Goal: Communication & Community: Answer question/provide support

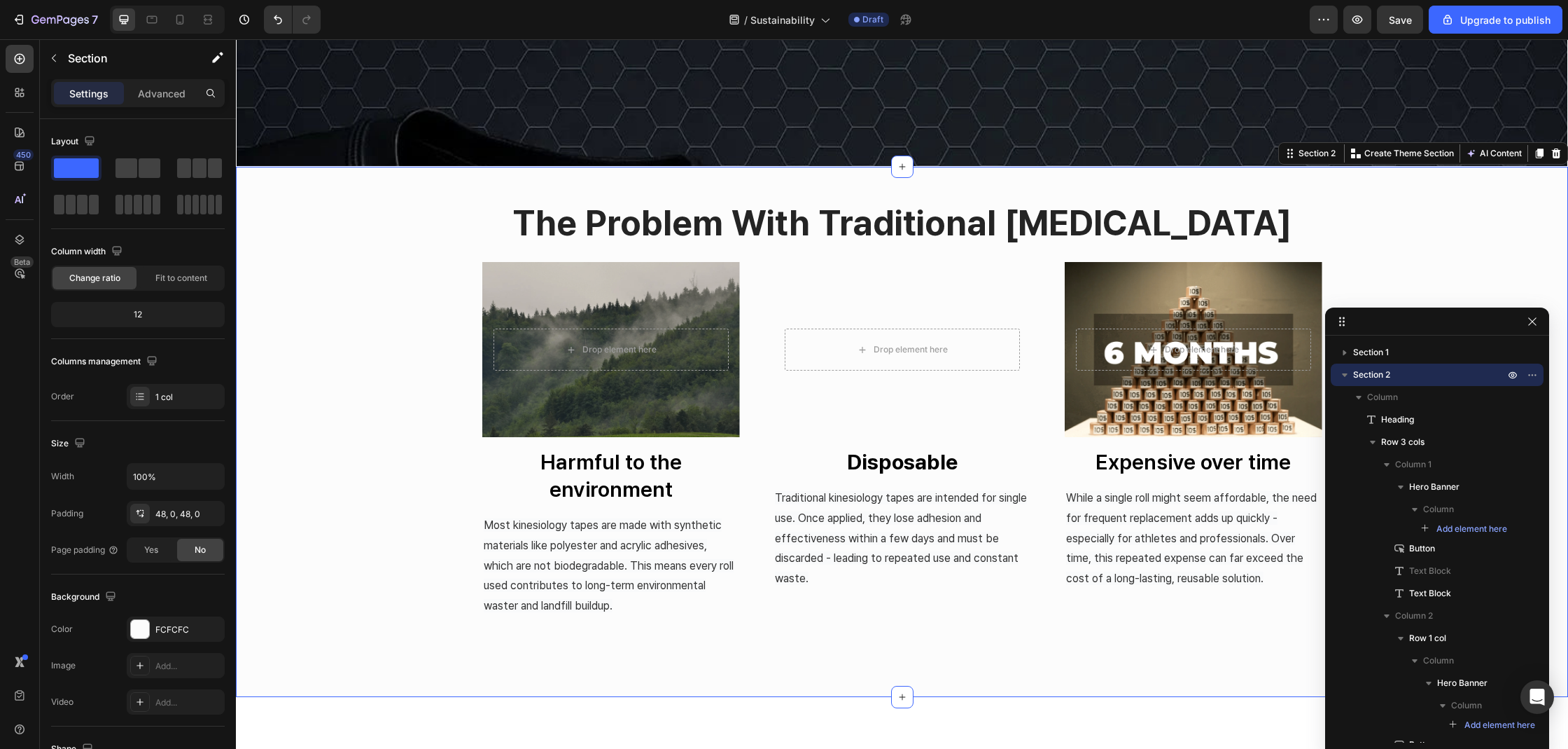
click at [753, 382] on div "Drop element here Hero Banner Harmful to the environment Button Lactic Acid Red…" at bounding box center [902, 439] width 840 height 356
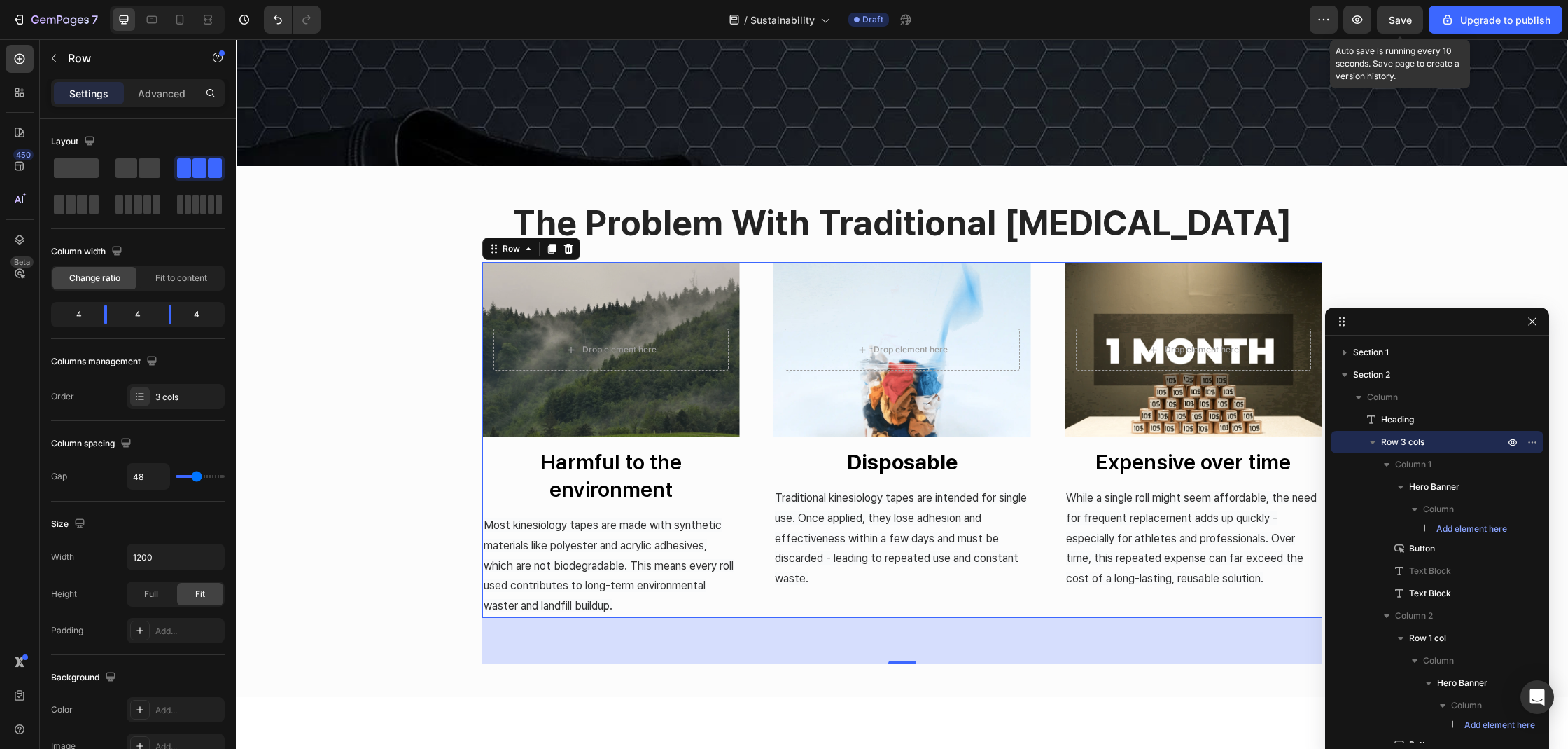
click at [1398, 15] on span "Save" at bounding box center [1400, 20] width 23 height 12
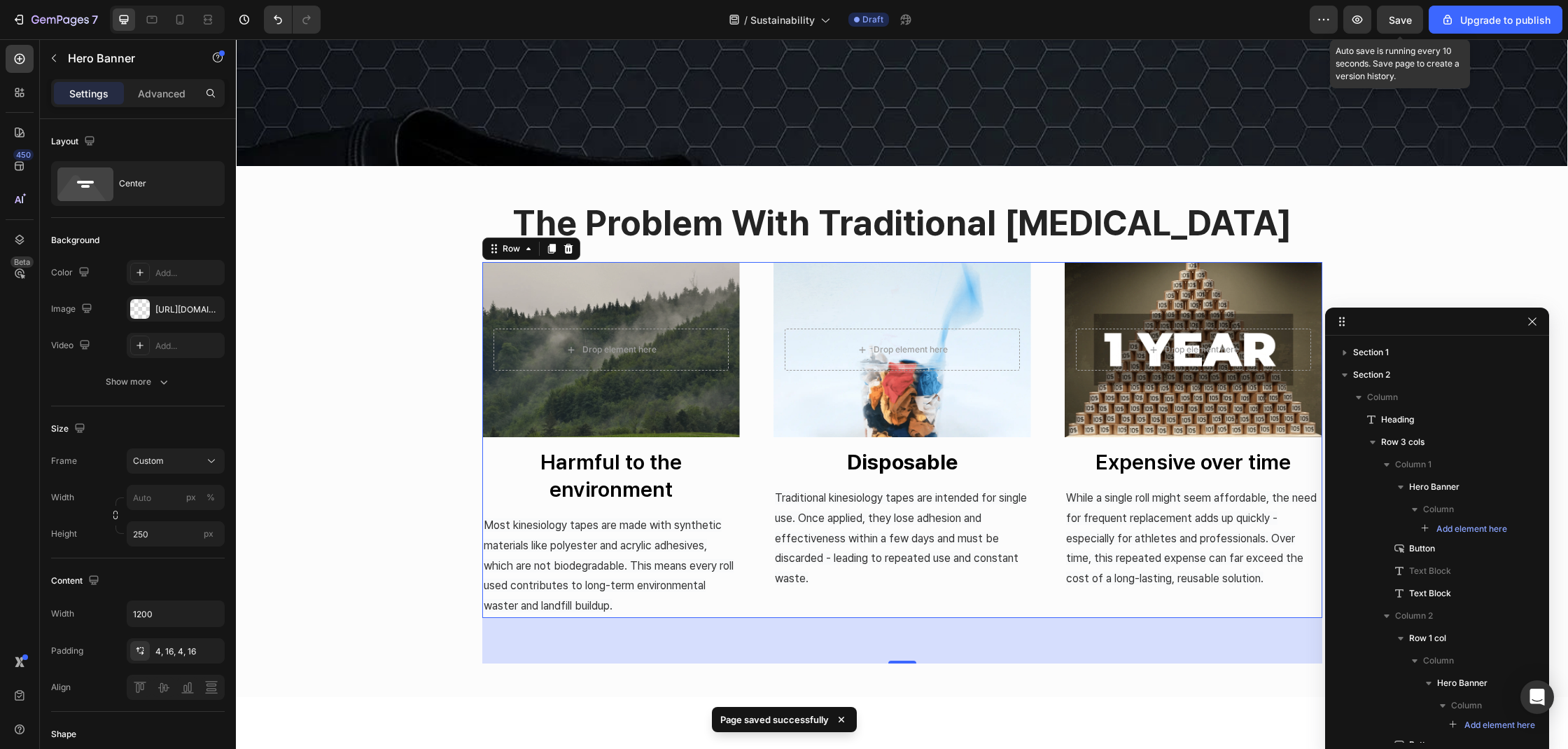
scroll to position [331, 0]
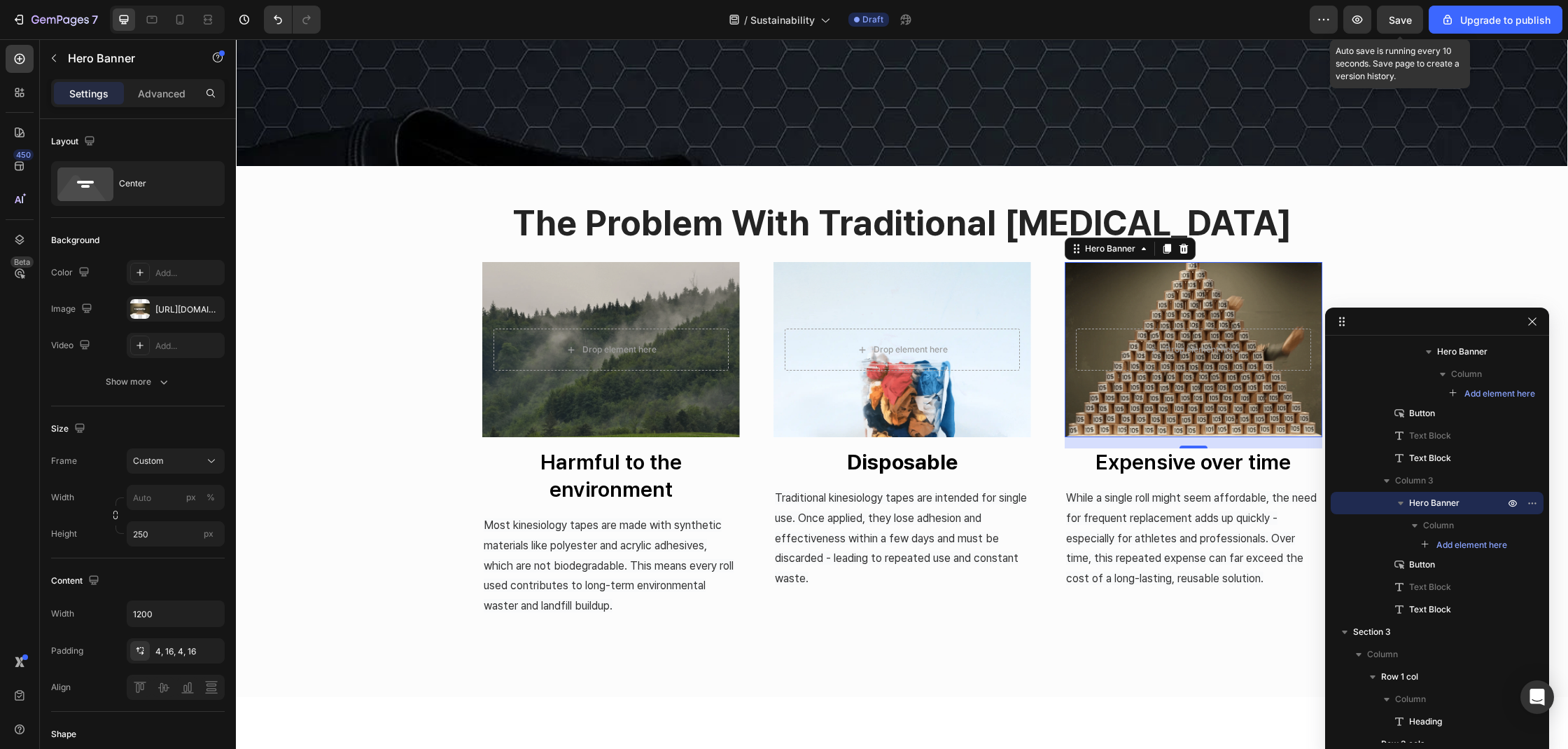
click at [437, 227] on p "the problem with traditional Kinesiology tape" at bounding box center [902, 222] width 1330 height 42
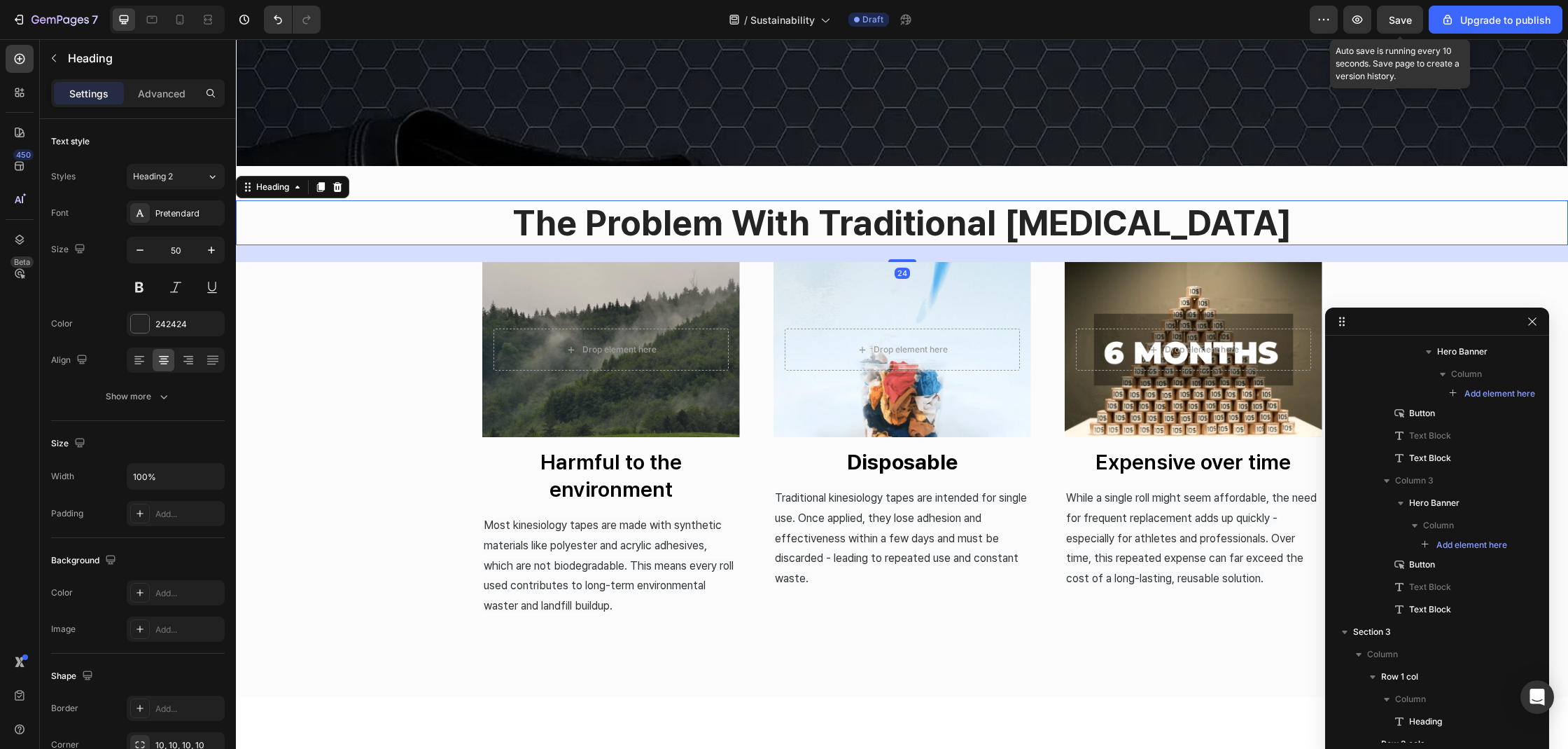
scroll to position [0, 0]
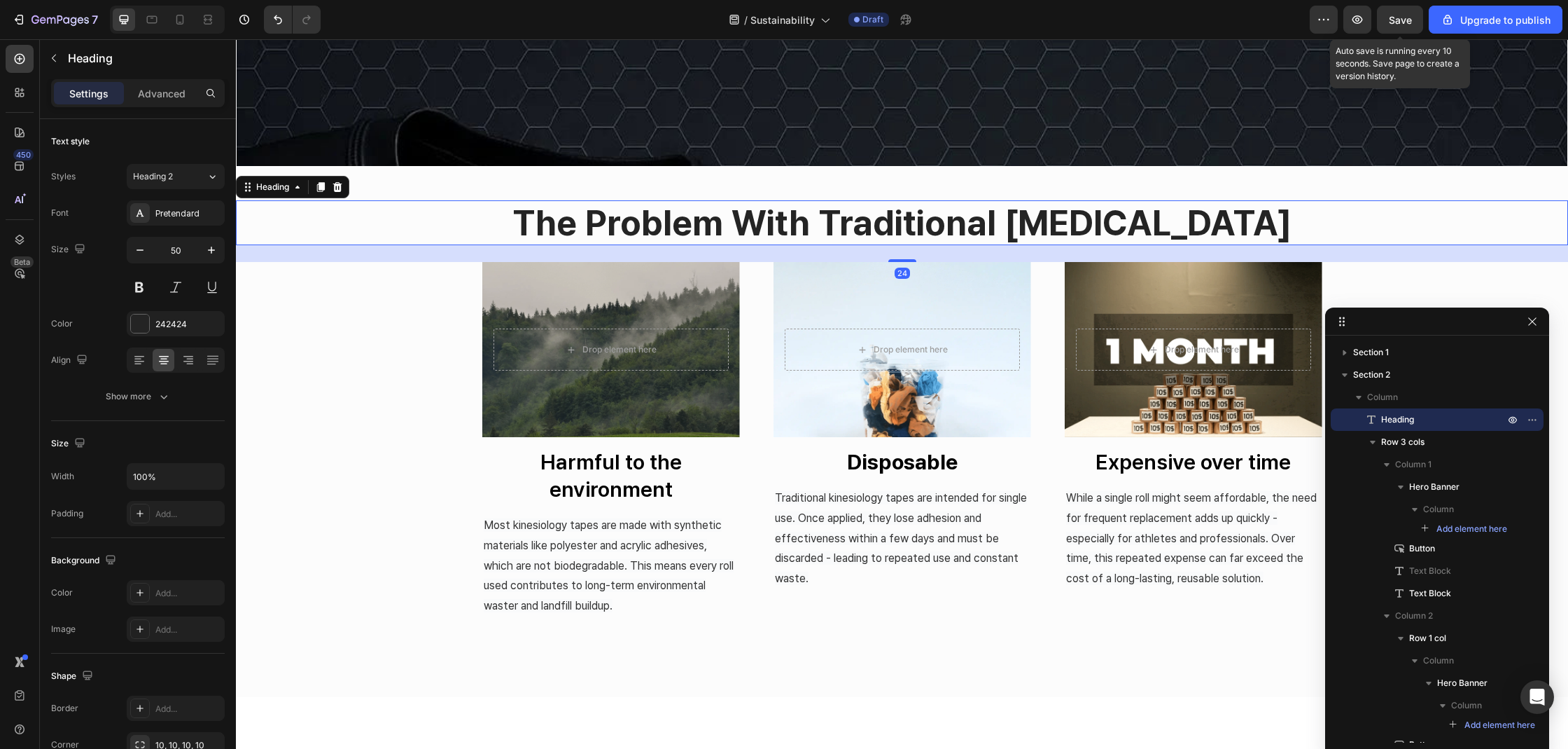
click at [74, 32] on button "7" at bounding box center [54, 20] width 99 height 28
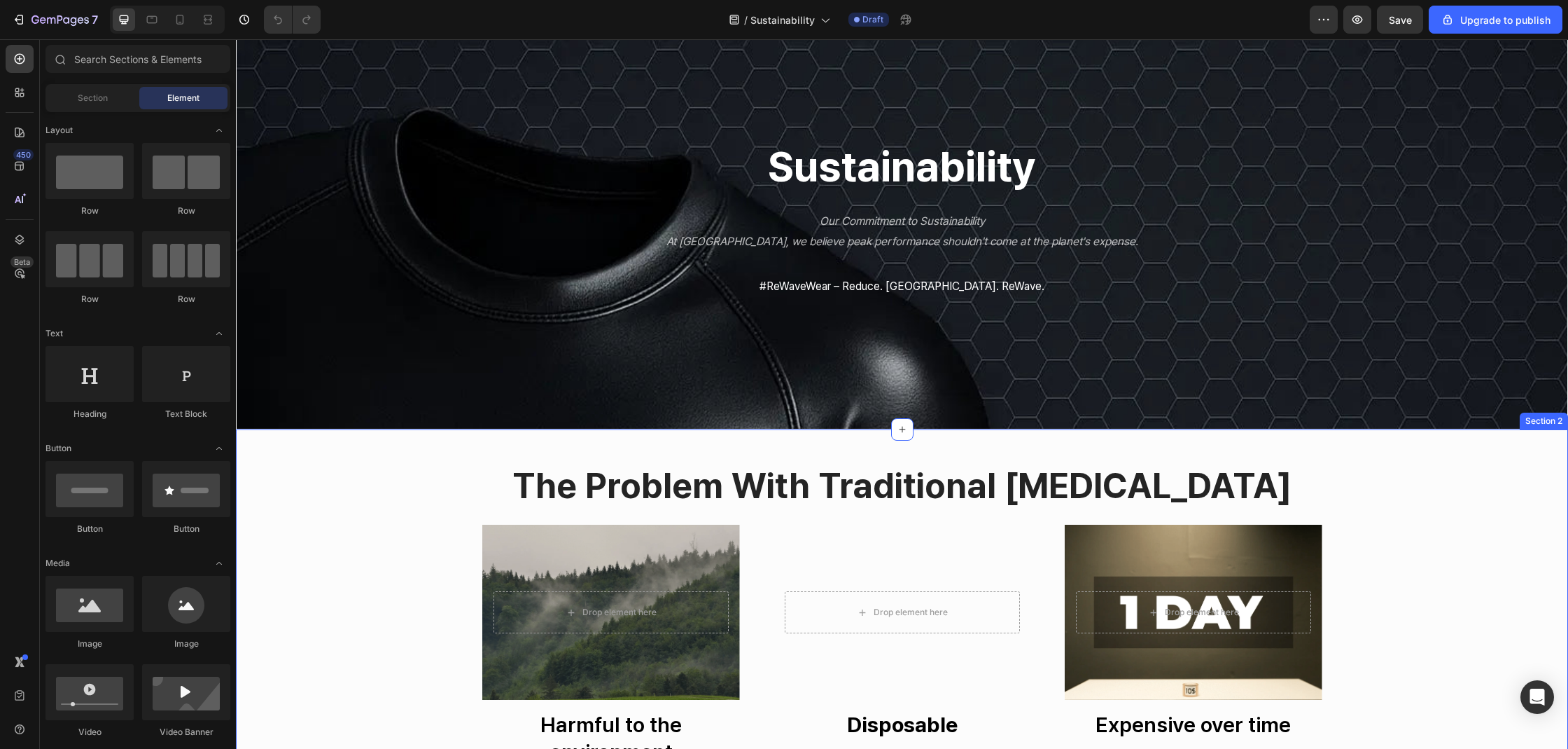
scroll to position [173, 0]
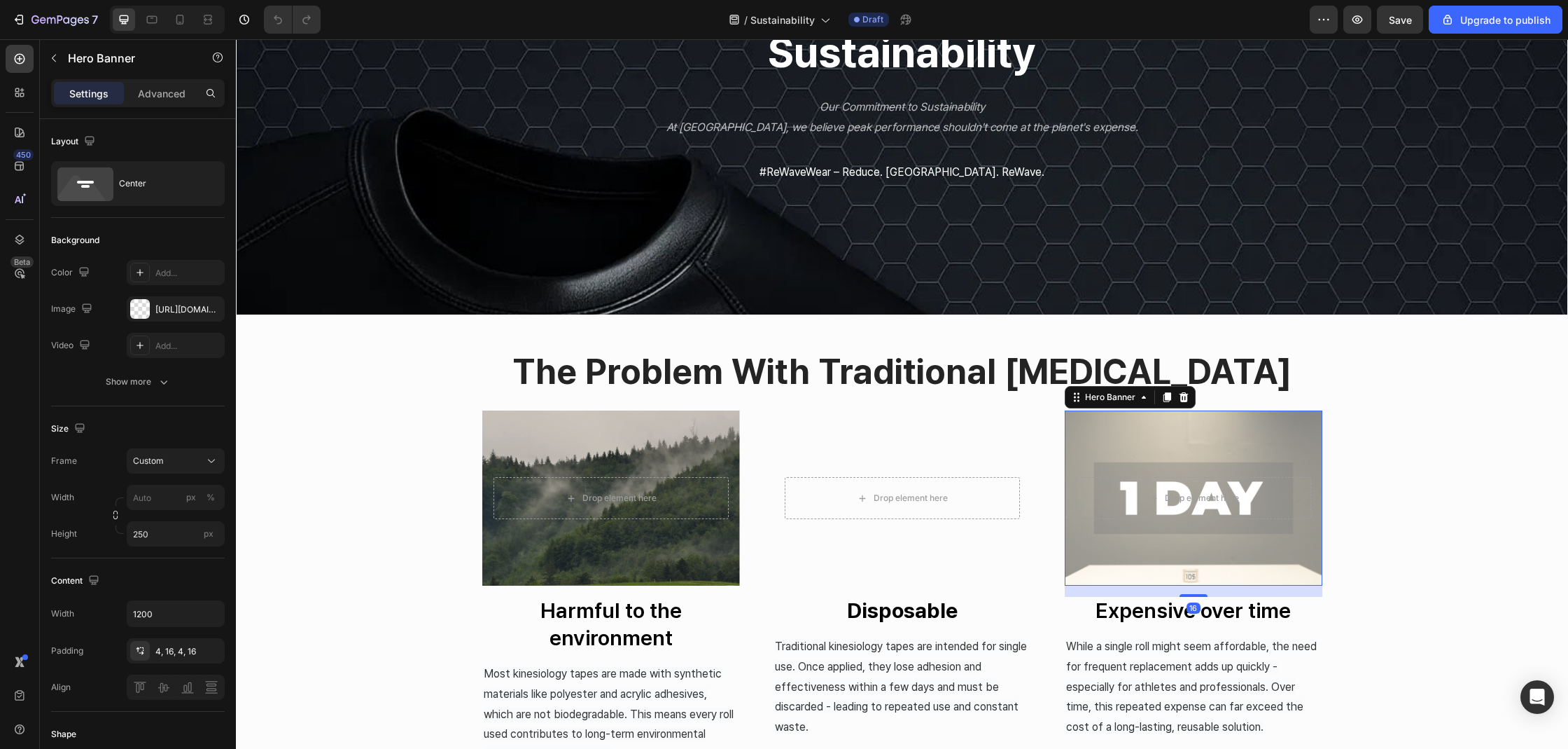
click at [1134, 543] on div "Overlay" at bounding box center [1194, 497] width 258 height 176
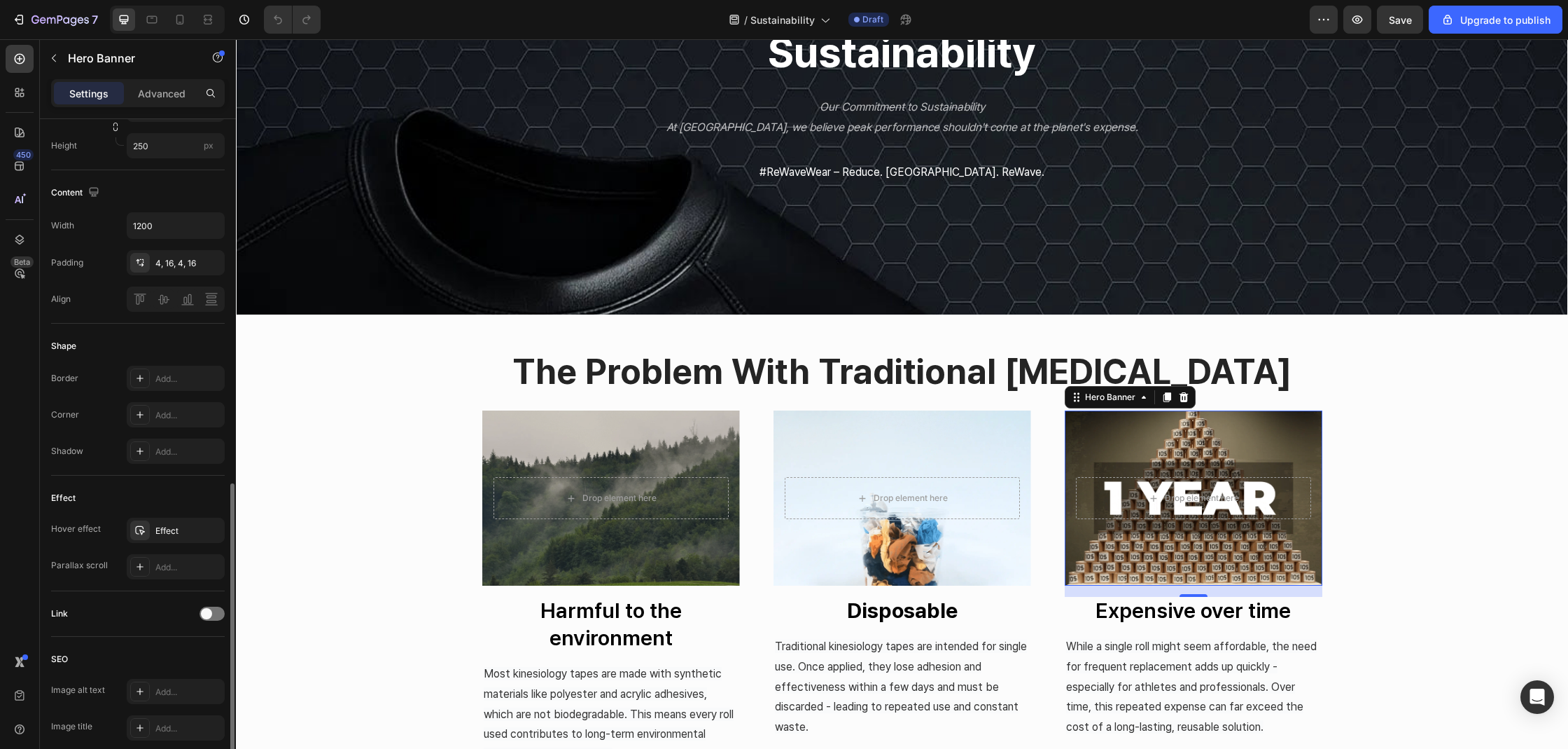
scroll to position [478, 0]
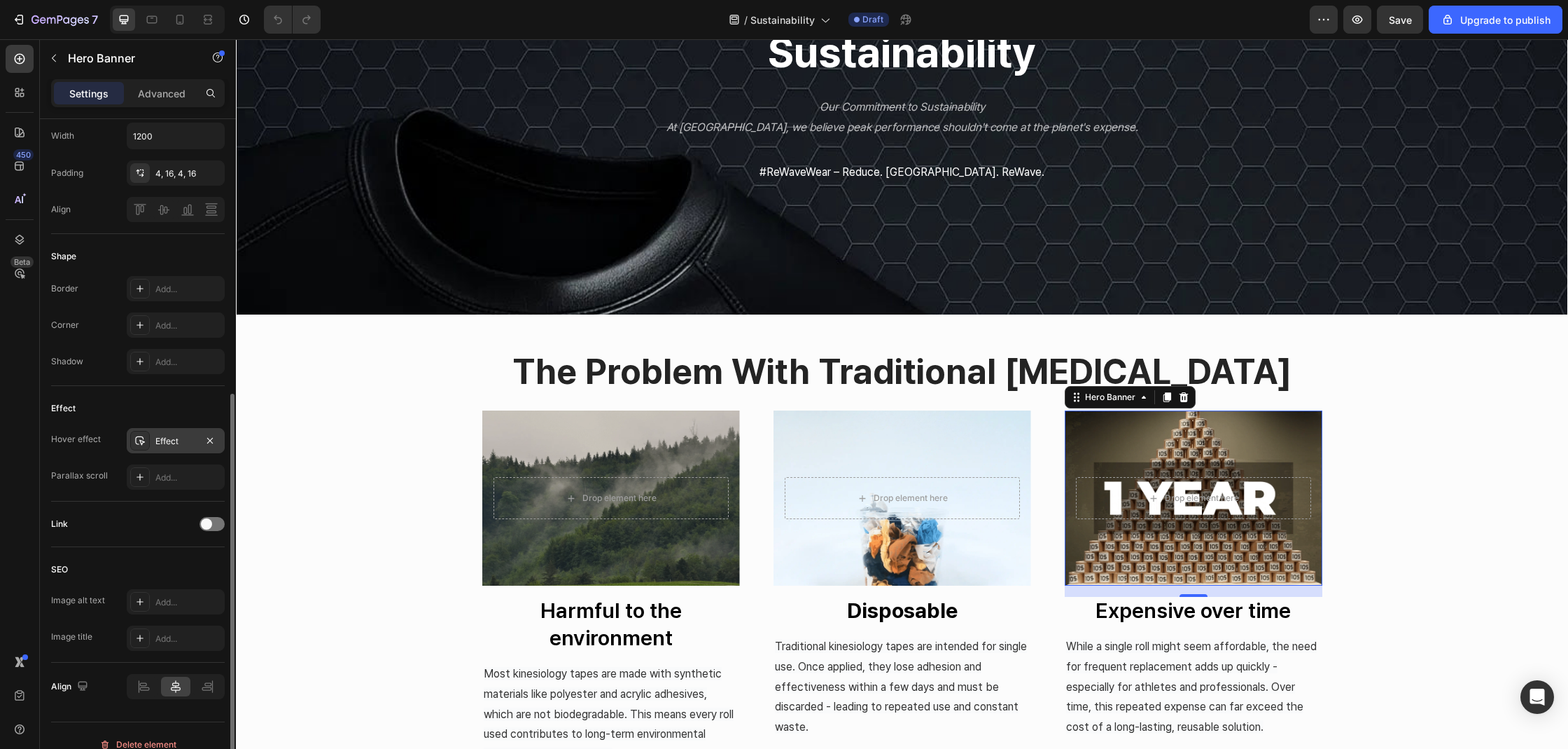
click at [154, 439] on div "Effect" at bounding box center [175, 440] width 98 height 25
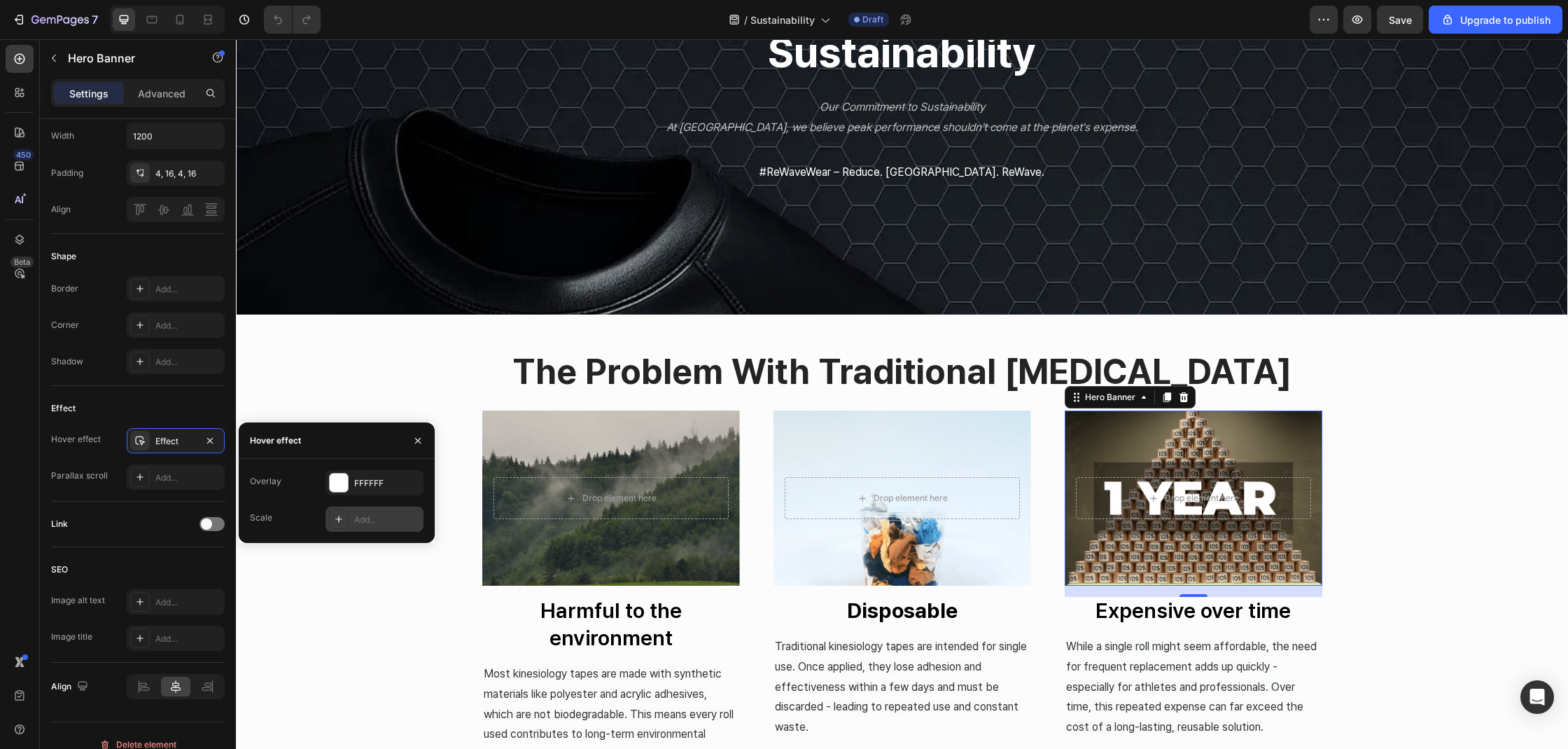
click at [344, 526] on div at bounding box center [339, 518] width 20 height 20
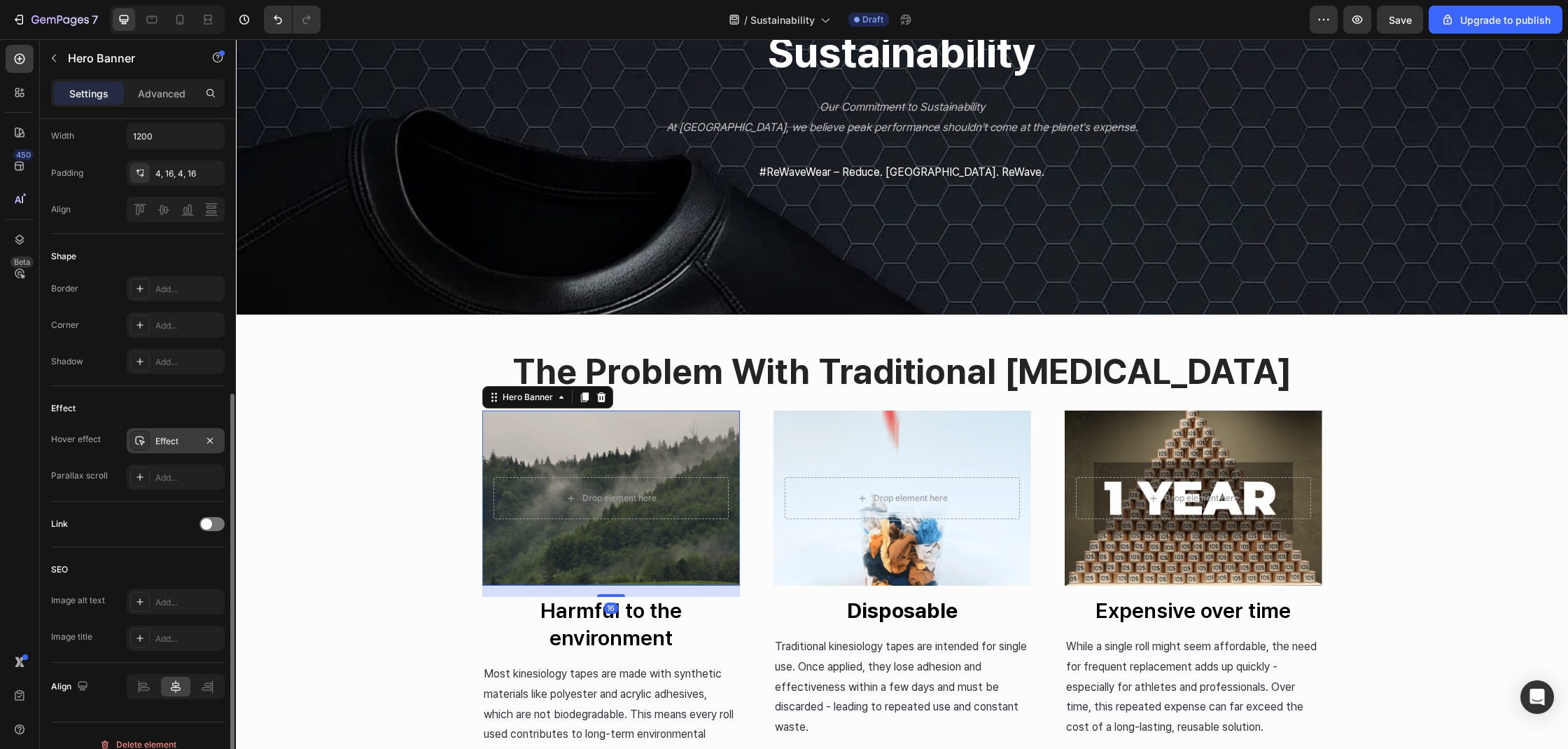
click at [183, 439] on div "Effect" at bounding box center [175, 440] width 40 height 12
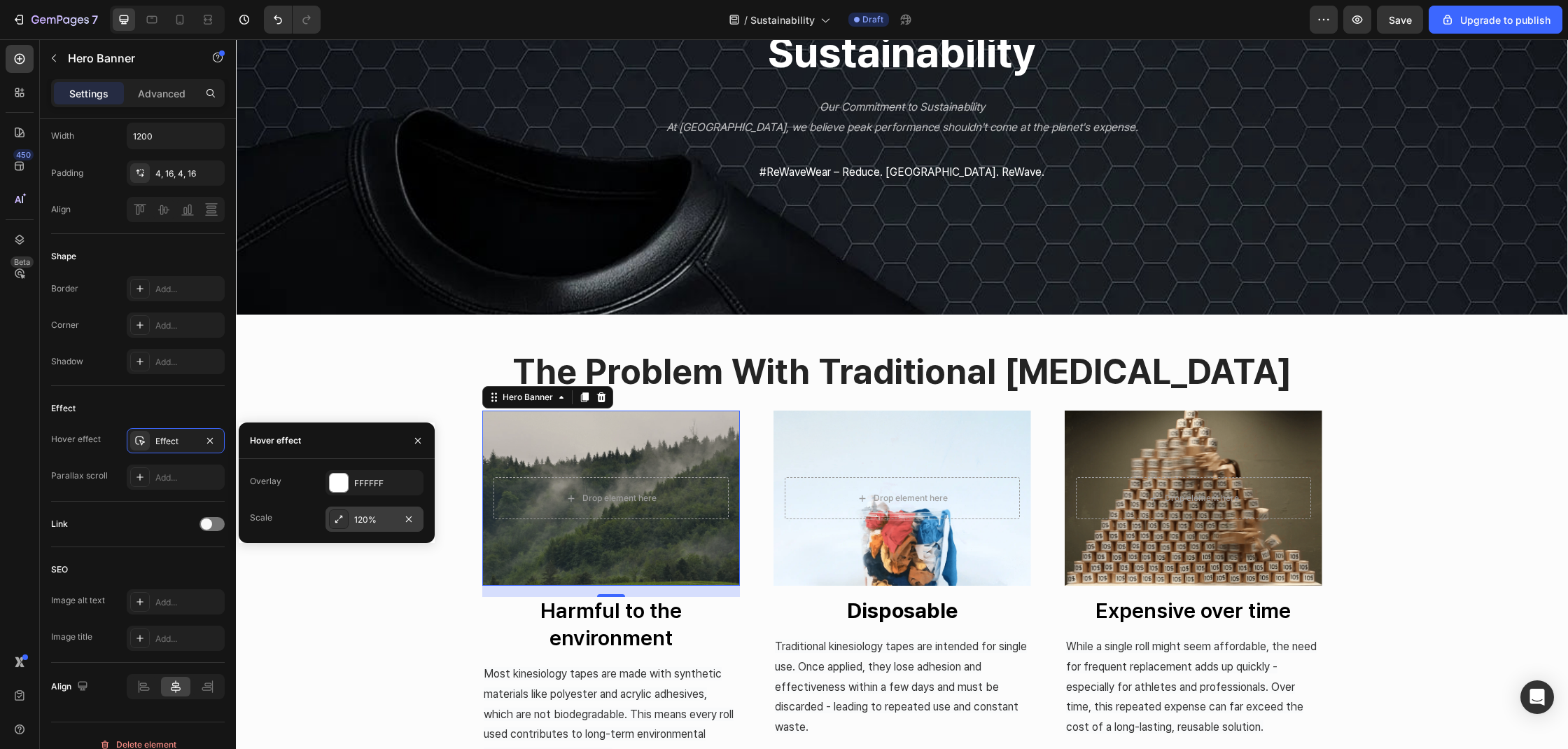
click at [341, 515] on icon at bounding box center [341, 517] width 4 height 4
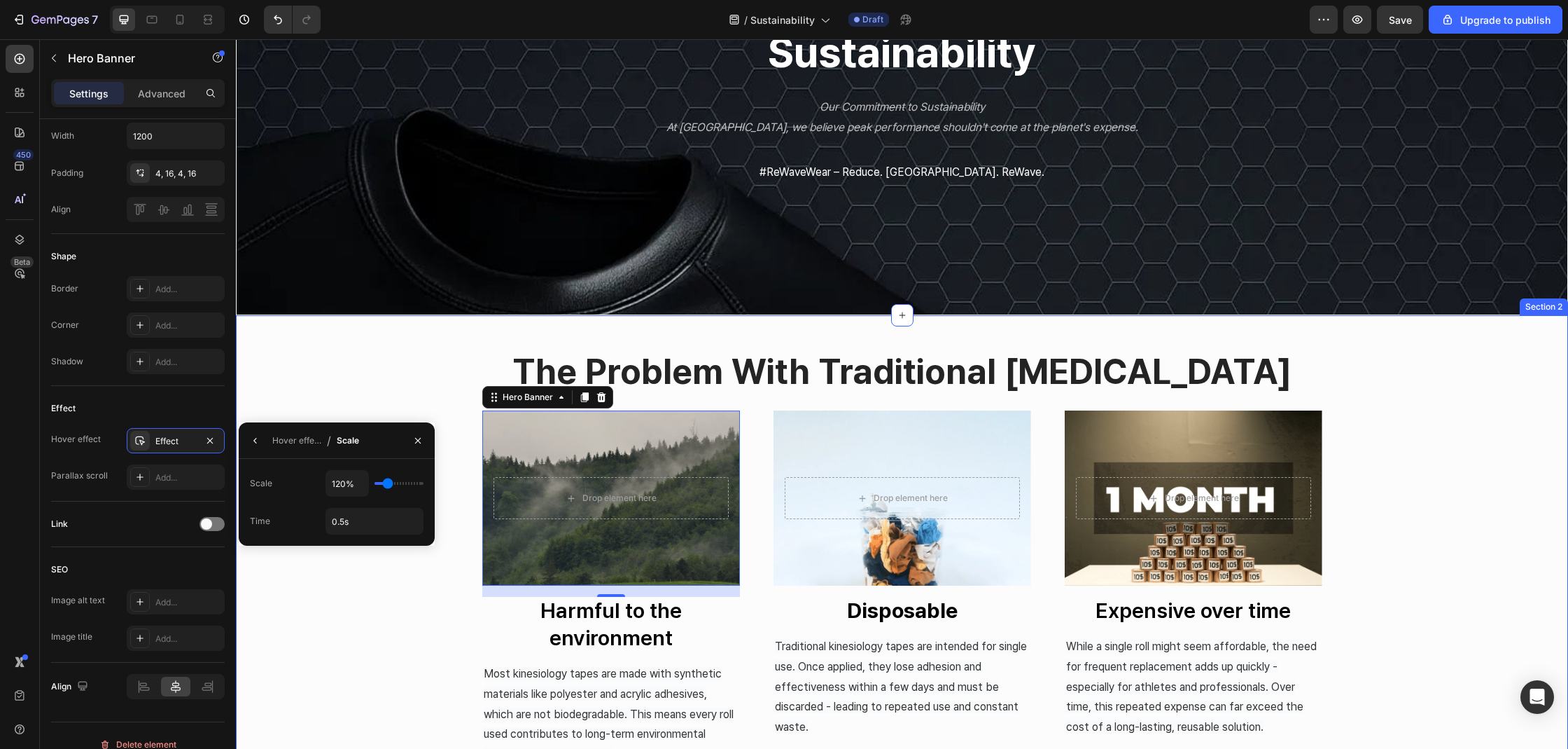
click at [1378, 533] on div "the problem with traditional [MEDICAL_DATA] Heading Drop element here Hero Bann…" at bounding box center [902, 580] width 1332 height 463
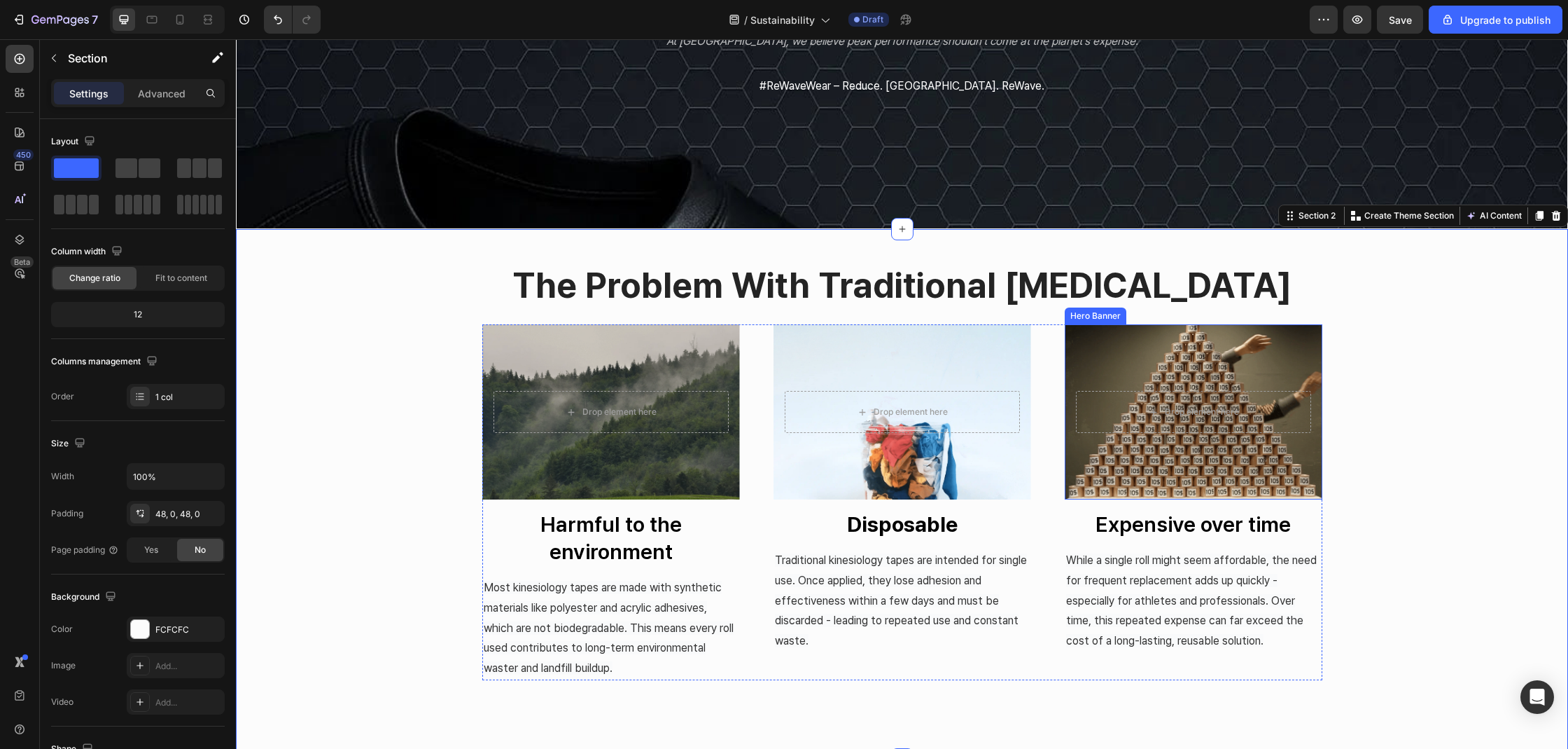
scroll to position [427, 0]
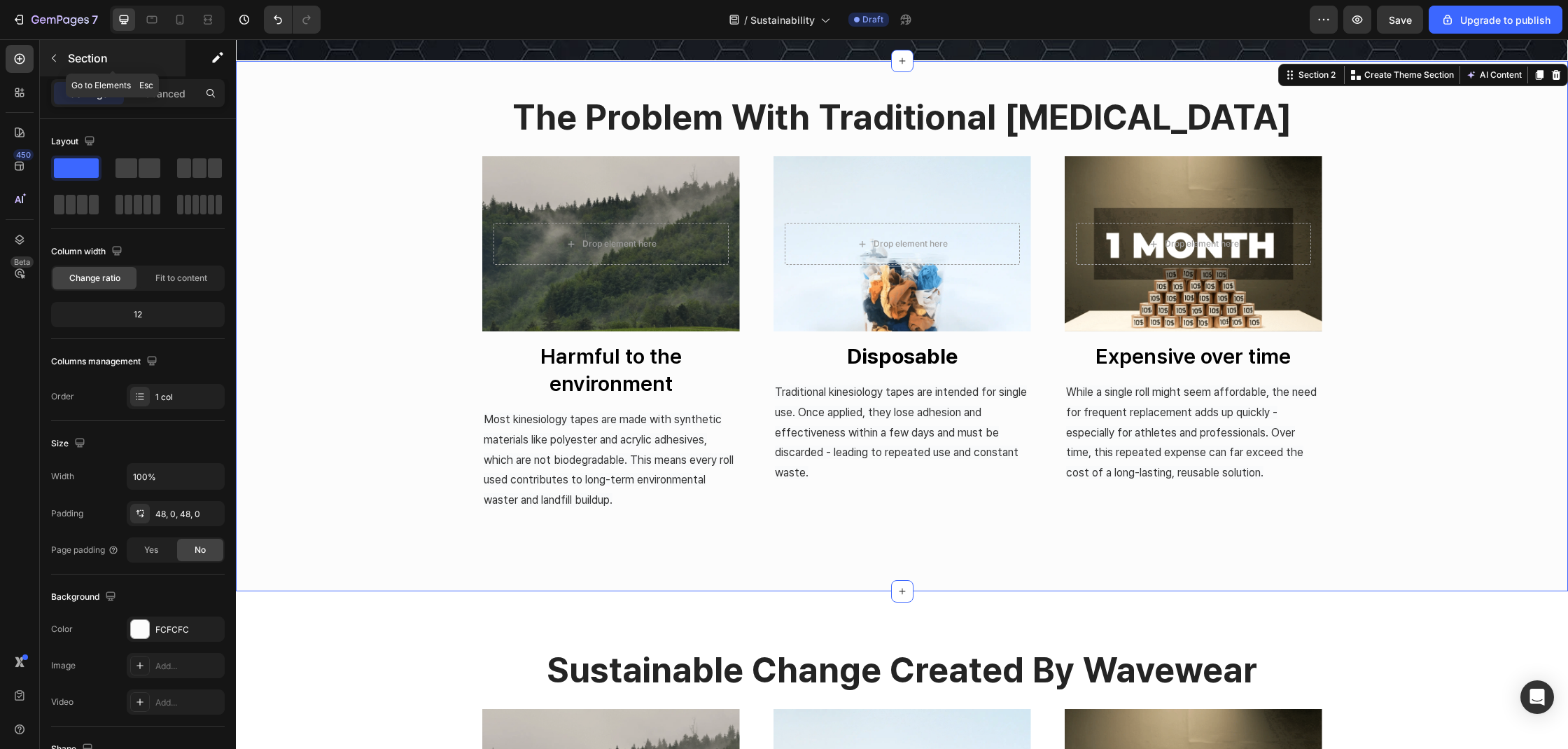
click at [59, 68] on button "button" at bounding box center [54, 58] width 23 height 23
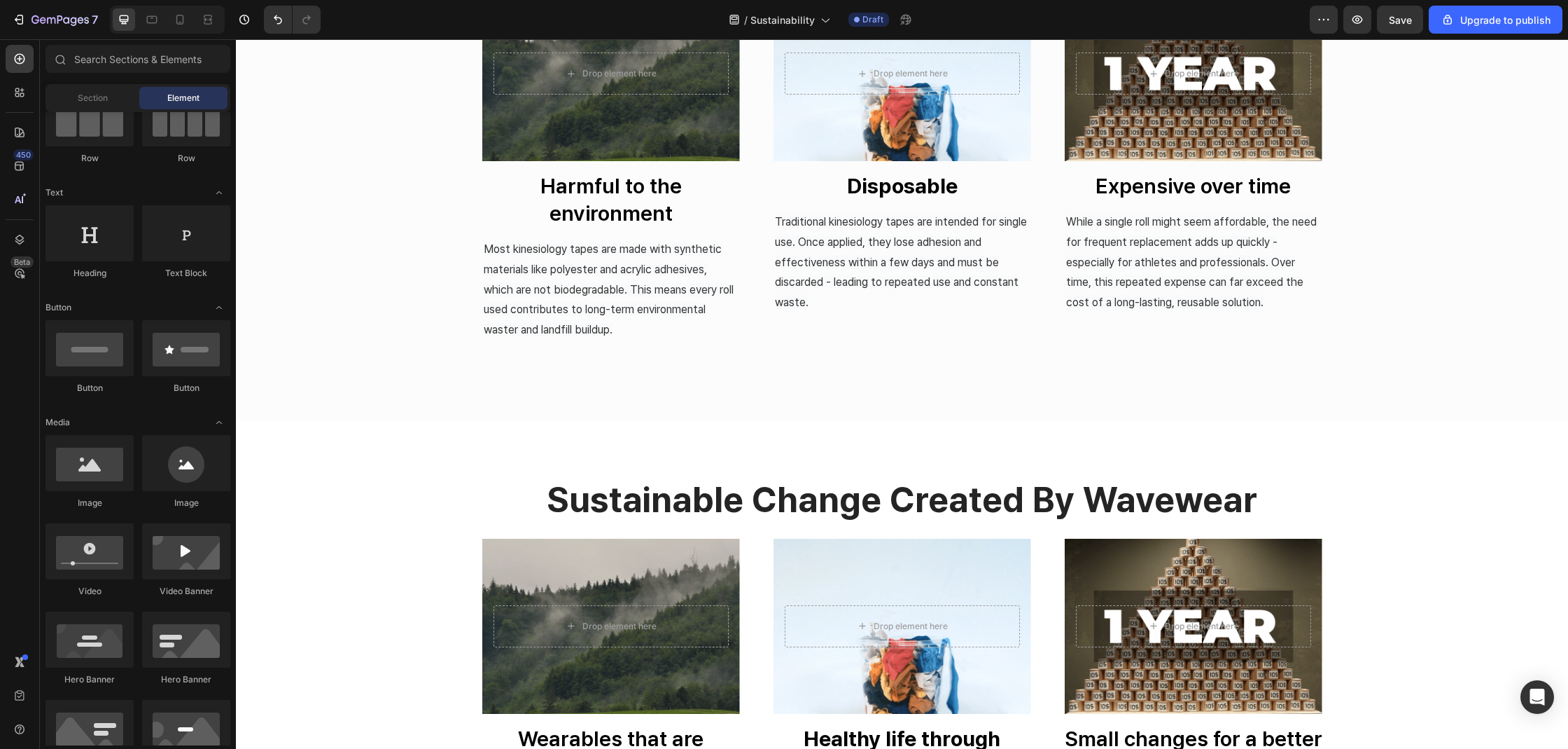
scroll to position [806, 0]
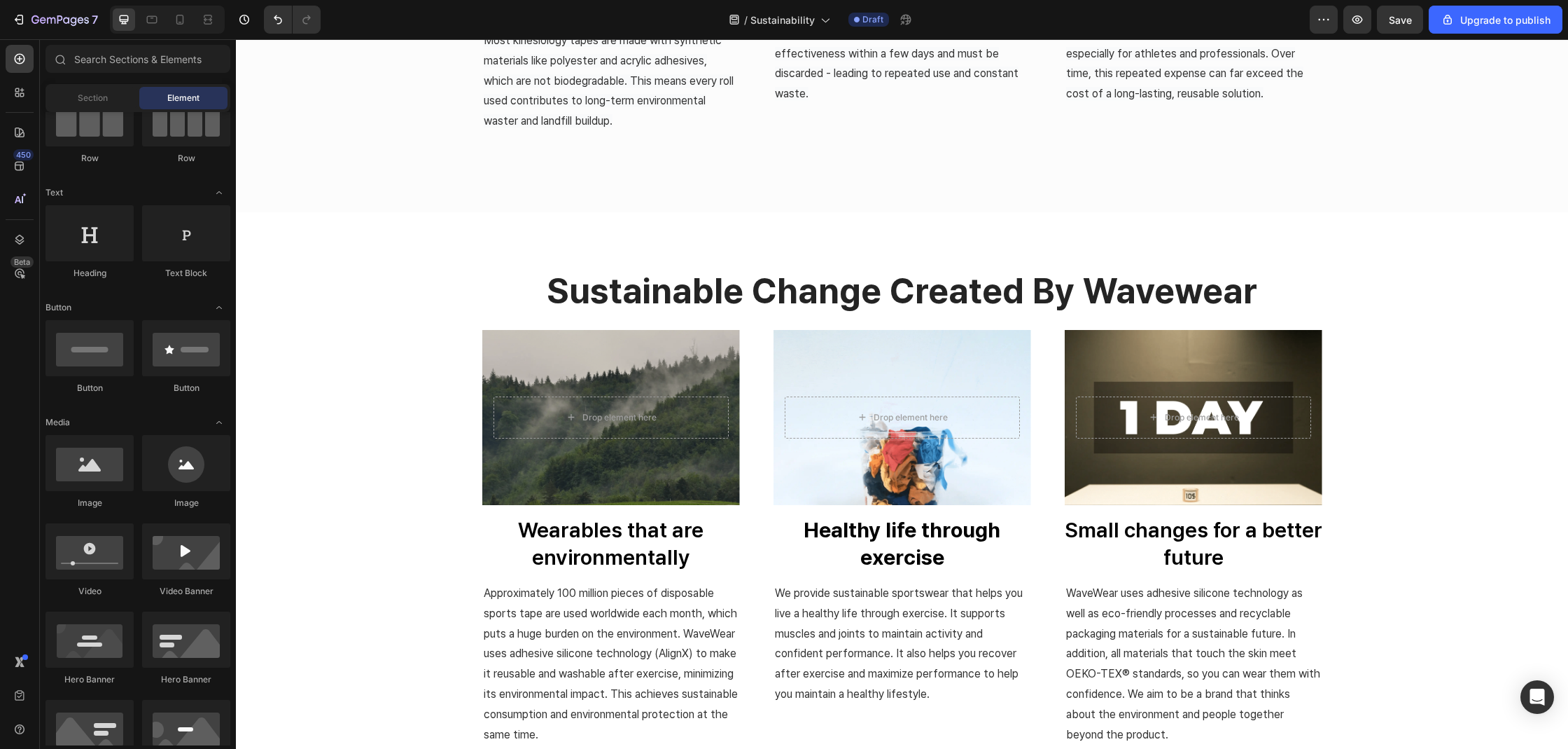
click at [572, 479] on div "Overlay" at bounding box center [611, 417] width 258 height 176
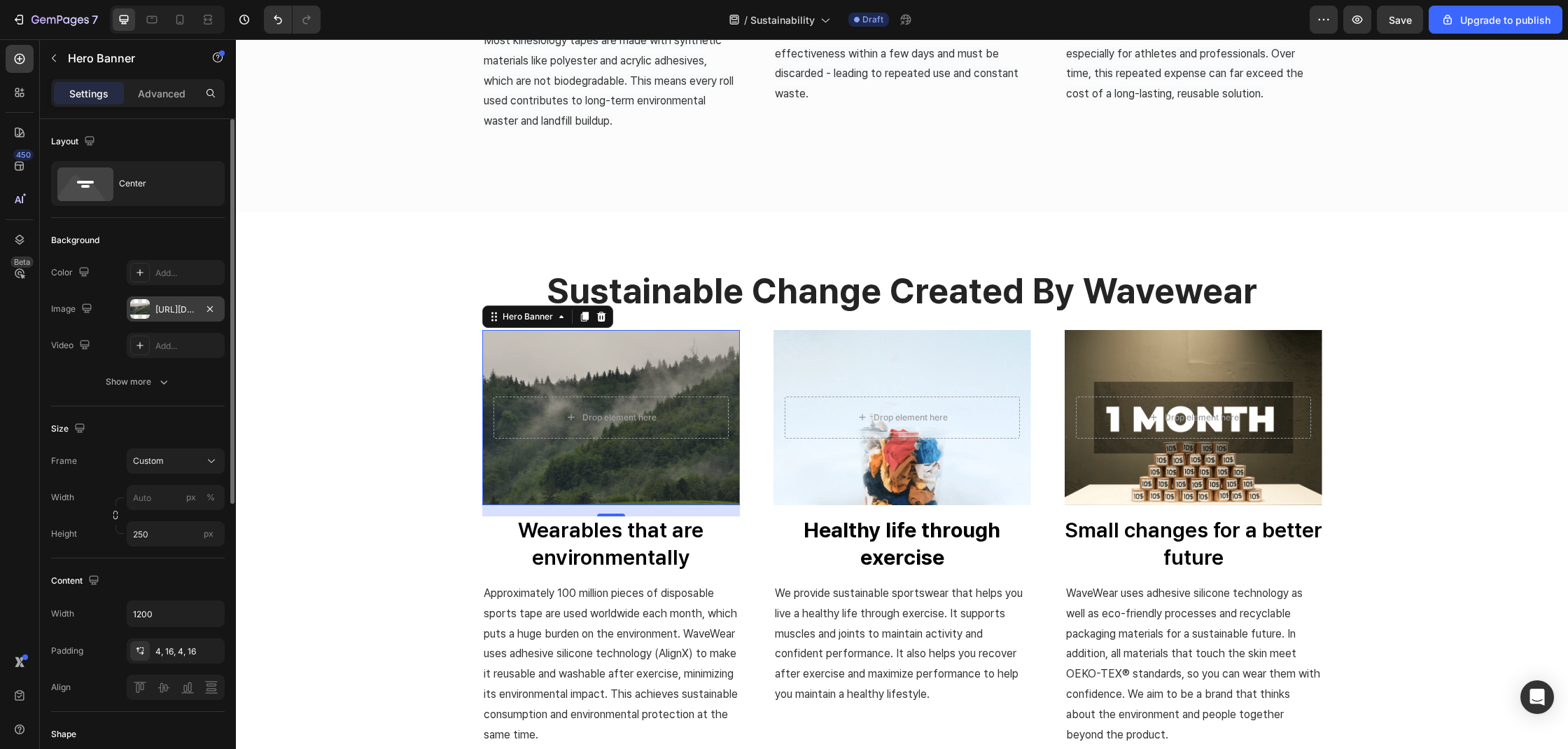
click at [149, 312] on div at bounding box center [140, 309] width 20 height 20
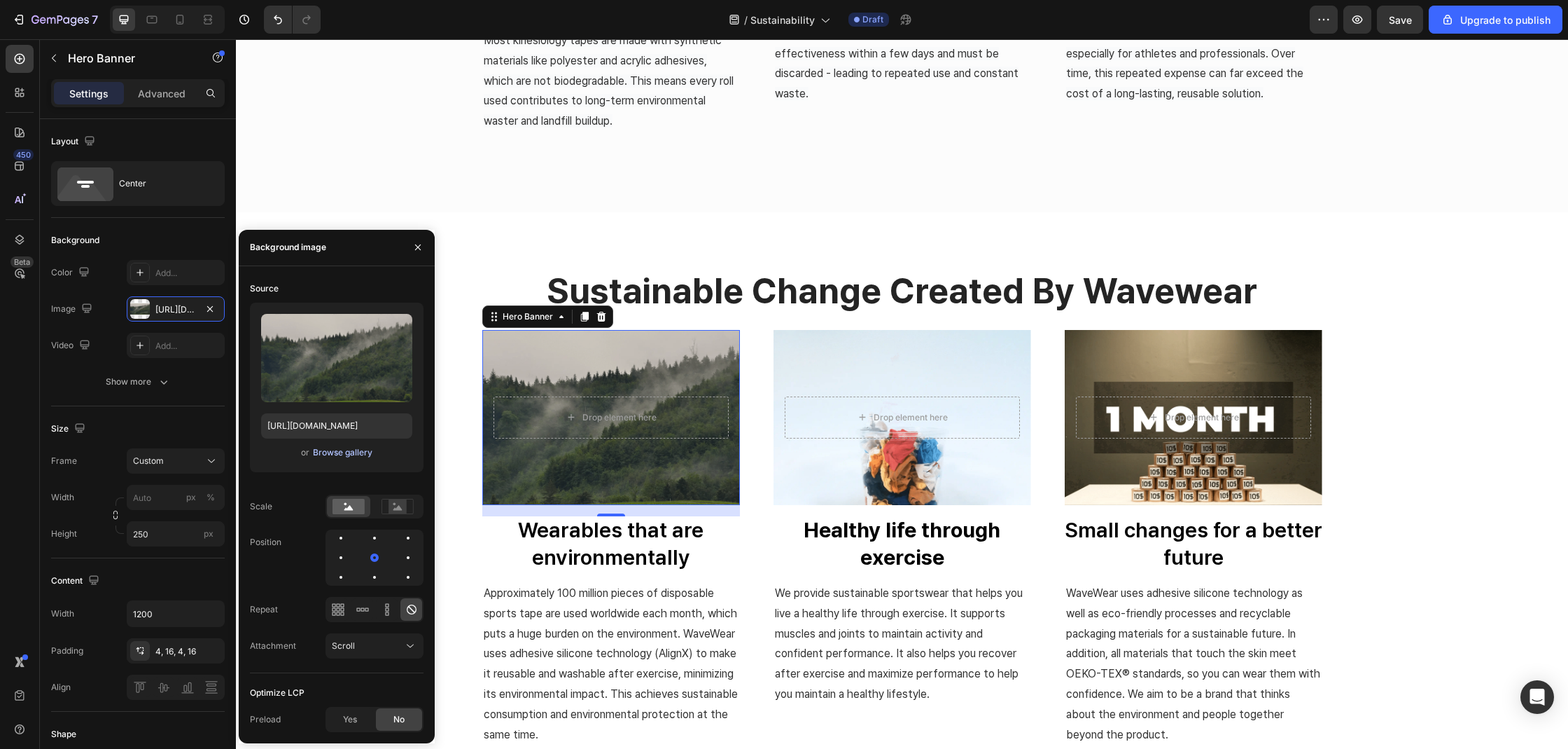
click at [330, 448] on div "Browse gallery" at bounding box center [342, 451] width 59 height 12
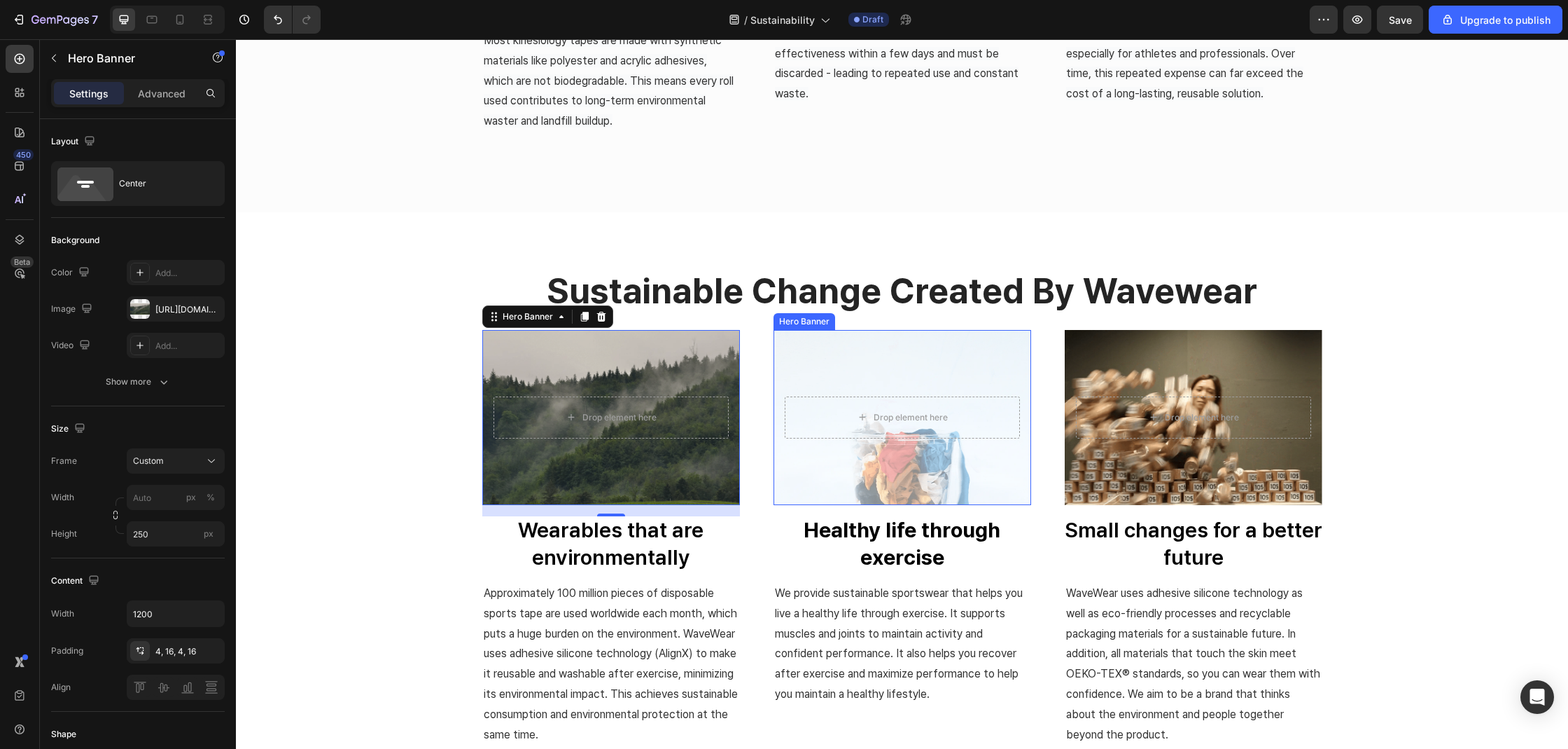
click at [951, 373] on div "Overlay" at bounding box center [902, 417] width 258 height 176
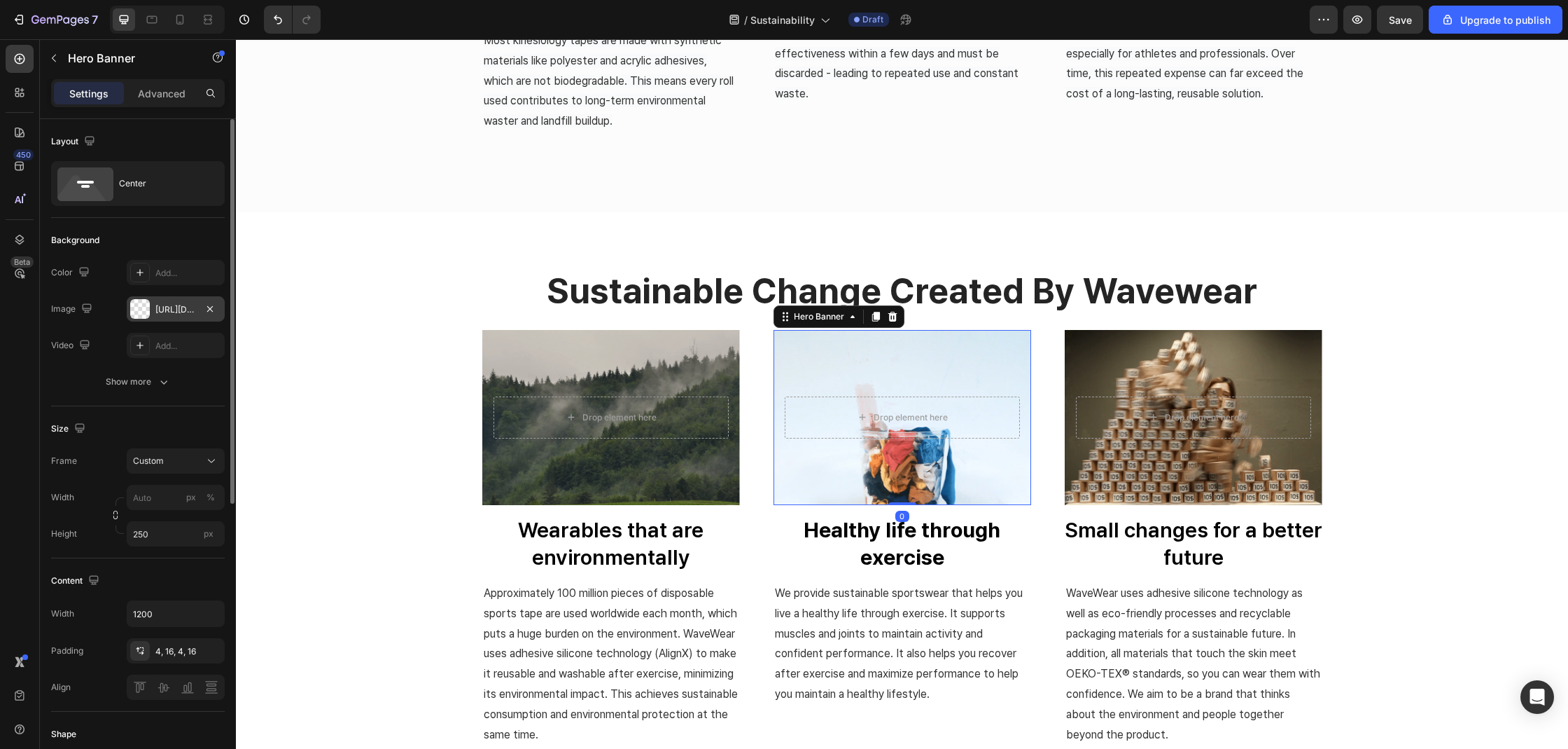
click at [186, 308] on div "[URL][DOMAIN_NAME]" at bounding box center [175, 309] width 40 height 12
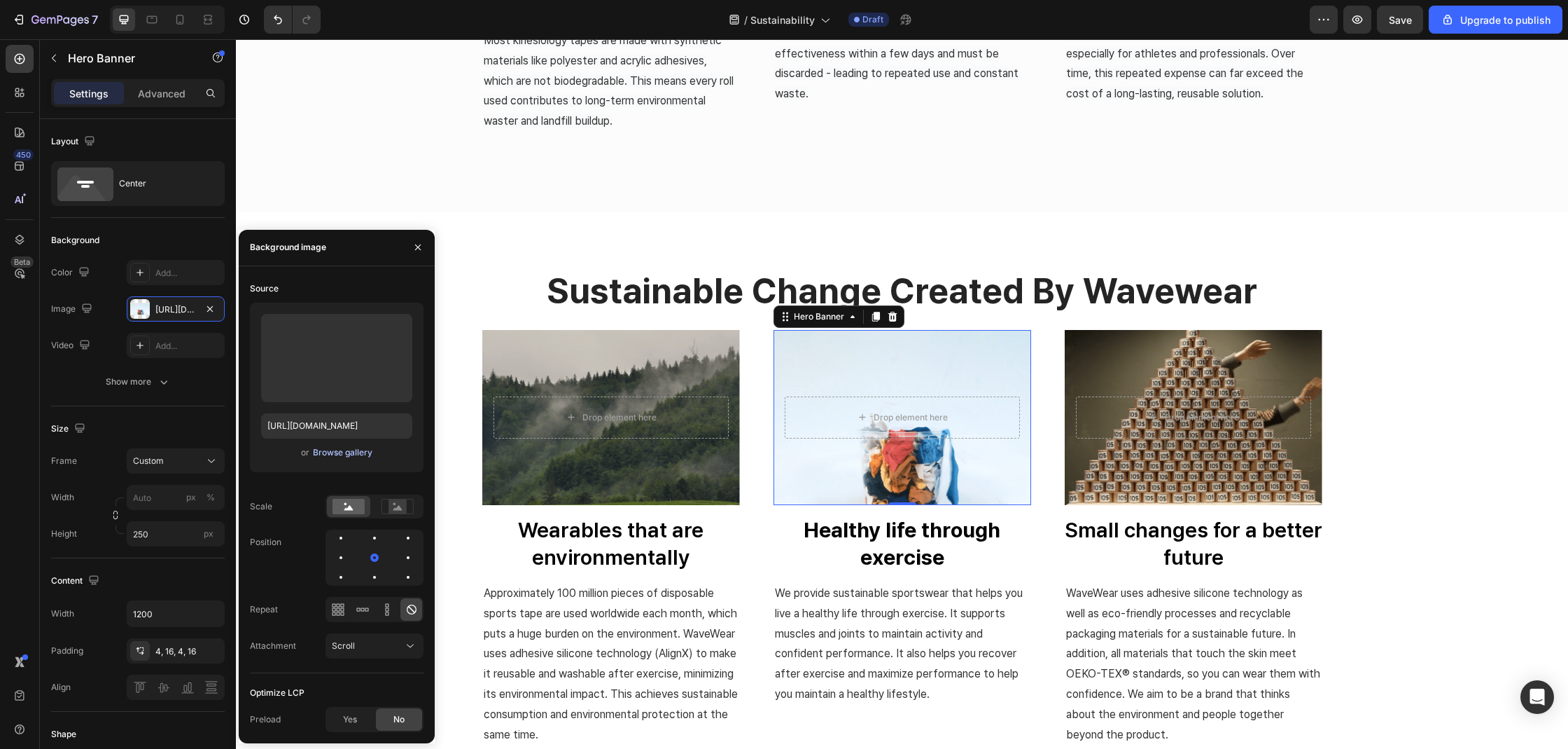
click at [346, 448] on div "Browse gallery" at bounding box center [342, 451] width 59 height 12
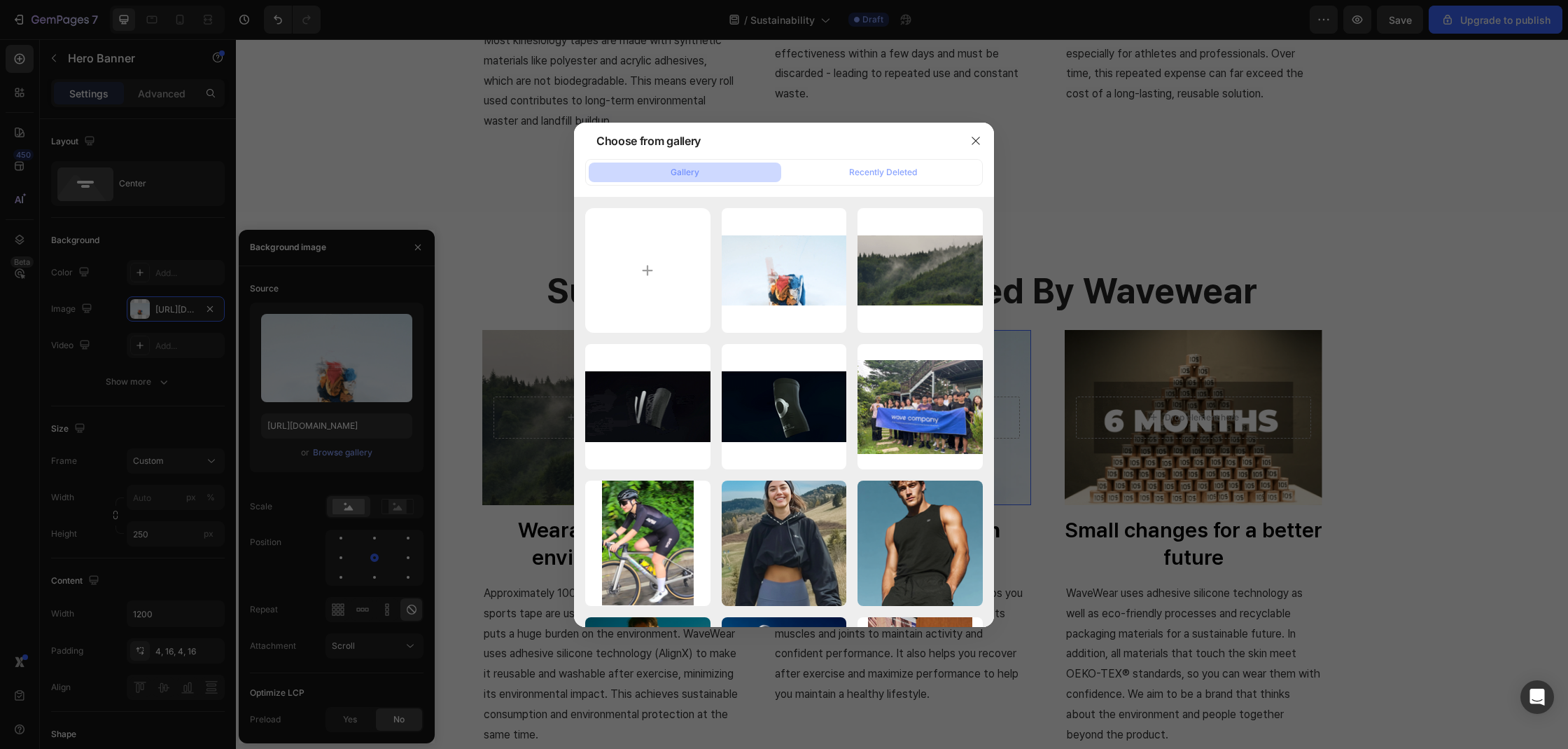
type input "C:\fakepath\5t2453465.png"
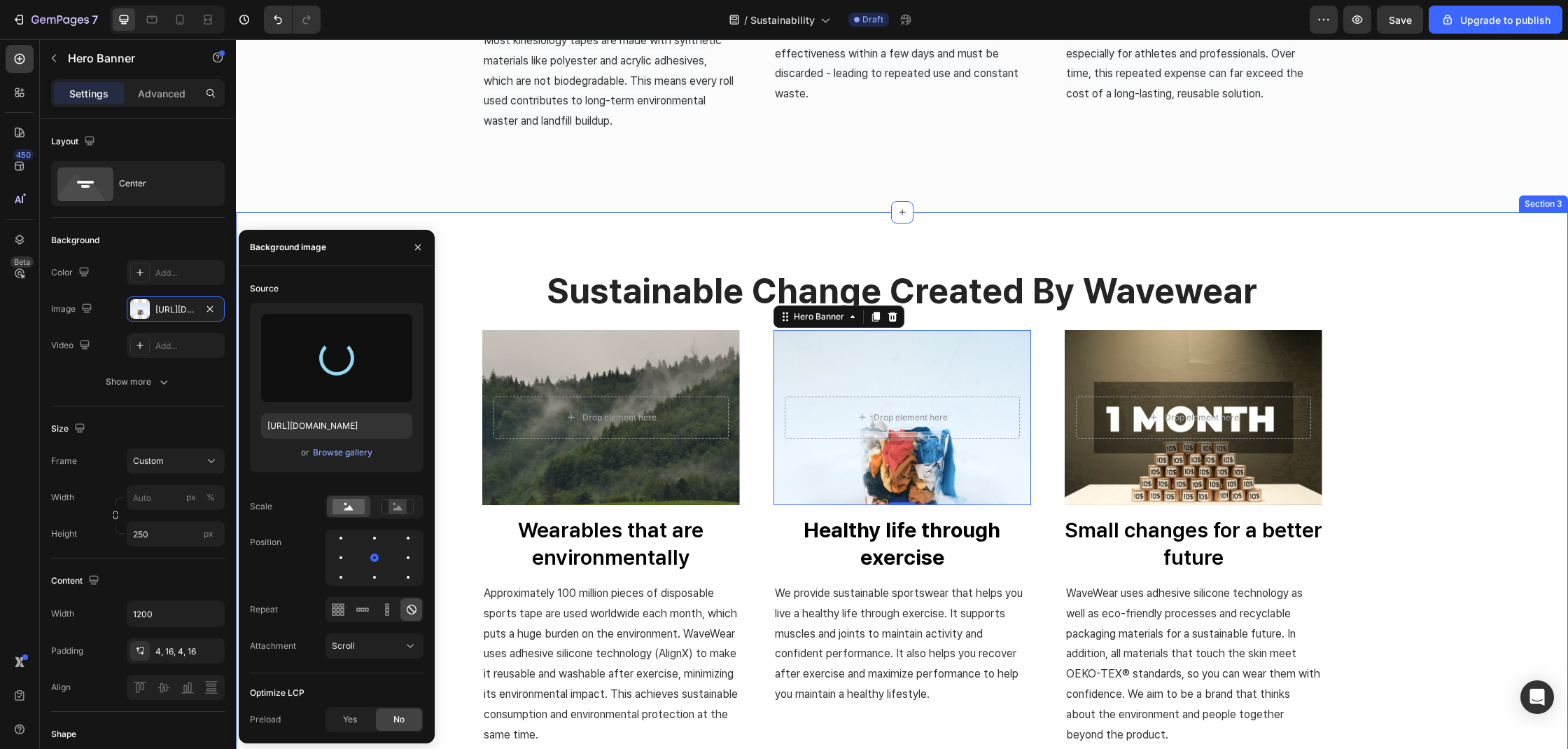
type input "[URL][DOMAIN_NAME]"
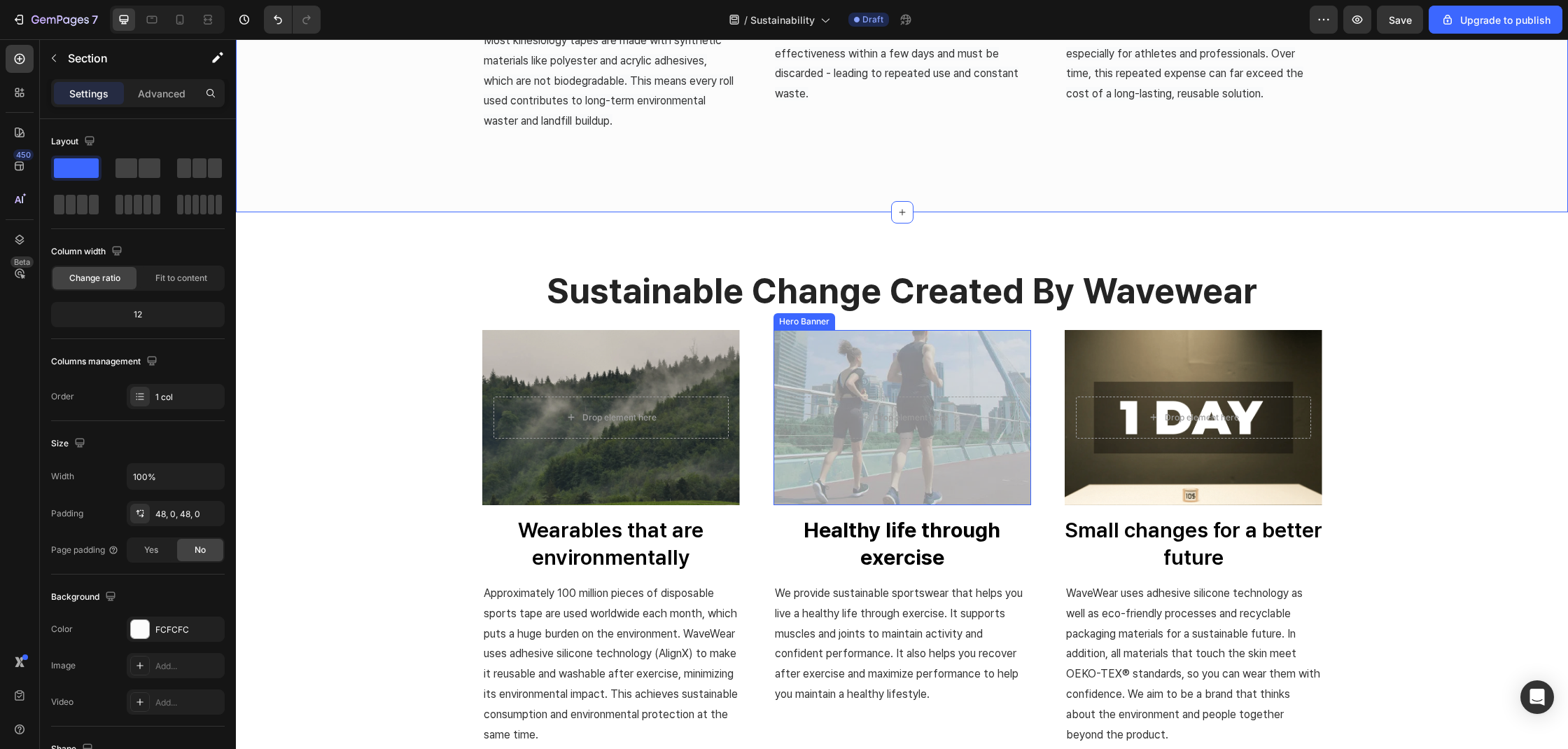
click at [1012, 364] on div "Overlay" at bounding box center [902, 417] width 258 height 176
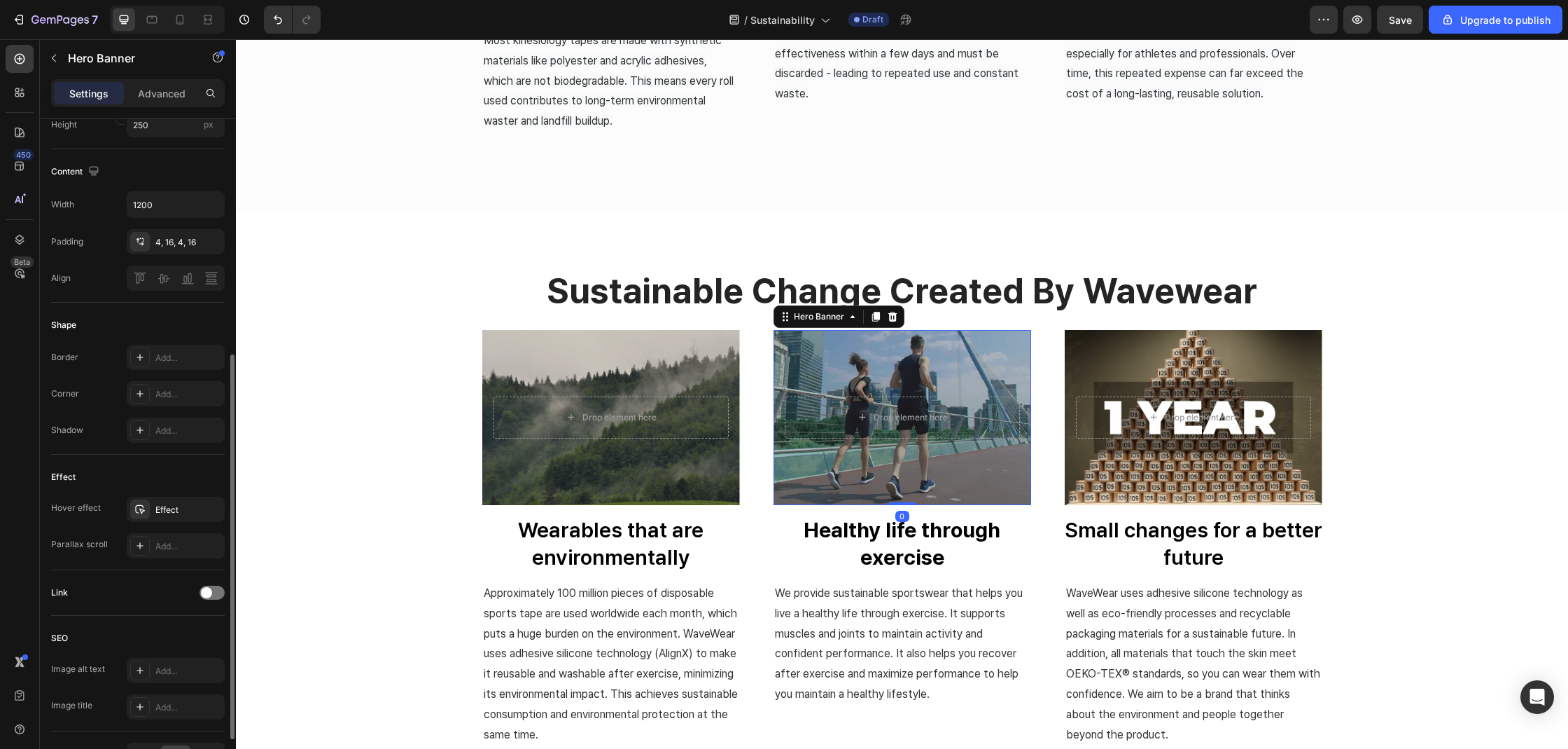
scroll to position [495, 0]
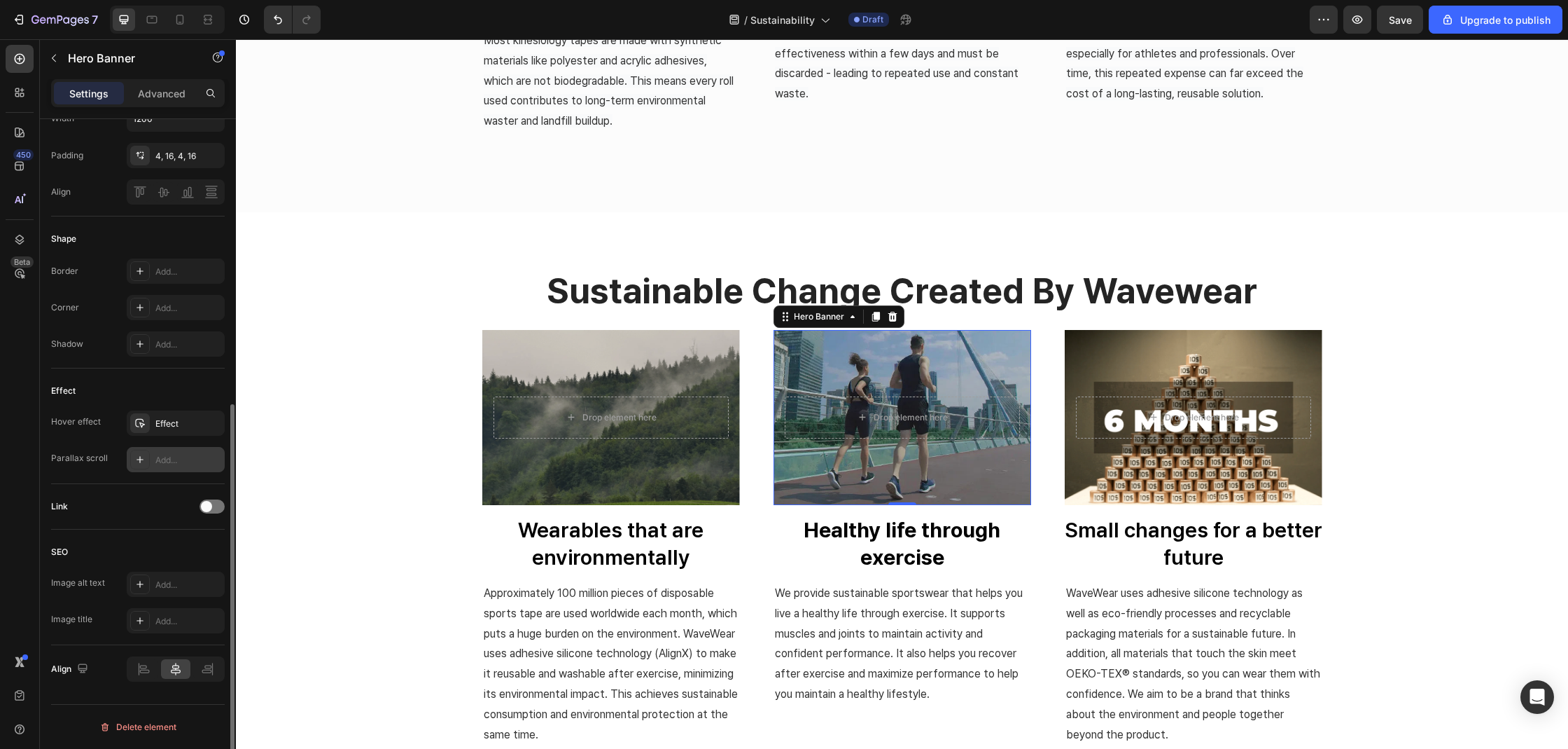
click at [134, 463] on icon at bounding box center [140, 459] width 11 height 11
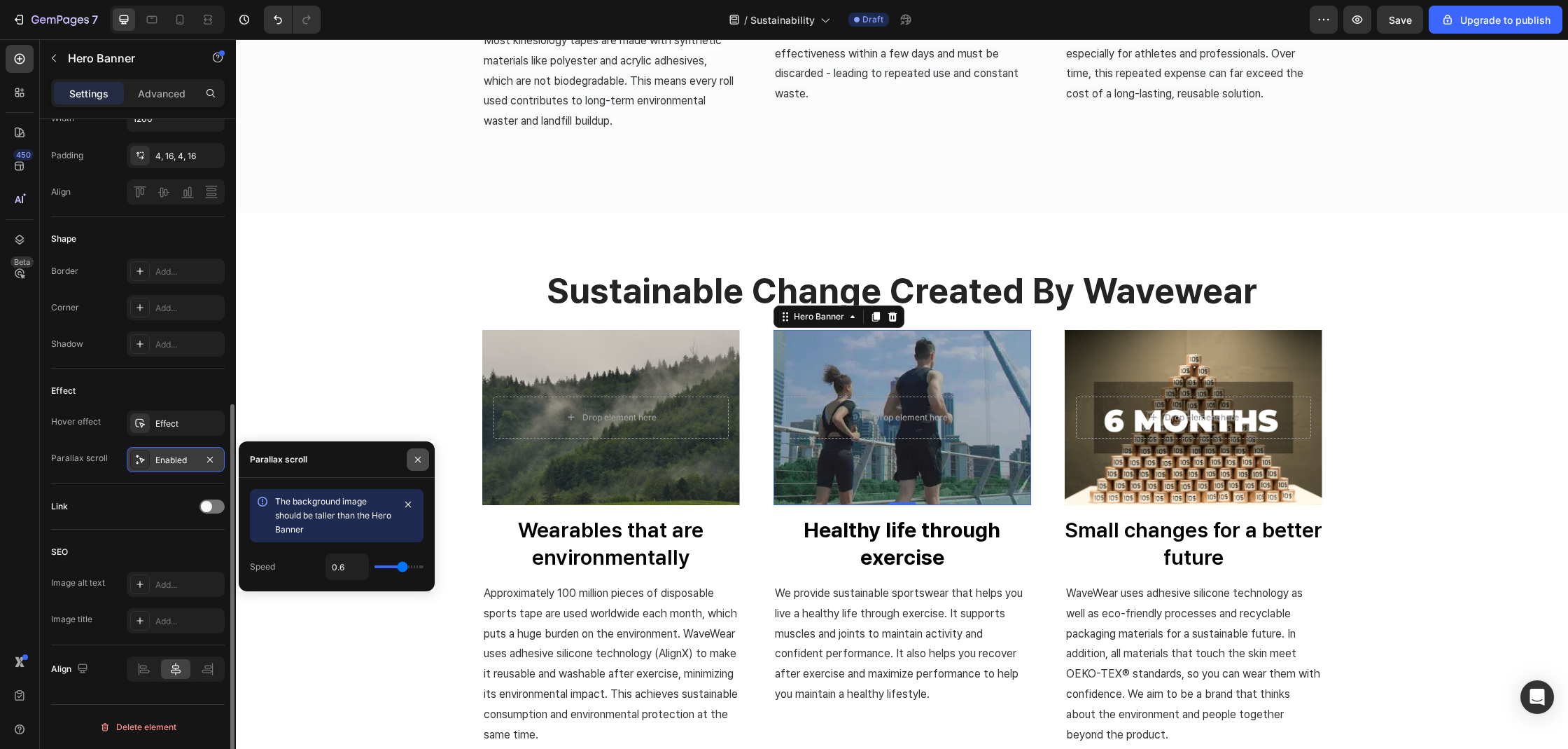
click at [420, 464] on icon "button" at bounding box center [418, 459] width 11 height 11
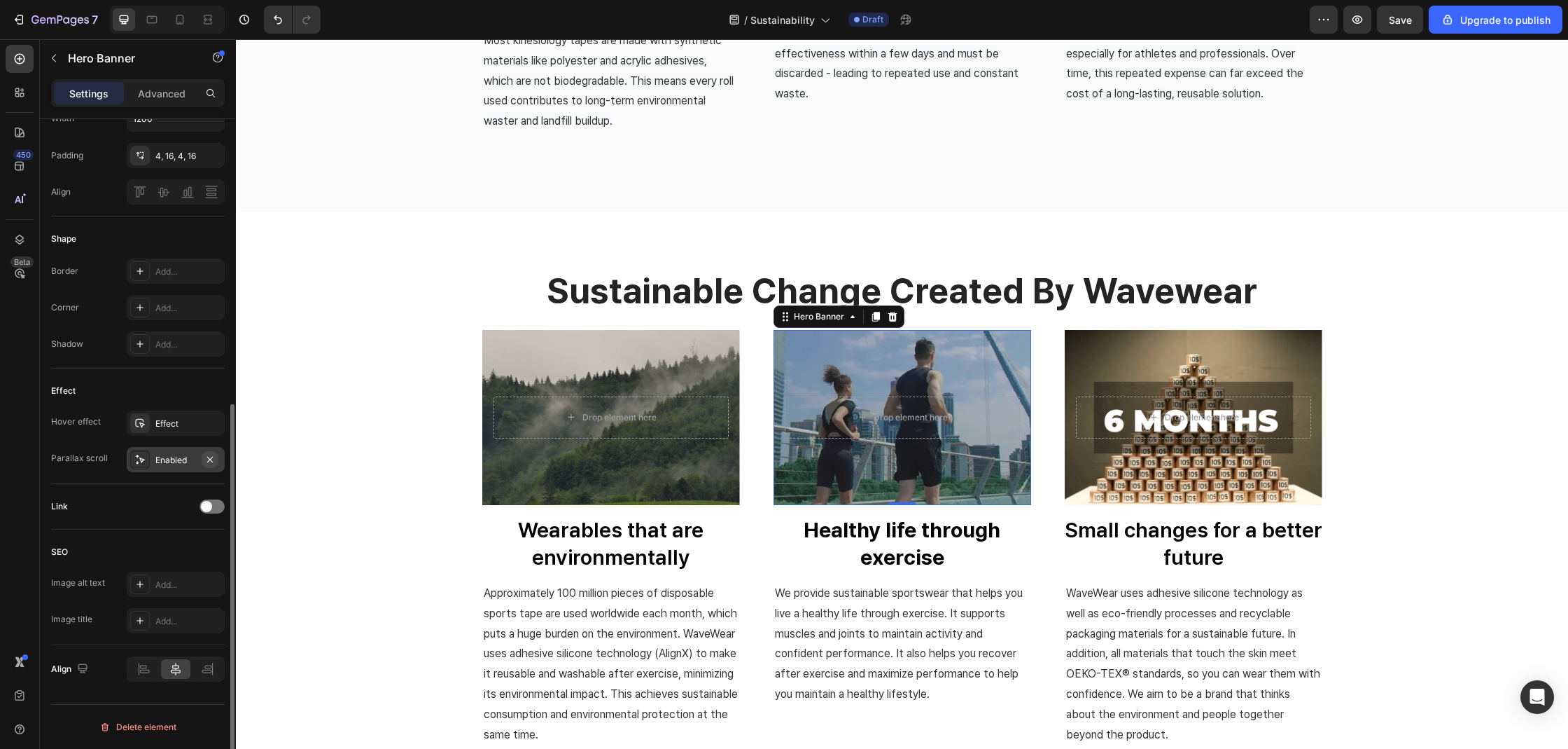
click at [214, 462] on icon "button" at bounding box center [210, 459] width 11 height 11
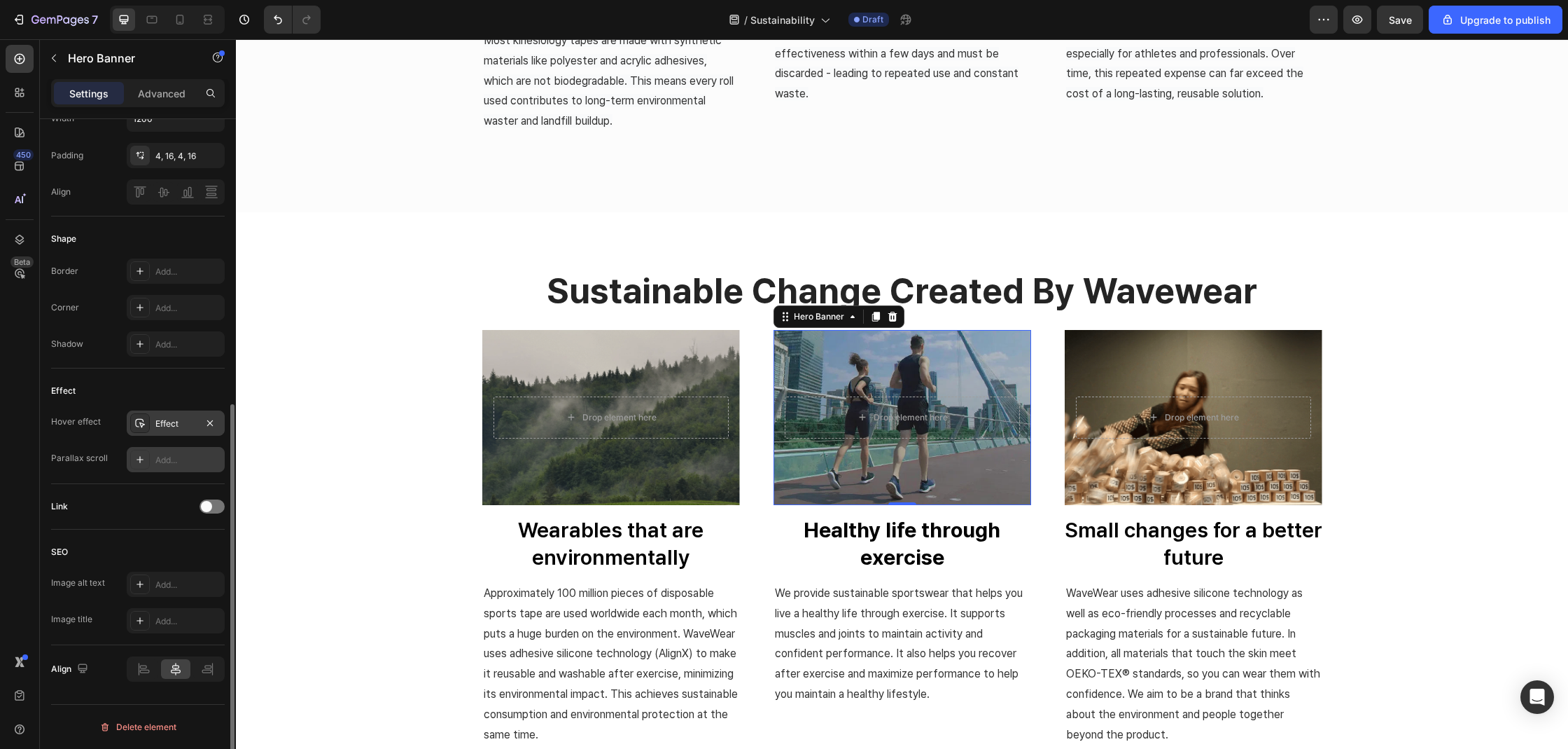
click at [142, 419] on icon at bounding box center [140, 423] width 9 height 9
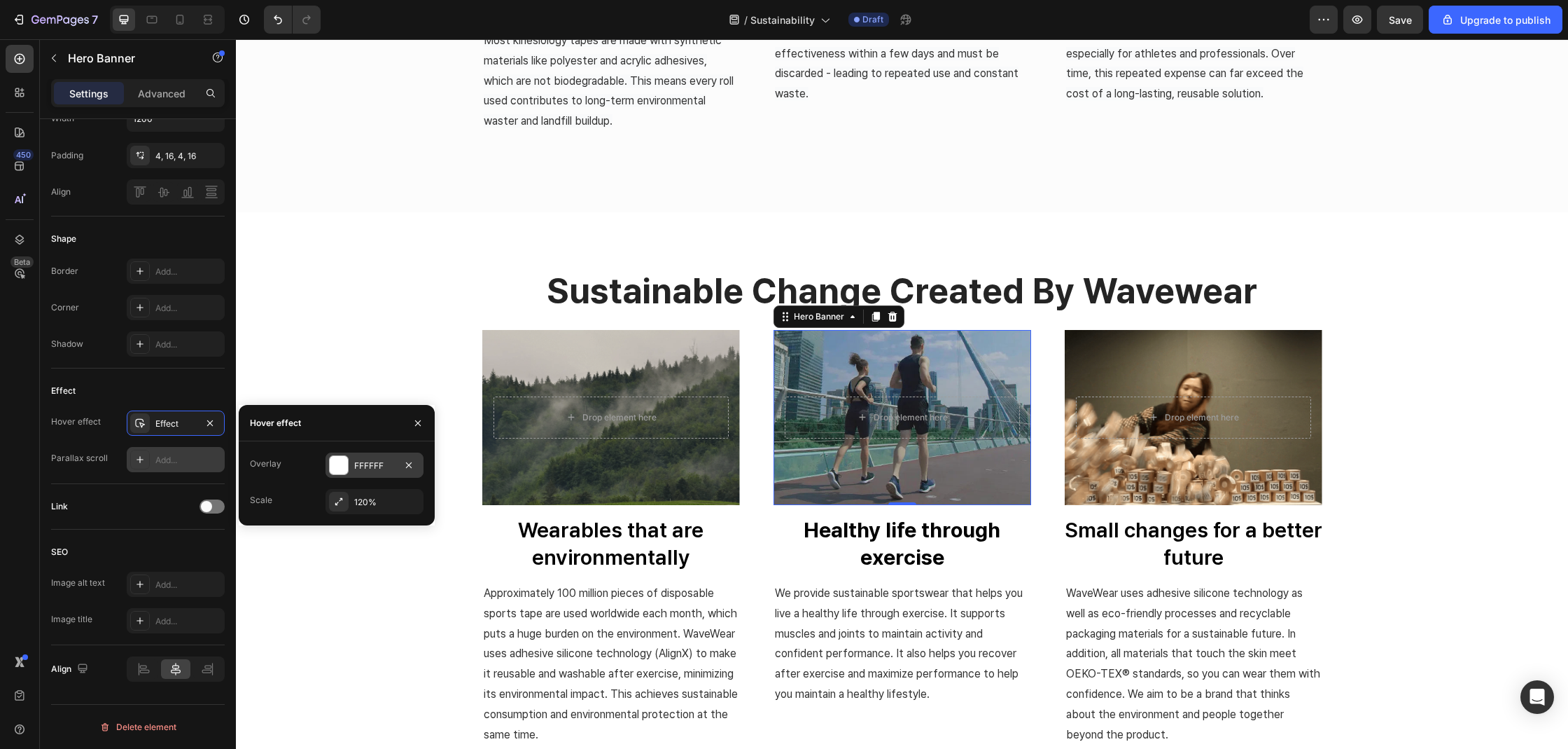
click at [351, 466] on div "FFFFFF" at bounding box center [374, 465] width 98 height 25
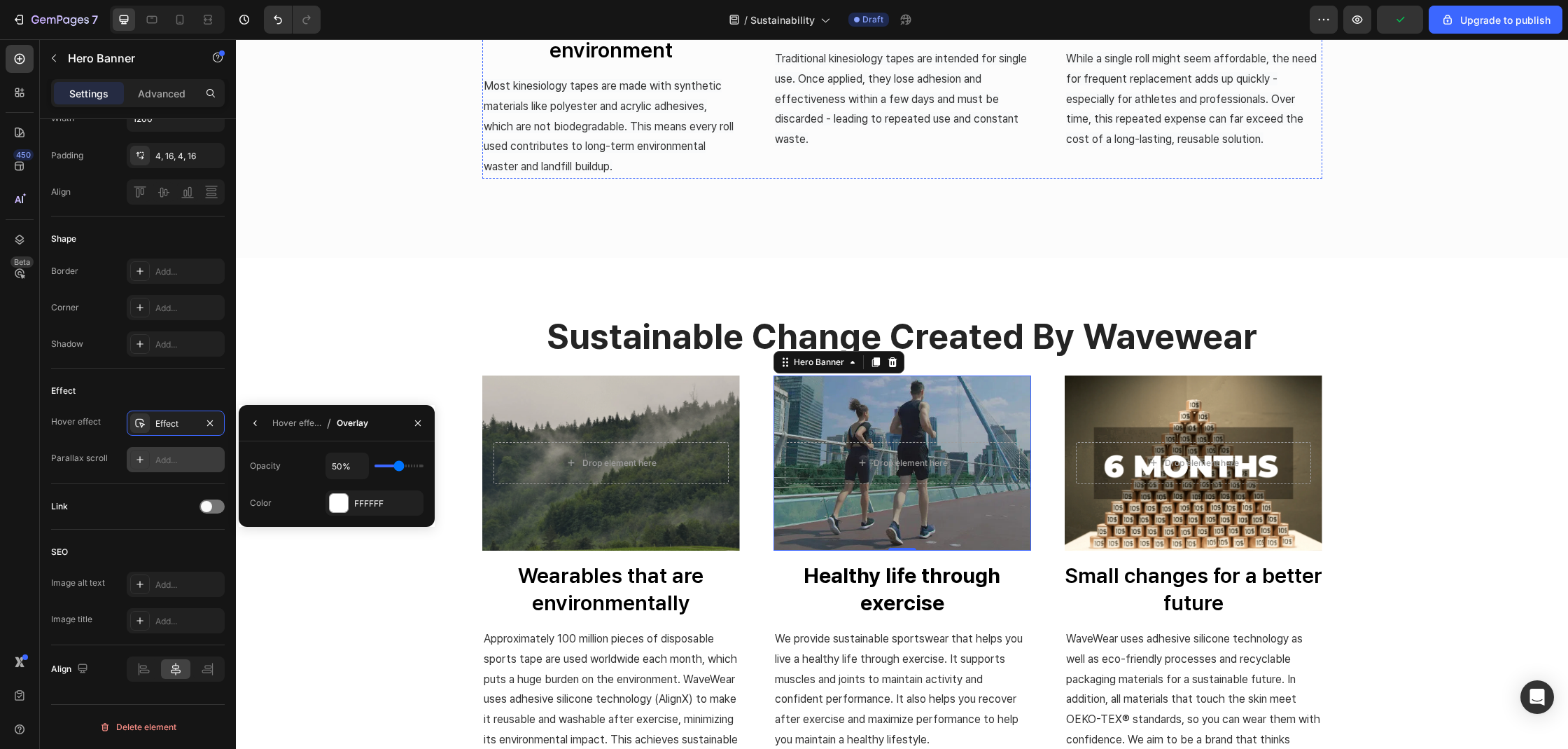
scroll to position [313, 0]
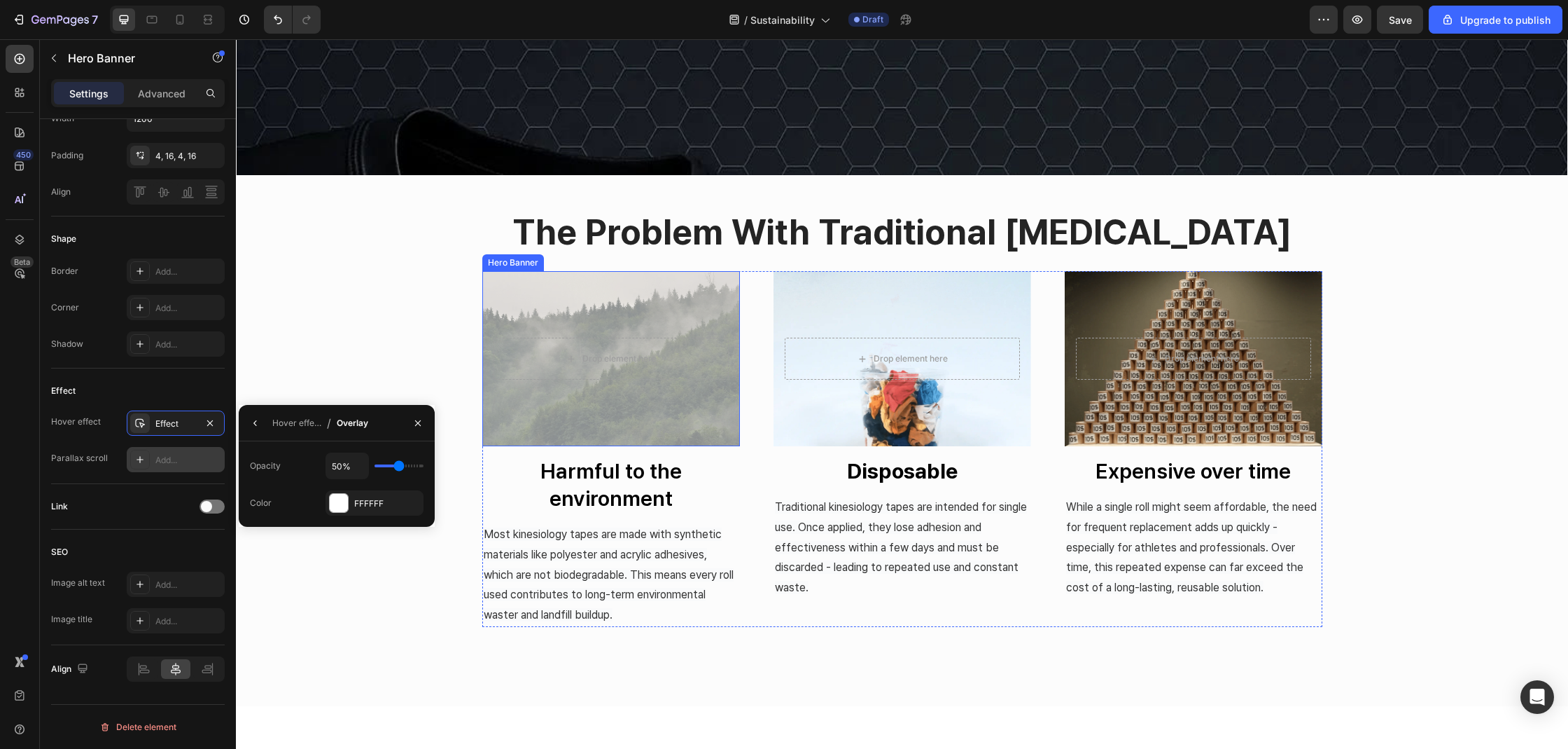
click at [552, 313] on div "Overlay" at bounding box center [611, 359] width 258 height 176
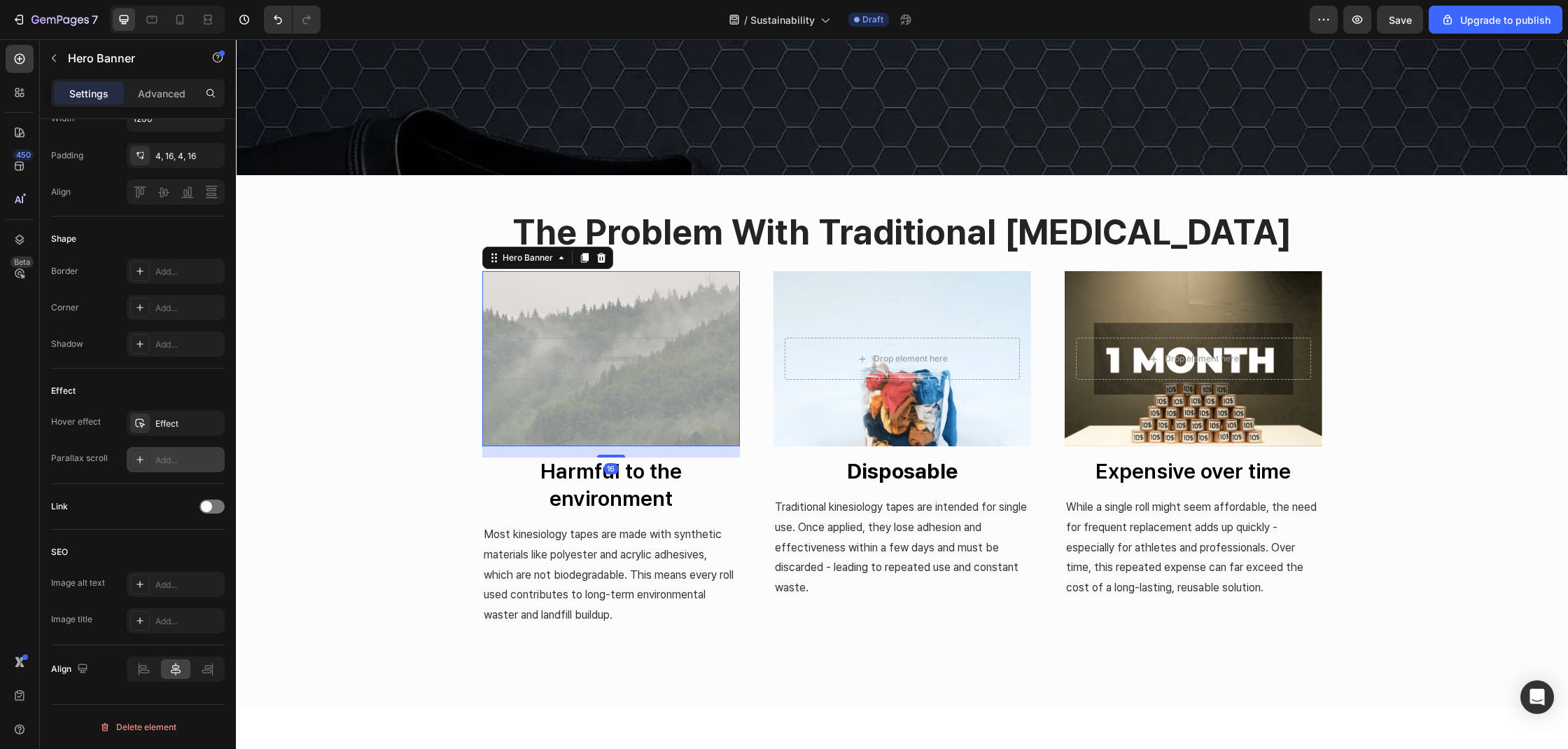
click at [540, 312] on div "Overlay" at bounding box center [611, 359] width 258 height 176
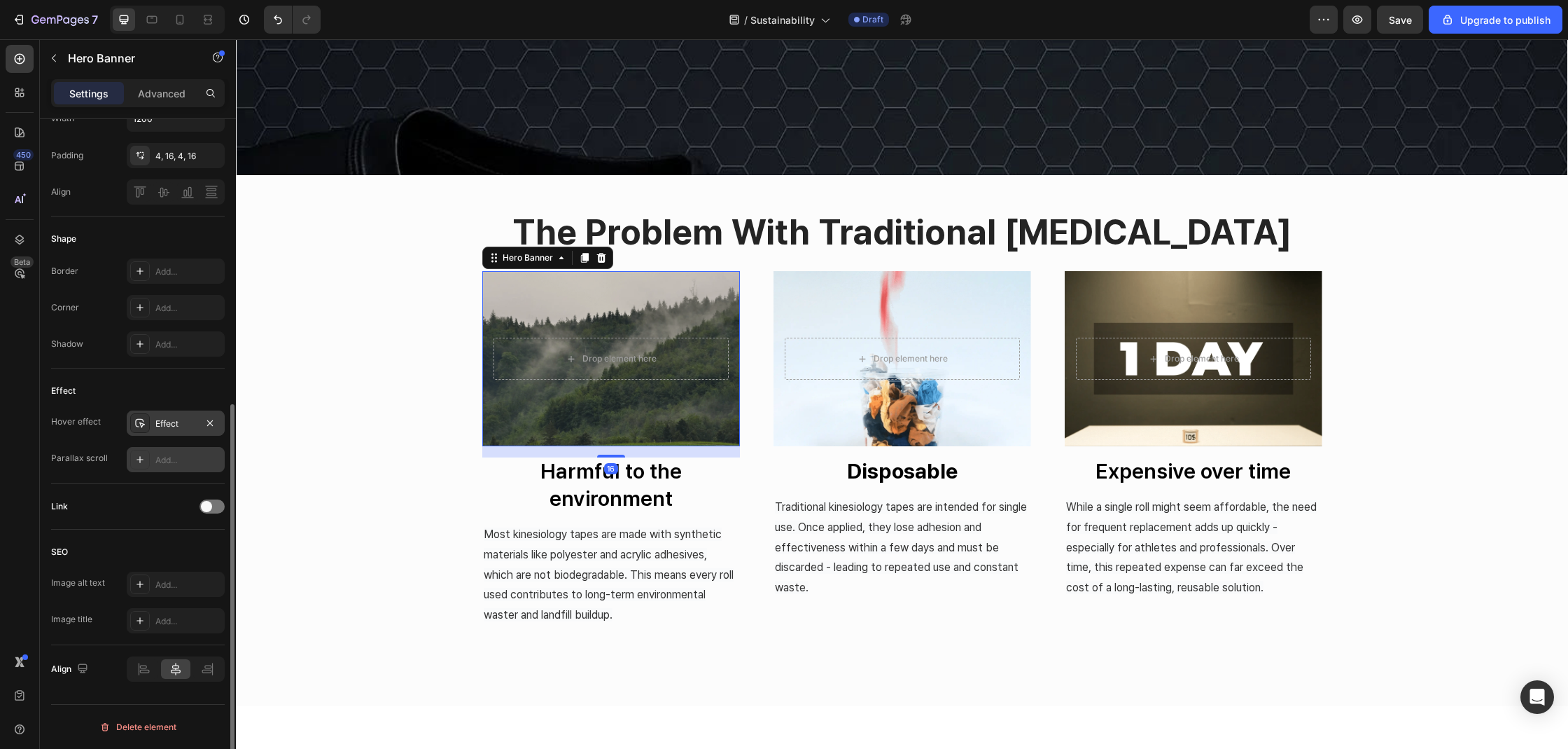
click at [144, 427] on icon at bounding box center [140, 423] width 11 height 11
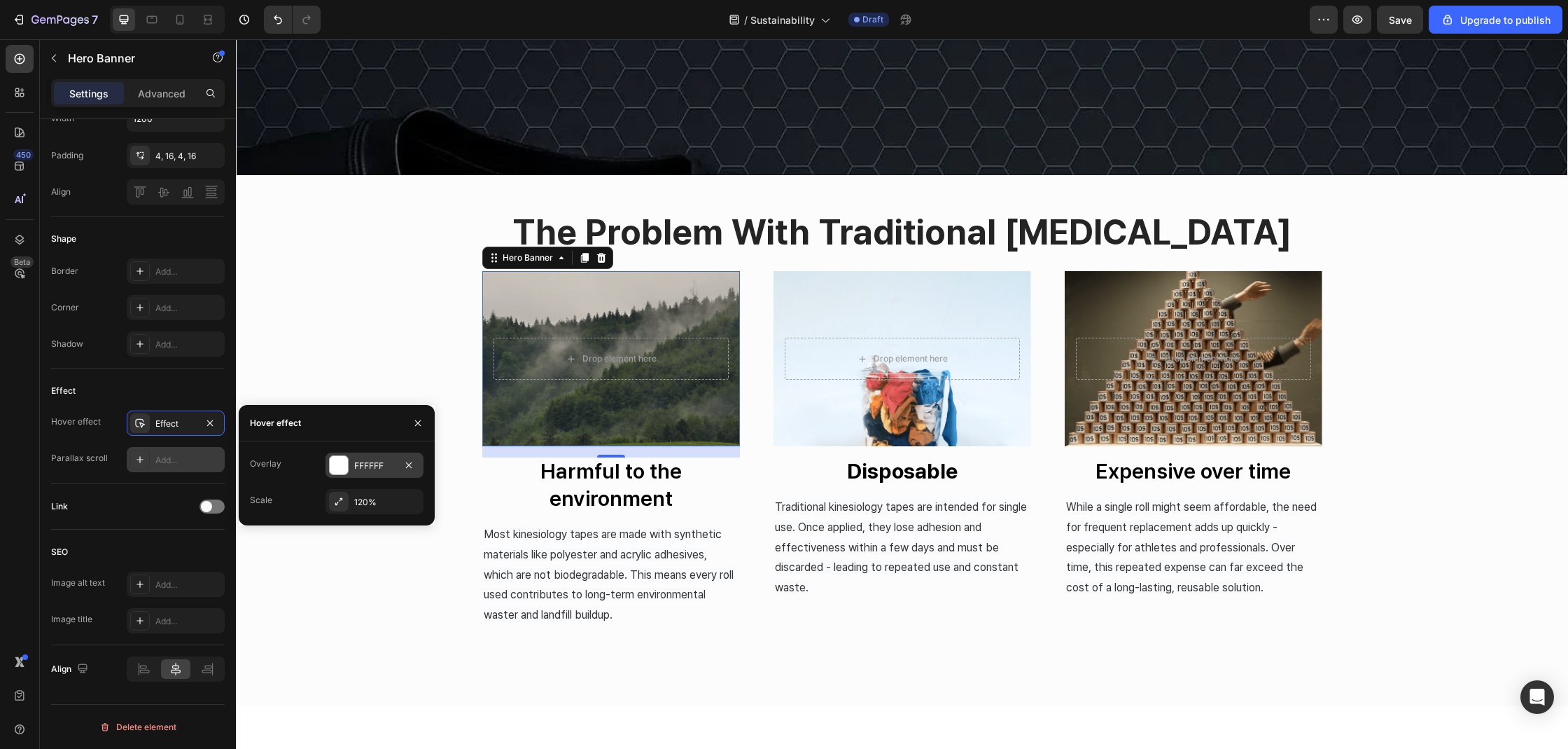
click at [337, 464] on div at bounding box center [338, 465] width 18 height 18
click at [338, 503] on div at bounding box center [338, 502] width 18 height 18
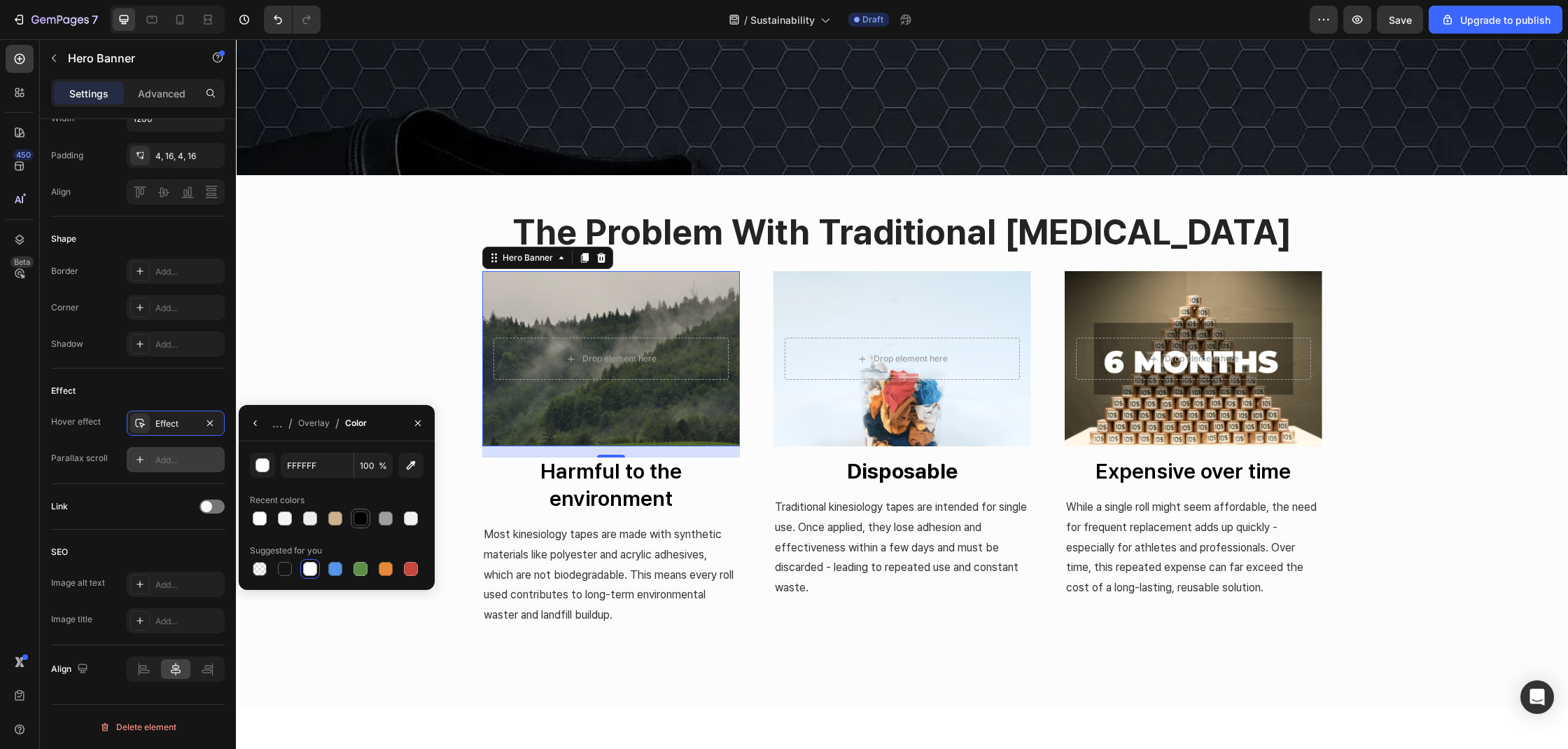
click at [366, 520] on div at bounding box center [360, 518] width 14 height 14
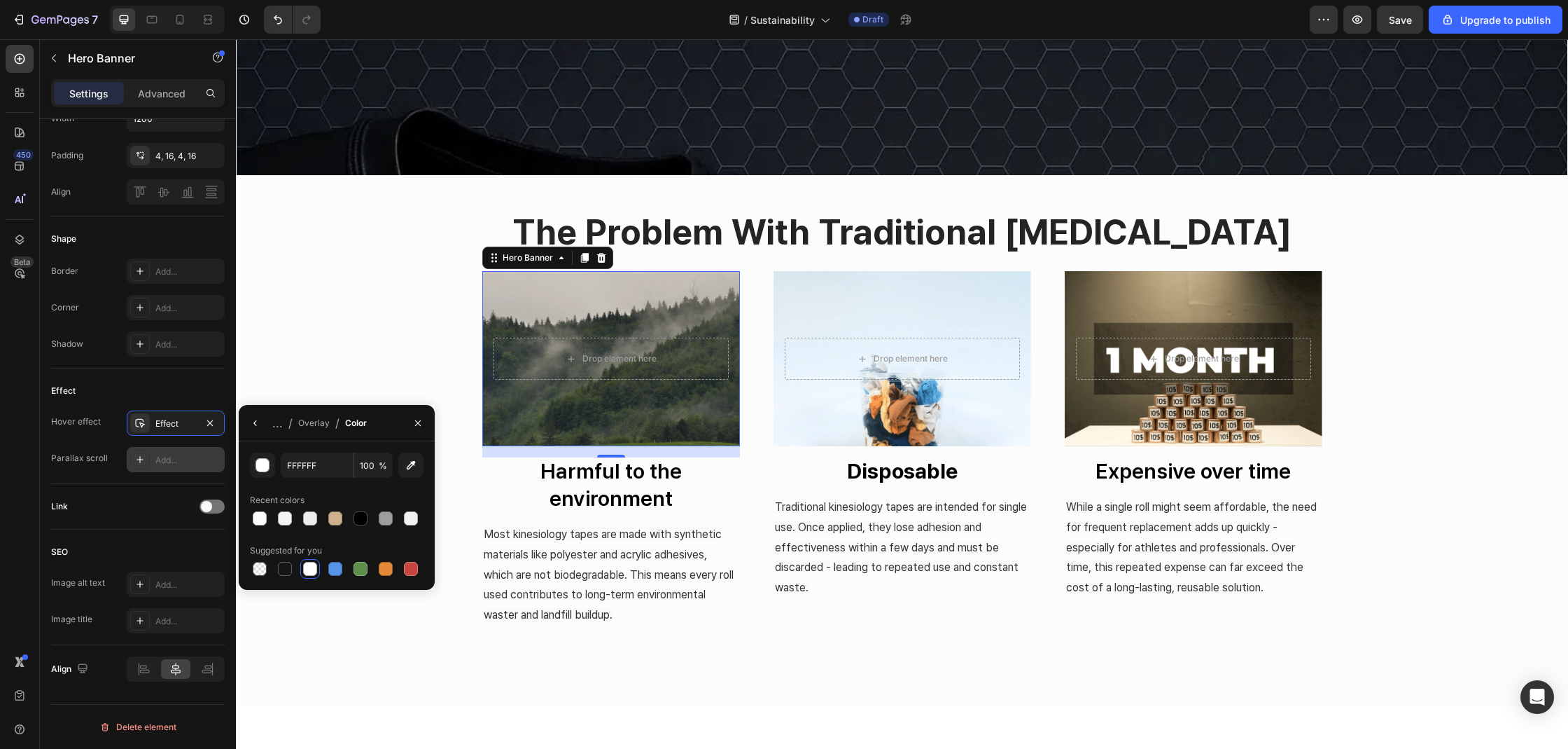
type input "000000"
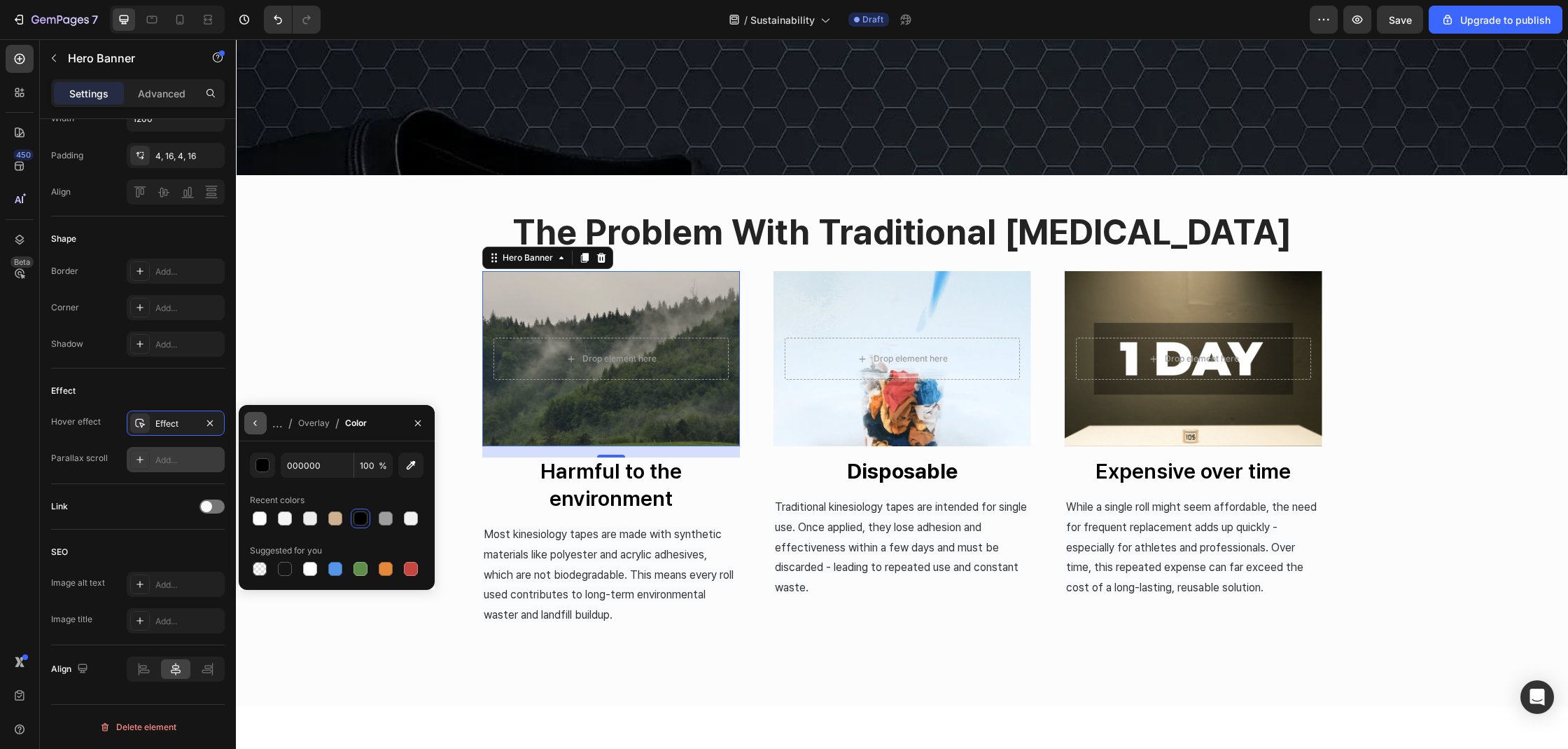
click at [258, 430] on button "button" at bounding box center [255, 423] width 23 height 23
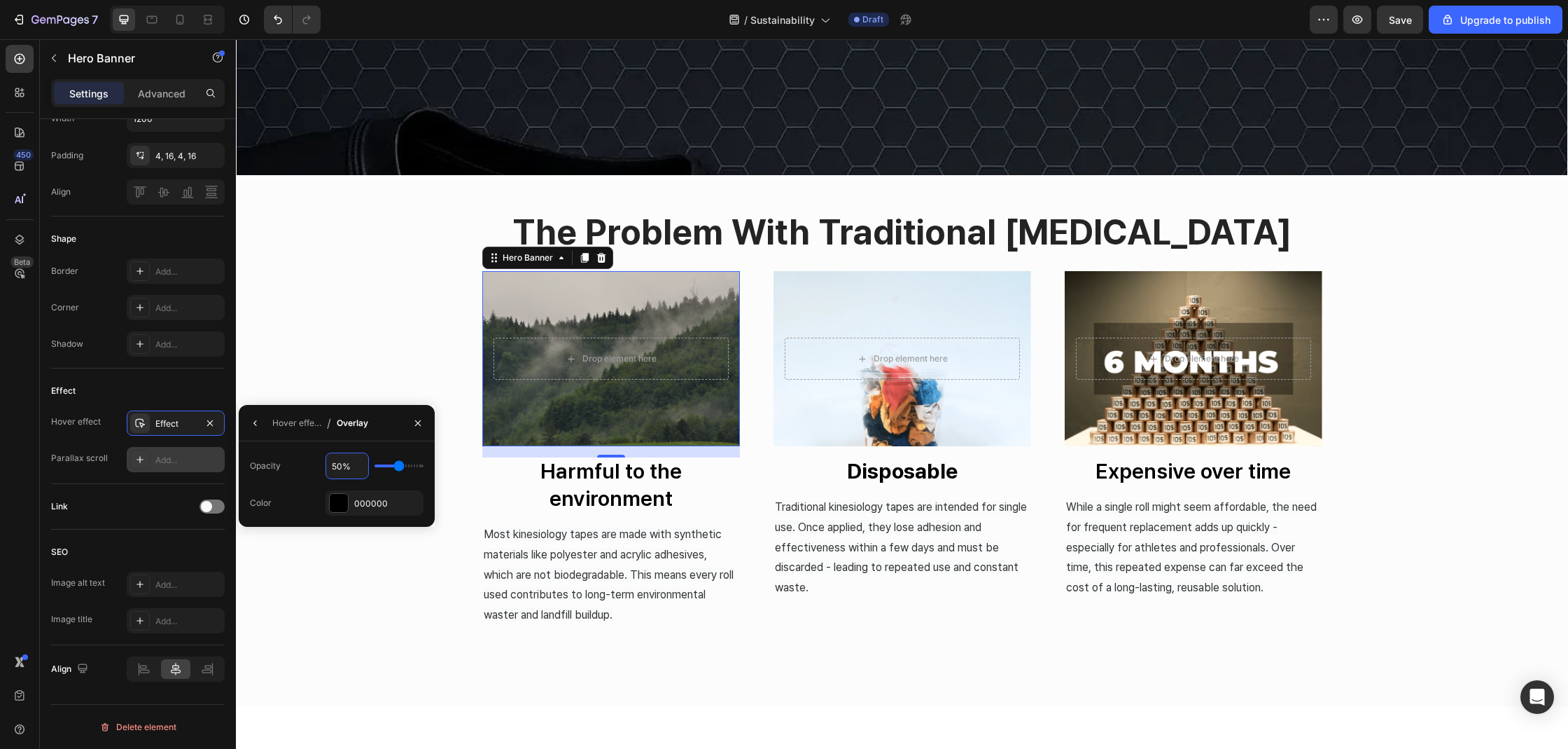
click at [349, 467] on input "50%" at bounding box center [347, 466] width 42 height 25
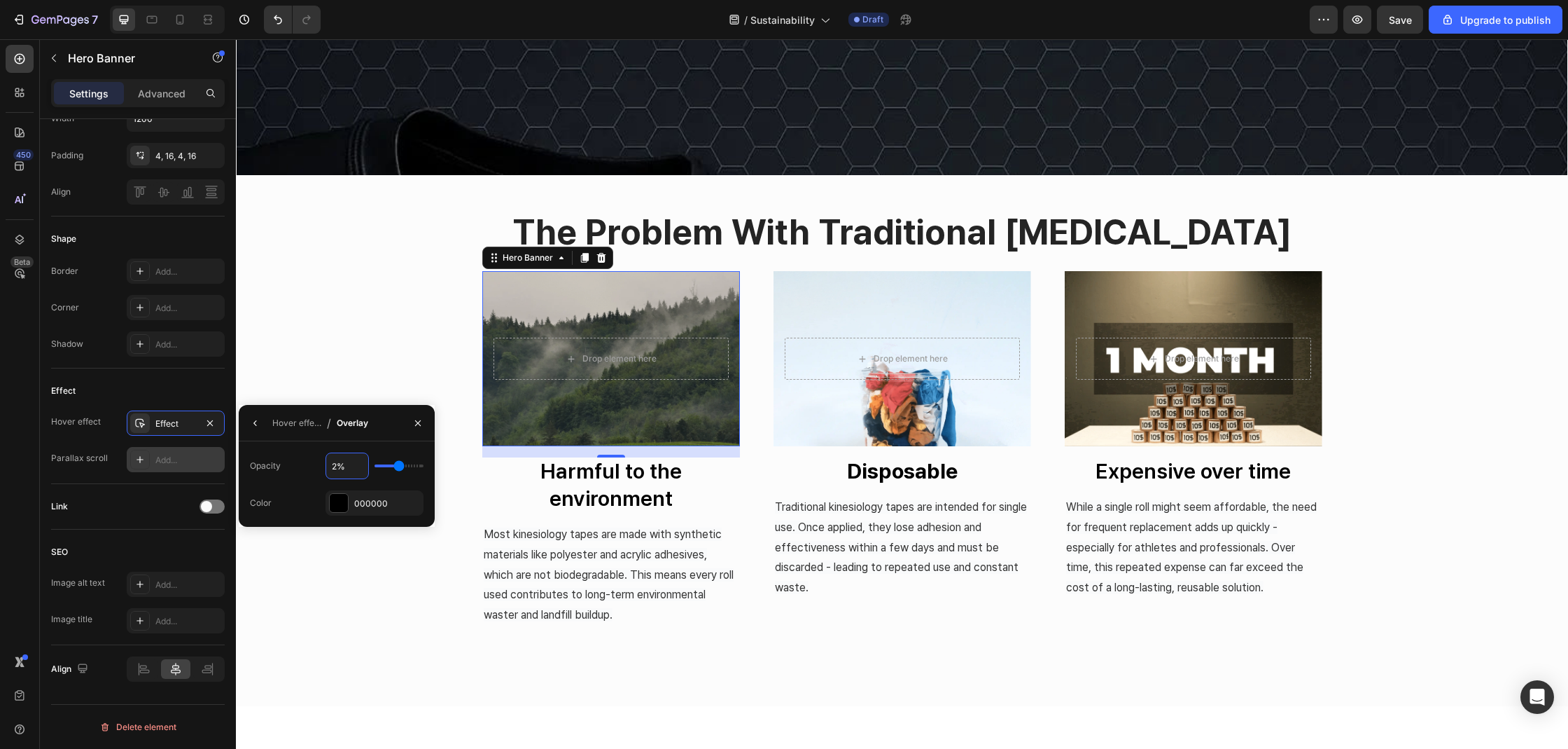
type input "20%"
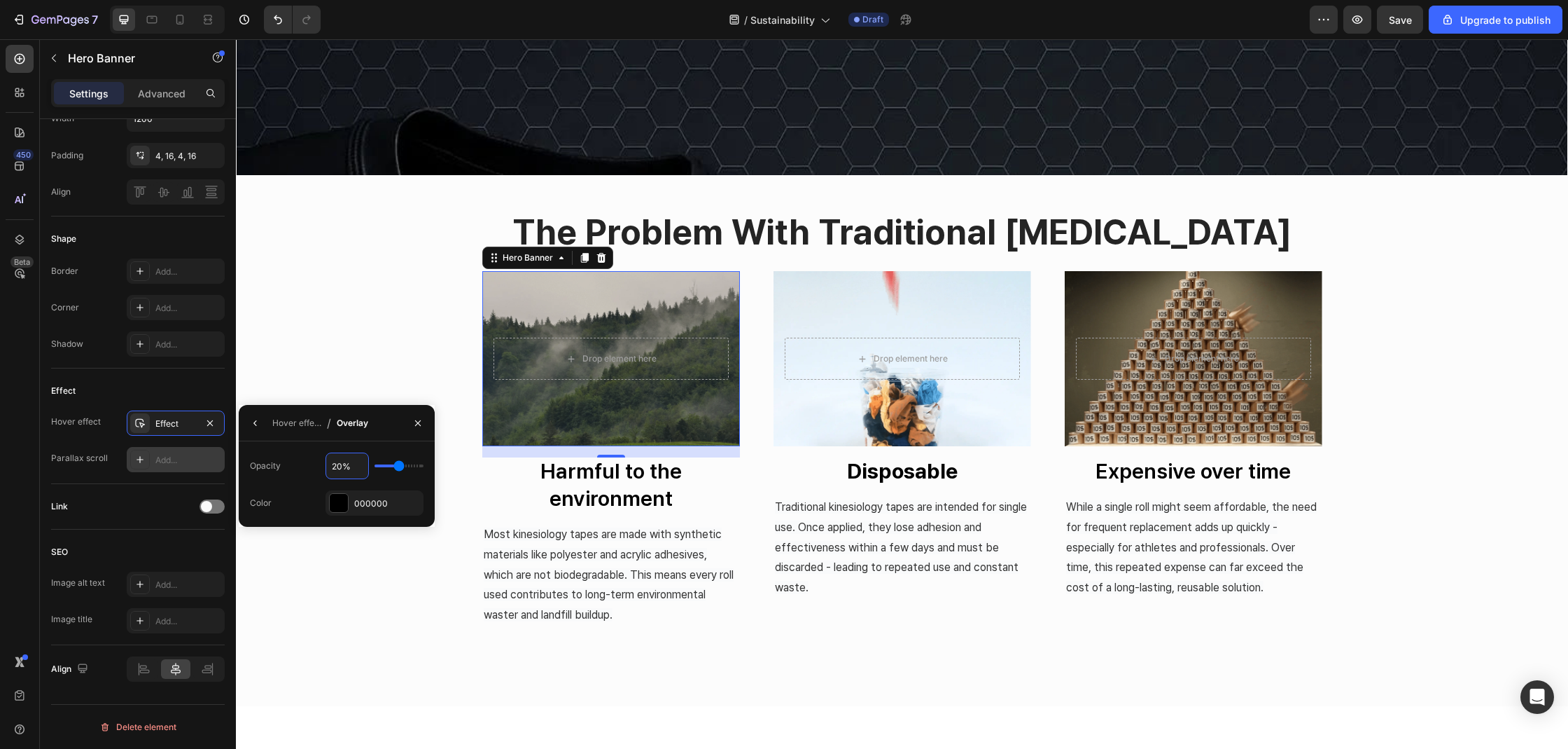
type input "20"
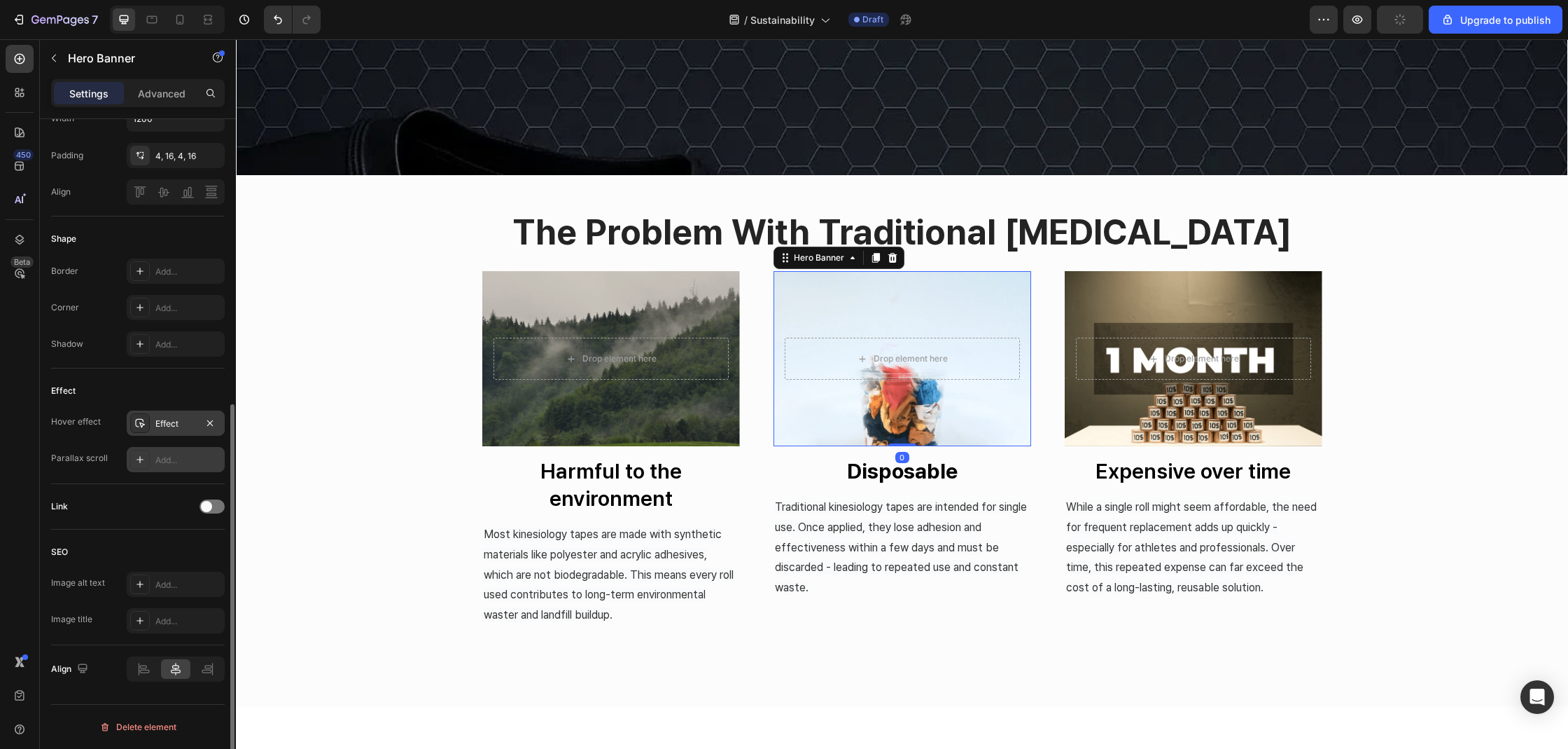
click at [157, 427] on div "Effect" at bounding box center [175, 423] width 40 height 12
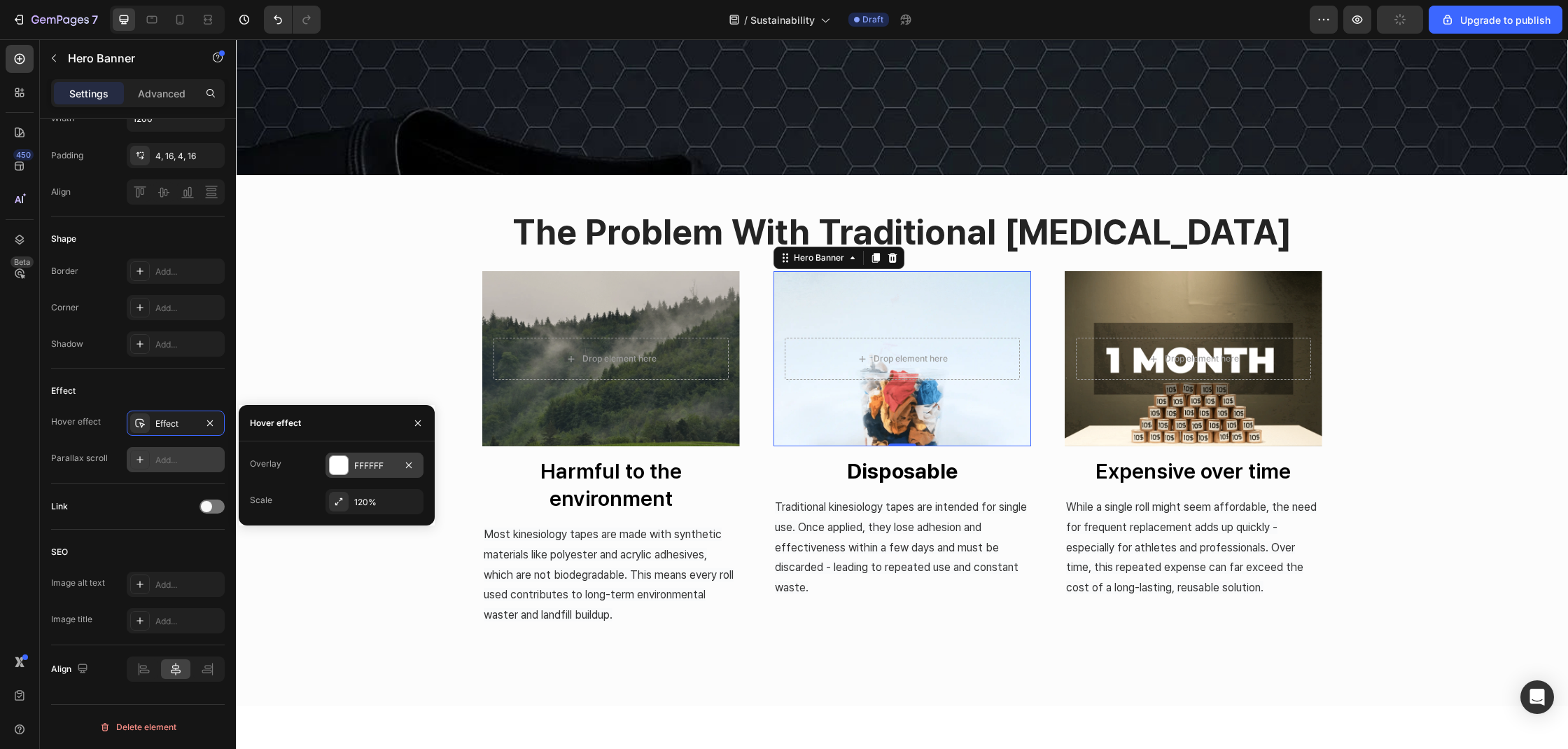
click at [332, 466] on div at bounding box center [338, 465] width 18 height 18
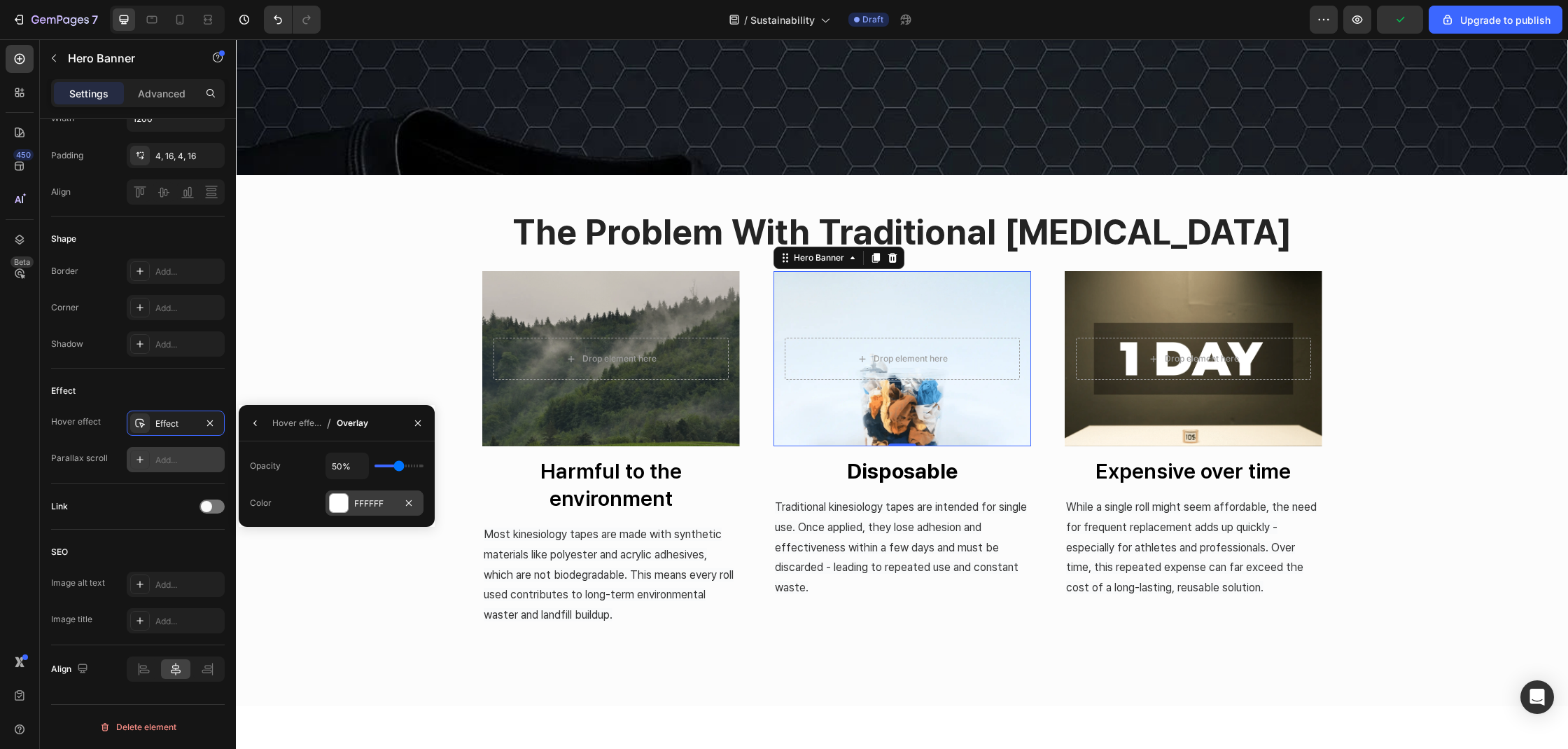
click at [351, 506] on div "FFFFFF" at bounding box center [374, 502] width 98 height 25
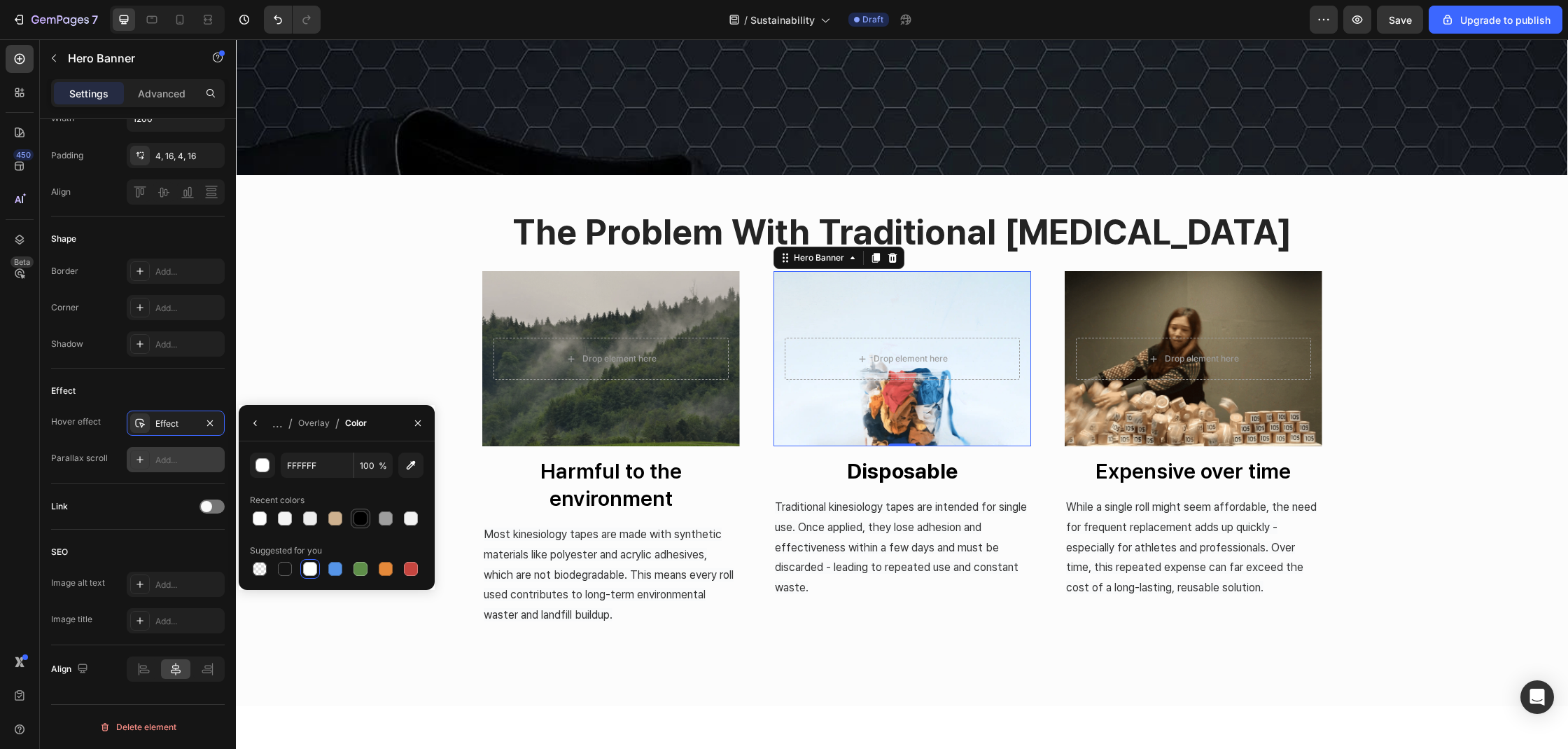
click at [355, 522] on div at bounding box center [360, 518] width 14 height 14
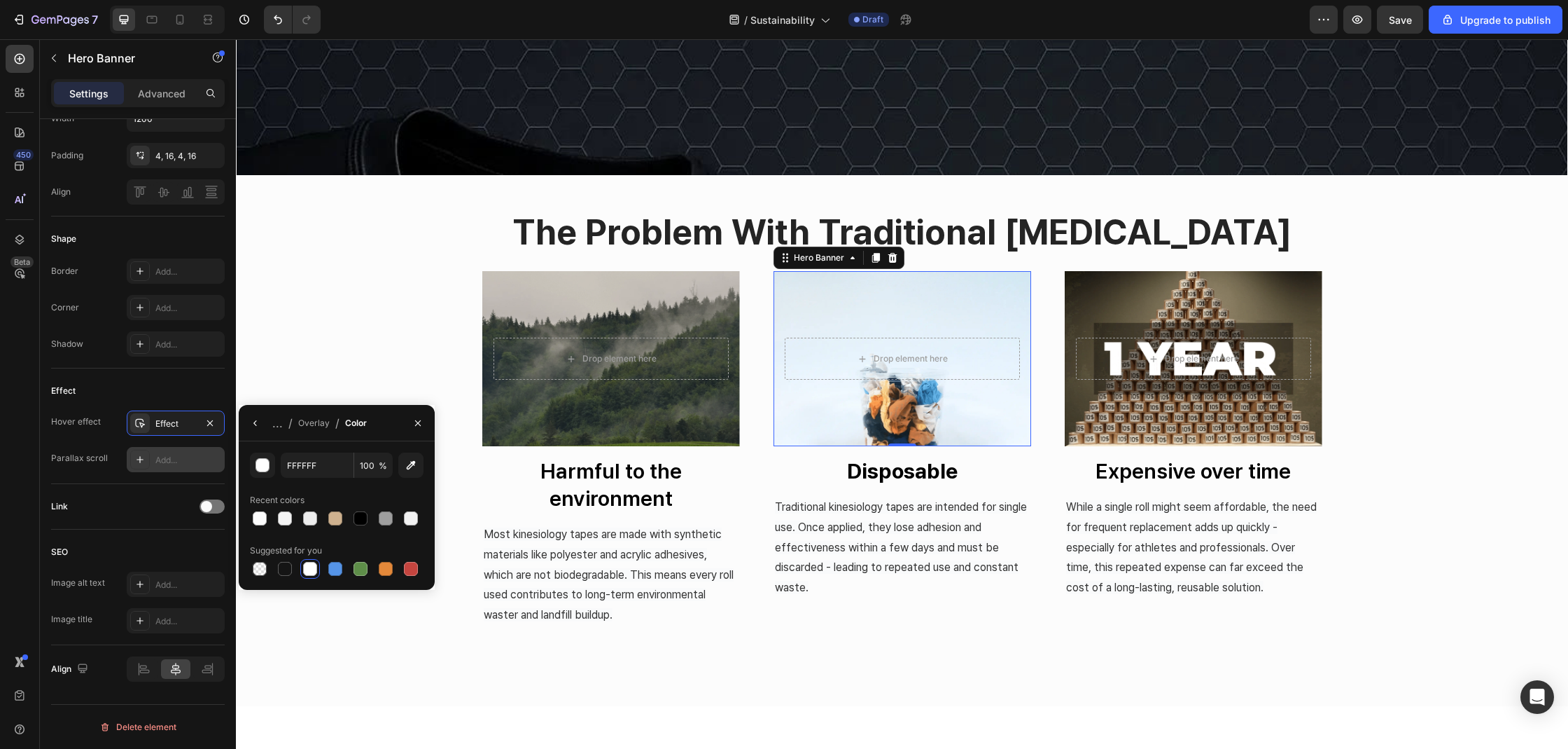
type input "000000"
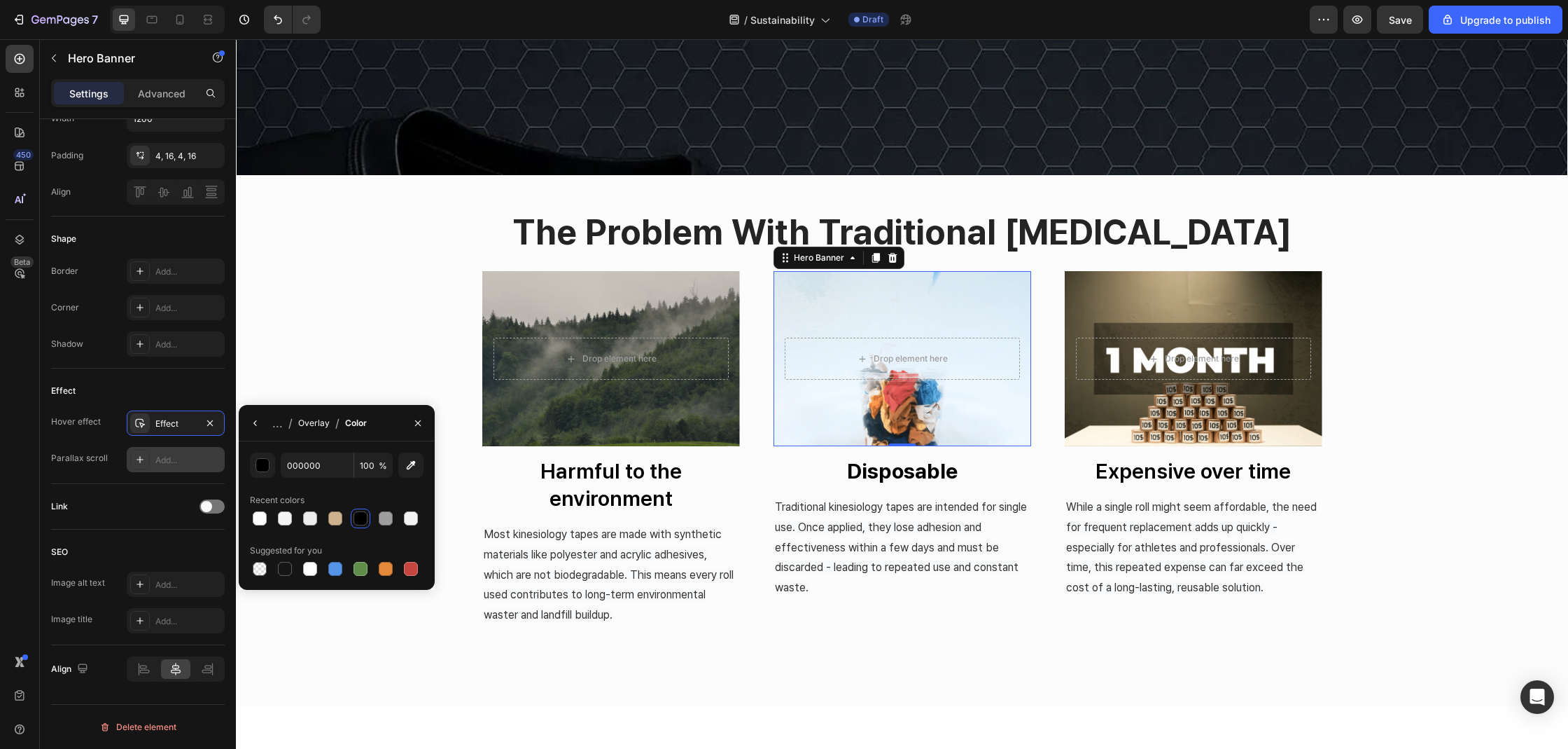
click at [308, 429] on div "Overlay" at bounding box center [314, 423] width 32 height 23
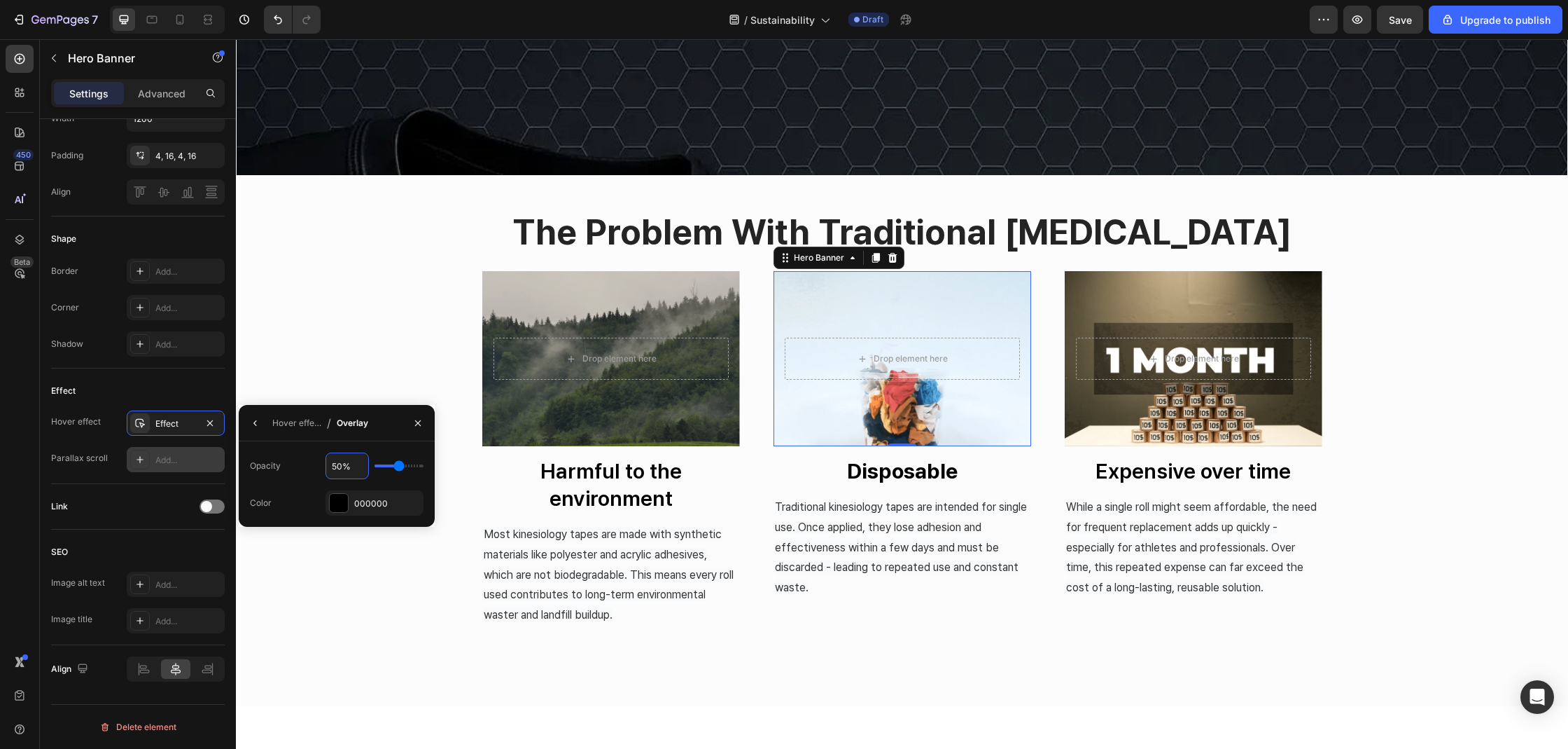
click at [345, 472] on input "50%" at bounding box center [347, 466] width 42 height 25
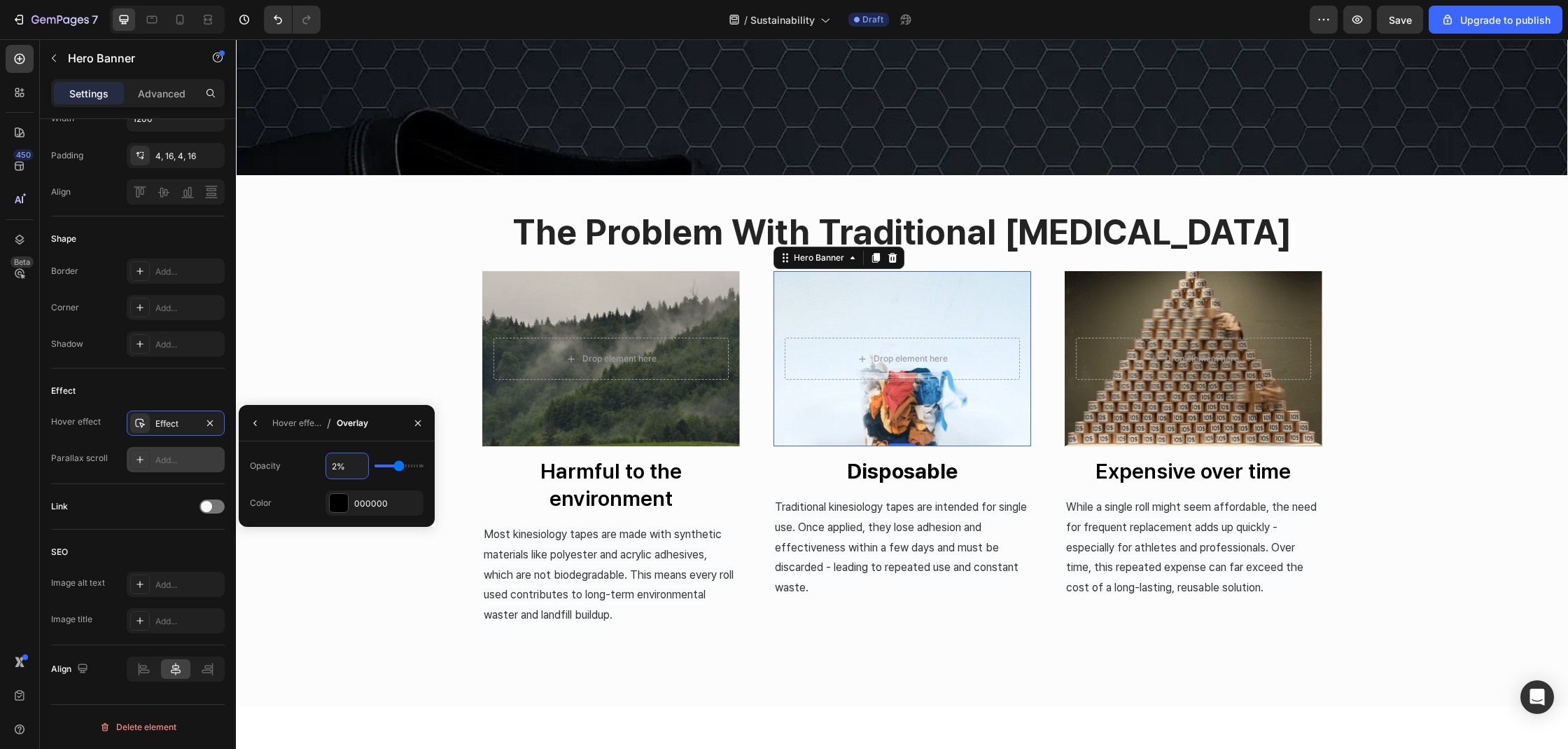
type input "20%"
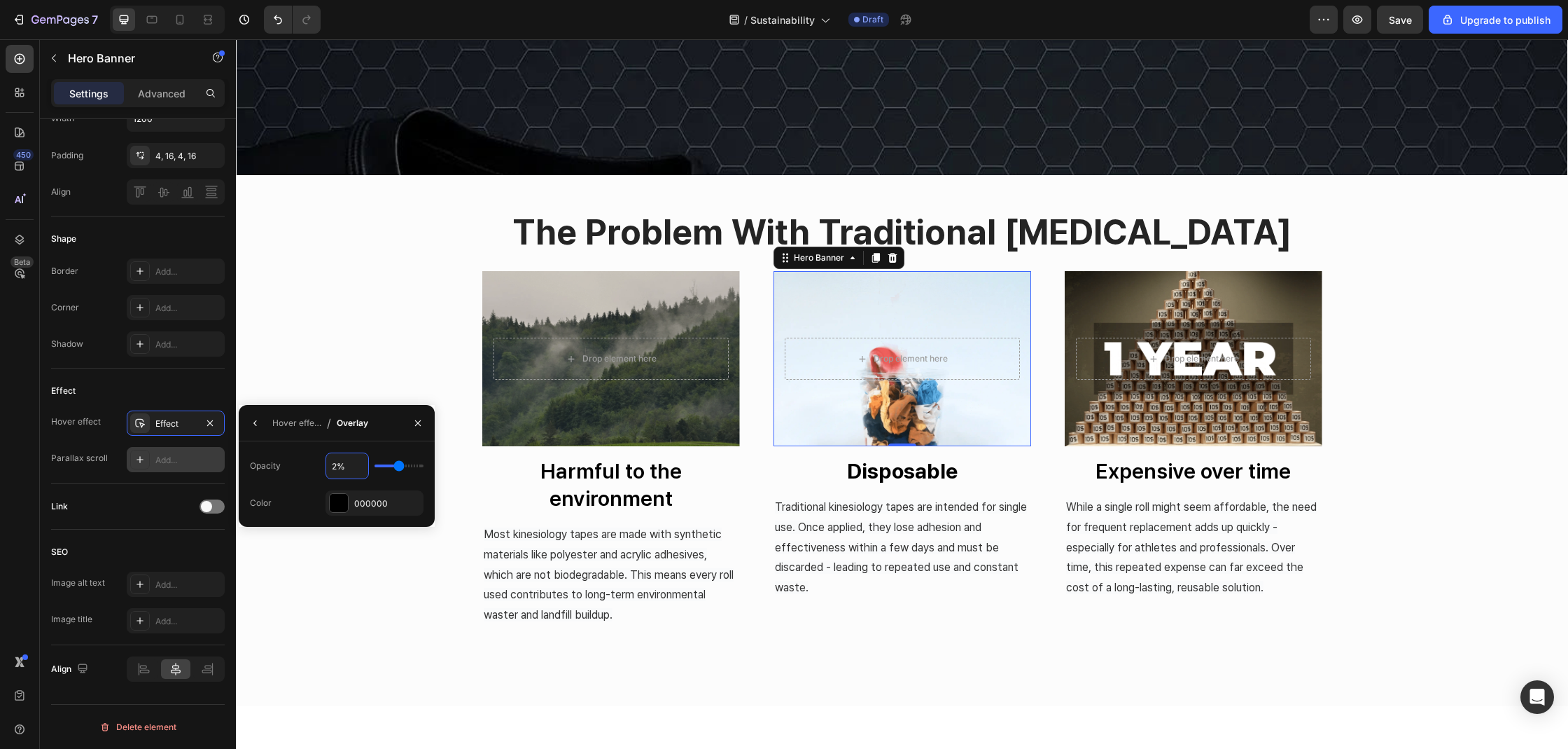
type input "20"
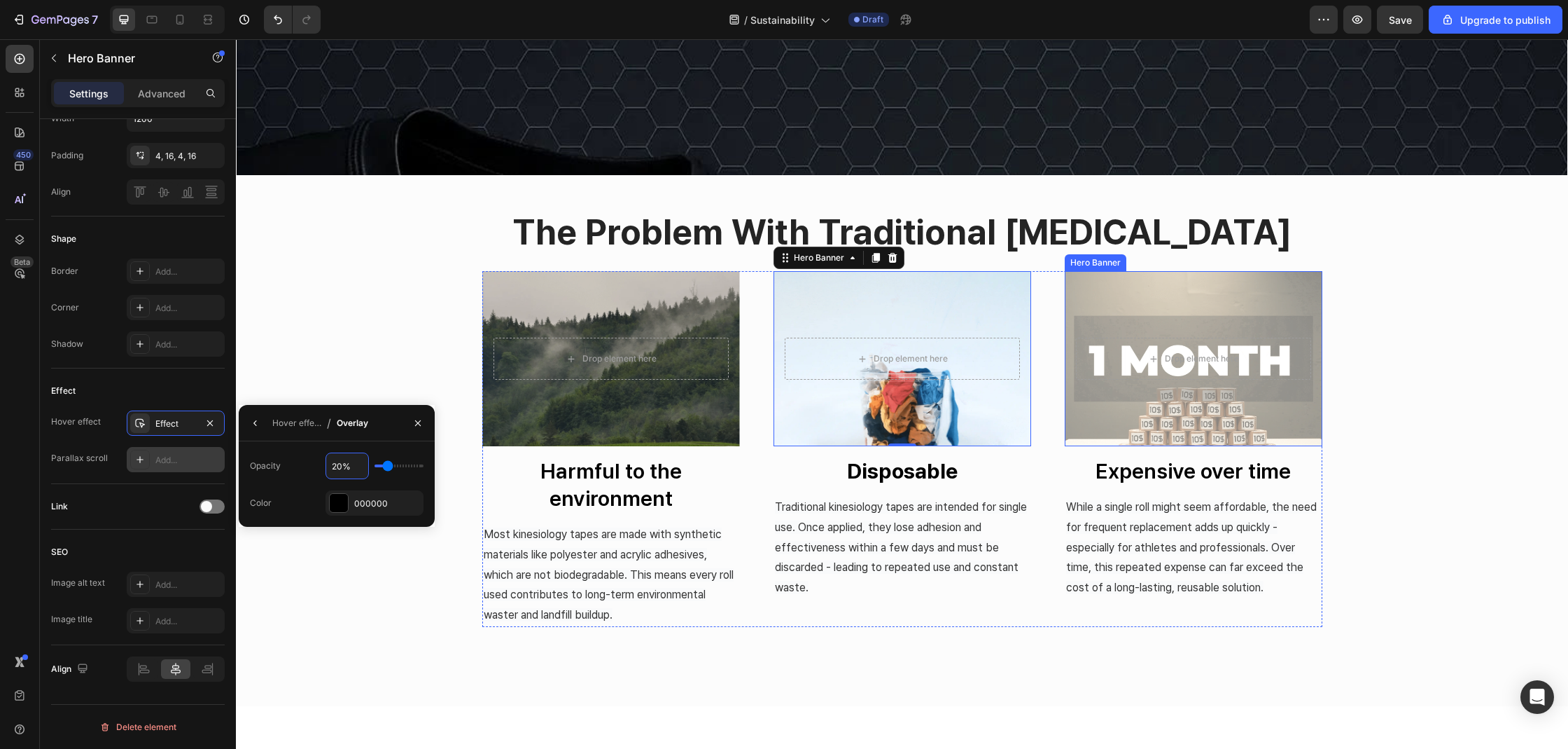
click at [1114, 310] on div "Overlay" at bounding box center [1194, 359] width 258 height 176
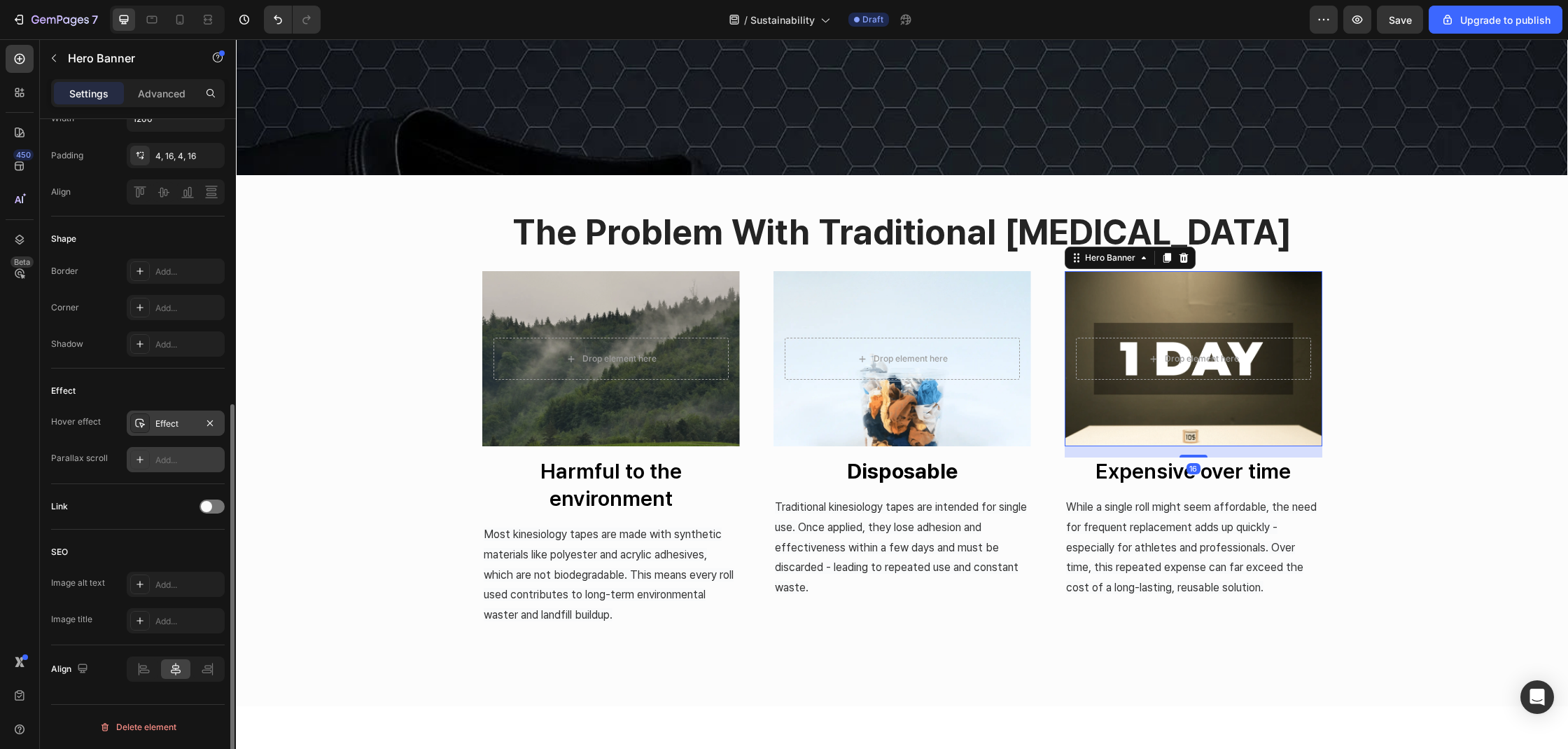
click at [130, 420] on div at bounding box center [140, 422] width 20 height 20
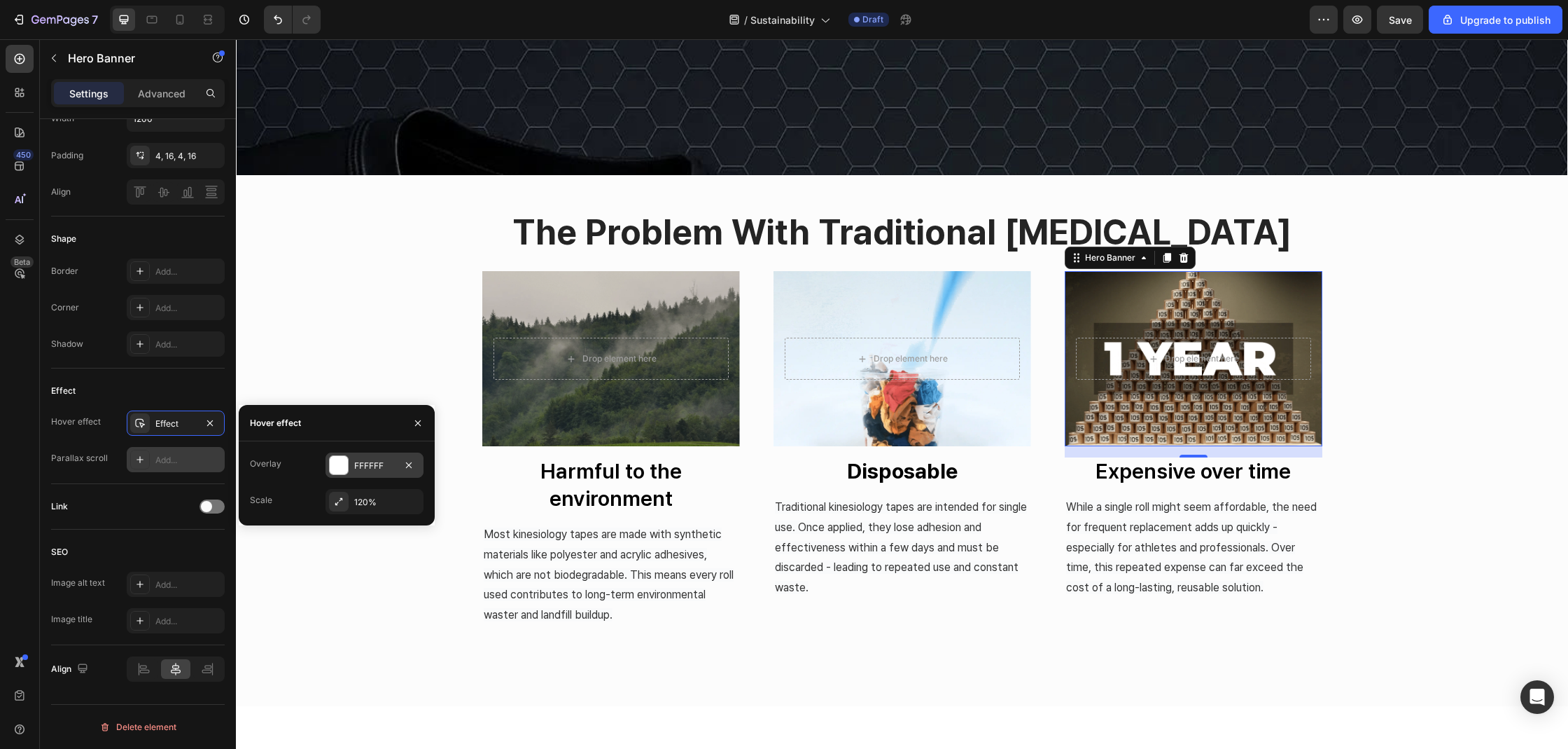
click at [342, 469] on div at bounding box center [338, 465] width 18 height 18
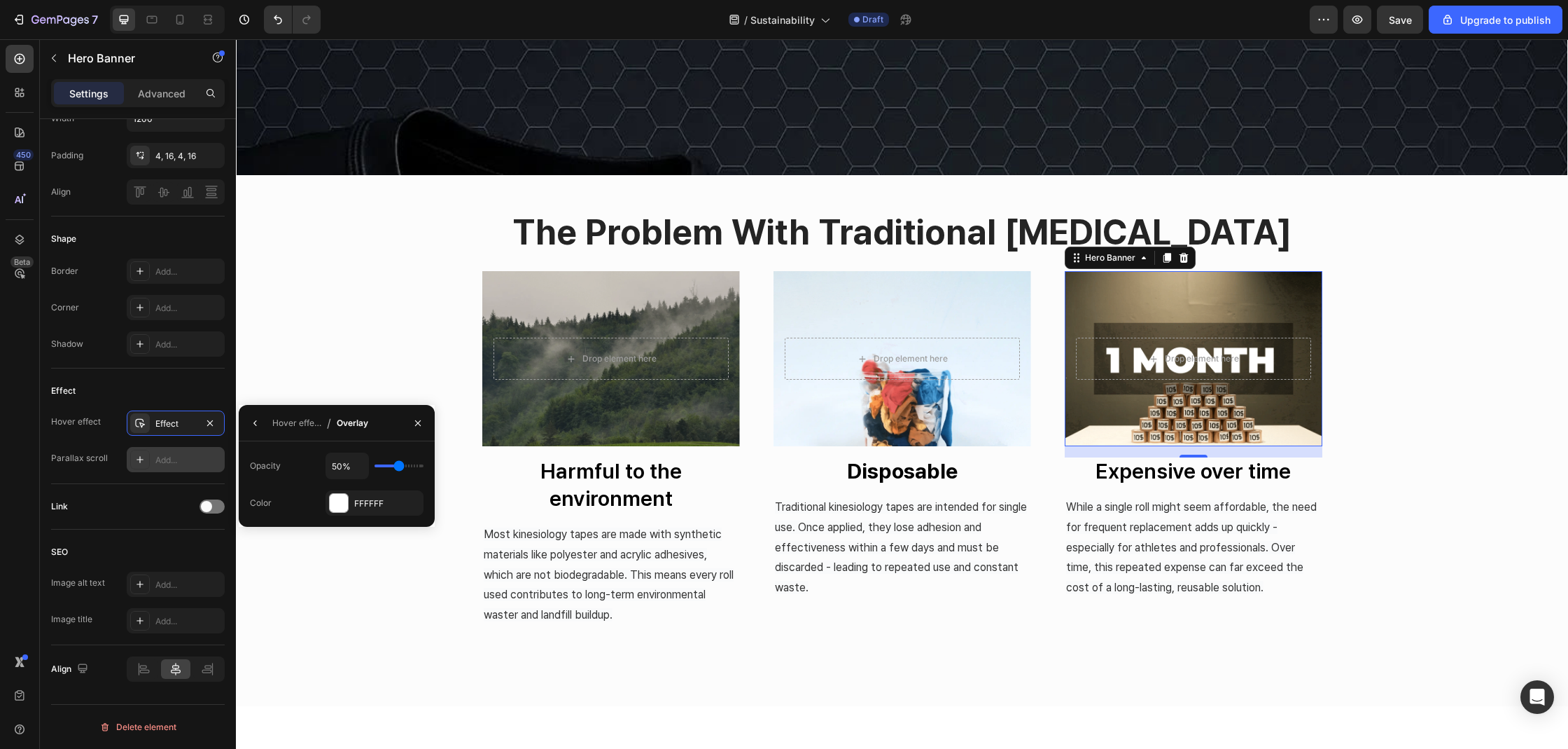
click at [339, 488] on div "Opacity 50% Color FFFFFF" at bounding box center [336, 483] width 174 height 63
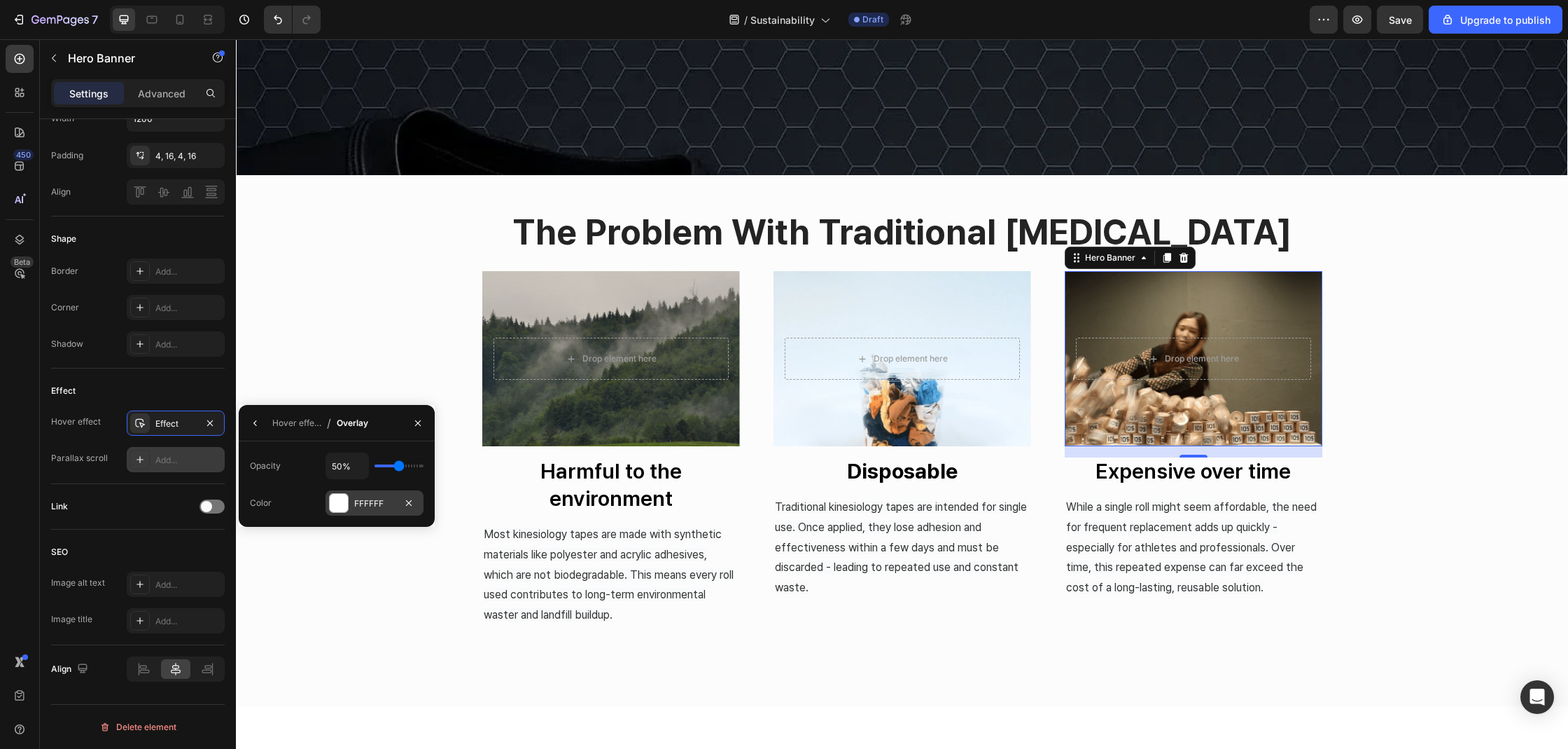
click at [340, 495] on div at bounding box center [338, 502] width 18 height 18
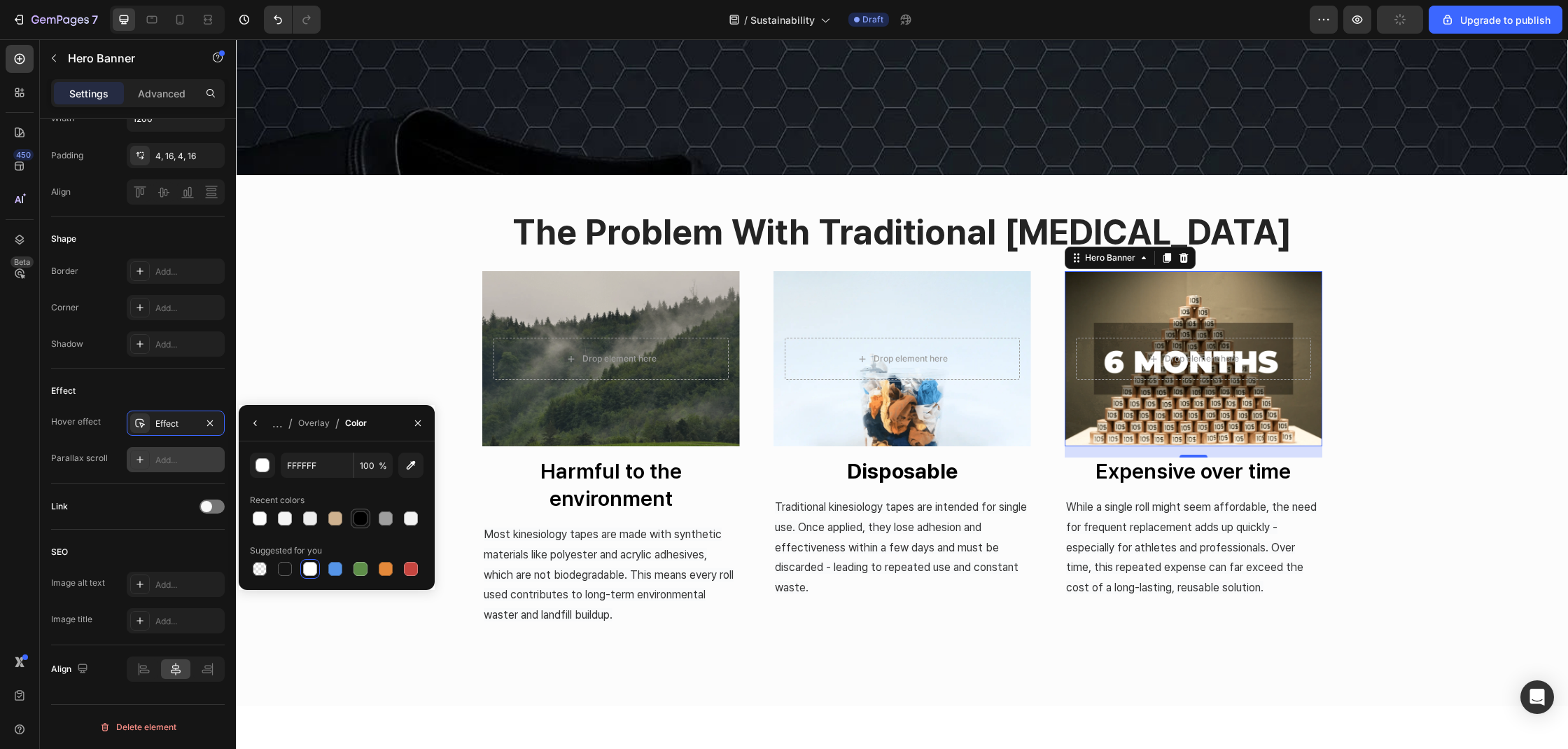
click at [354, 520] on div at bounding box center [360, 518] width 14 height 14
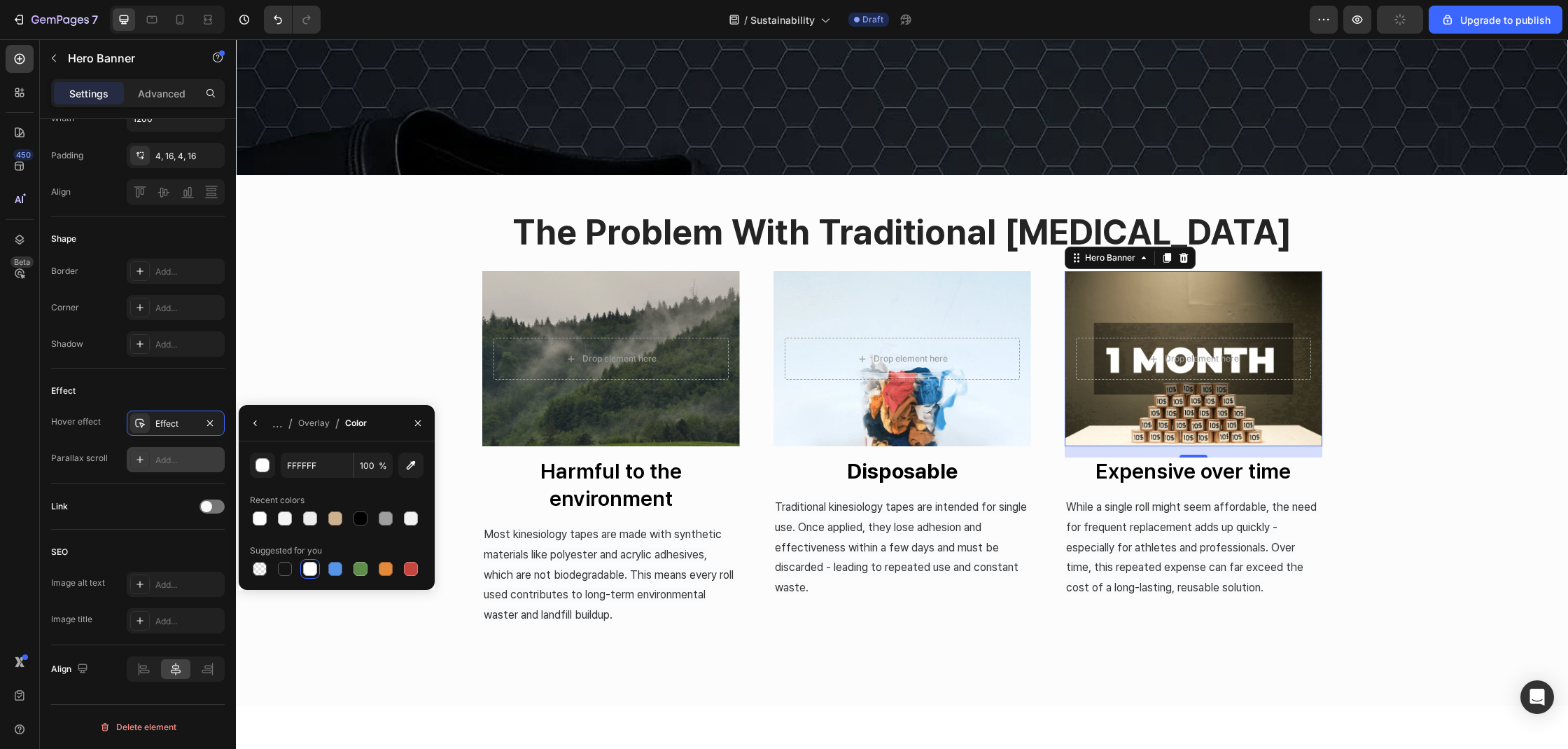
type input "000000"
click at [371, 464] on input "100" at bounding box center [373, 465] width 38 height 25
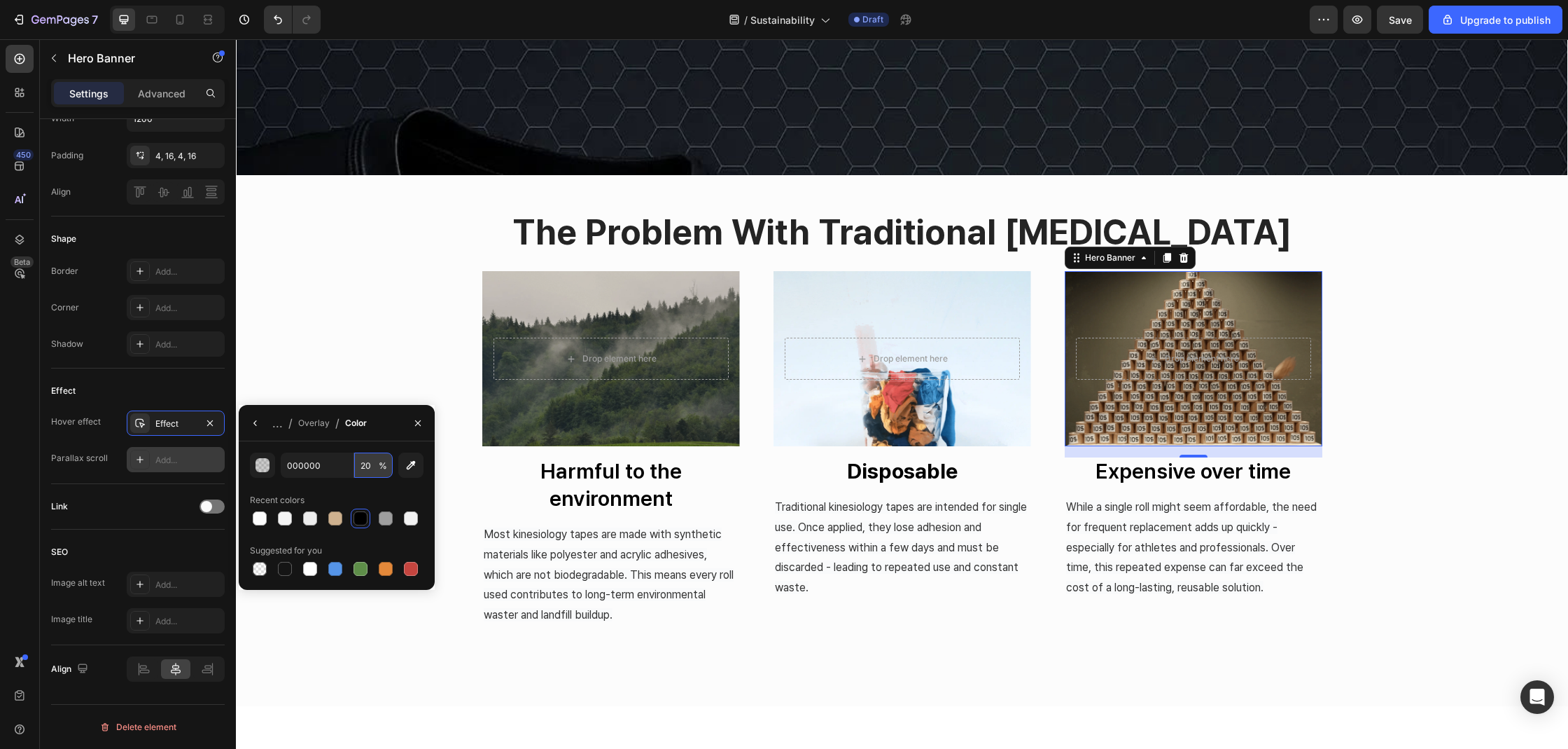
type input "20"
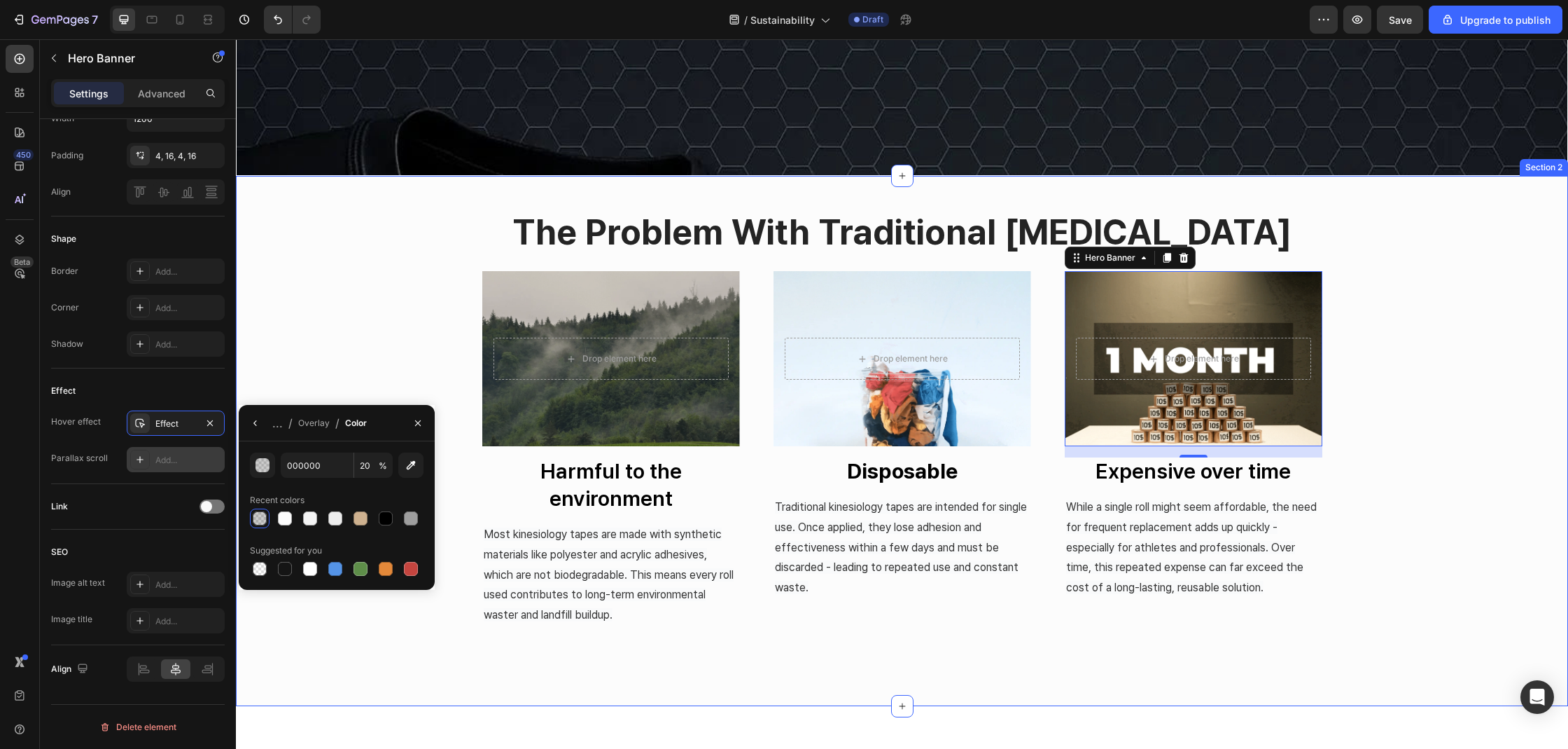
click at [319, 368] on div "the problem with traditional [MEDICAL_DATA] Heading Drop element here Hero Bann…" at bounding box center [902, 440] width 1332 height 463
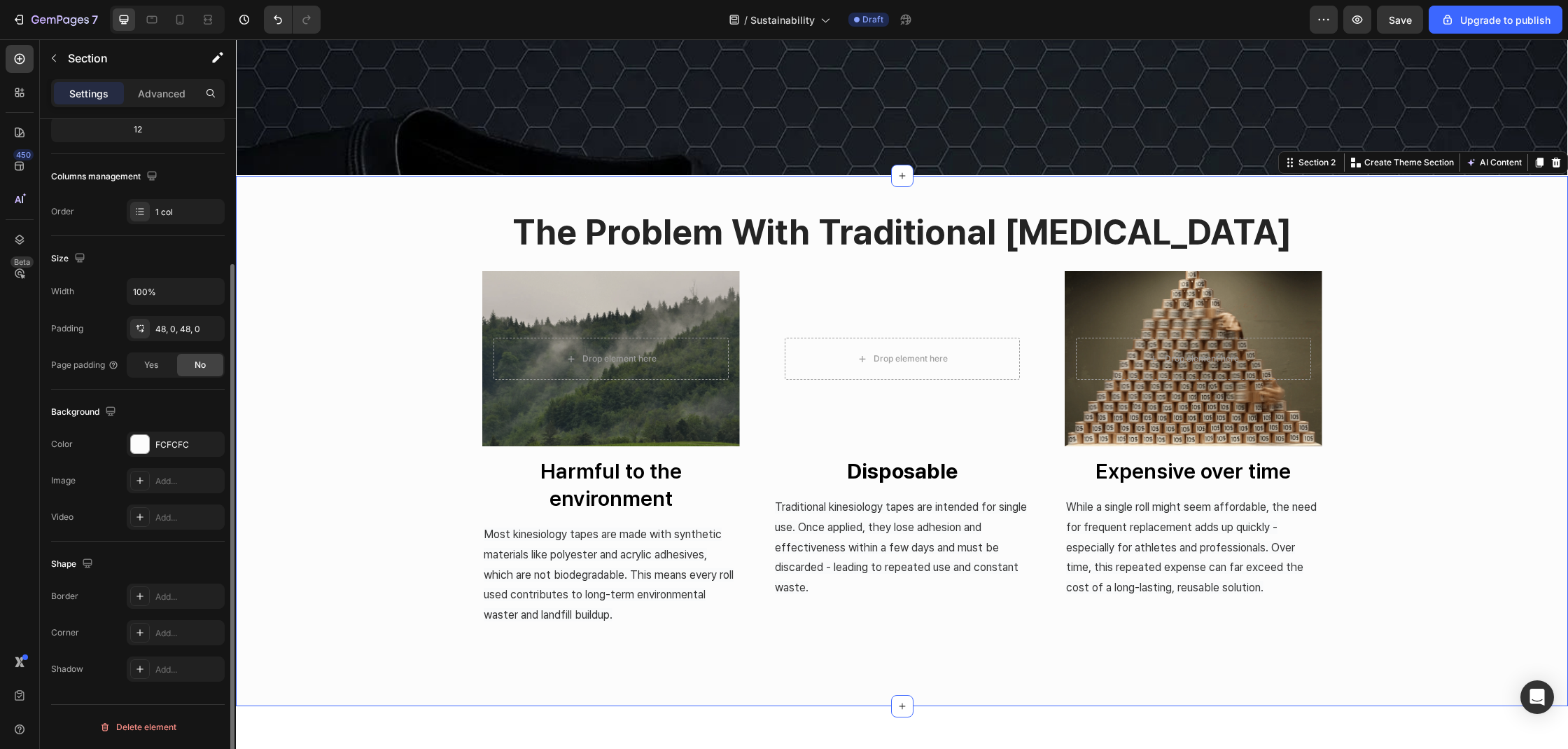
scroll to position [0, 0]
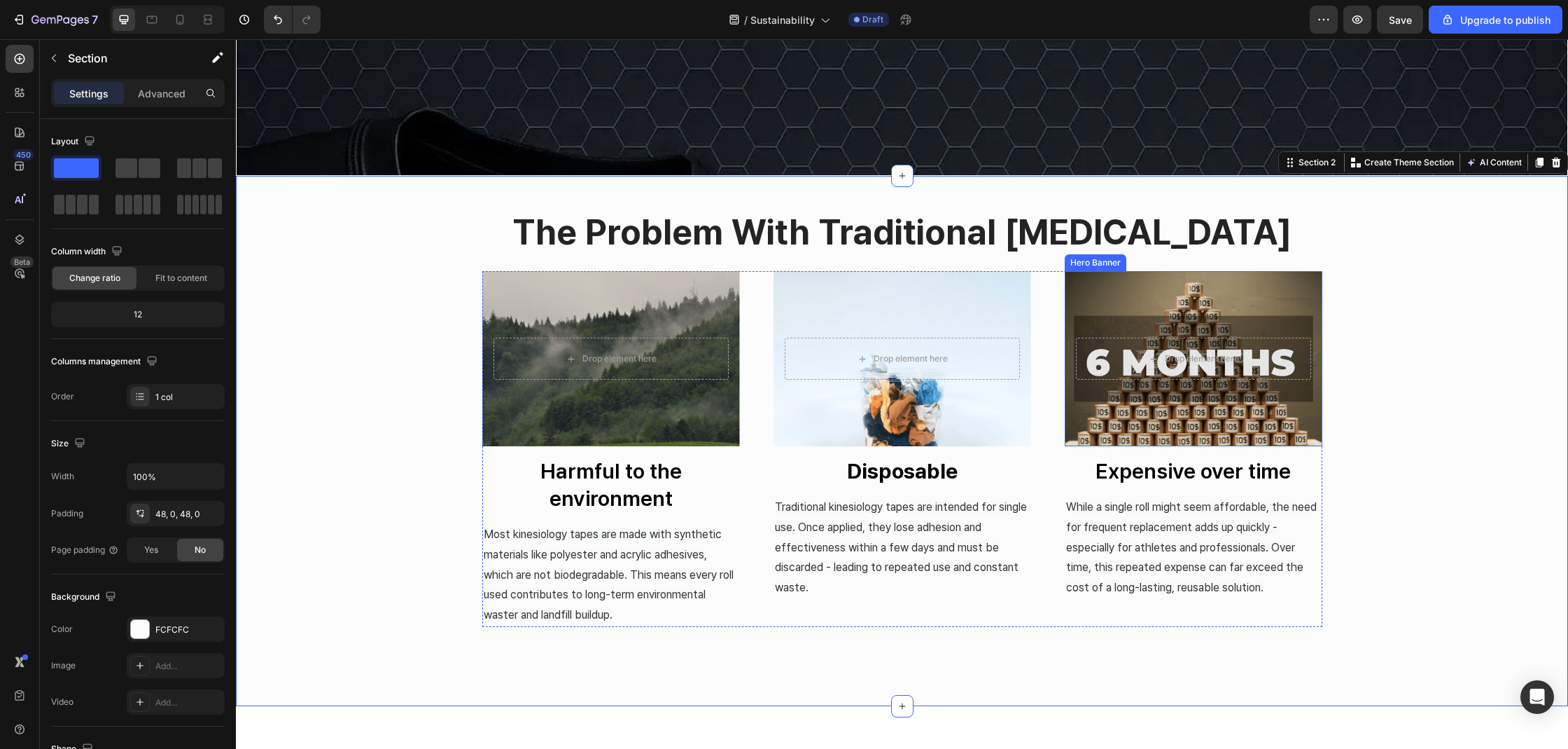
click at [1244, 311] on div "Overlay" at bounding box center [1194, 359] width 258 height 176
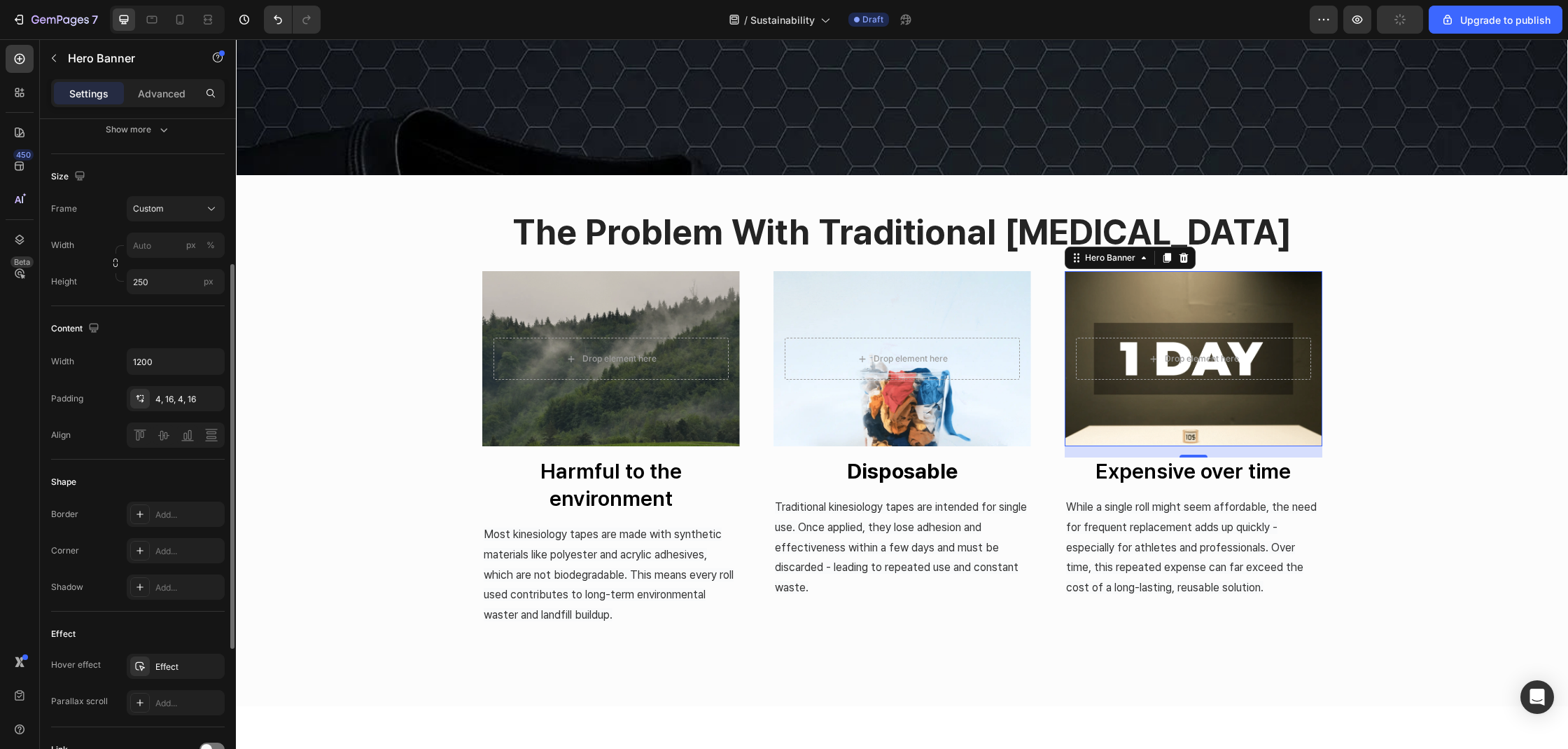
scroll to position [420, 0]
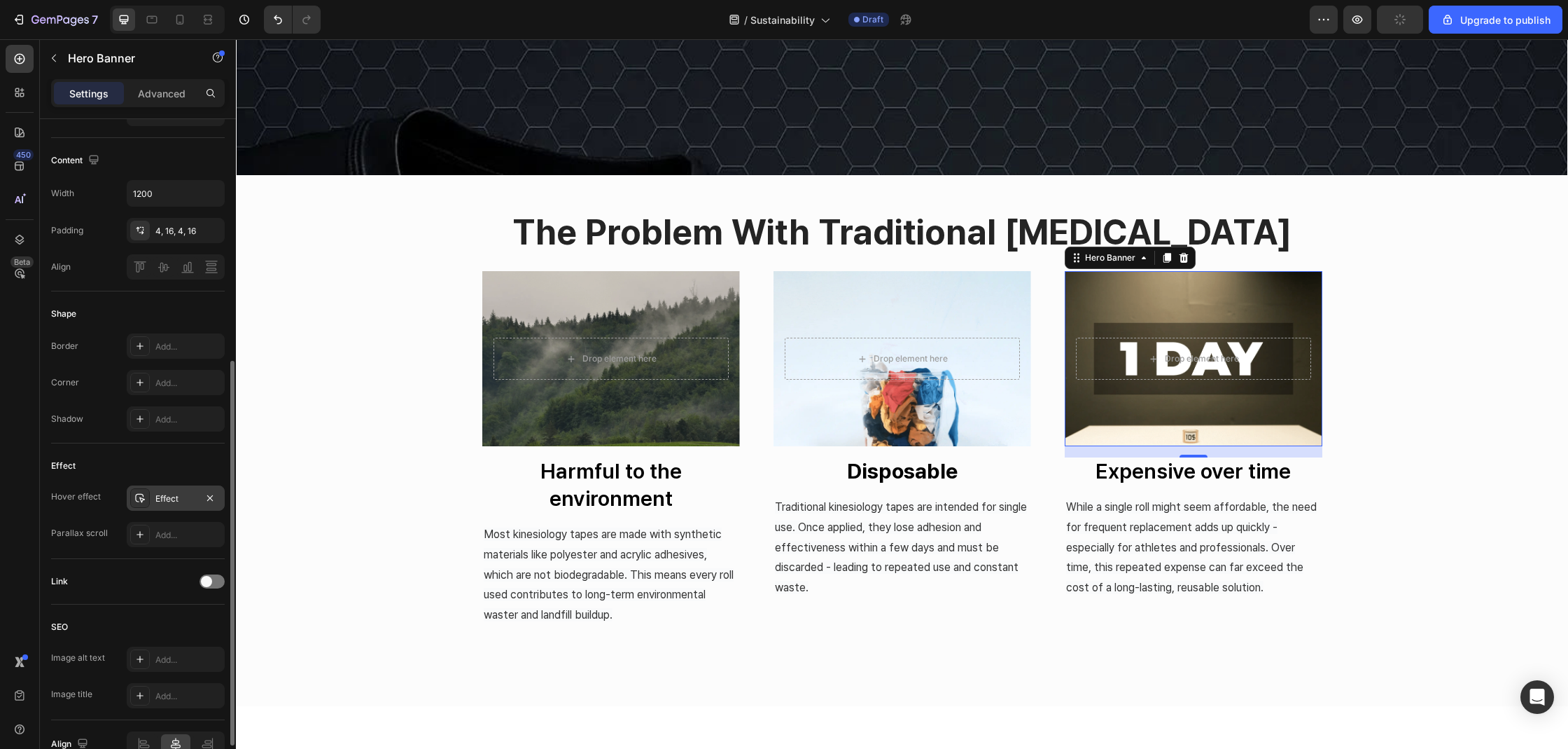
click at [160, 498] on div "Effect" at bounding box center [175, 497] width 40 height 12
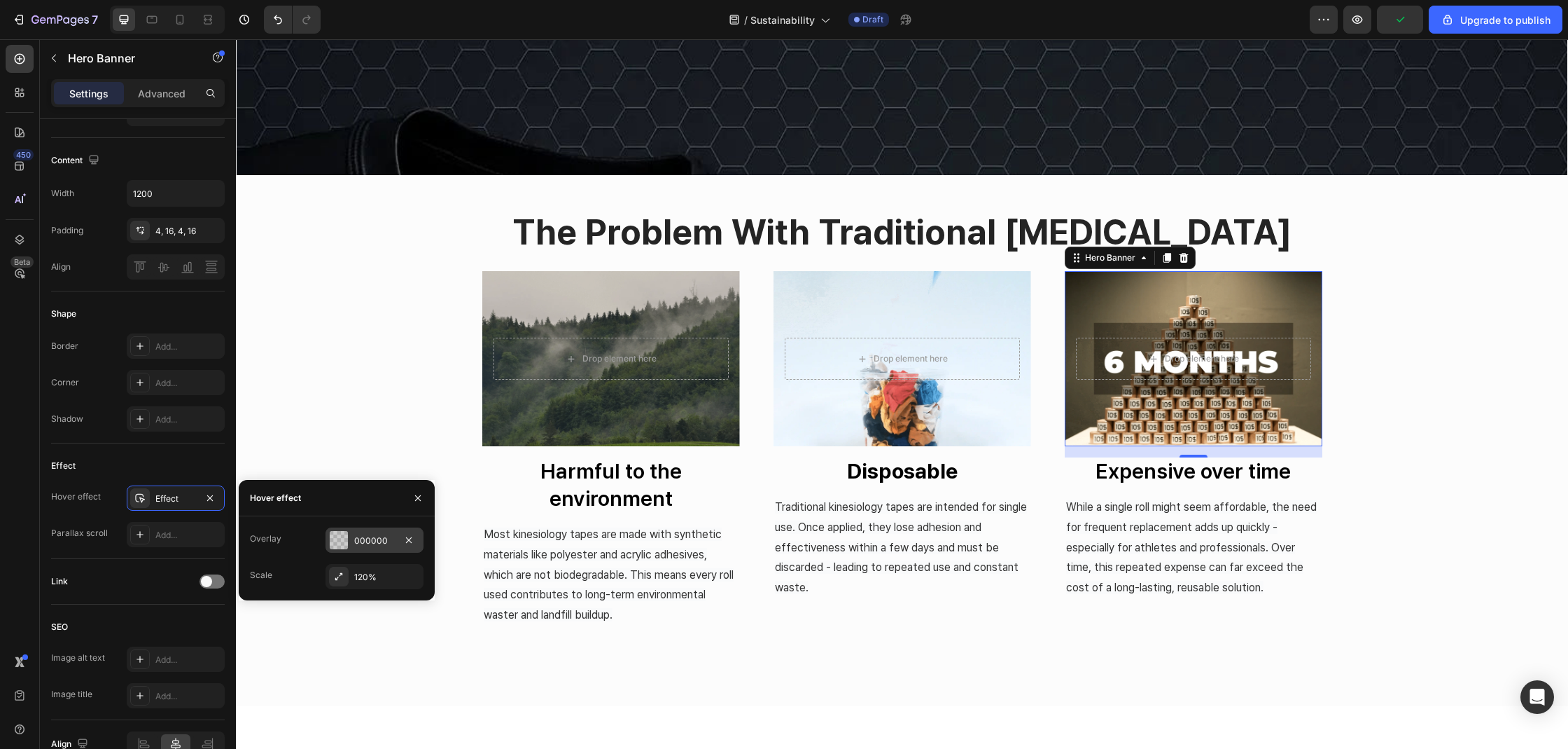
click at [373, 546] on div "000000" at bounding box center [374, 540] width 40 height 12
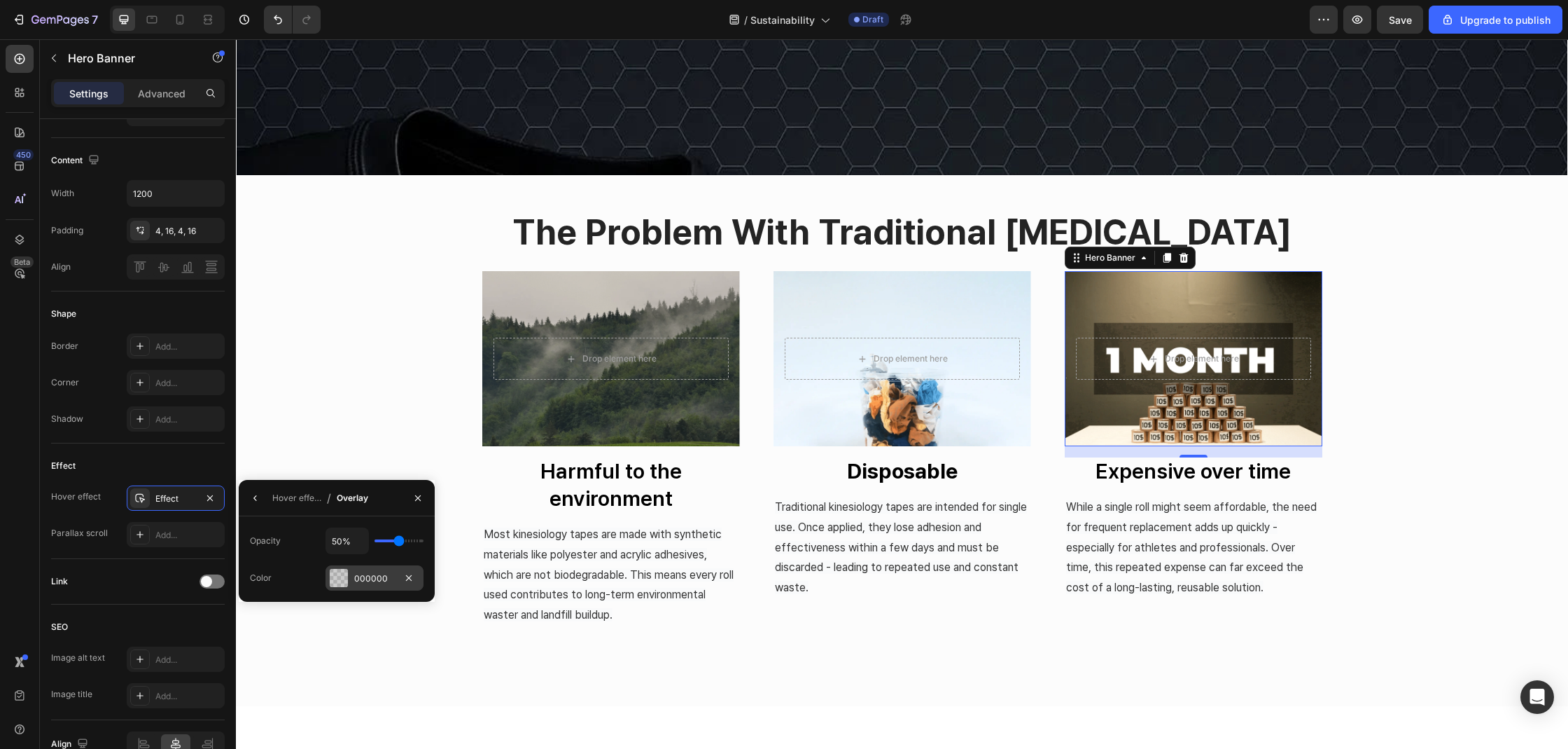
click at [350, 577] on div "000000" at bounding box center [374, 577] width 98 height 25
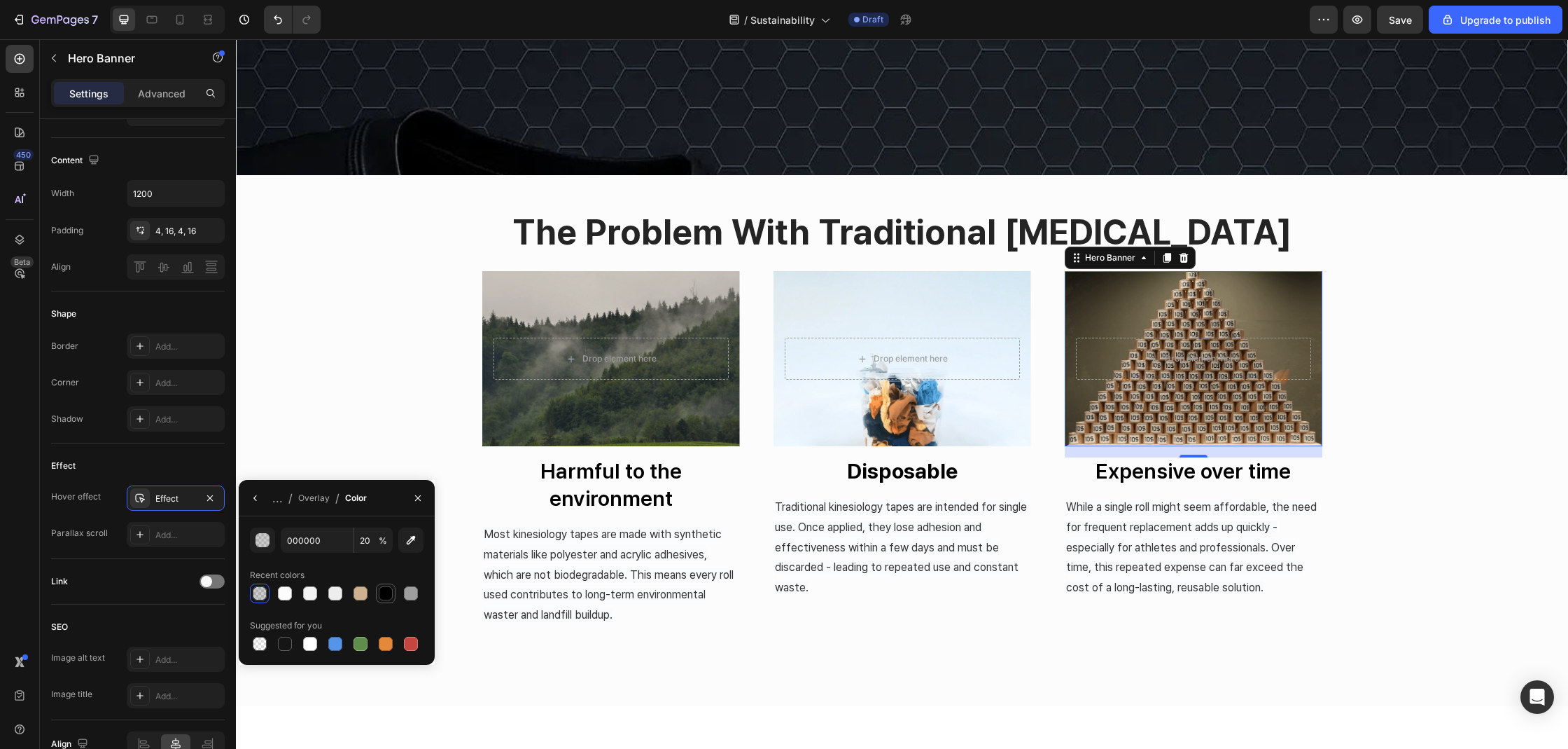
click at [383, 593] on div at bounding box center [386, 592] width 14 height 14
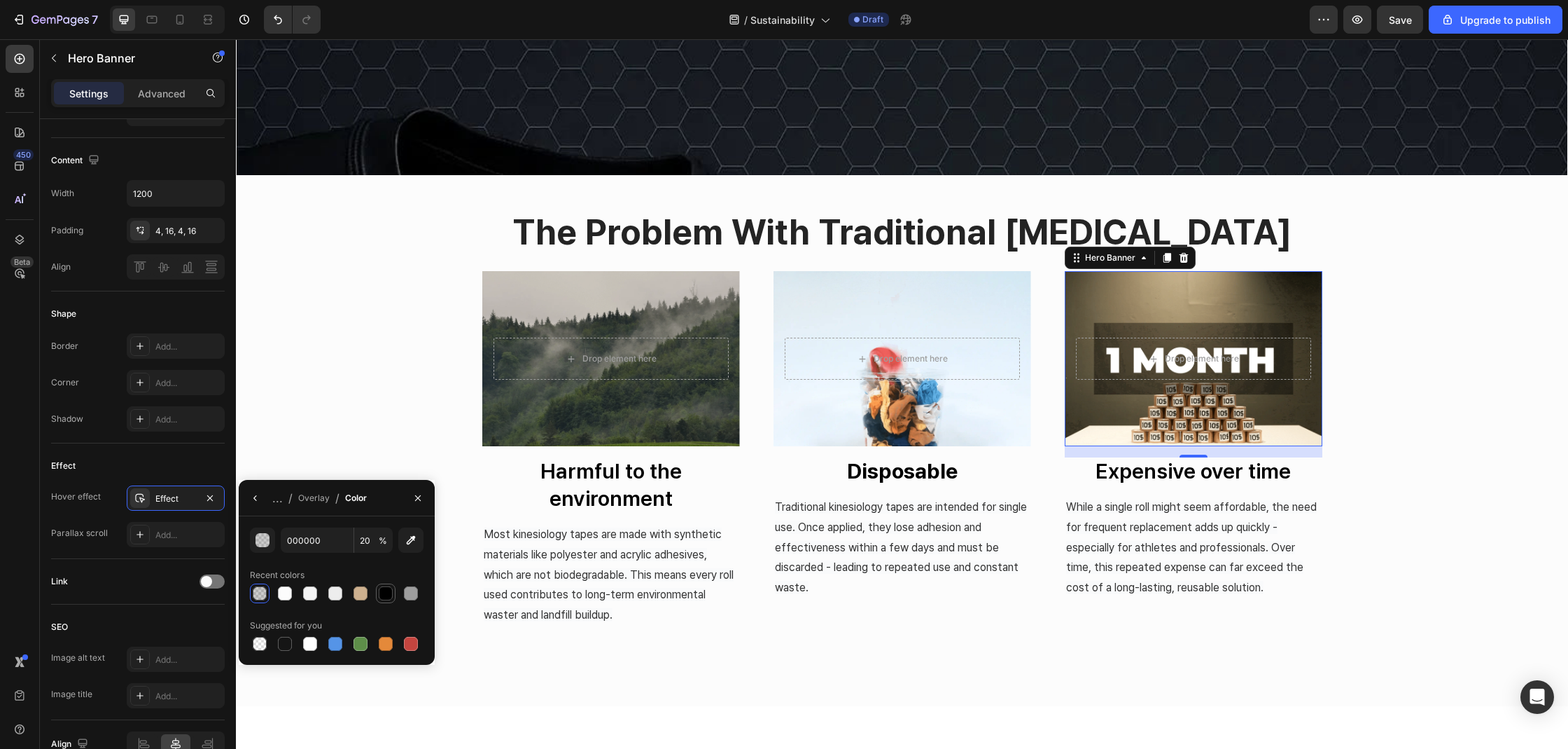
type input "100"
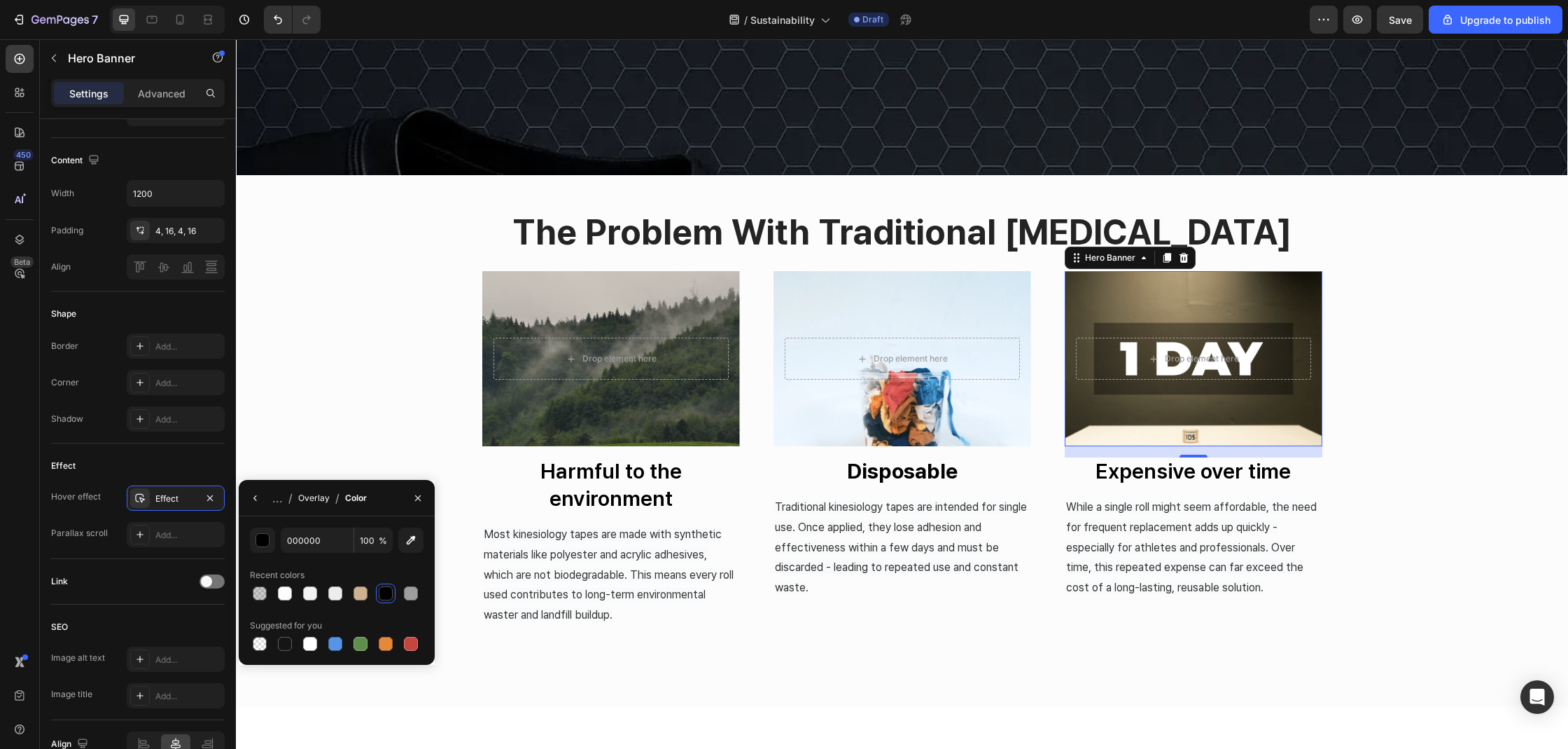
click at [308, 501] on div "Overlay" at bounding box center [314, 497] width 32 height 12
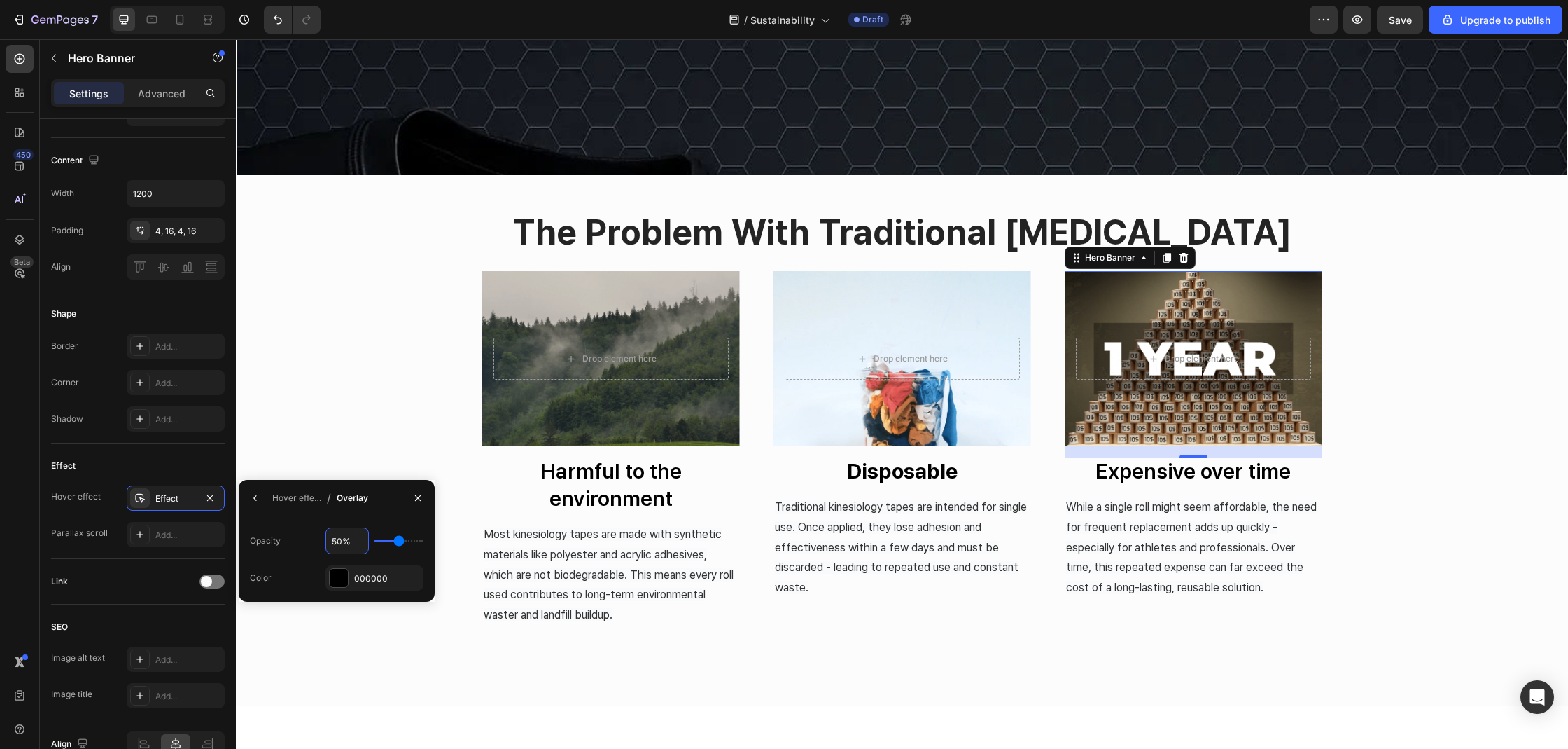
click at [349, 539] on input "50%" at bounding box center [347, 541] width 42 height 25
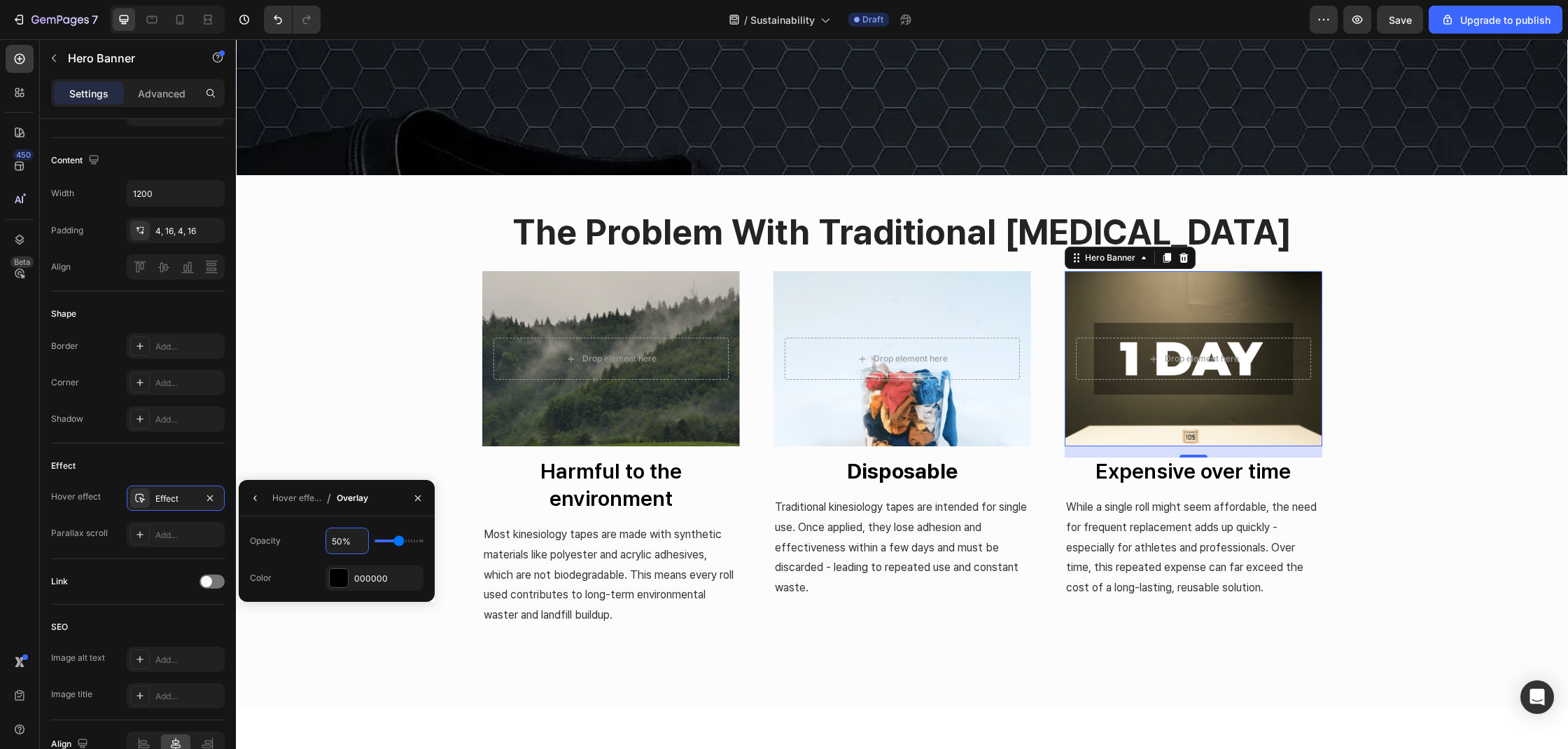
type input "2%"
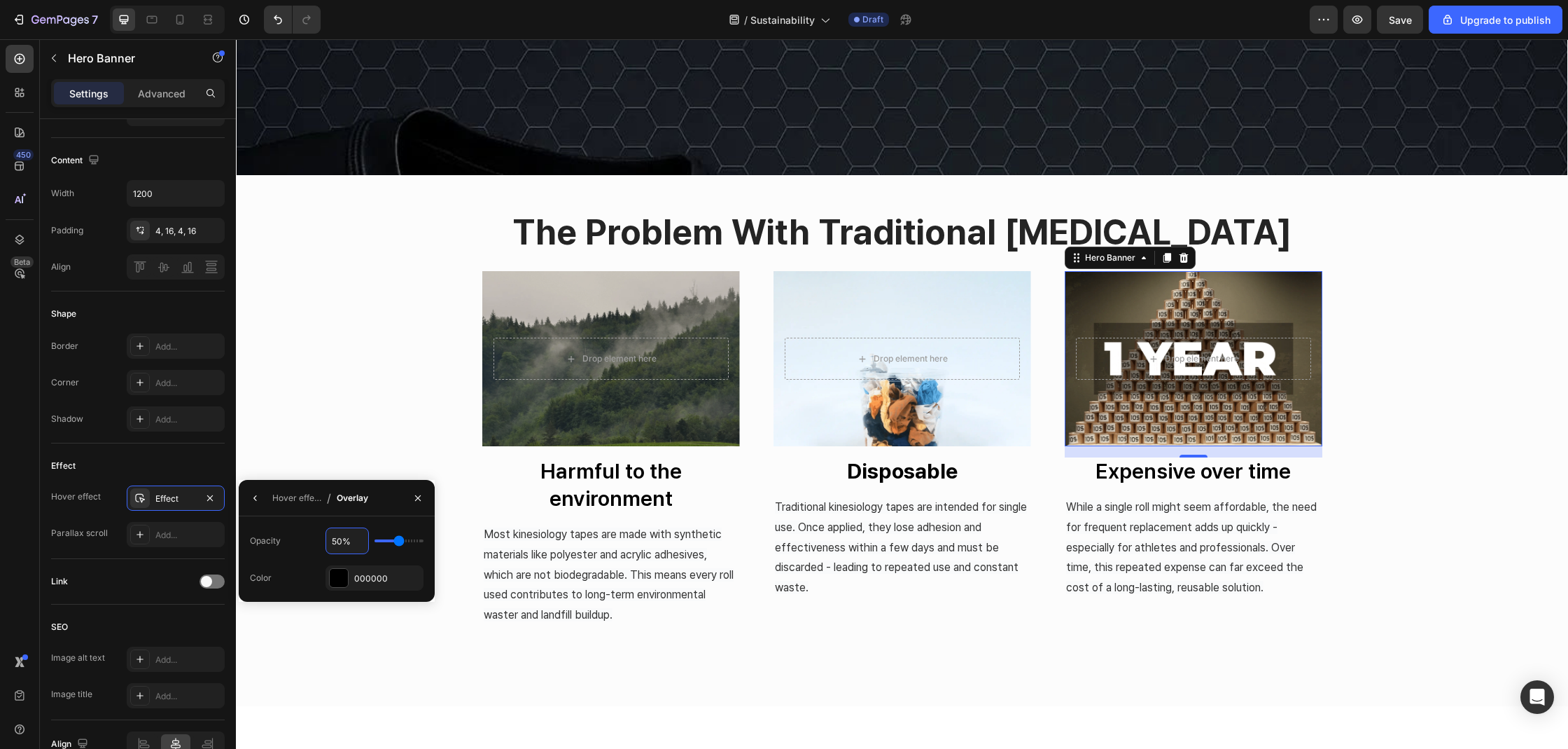
type input "2"
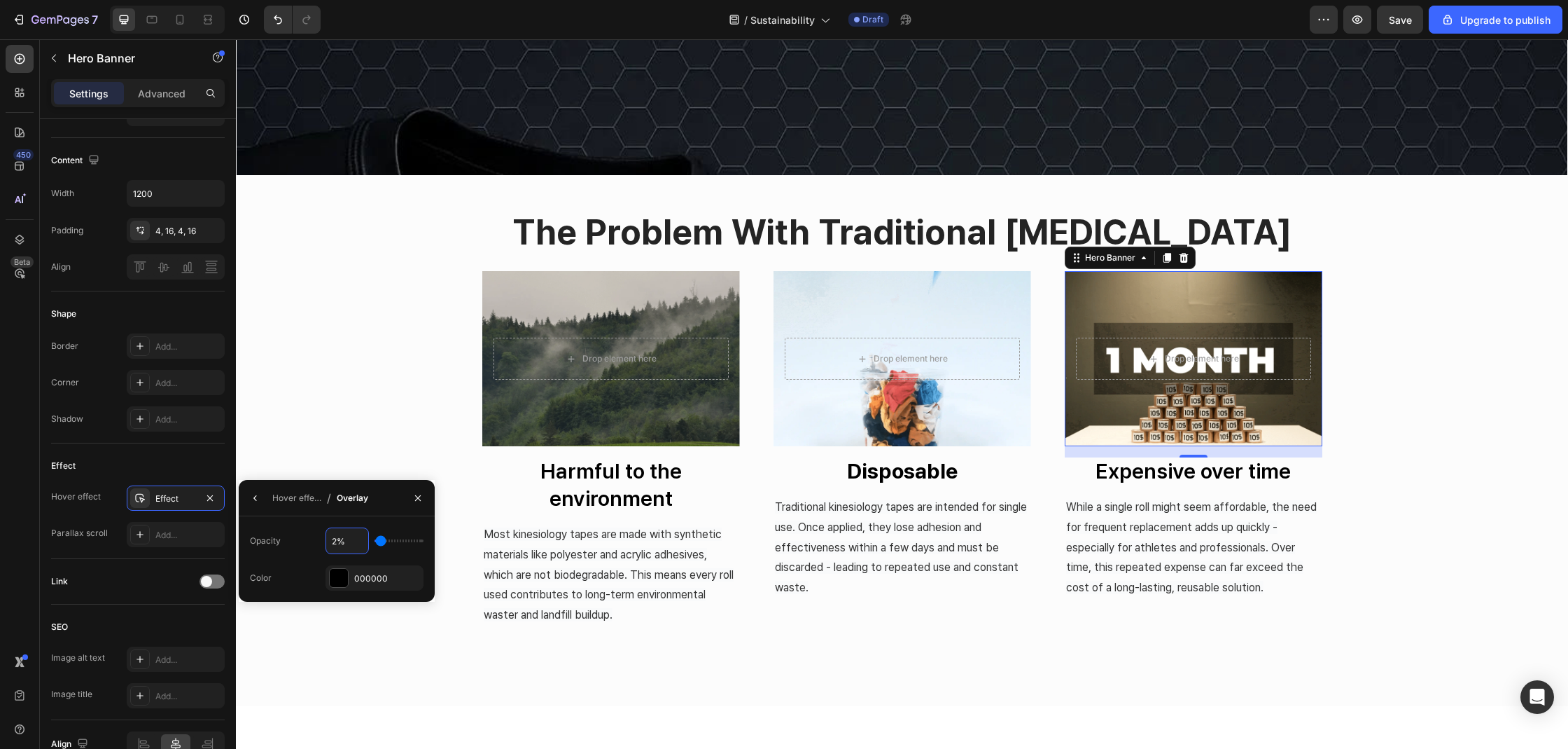
type input "20%"
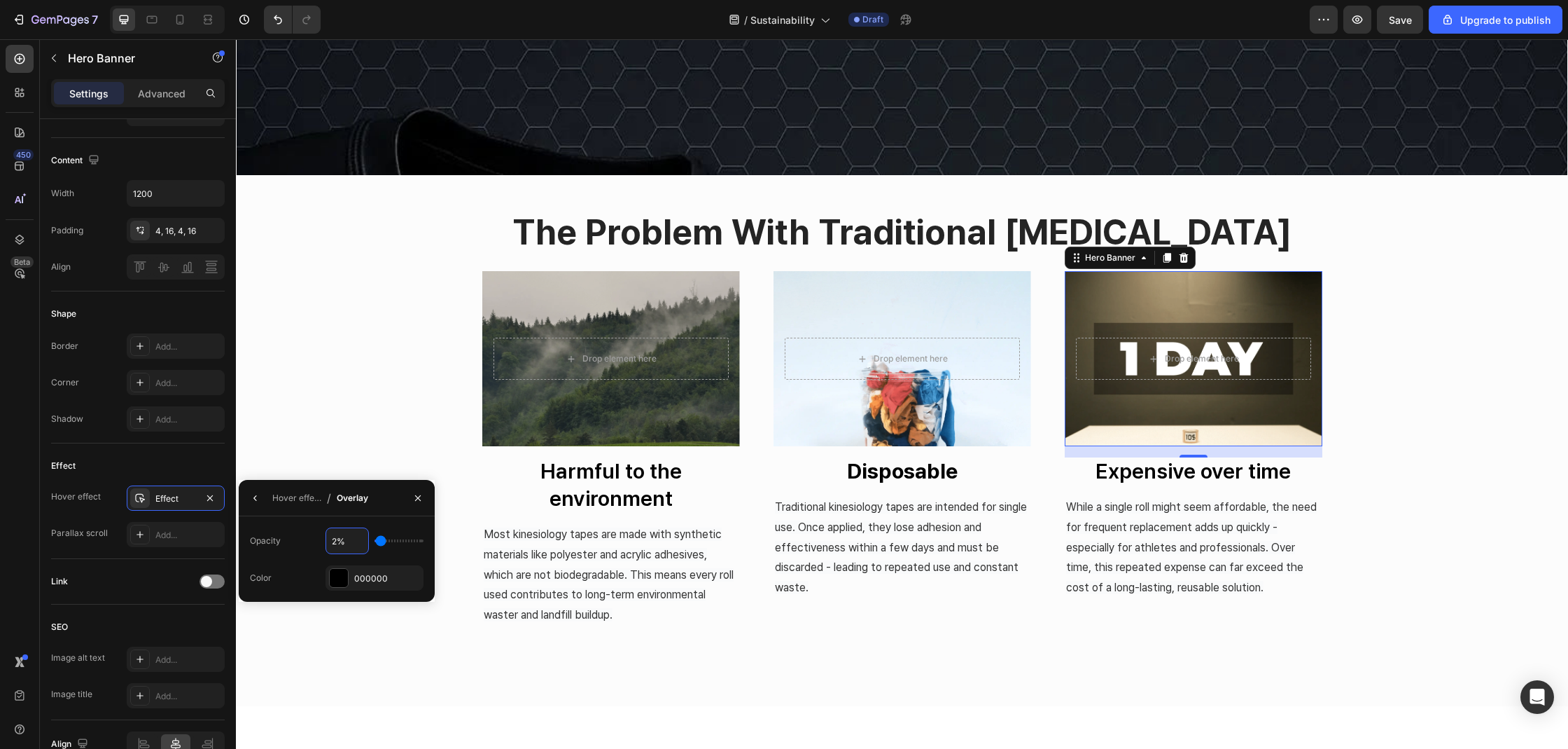
type input "20"
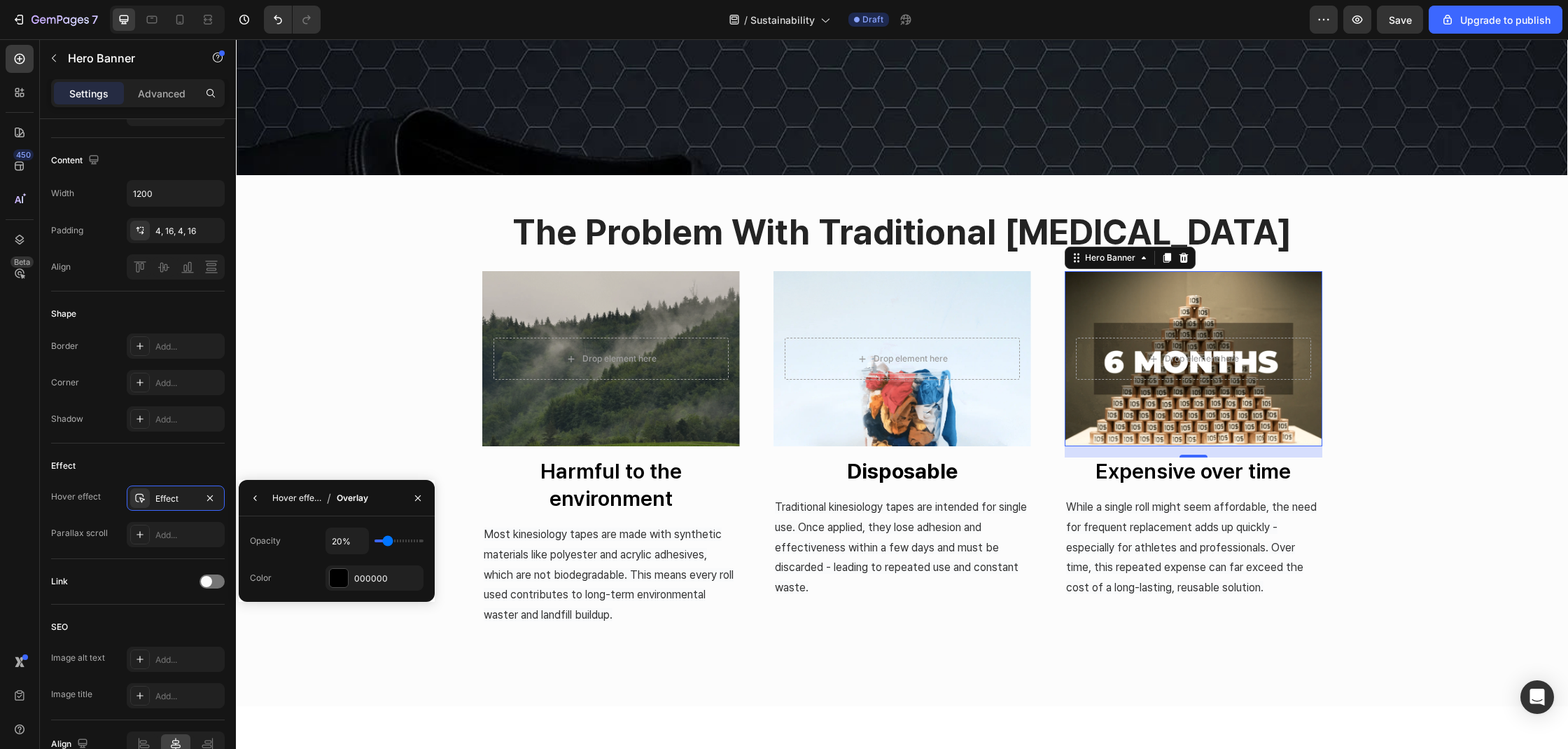
click at [282, 494] on div "Hover effect" at bounding box center [297, 497] width 49 height 12
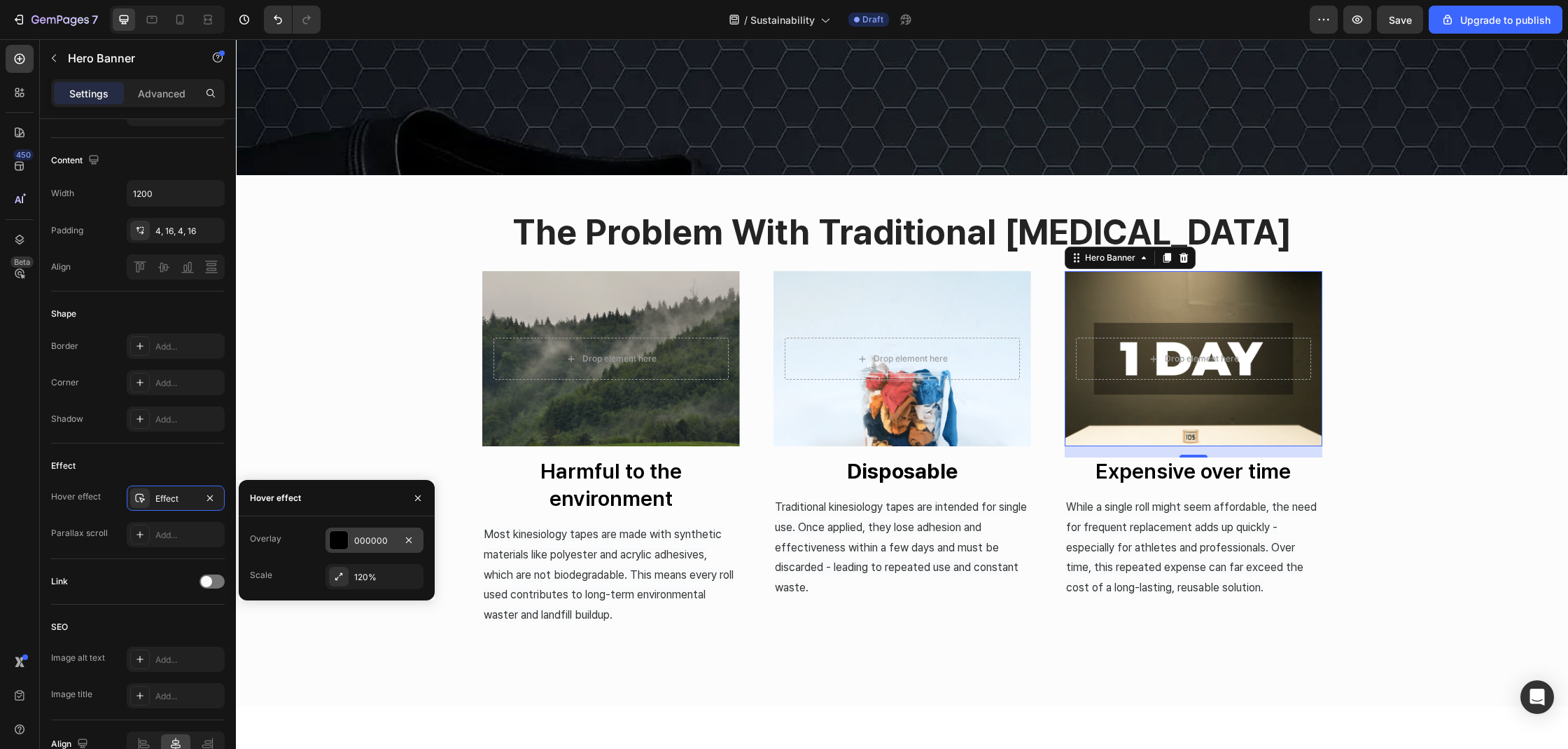
click at [333, 531] on div at bounding box center [338, 540] width 18 height 18
click at [347, 531] on input "20%" at bounding box center [347, 541] width 42 height 25
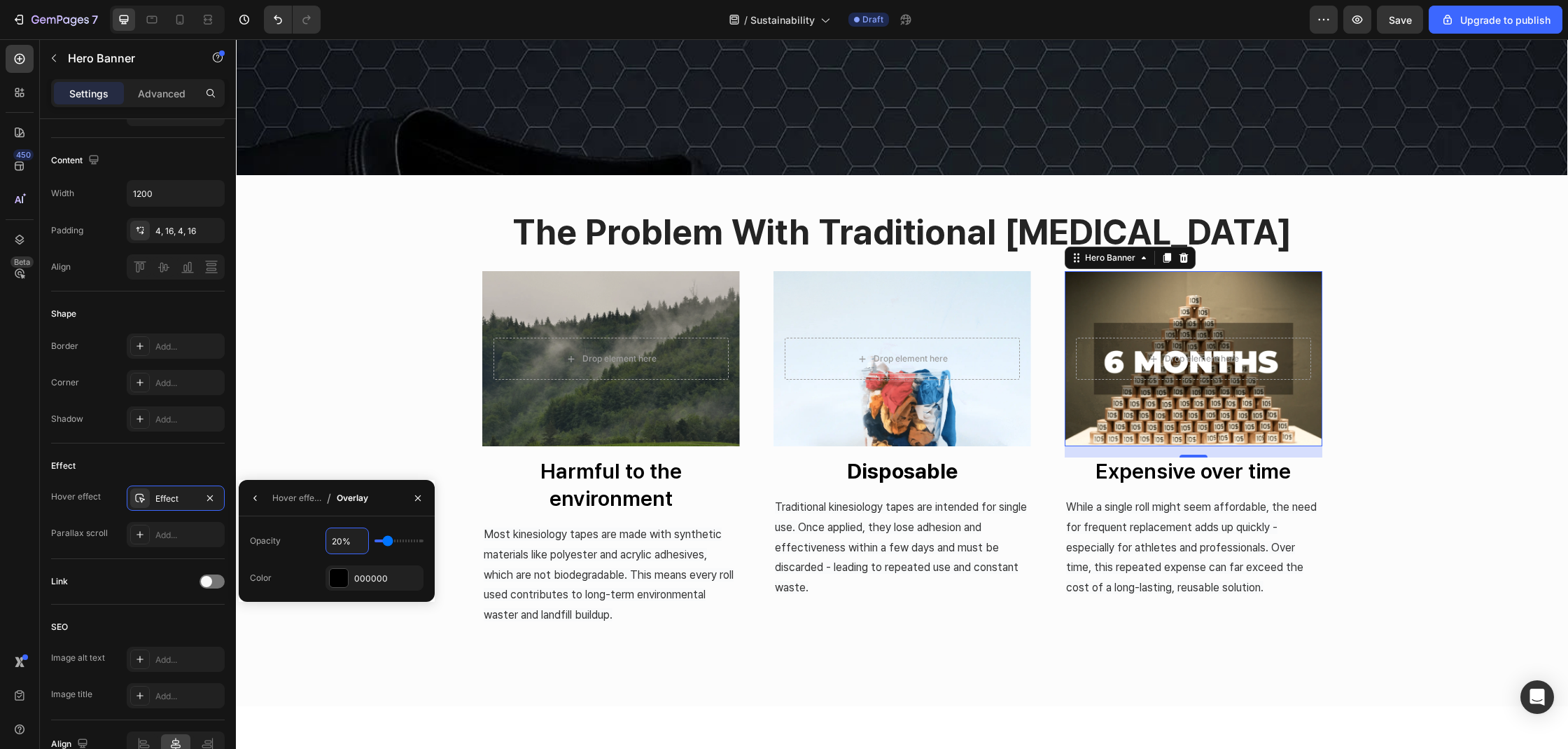
type input "4%"
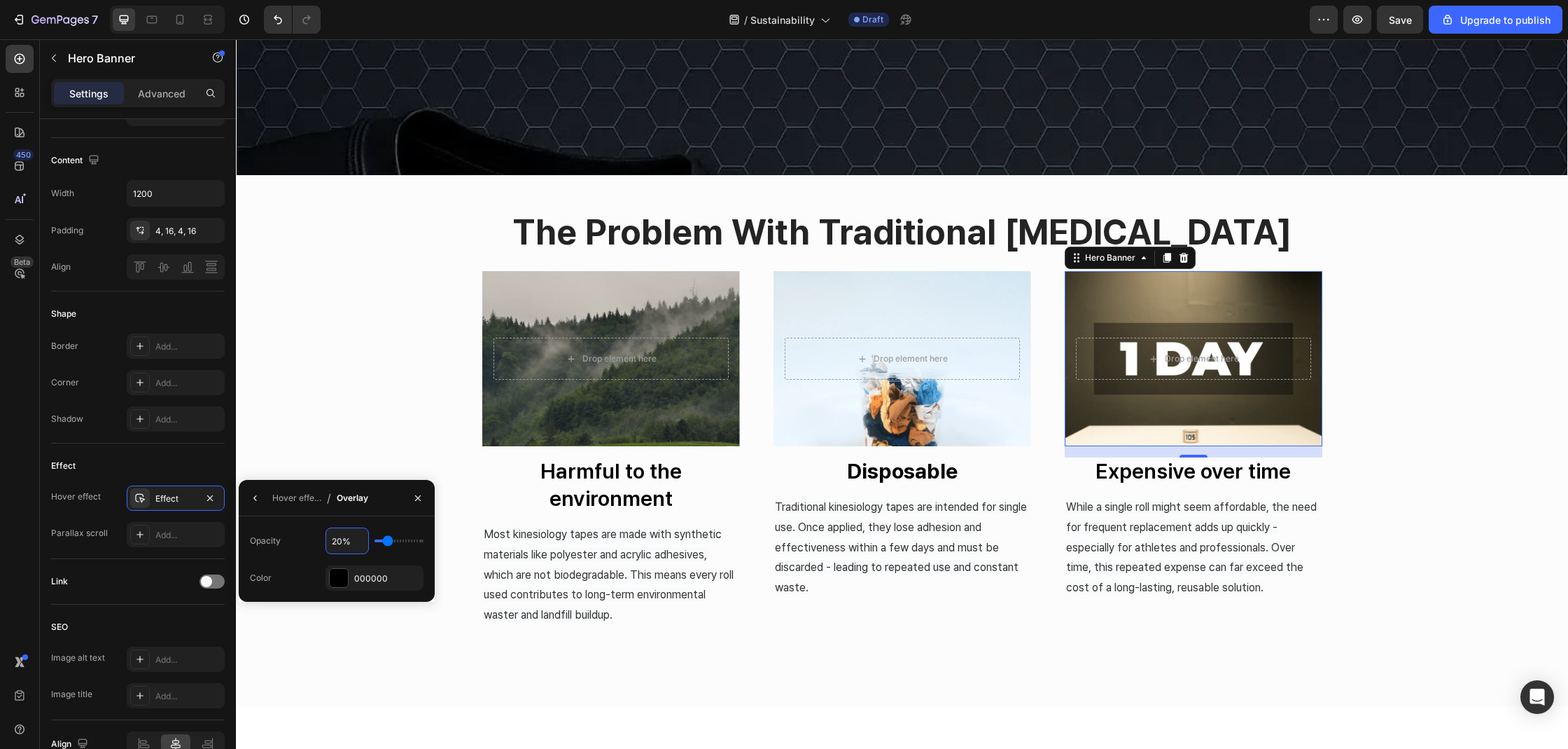
type input "4"
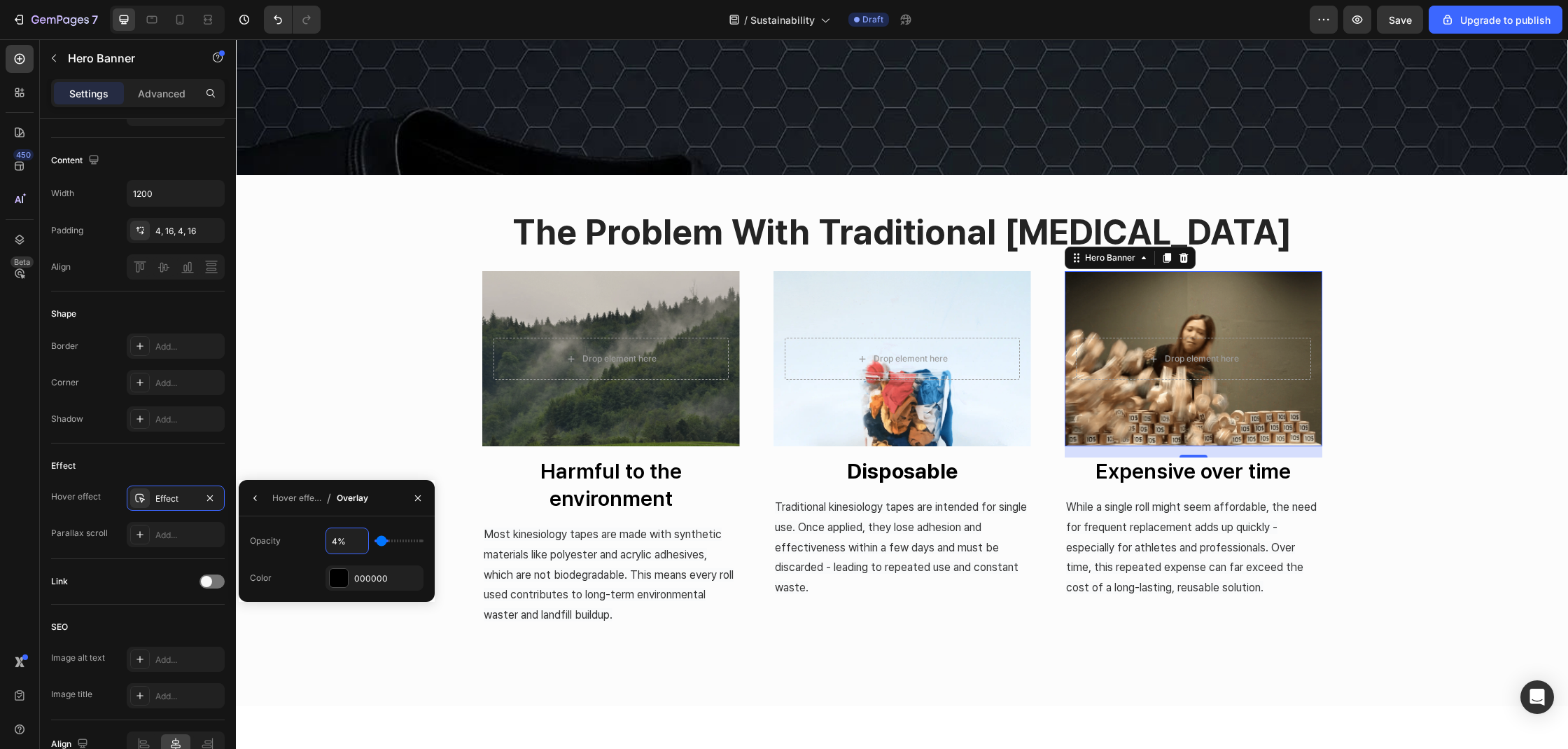
type input "40%"
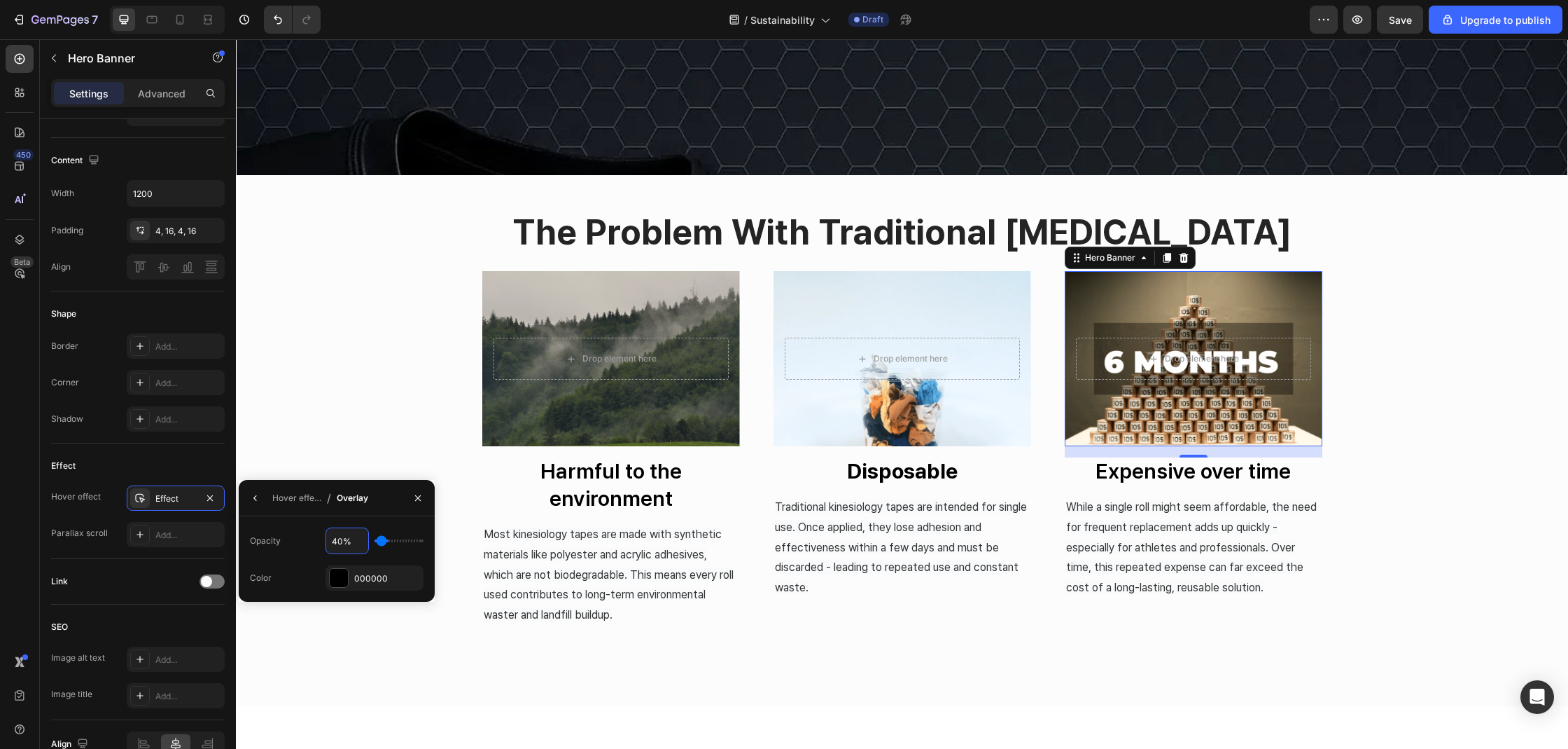
type input "40"
click at [338, 541] on input "40%" at bounding box center [347, 541] width 42 height 25
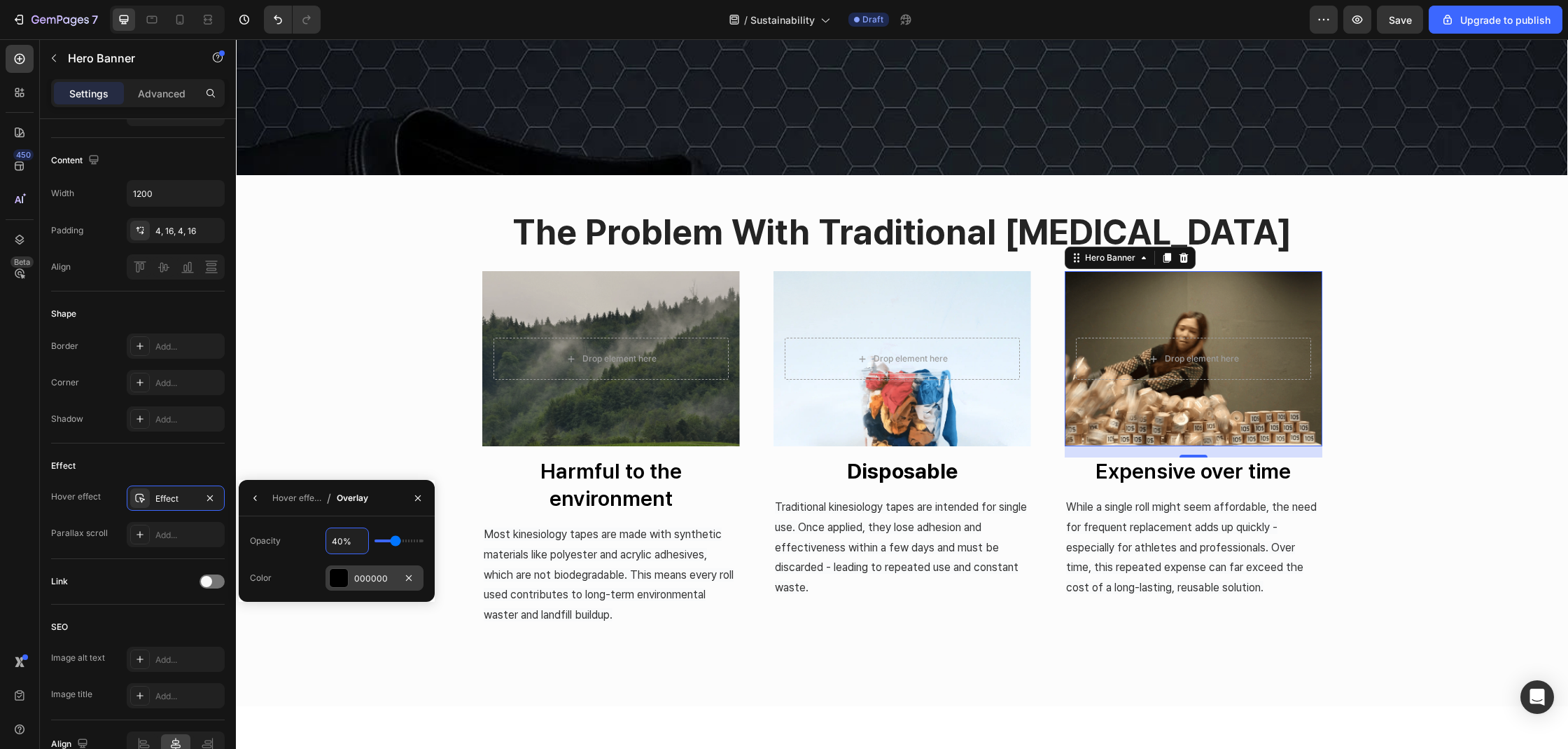
type input "0%"
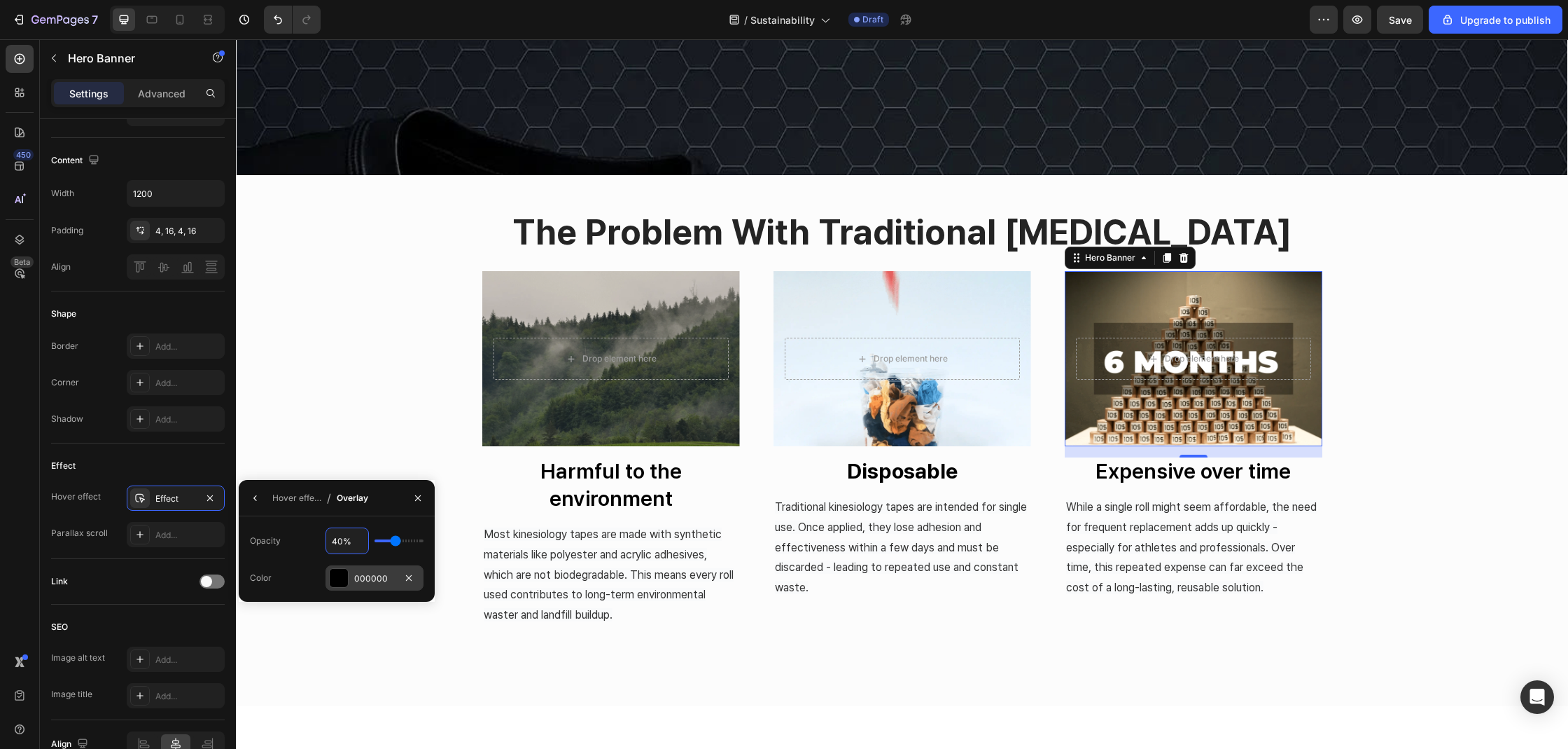
type input "0"
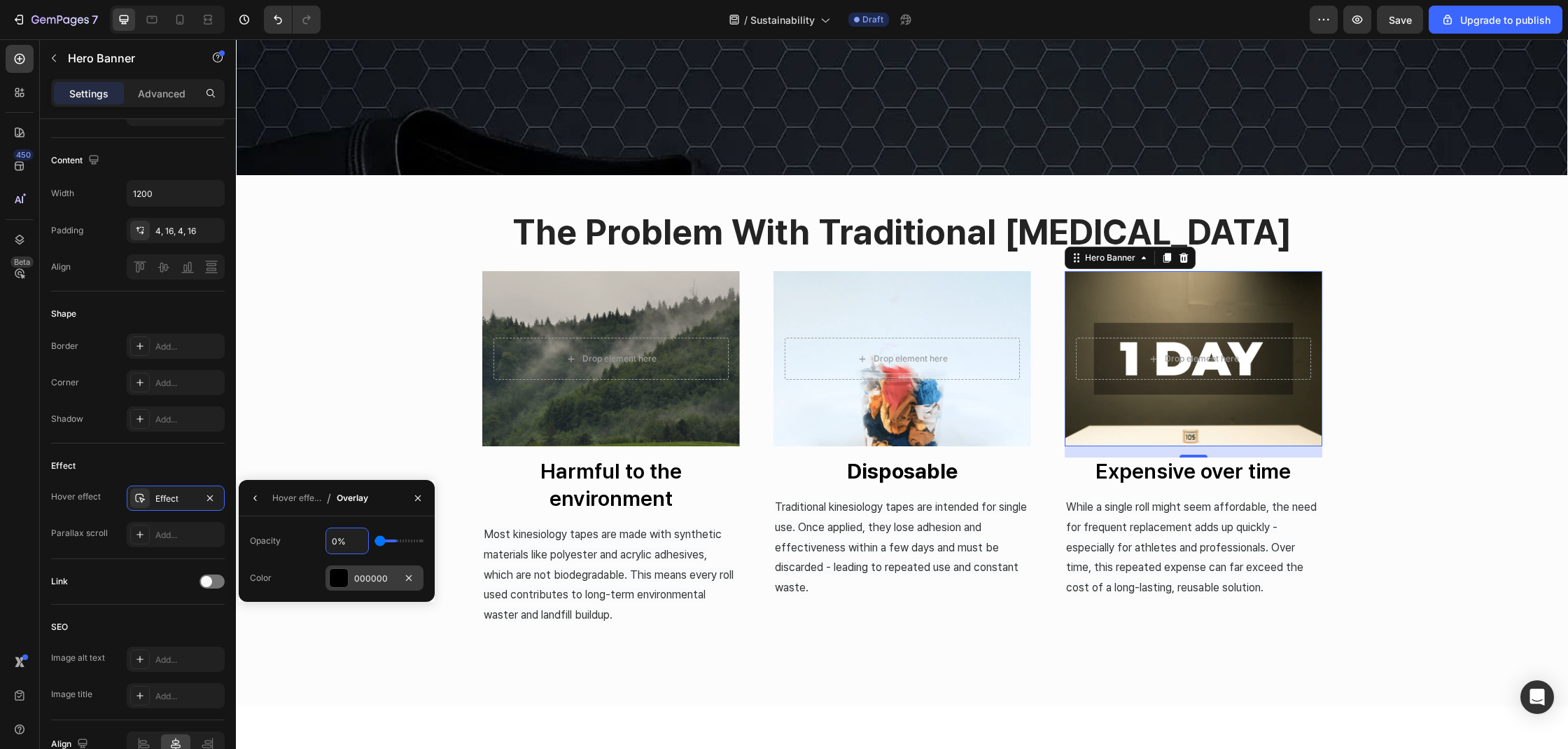
type input "30%"
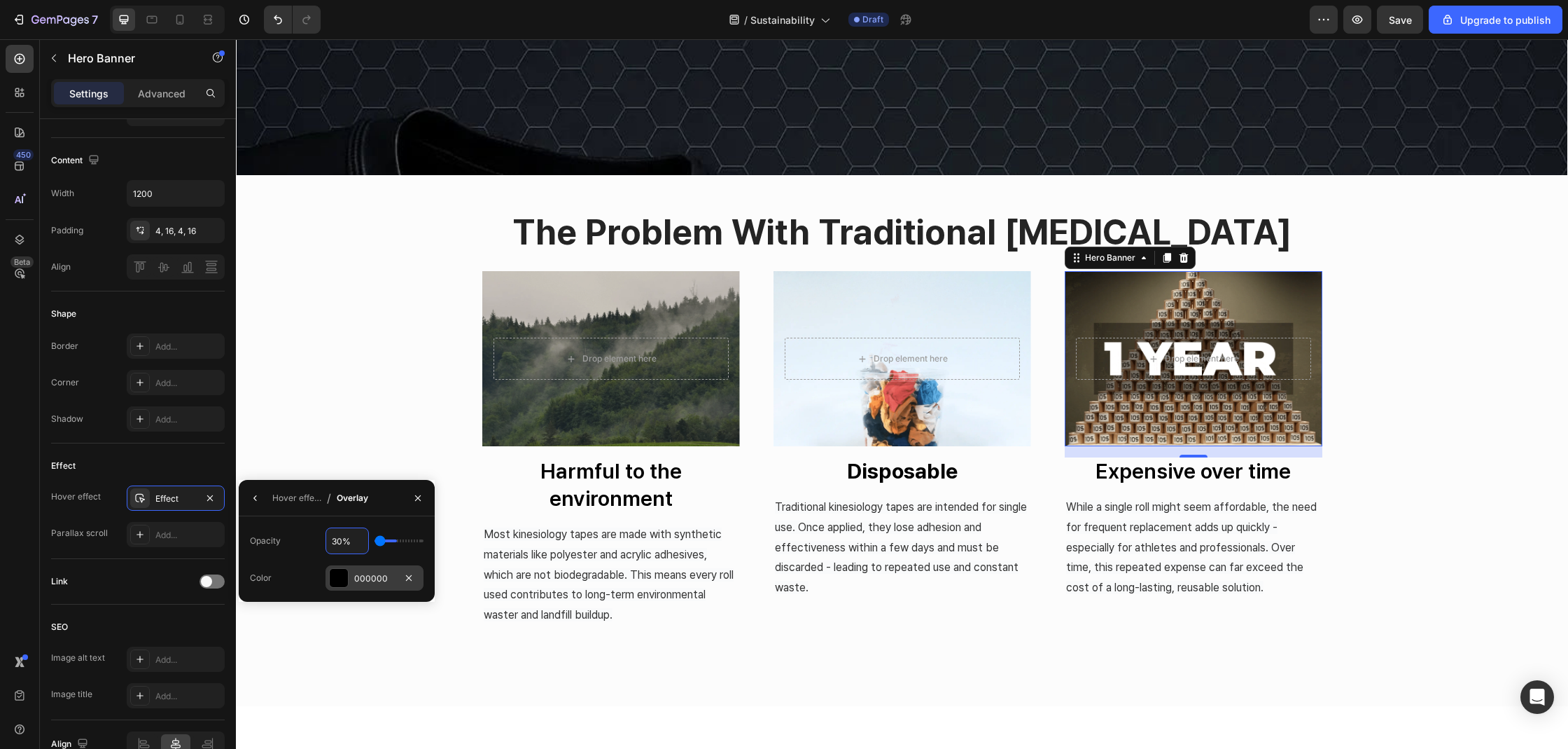
type input "30"
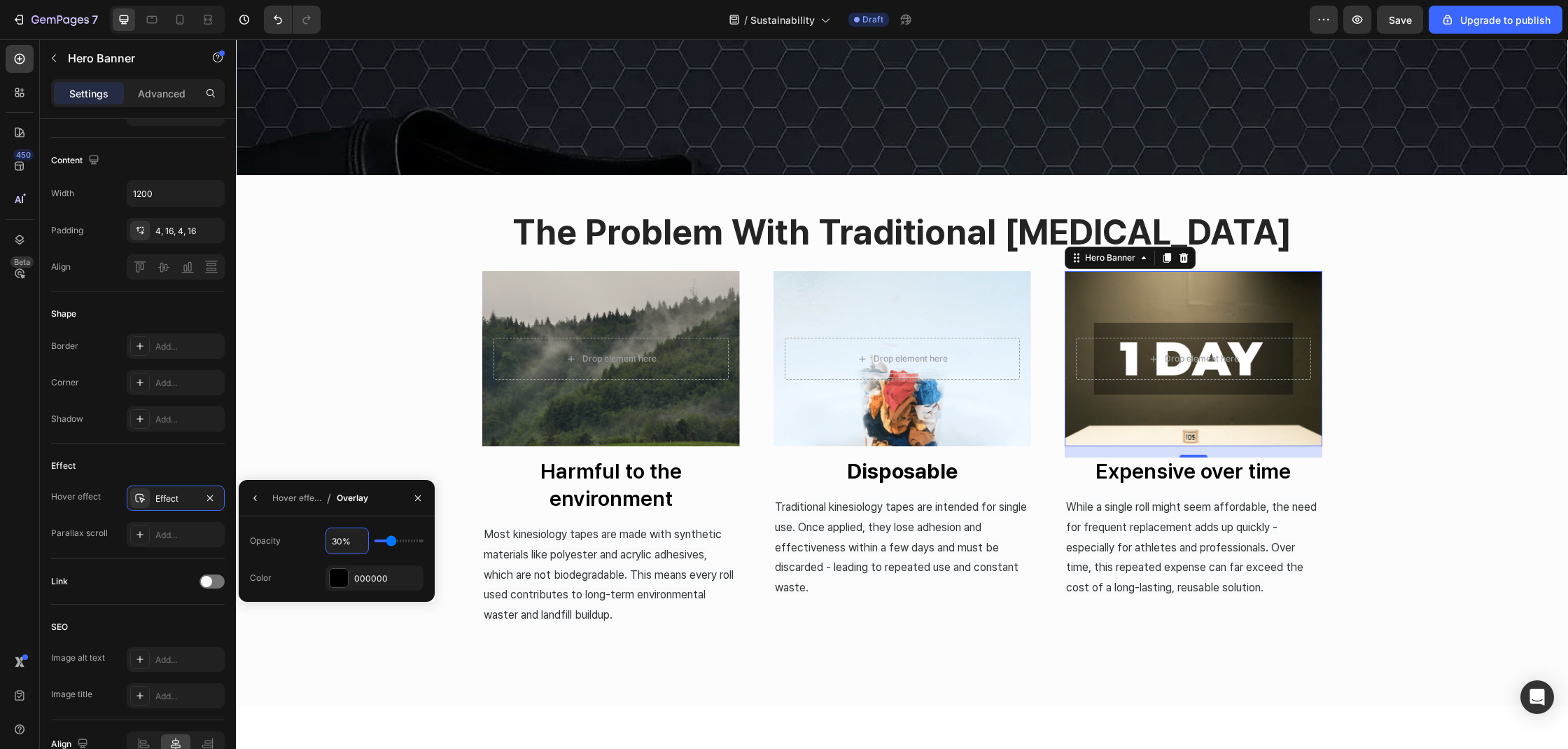
click at [339, 542] on input "30%" at bounding box center [347, 541] width 42 height 25
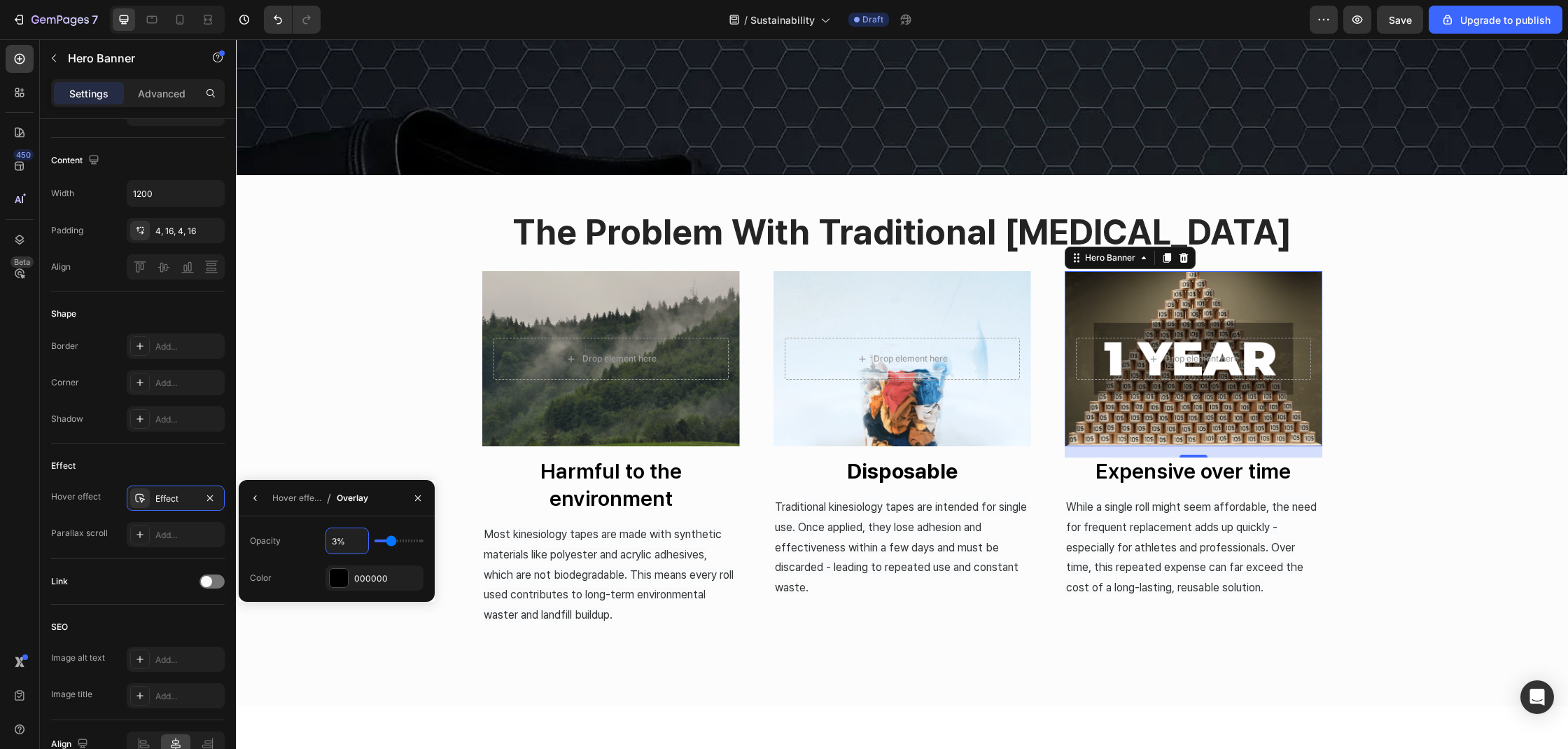
type input "35%"
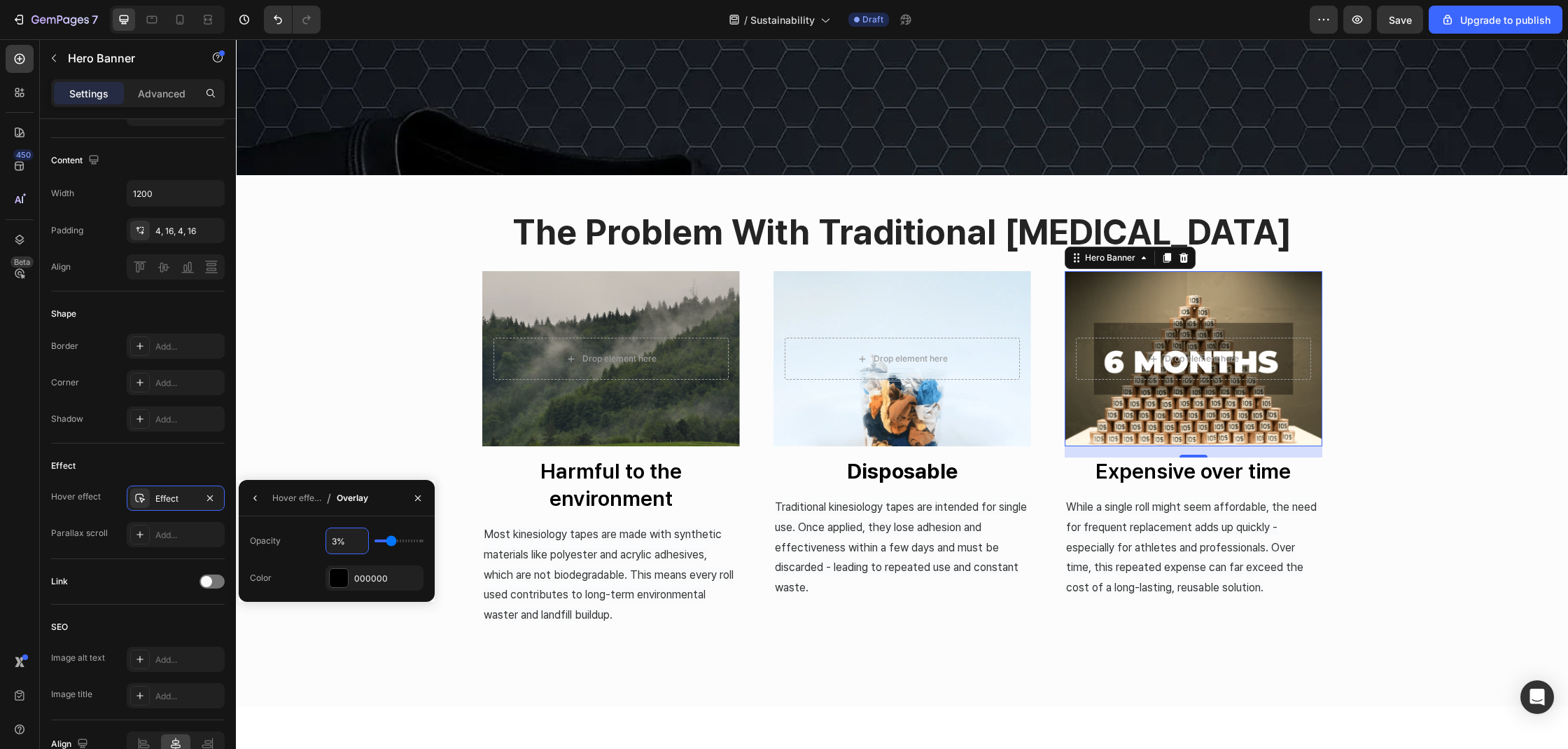
type input "35"
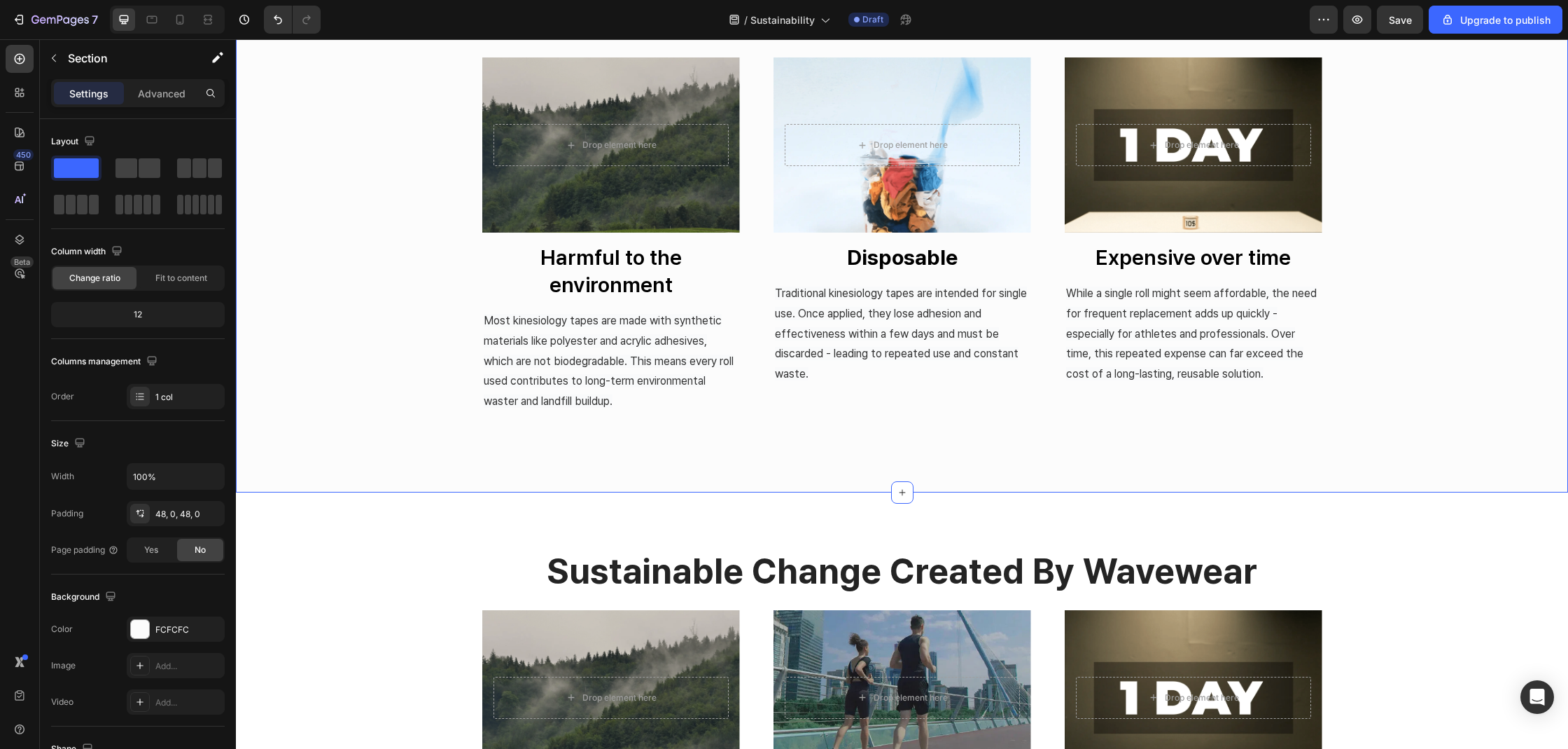
scroll to position [767, 0]
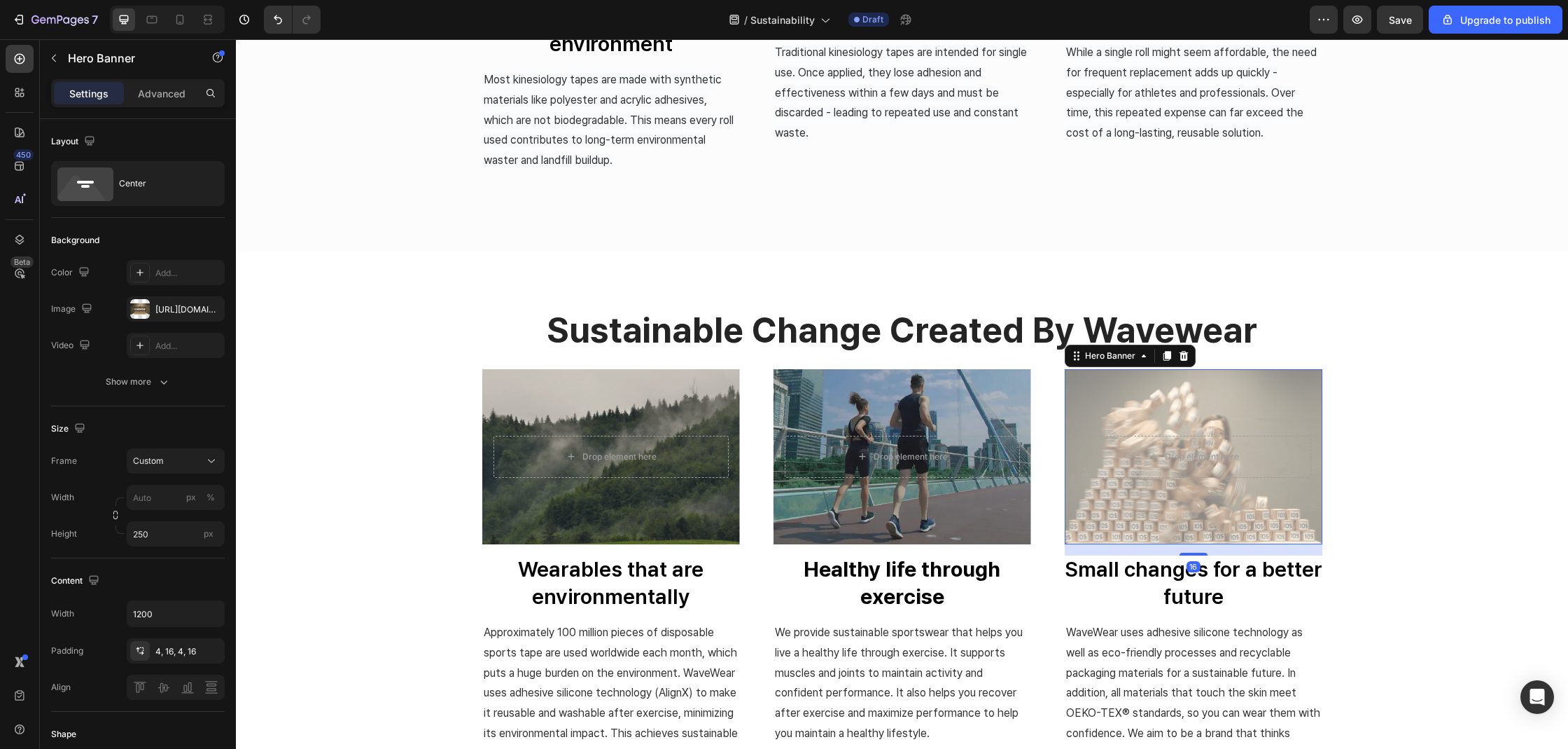
click at [1243, 506] on div "Overlay" at bounding box center [1194, 456] width 258 height 176
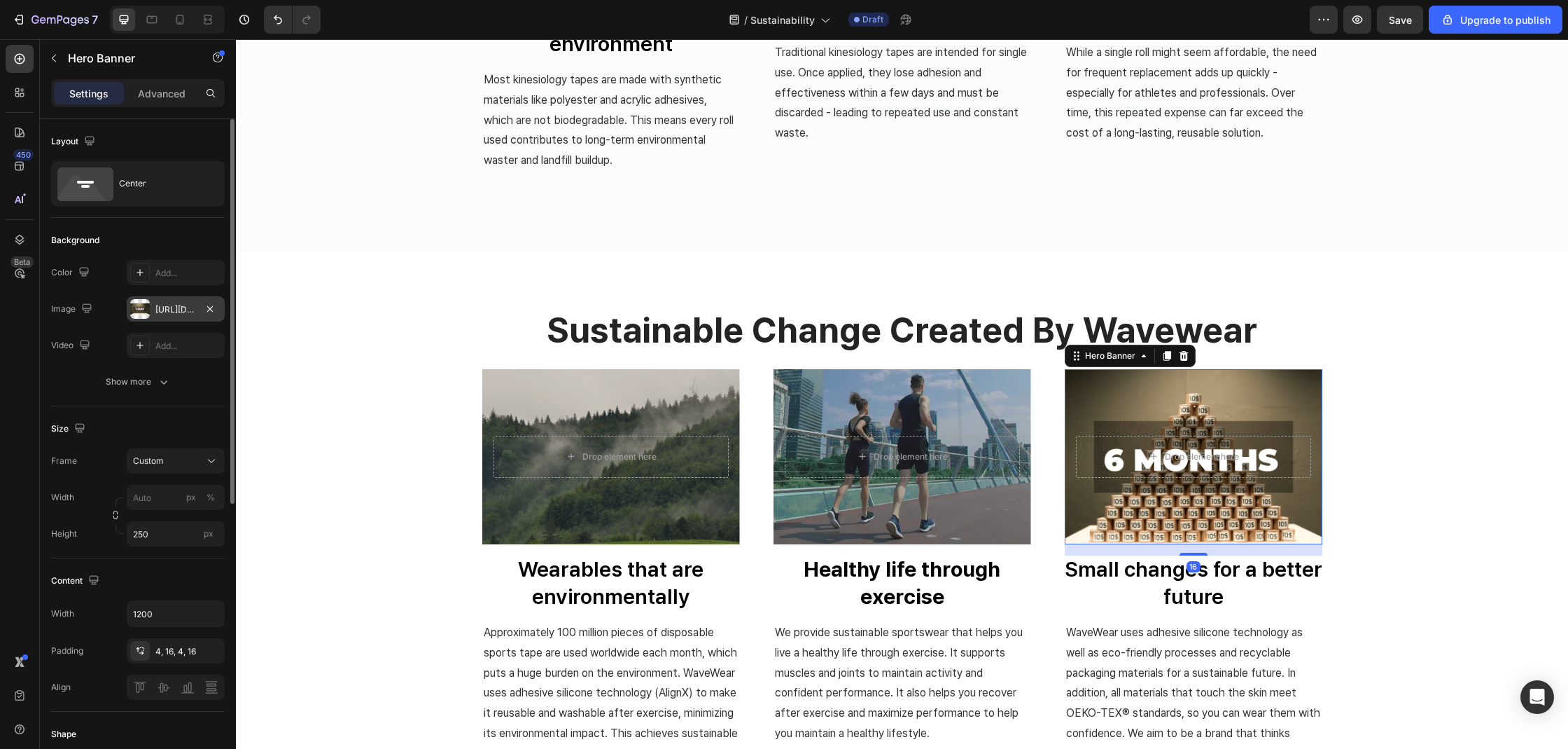
click at [173, 304] on div "[URL][DOMAIN_NAME]" at bounding box center [175, 309] width 40 height 12
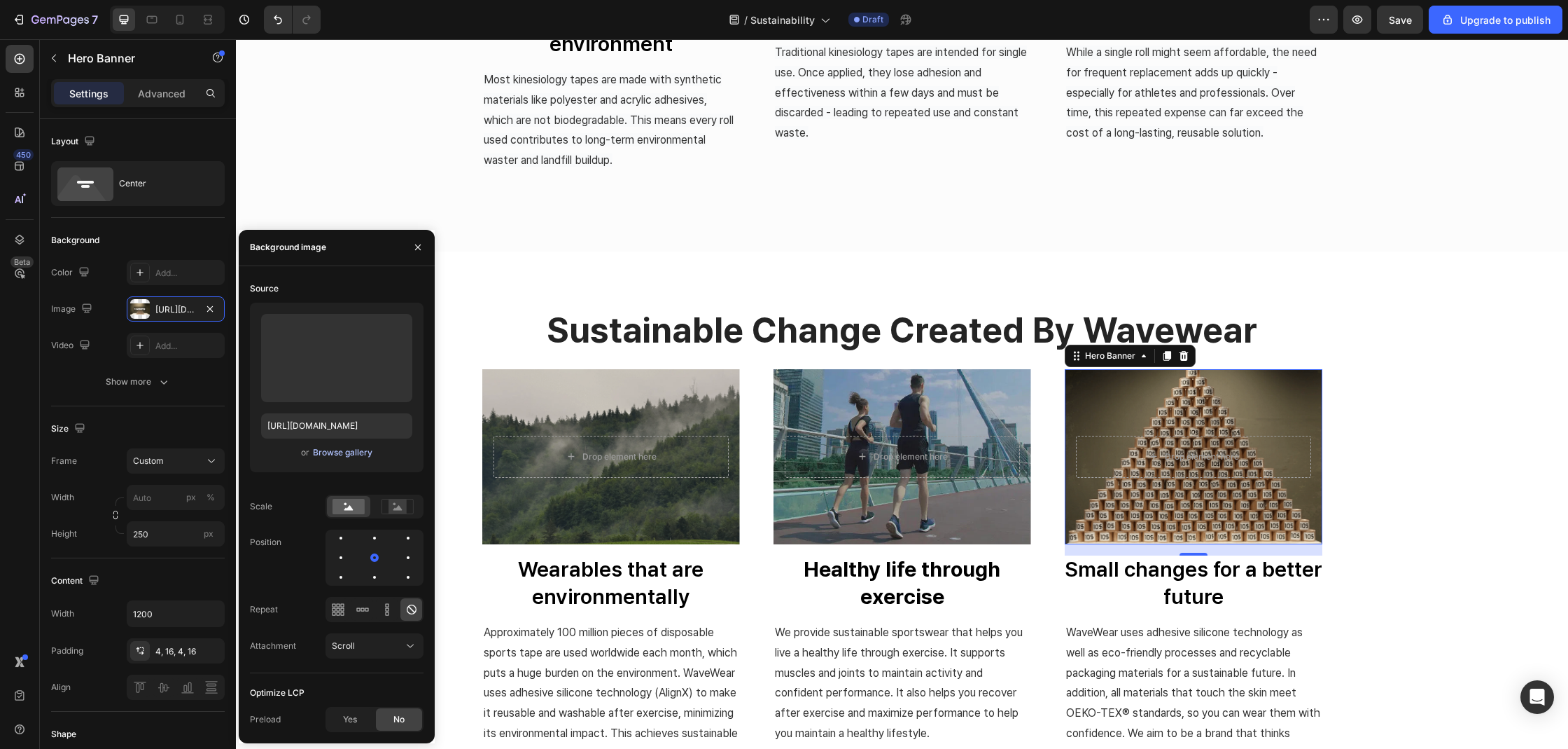
click at [327, 451] on div "Browse gallery" at bounding box center [342, 451] width 59 height 12
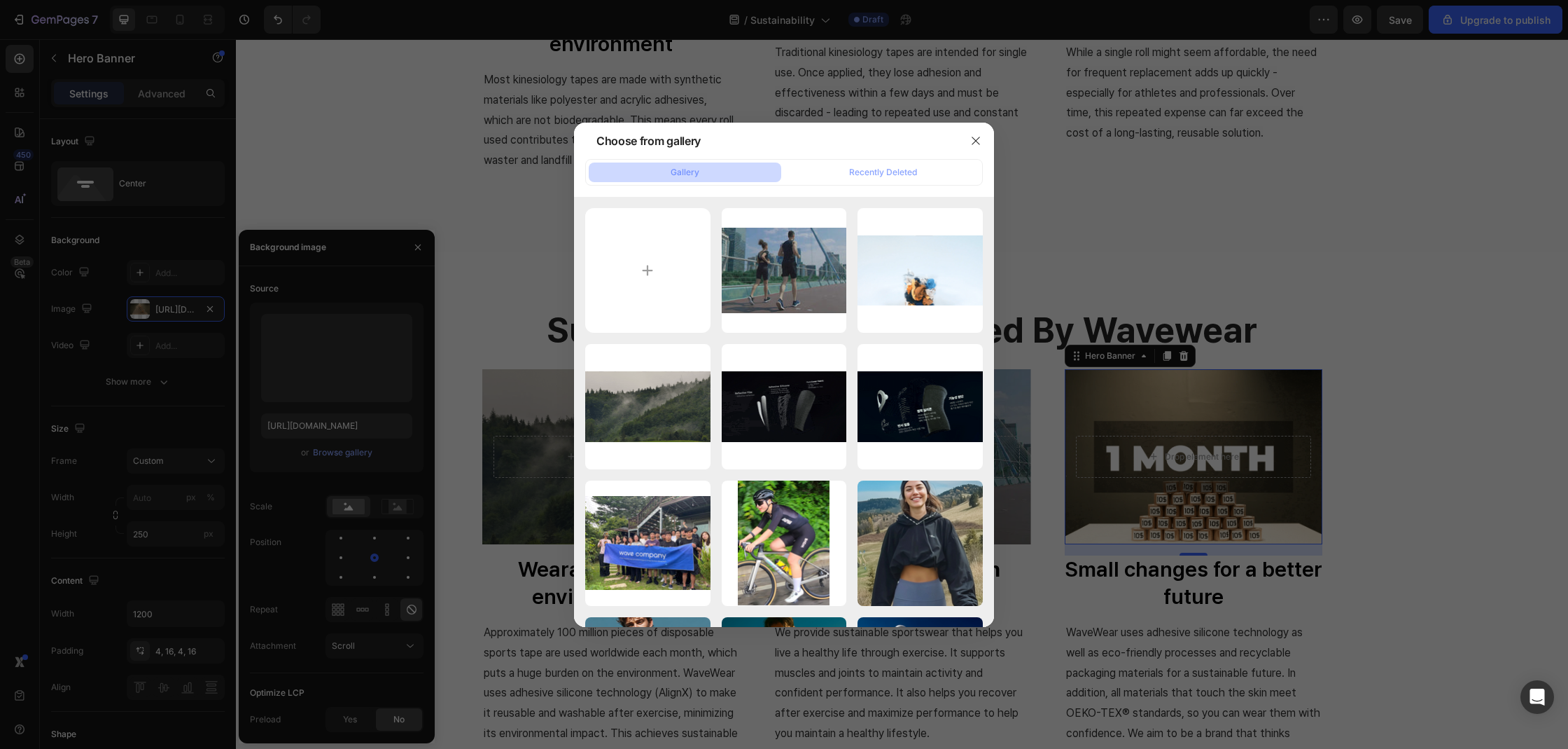
type input "C:\fakepath\screenshot-2025-07-10-115918.png"
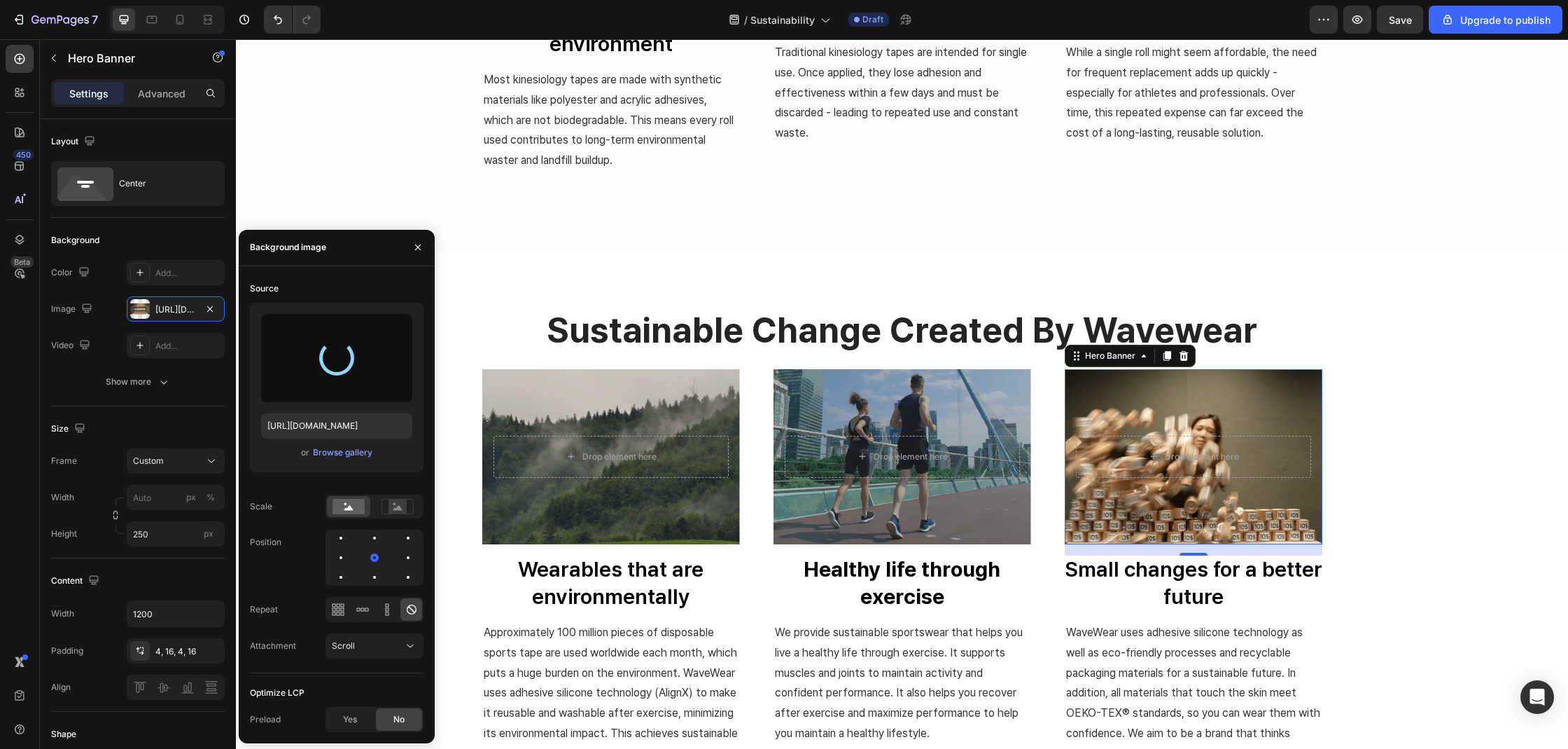
type input "[URL][DOMAIN_NAME]"
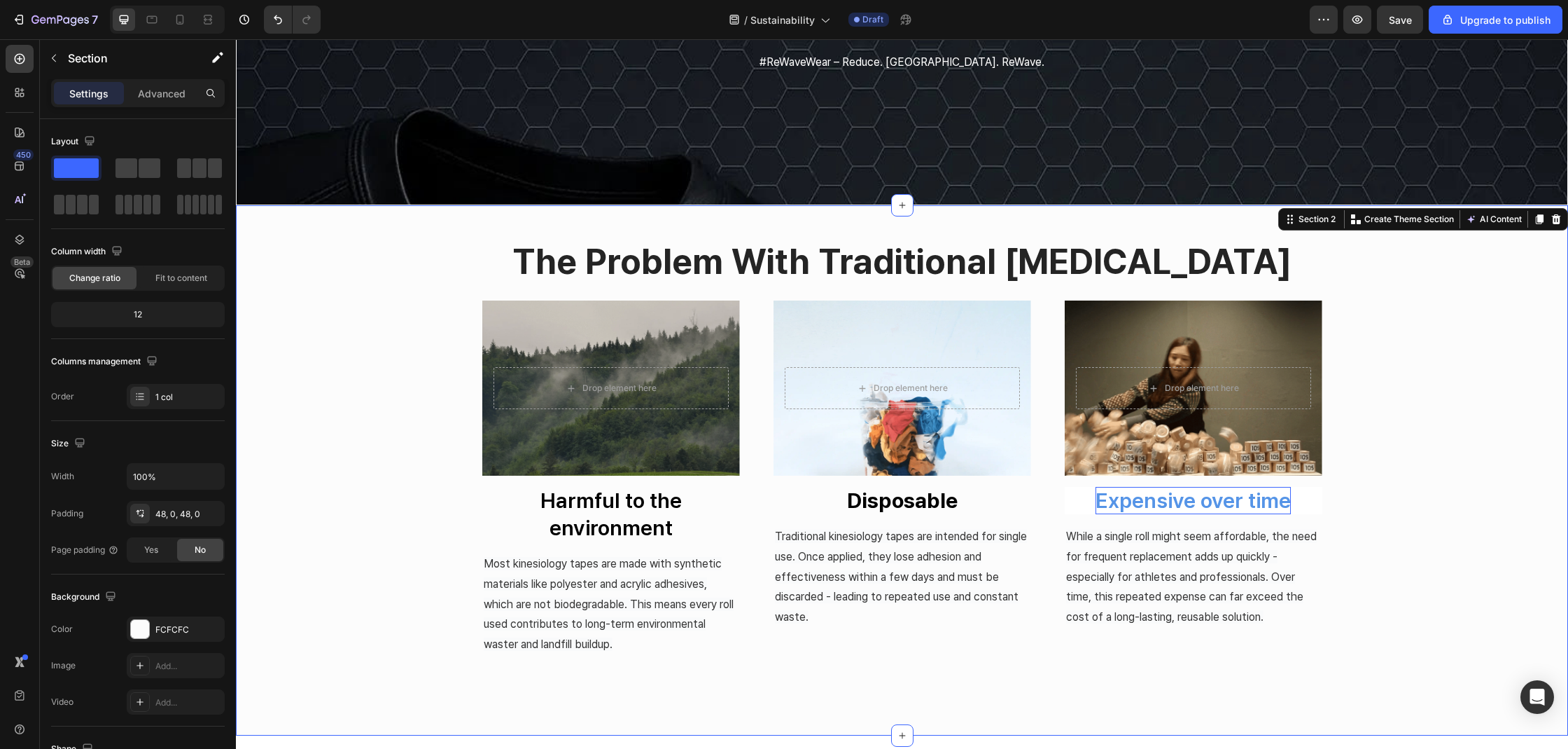
scroll to position [264, 0]
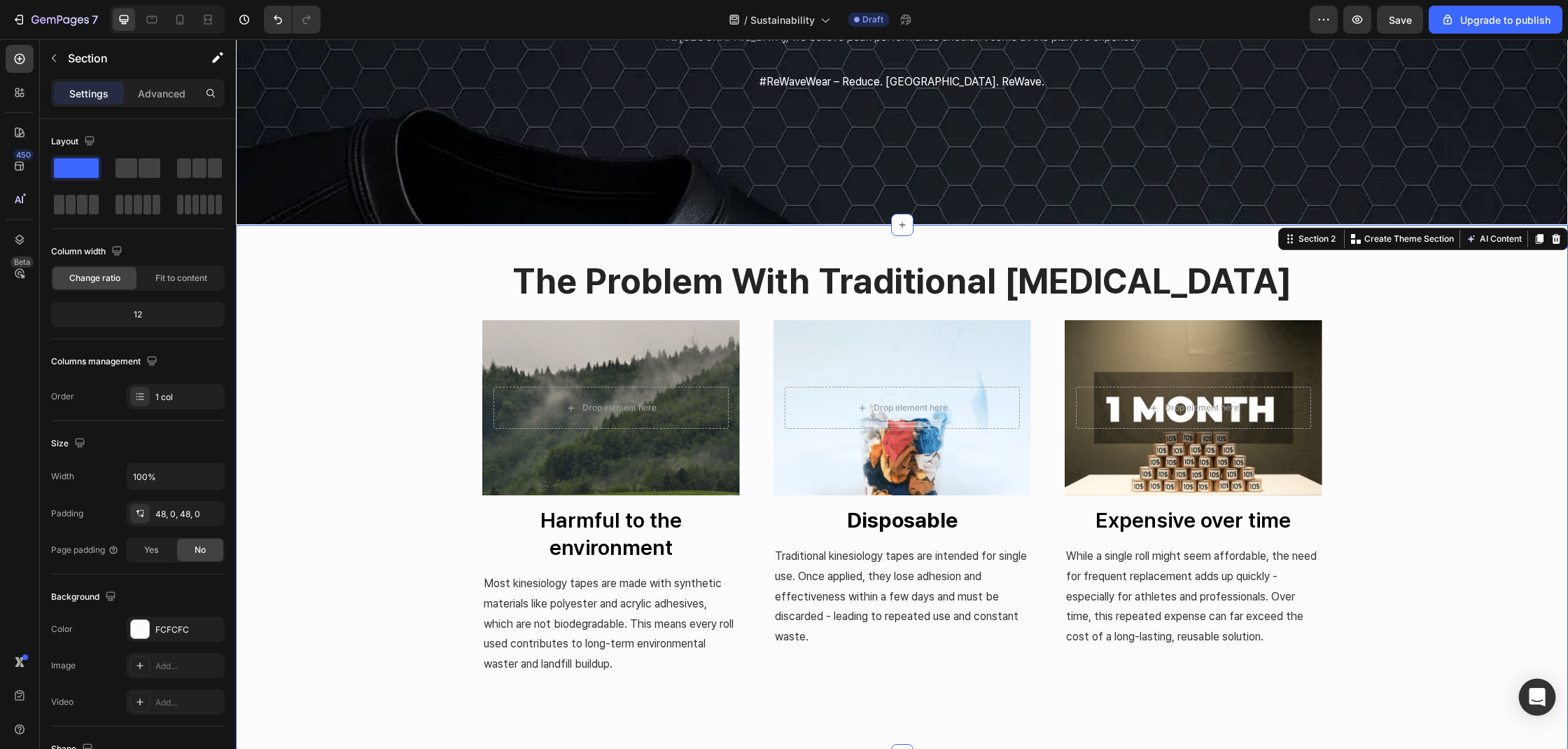
click at [1533, 694] on icon "Open Intercom Messenger" at bounding box center [1536, 696] width 16 height 18
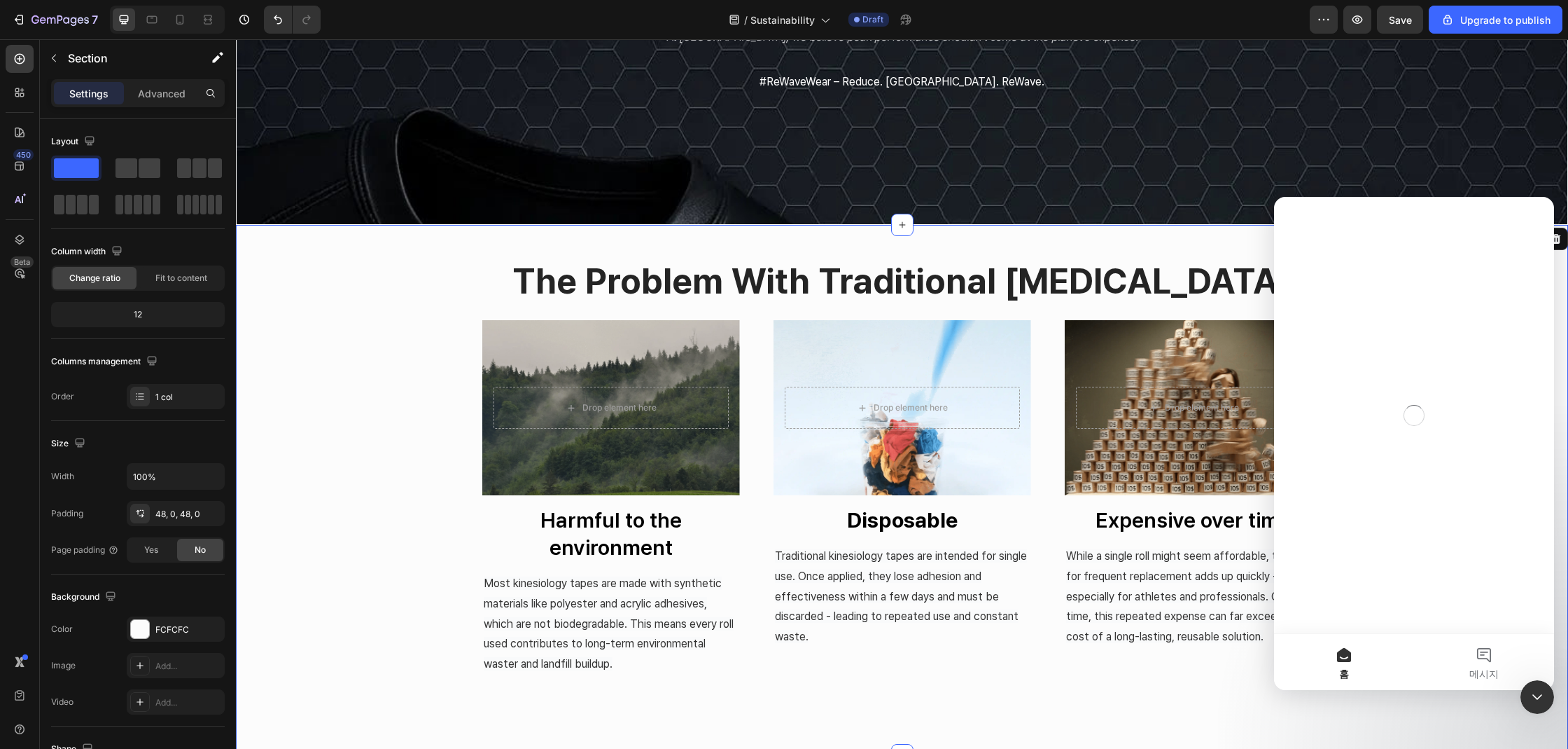
scroll to position [0, 0]
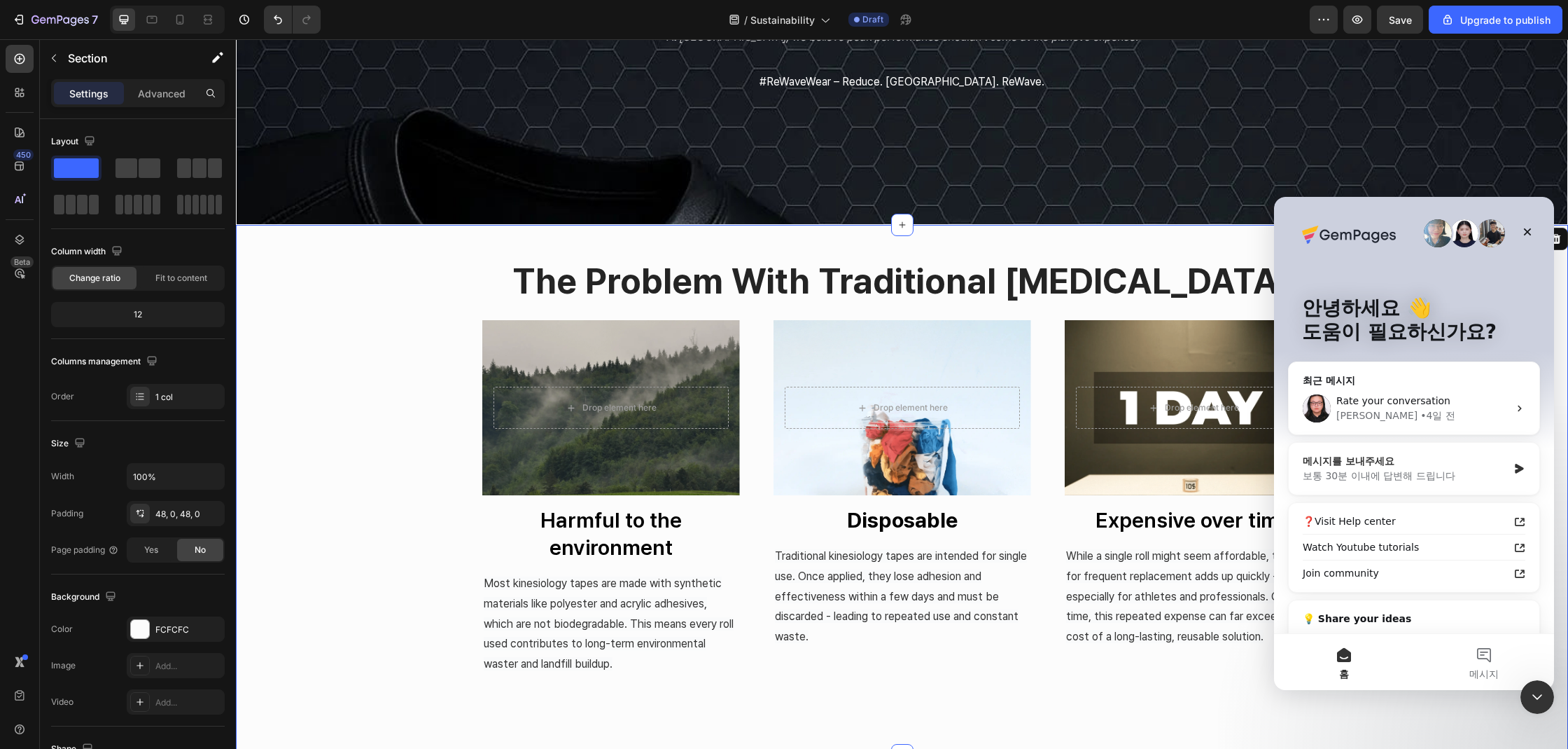
click at [1375, 464] on div "메시지를 보내주세요" at bounding box center [1405, 461] width 206 height 15
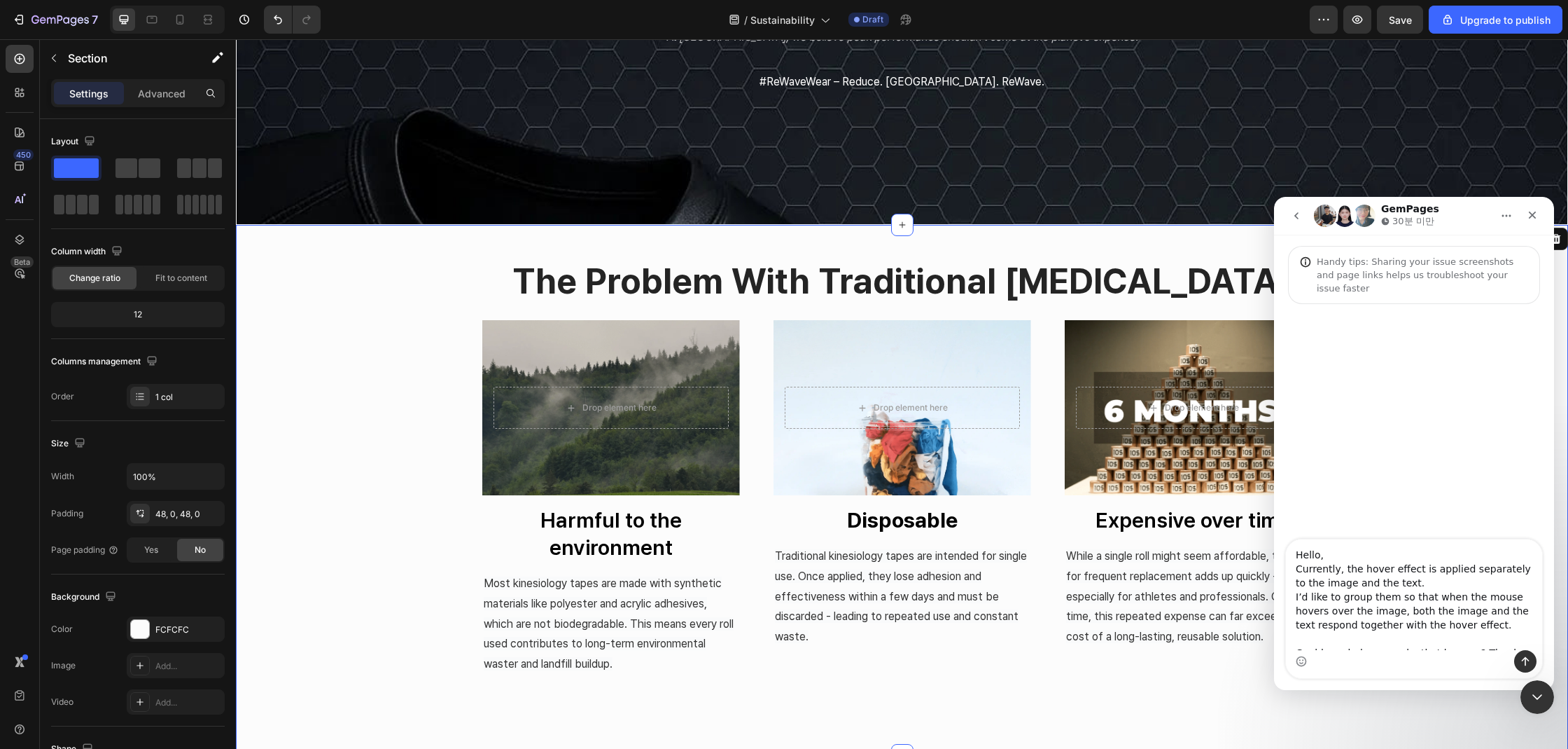
scroll to position [8, 0]
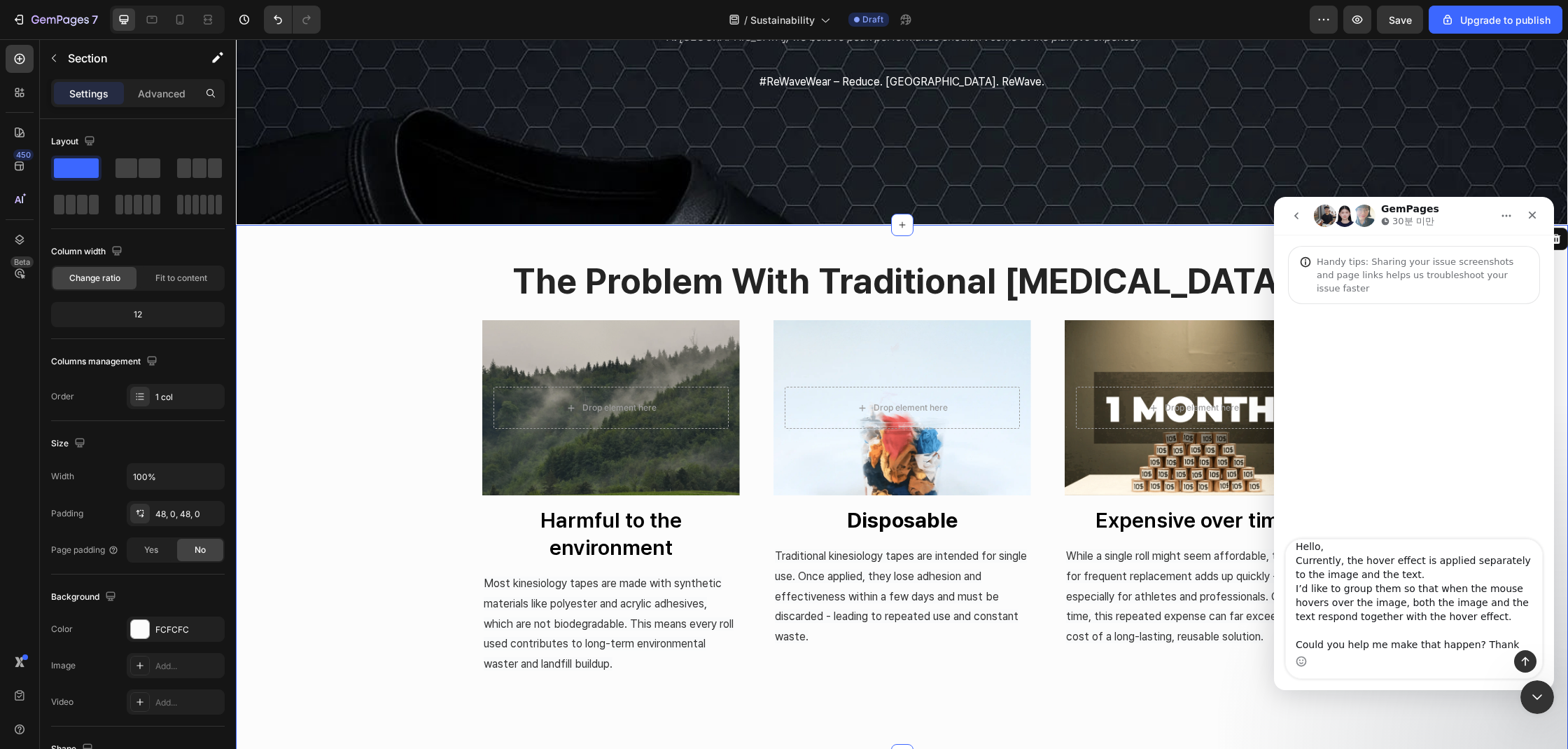
type textarea "Hello, Currently, the hover effect is applied separately to the image and the t…"
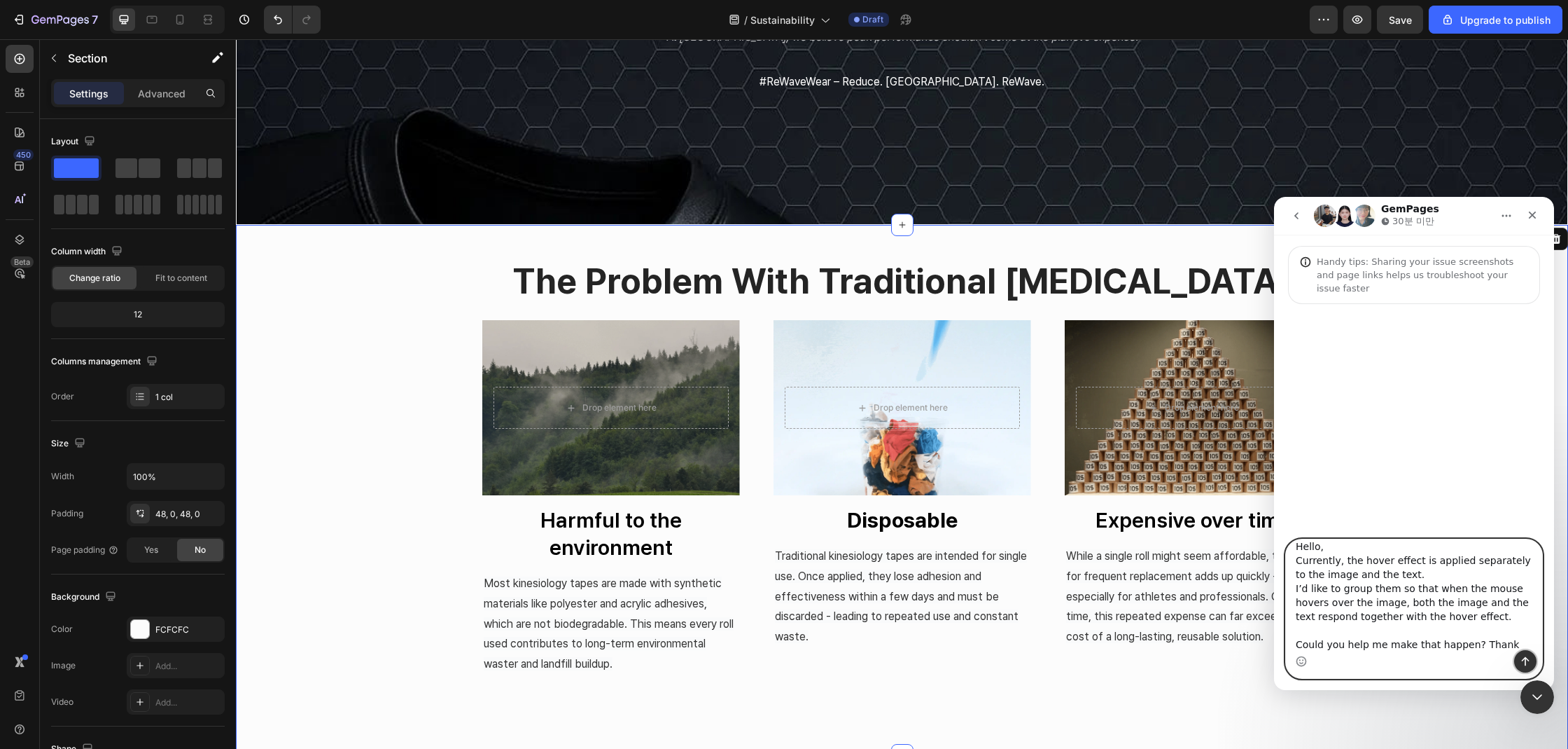
click at [1517, 655] on button "메시지 전송…" at bounding box center [1526, 661] width 23 height 23
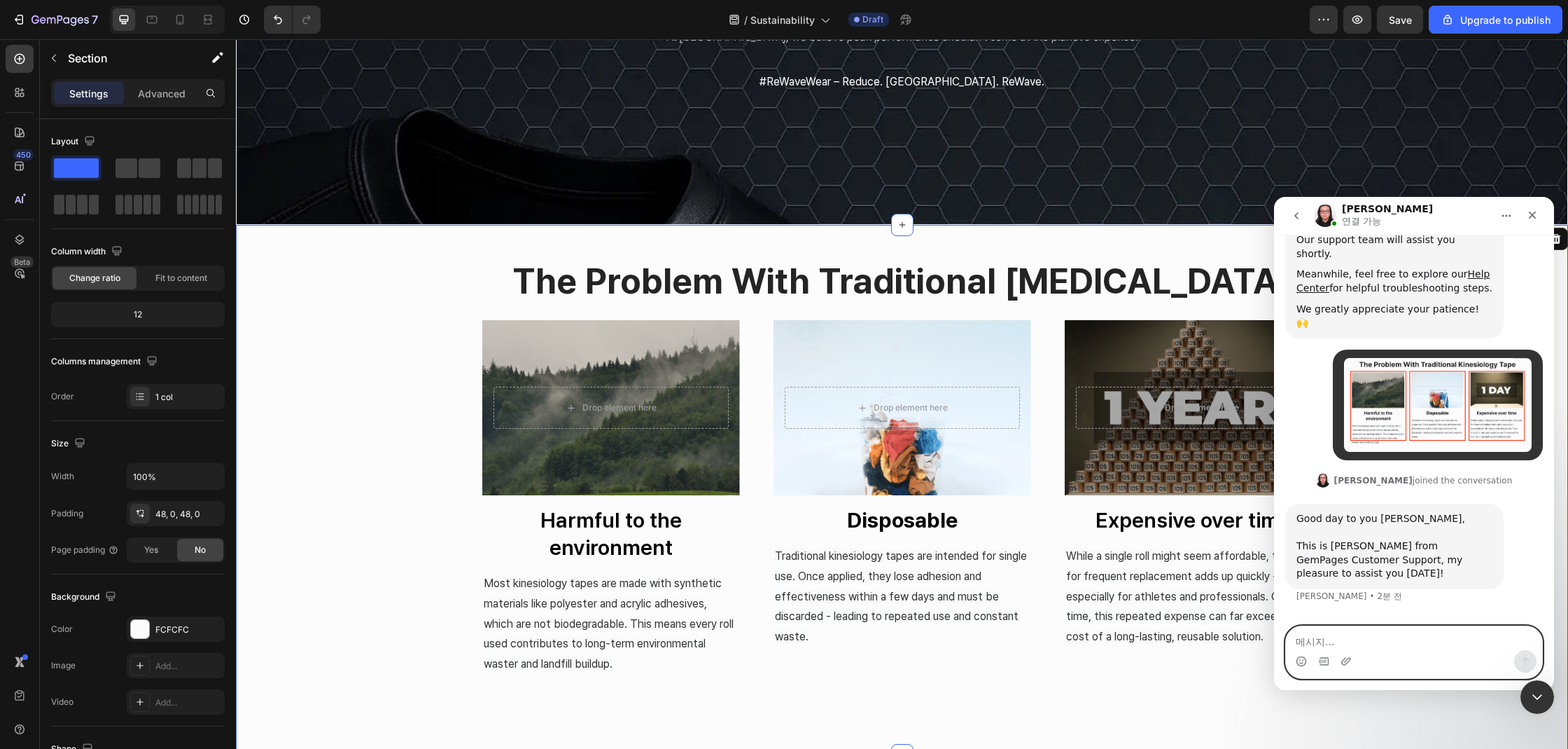
scroll to position [308, 0]
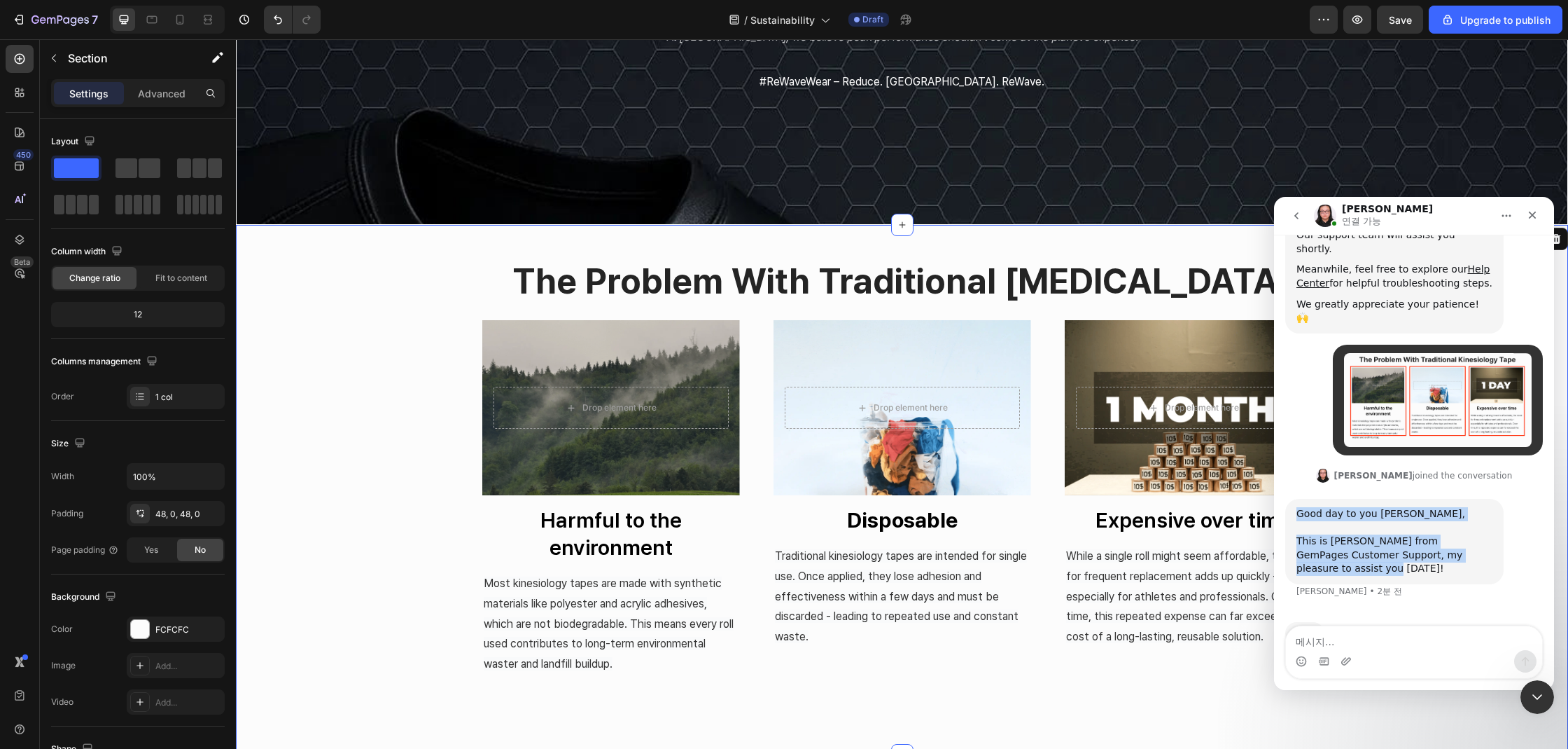
drag, startPoint x: 1482, startPoint y: 530, endPoint x: 1288, endPoint y: 487, distance: 198.7
click at [1288, 498] on div "Good day to you [PERSON_NAME], ​﻿ This is [PERSON_NAME] from GemPages Customer …" at bounding box center [1394, 541] width 219 height 85
click at [1332, 630] on textarea "메시지..." at bounding box center [1413, 637] width 256 height 23
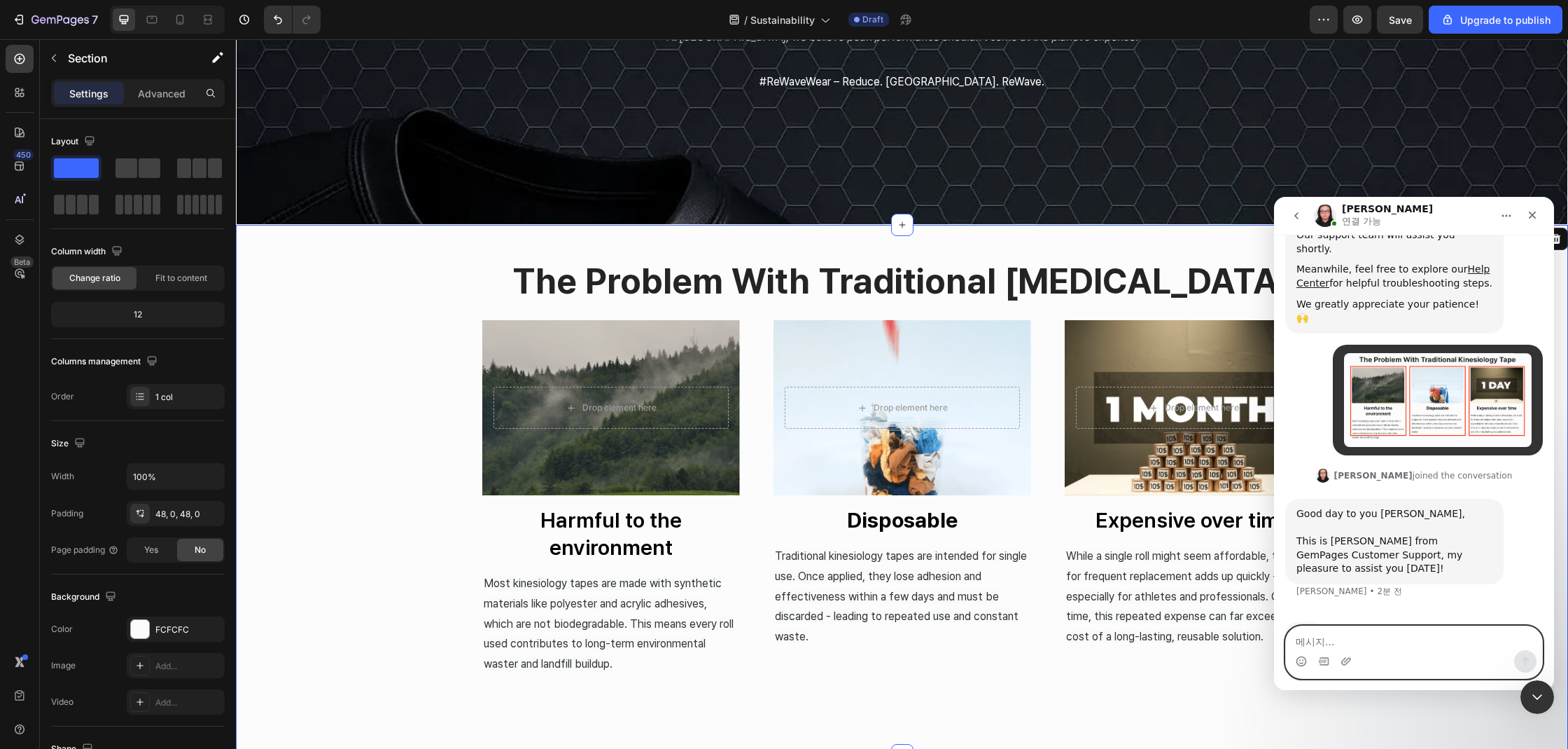
click at [1324, 635] on textarea "메시지..." at bounding box center [1413, 637] width 256 height 23
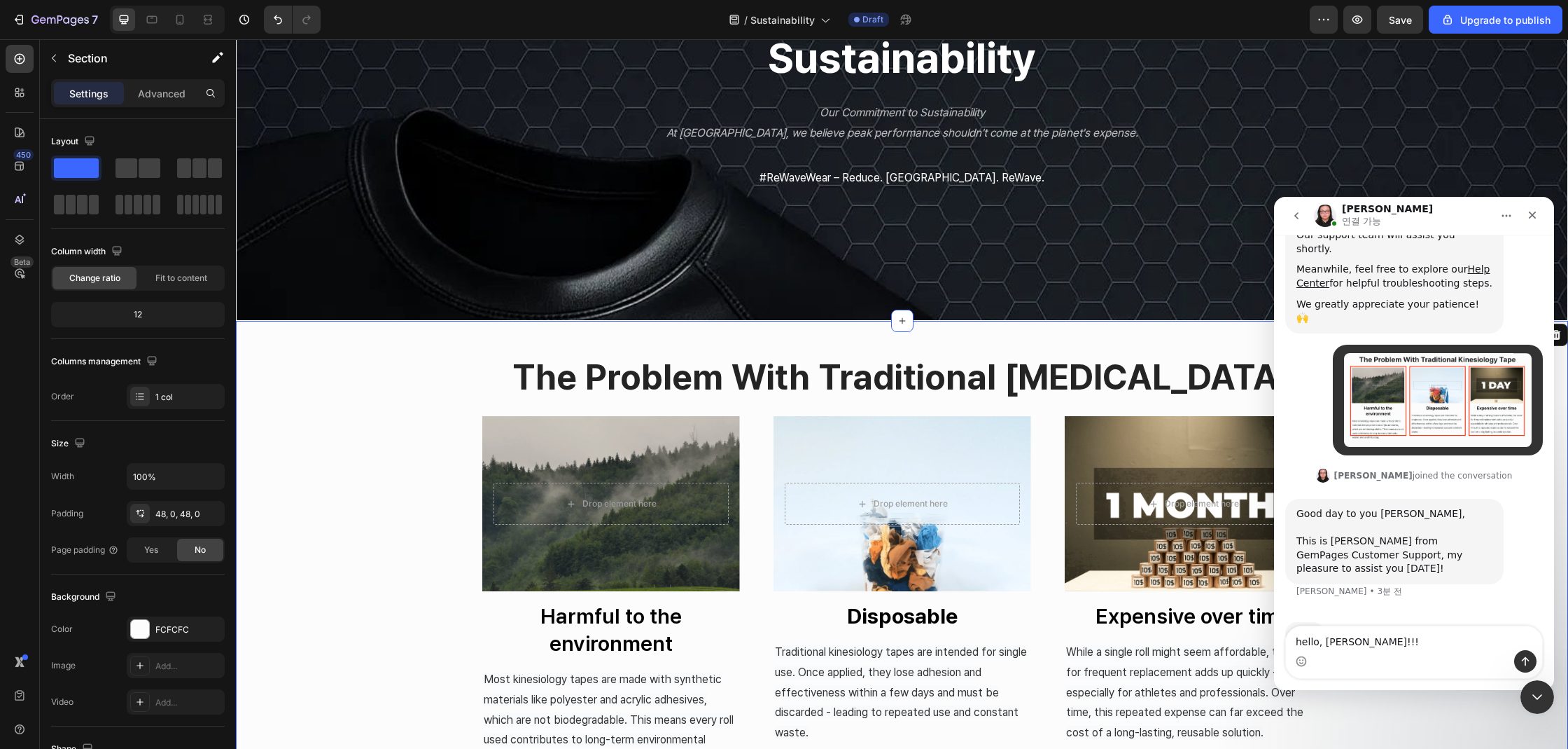
click at [1375, 652] on div "Intercom 메신저" at bounding box center [1413, 661] width 256 height 23
click at [1376, 646] on textarea "hello, [PERSON_NAME]!!!" at bounding box center [1413, 637] width 256 height 23
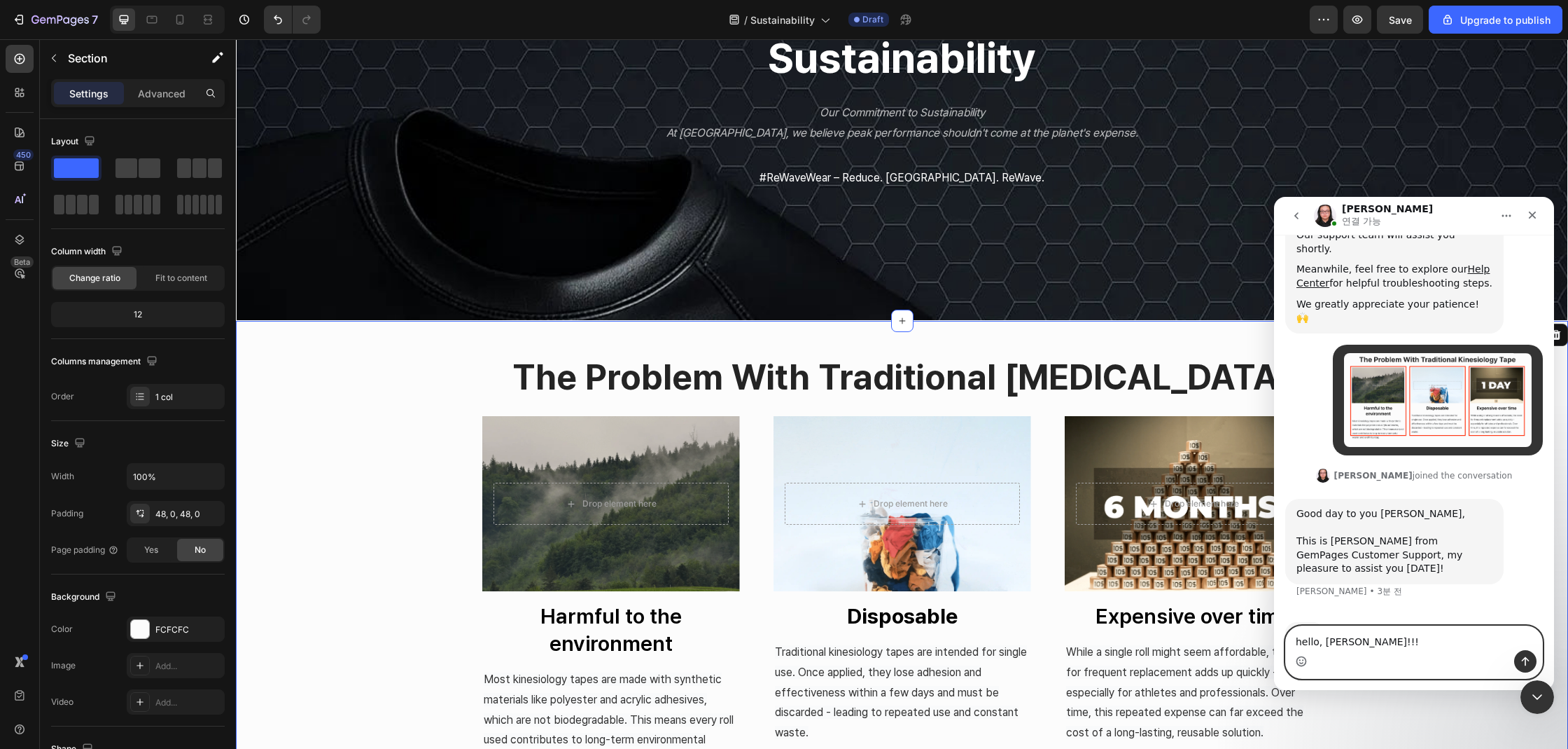
click at [1306, 665] on icon "이모지 선택기" at bounding box center [1302, 661] width 11 height 11
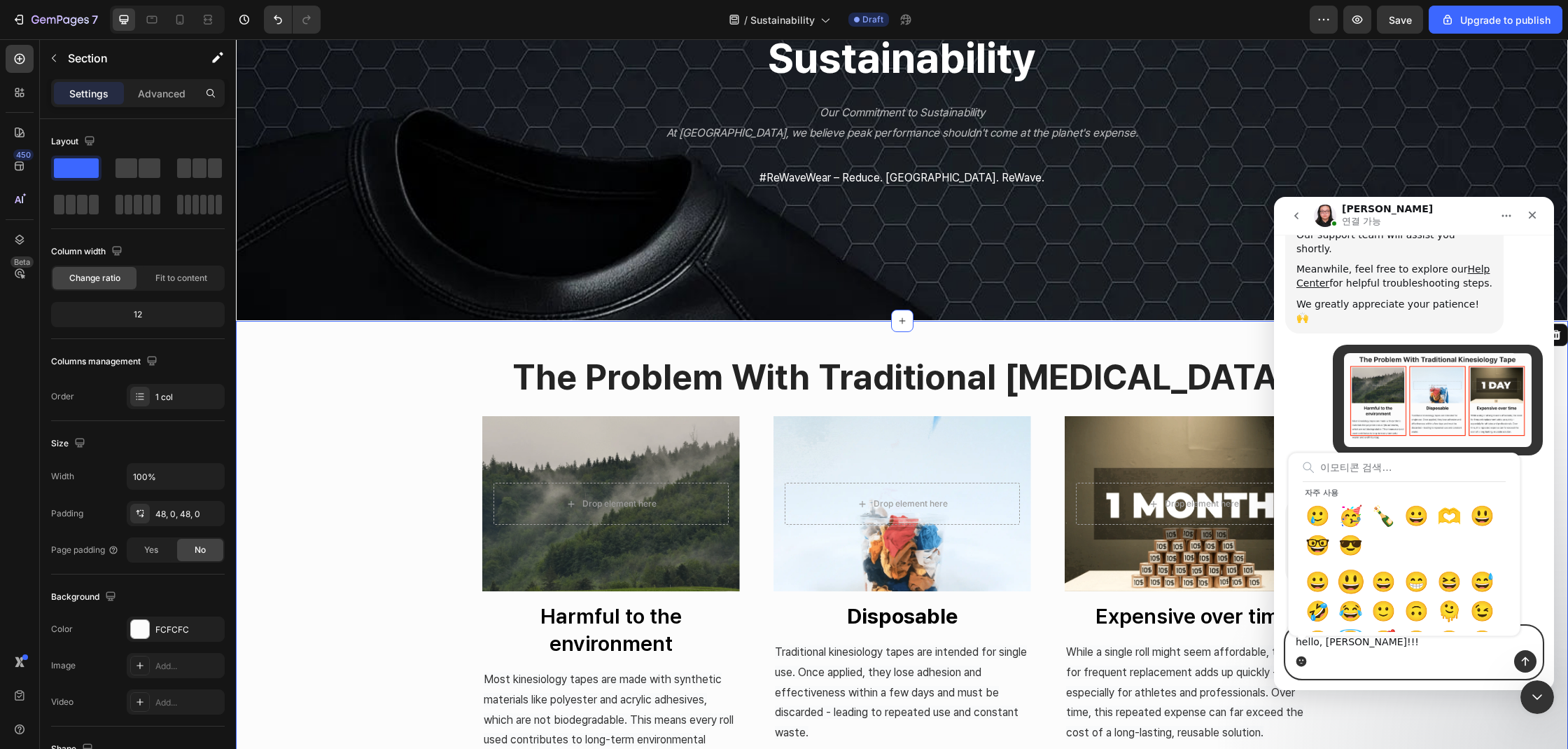
type textarea "hello, [PERSON_NAME]!!! 😃"
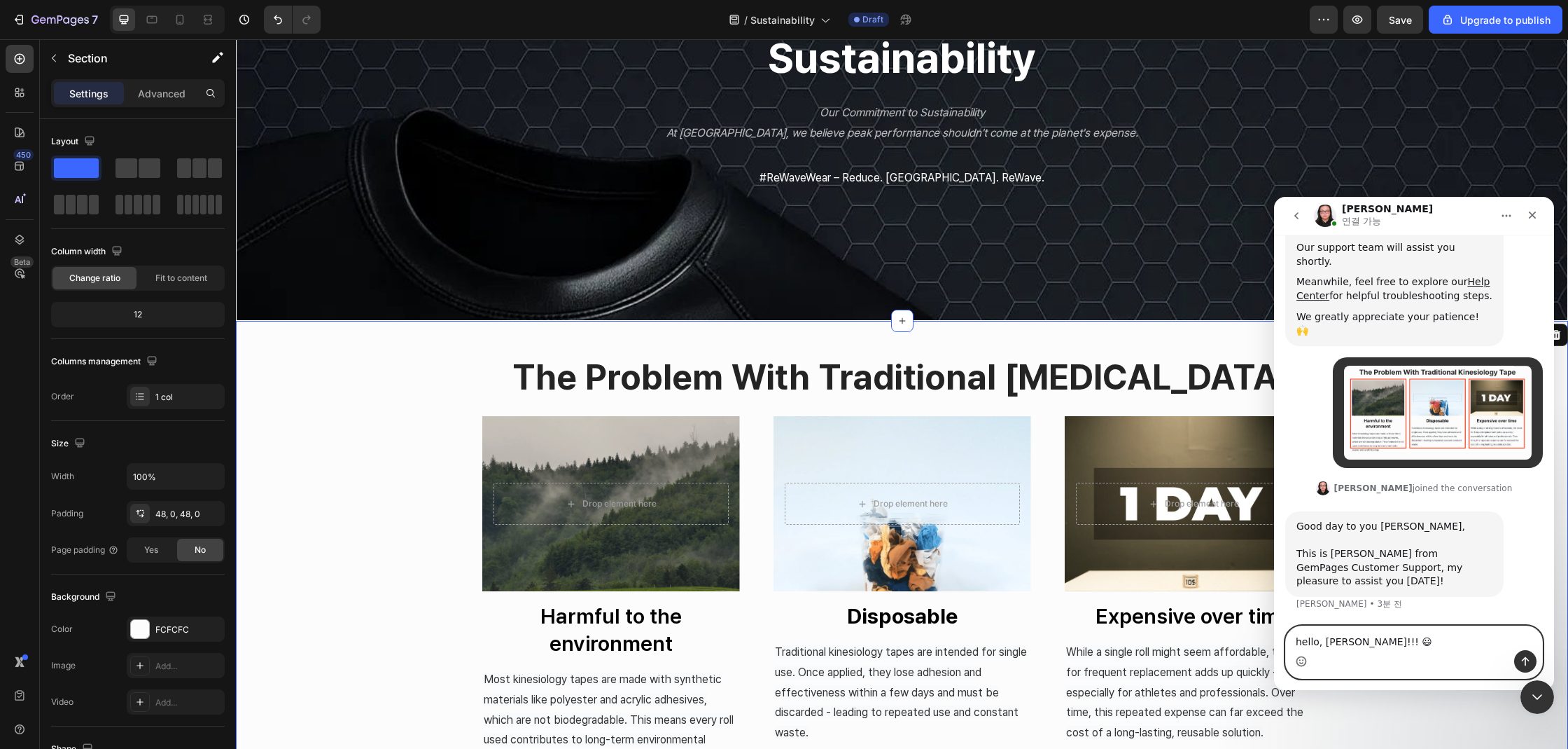
scroll to position [253, 0]
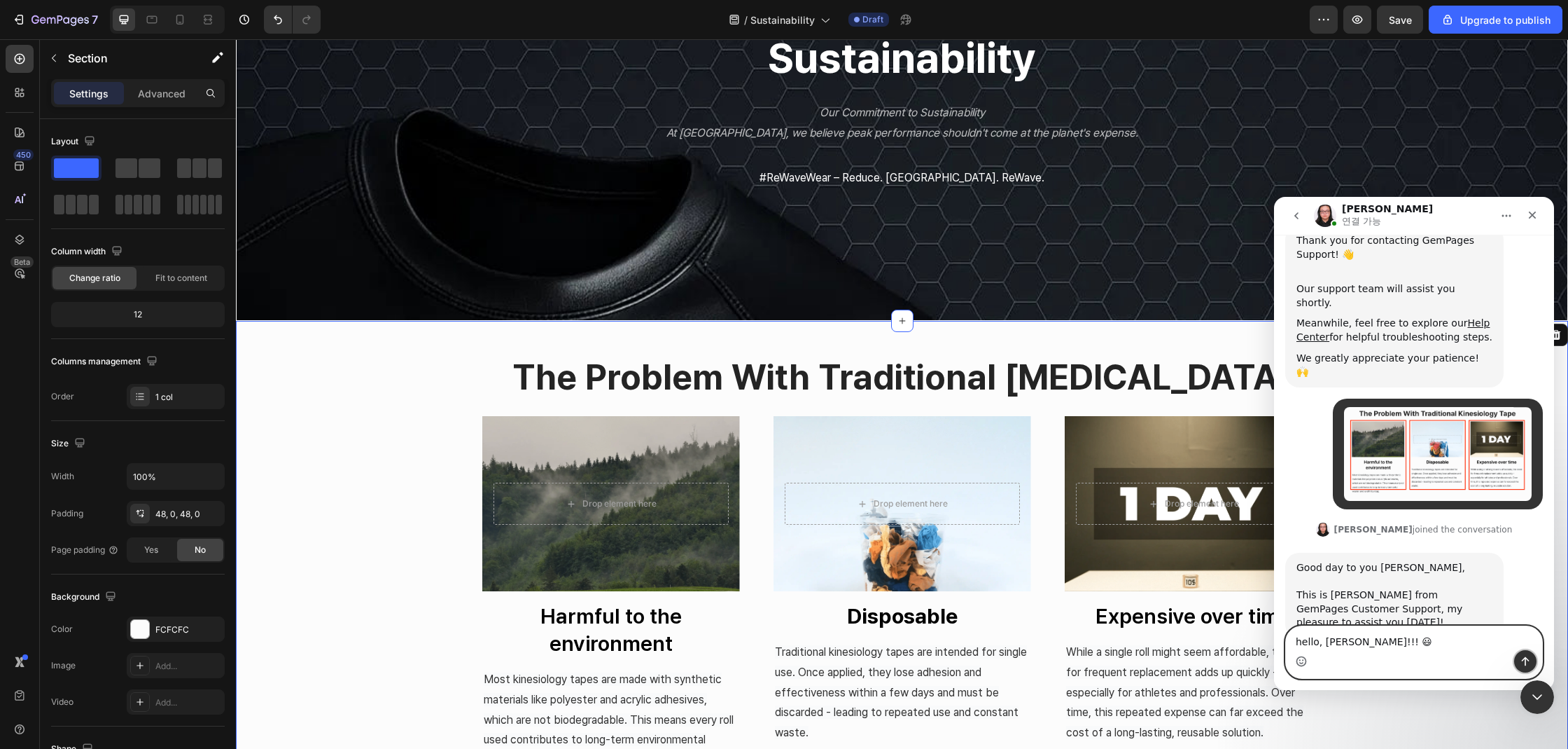
click at [1517, 658] on button "메시지 전송…" at bounding box center [1526, 661] width 23 height 23
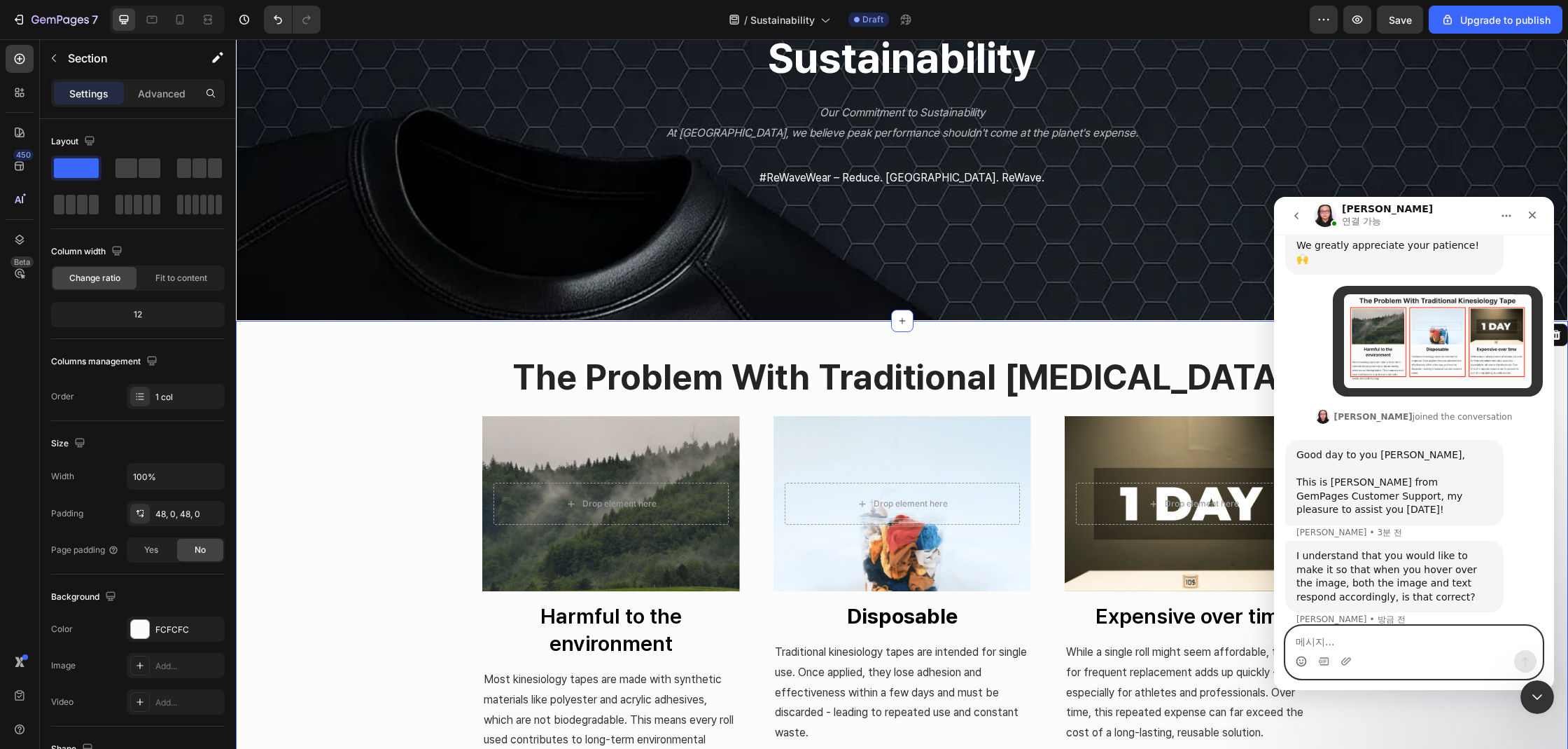
scroll to position [382, 0]
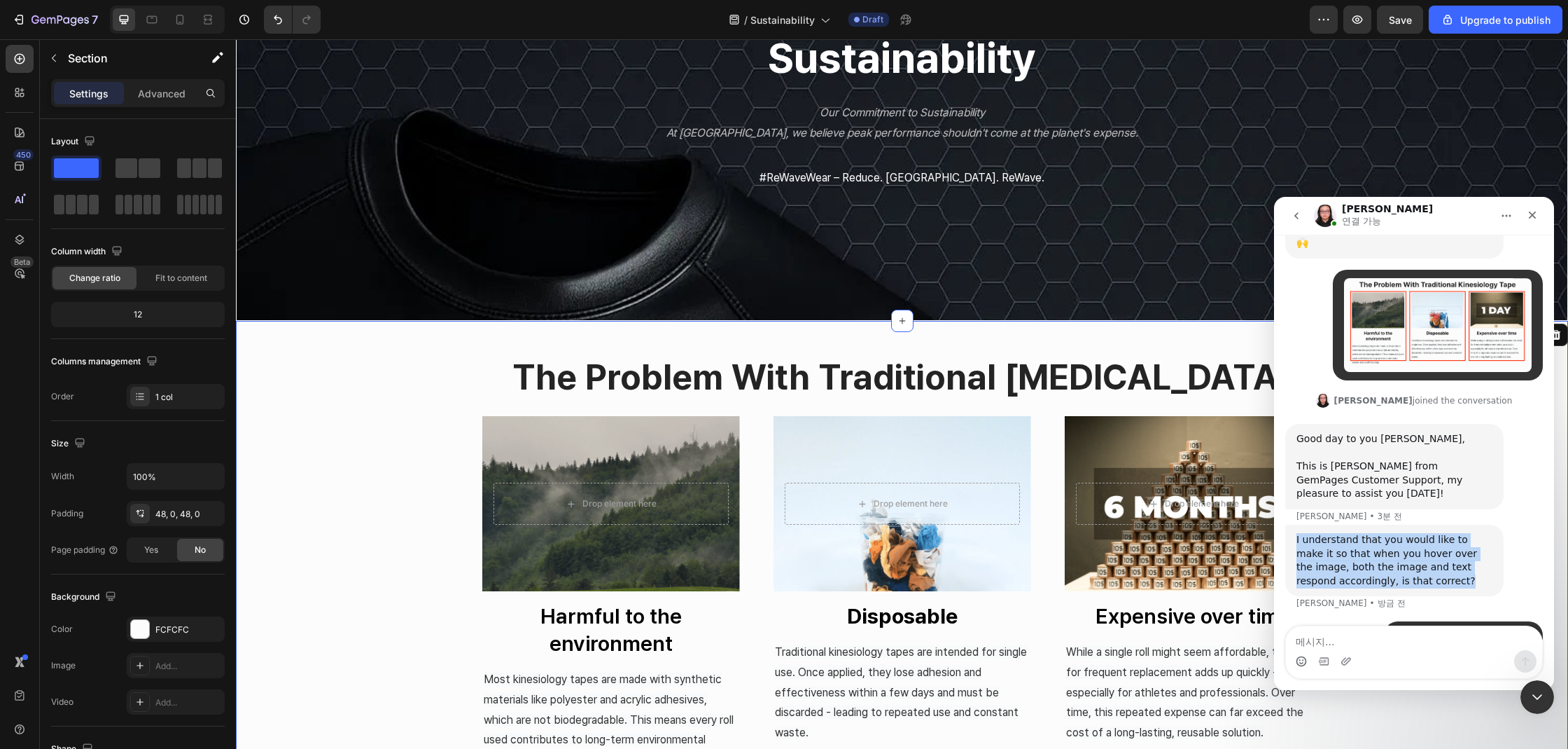
drag, startPoint x: 1438, startPoint y: 540, endPoint x: 1286, endPoint y: 500, distance: 157.2
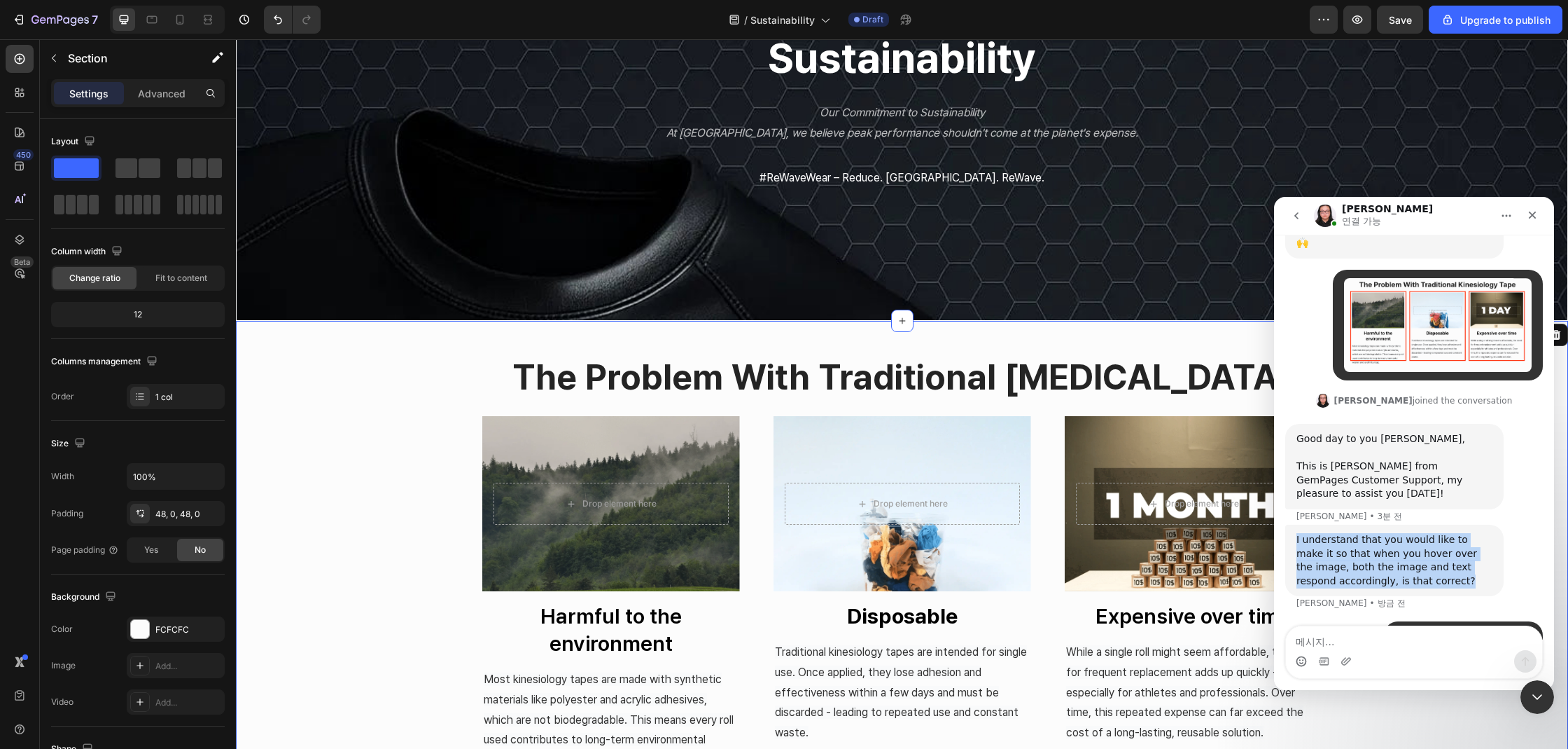
click at [1286, 525] on div "I understand that you would like to make it so that when you hover over the ima…" at bounding box center [1394, 560] width 219 height 71
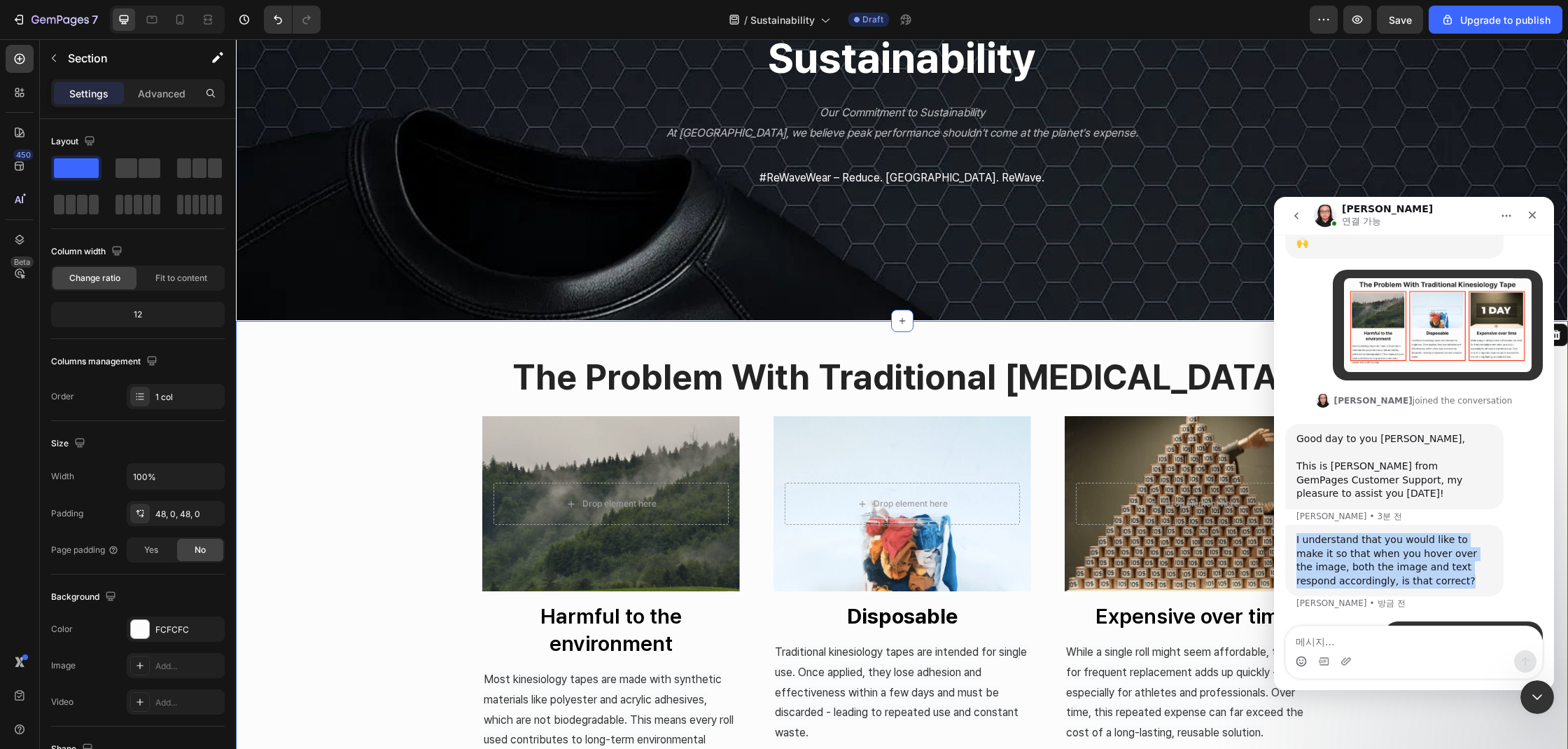
copy div "I understand that you would like to make it so that when you hover over the ima…"
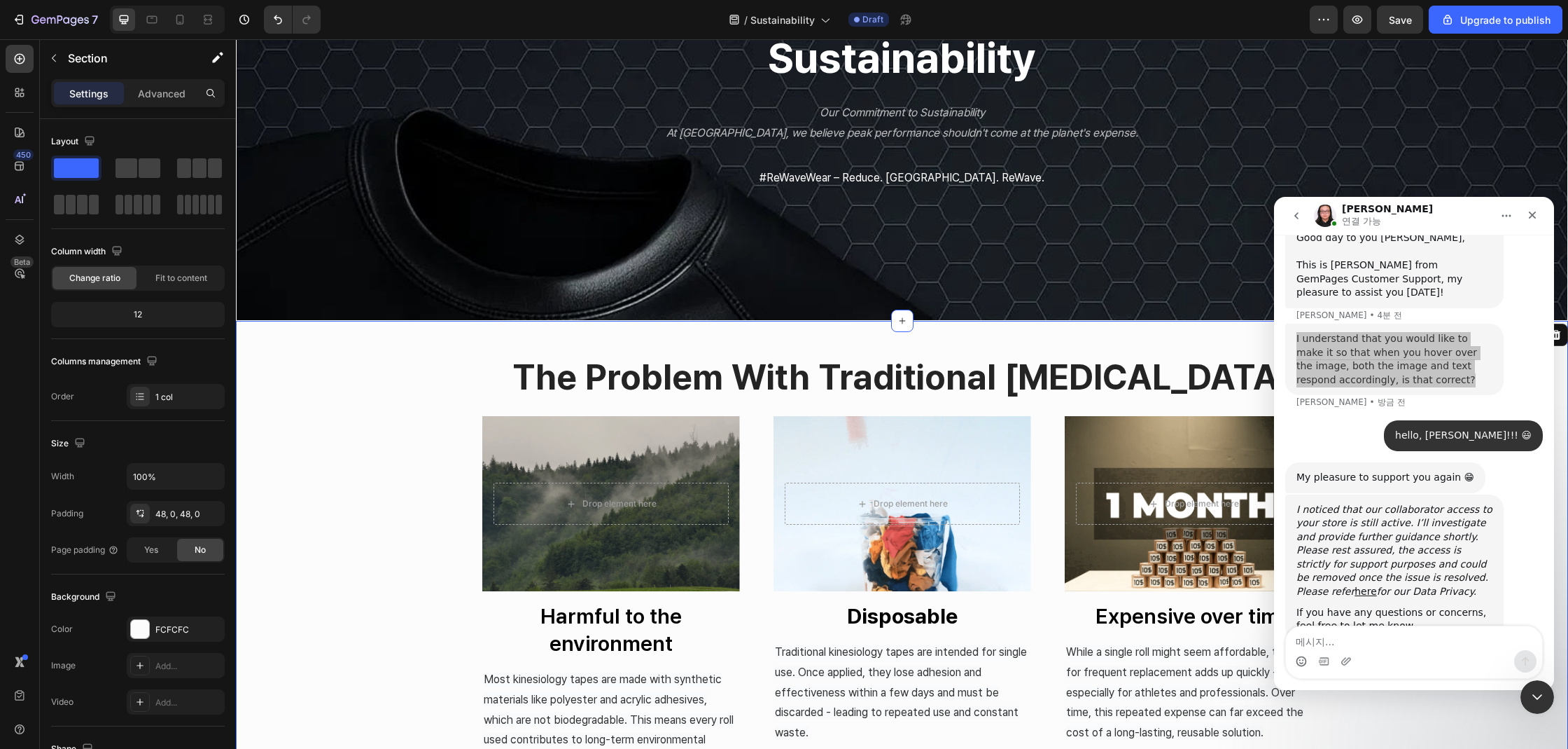
scroll to position [587, 0]
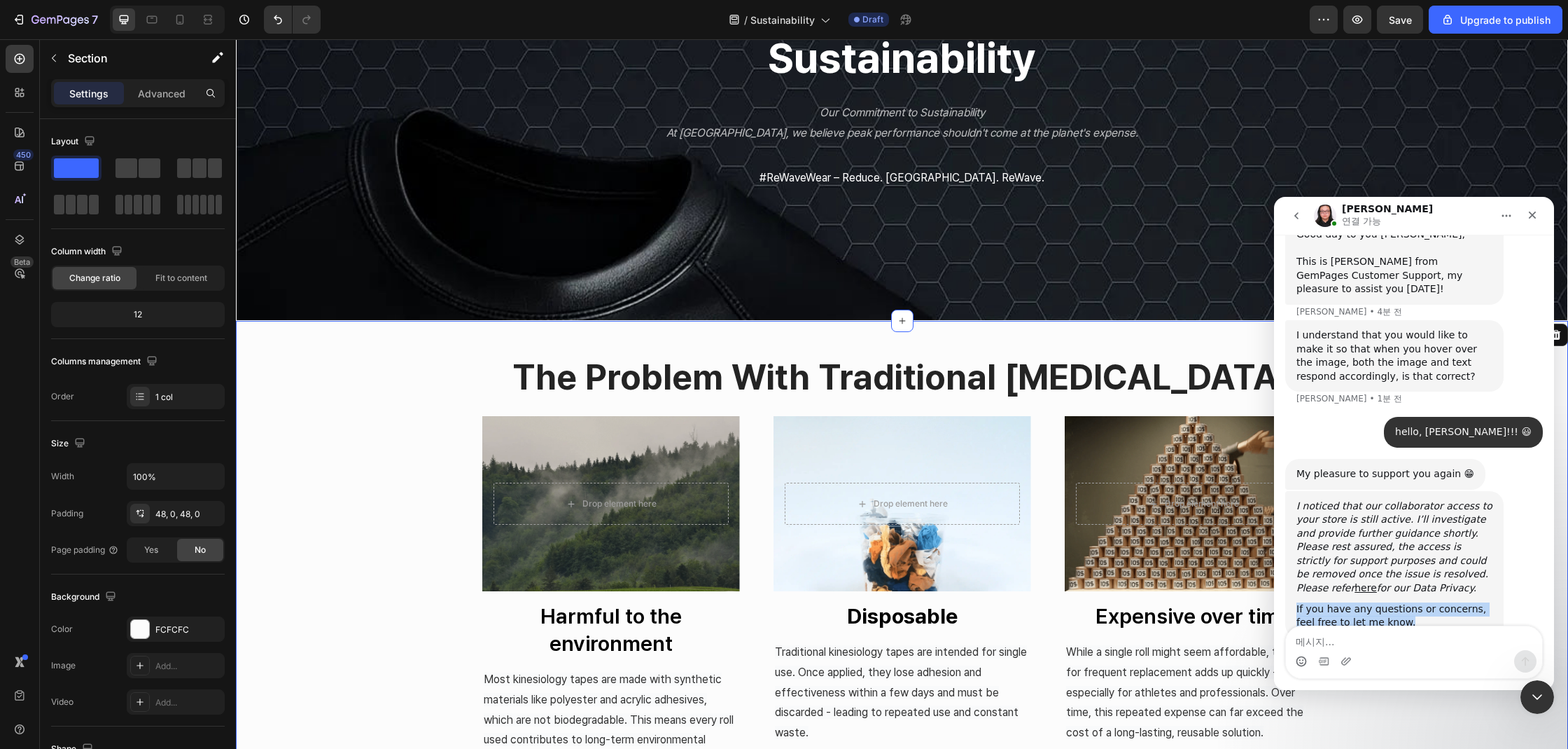
drag, startPoint x: 1295, startPoint y: 567, endPoint x: 1392, endPoint y: 584, distance: 98.5
click at [1392, 584] on div "I noticed that our collaborator access to your store is still active. I’ll inve…" at bounding box center [1394, 564] width 219 height 147
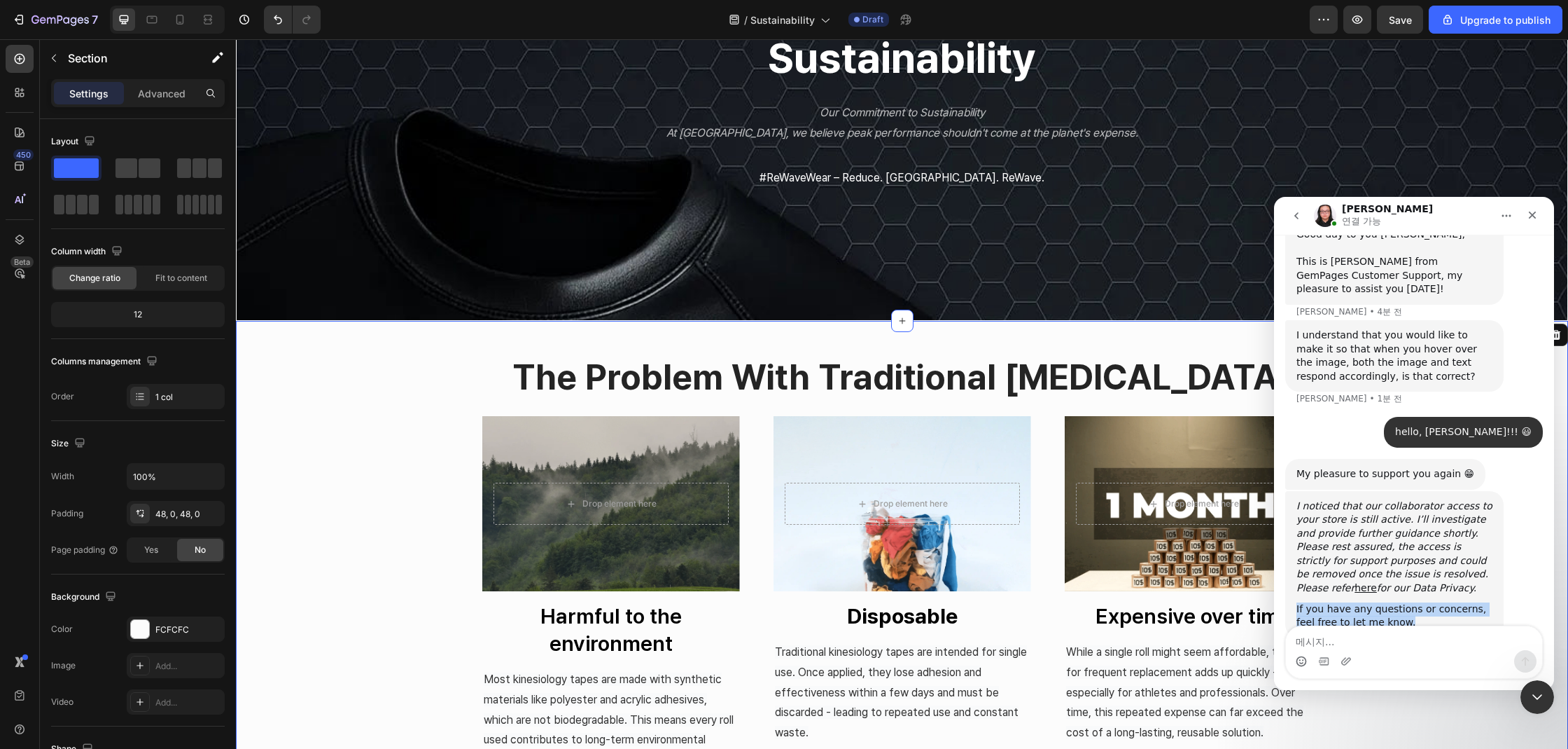
copy div "If you have any questions or concerns, feel free to let me know."
click at [1324, 635] on textarea "메시지..." at bounding box center [1413, 637] width 256 height 23
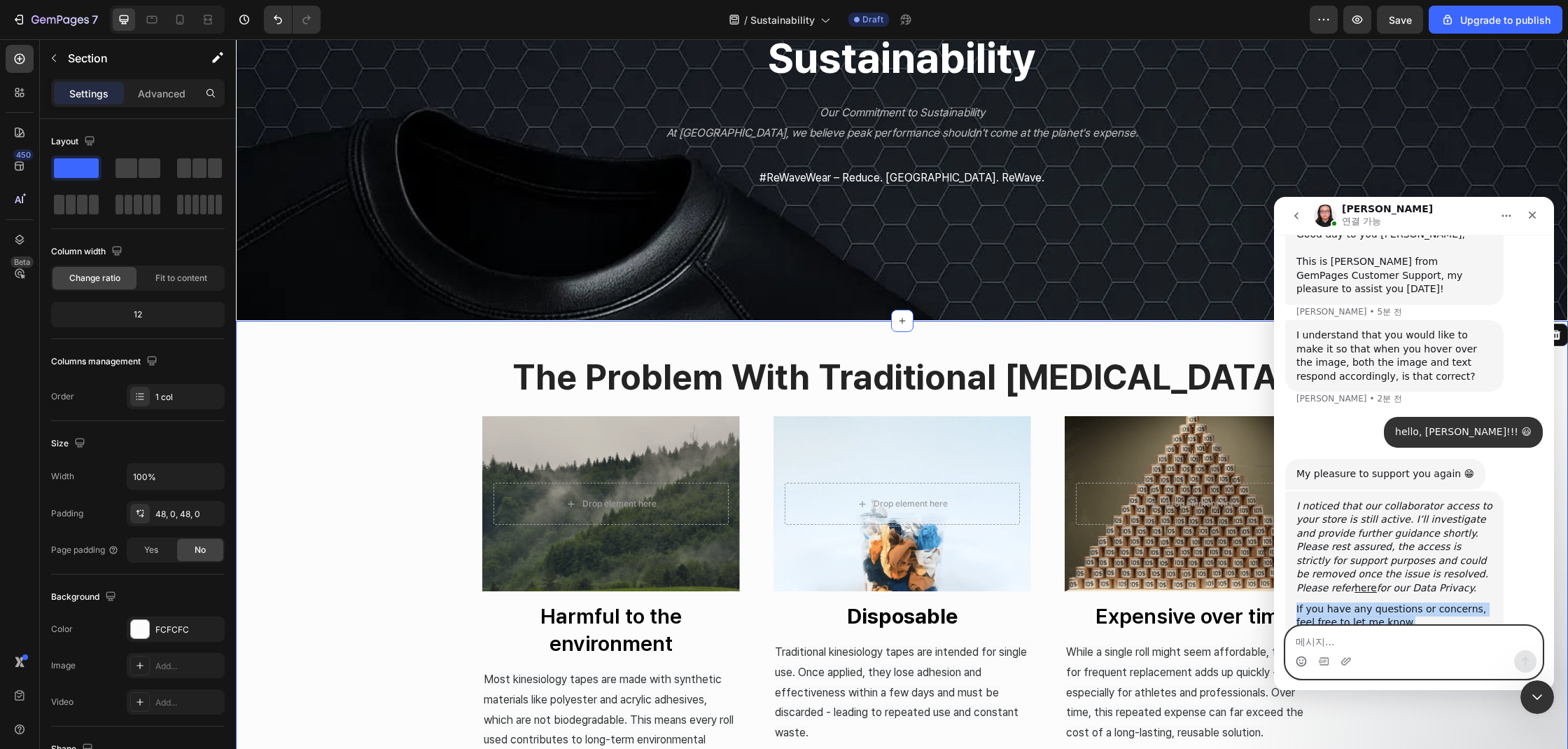
click at [1319, 638] on textarea "메시지..." at bounding box center [1413, 637] width 256 height 23
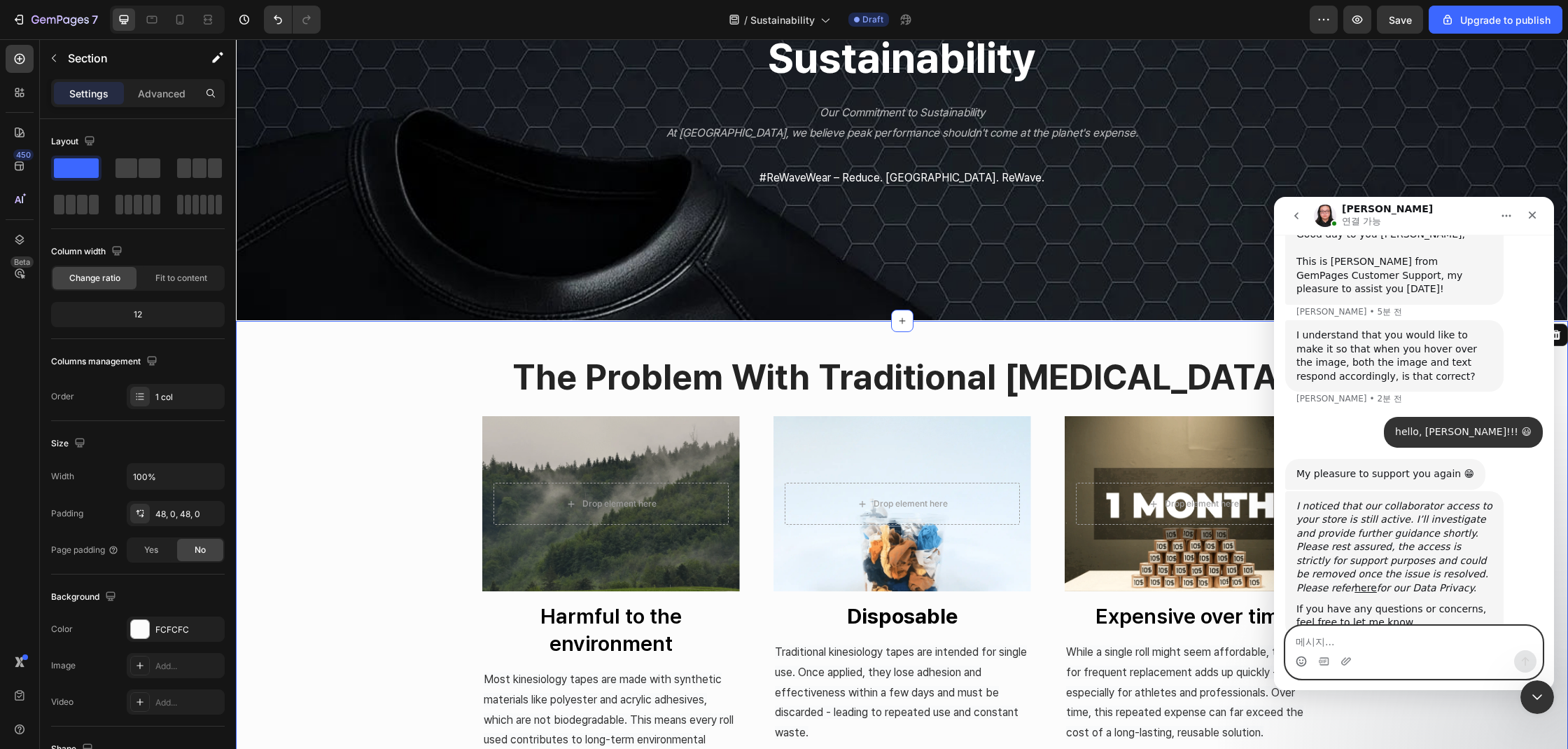
paste textarea "Yes, that’s correct. I would like the image and text to respond together when I…"
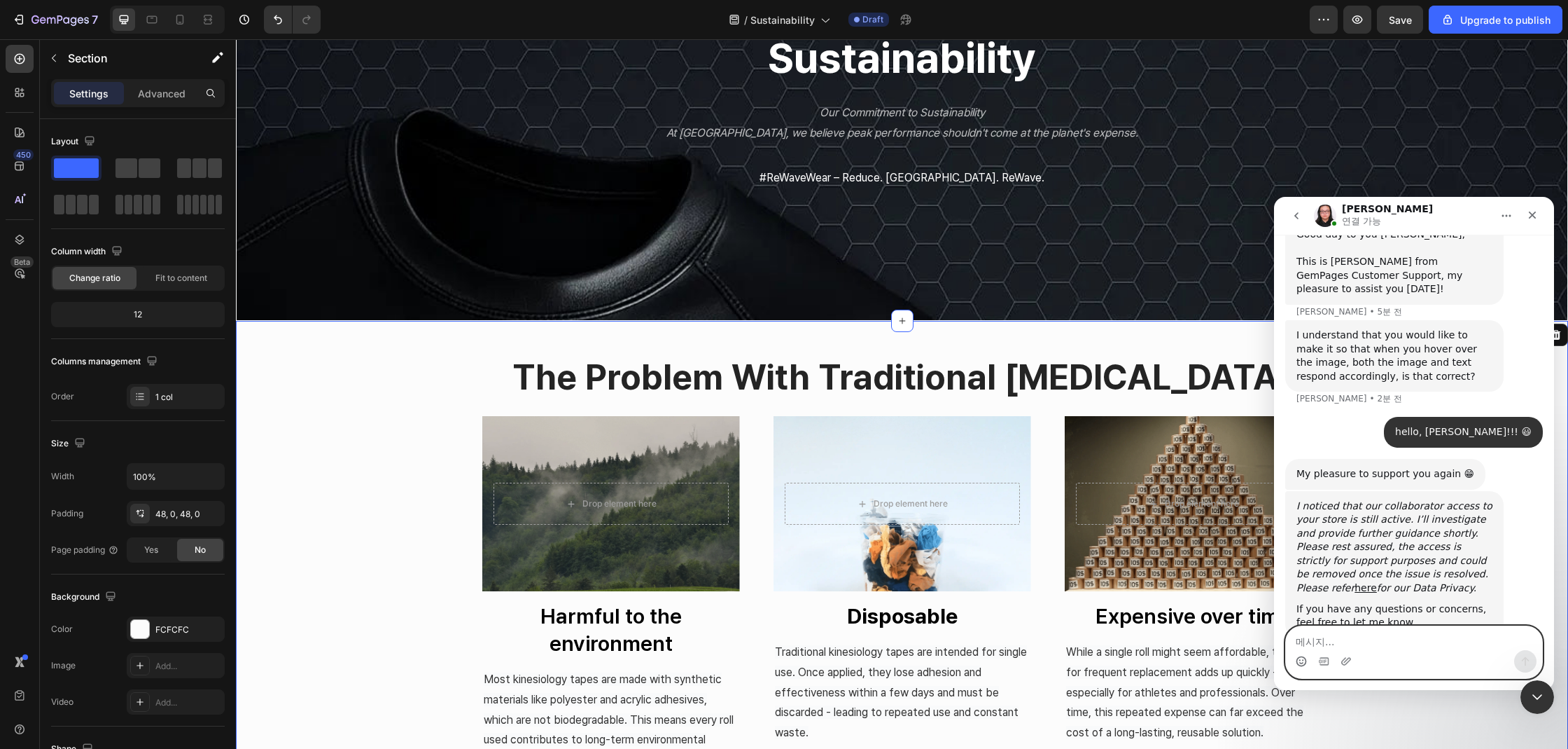
type textarea "Yes, that’s correct. I would like the image and text to respond together when I…"
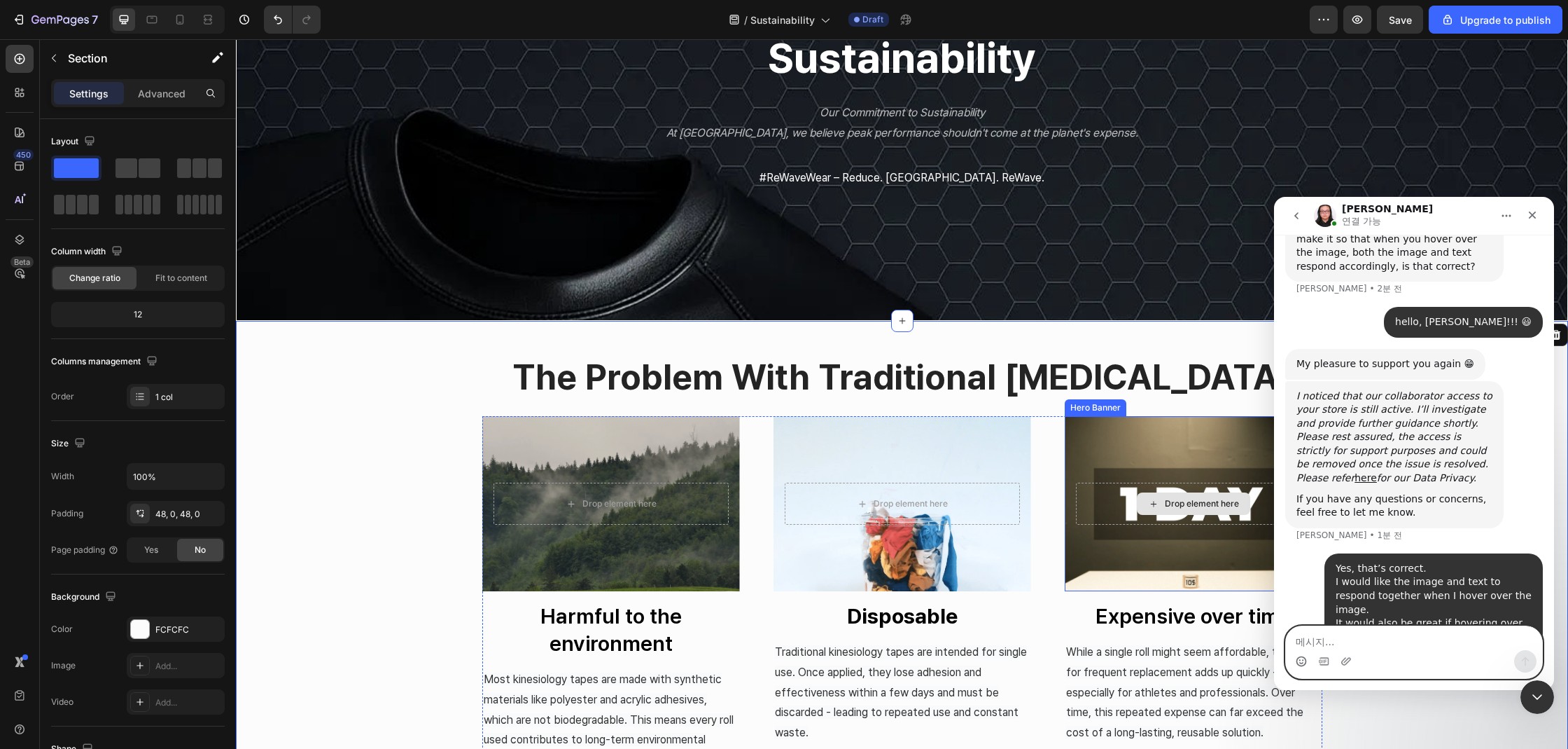
scroll to position [488, 0]
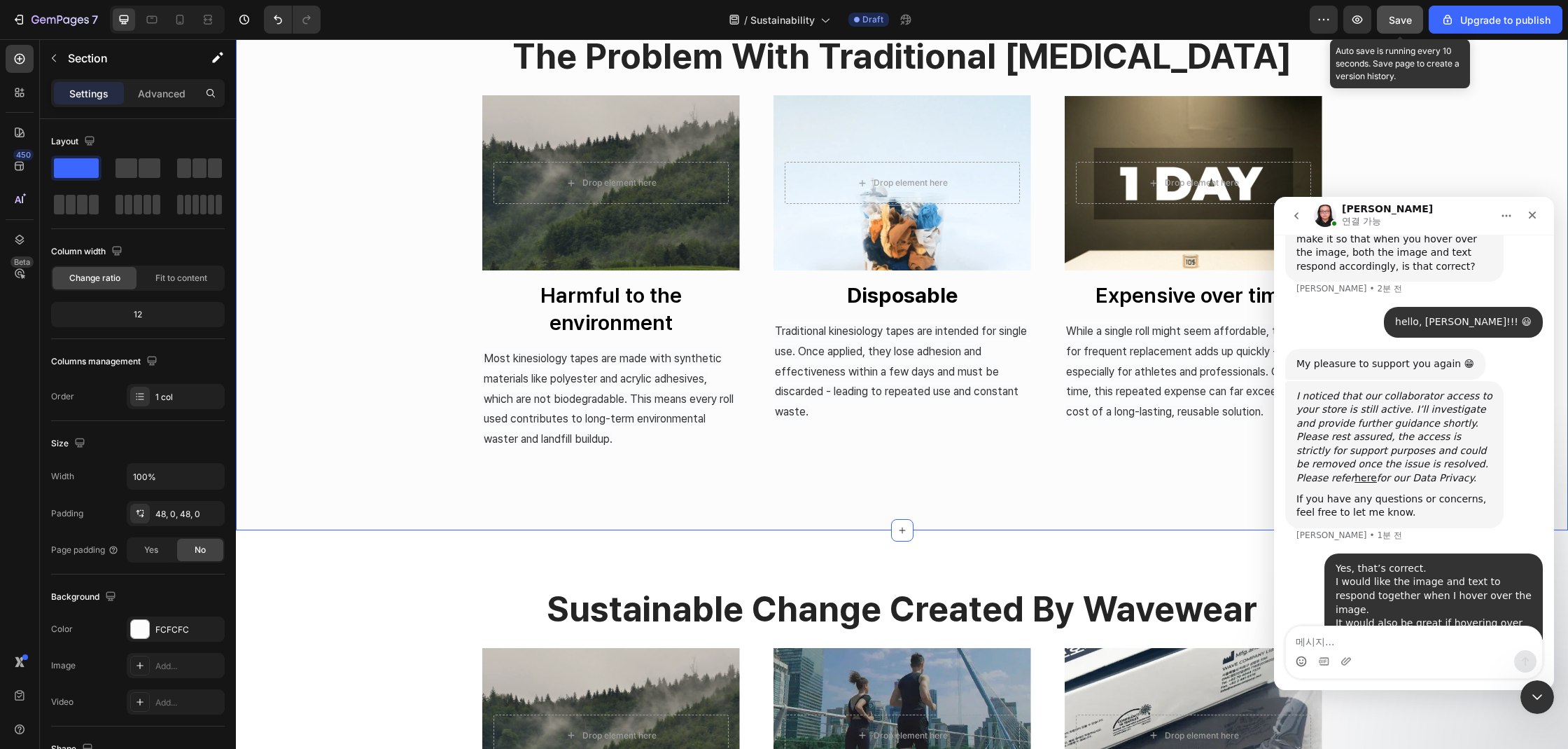
click at [1411, 26] on button "Save" at bounding box center [1399, 20] width 46 height 28
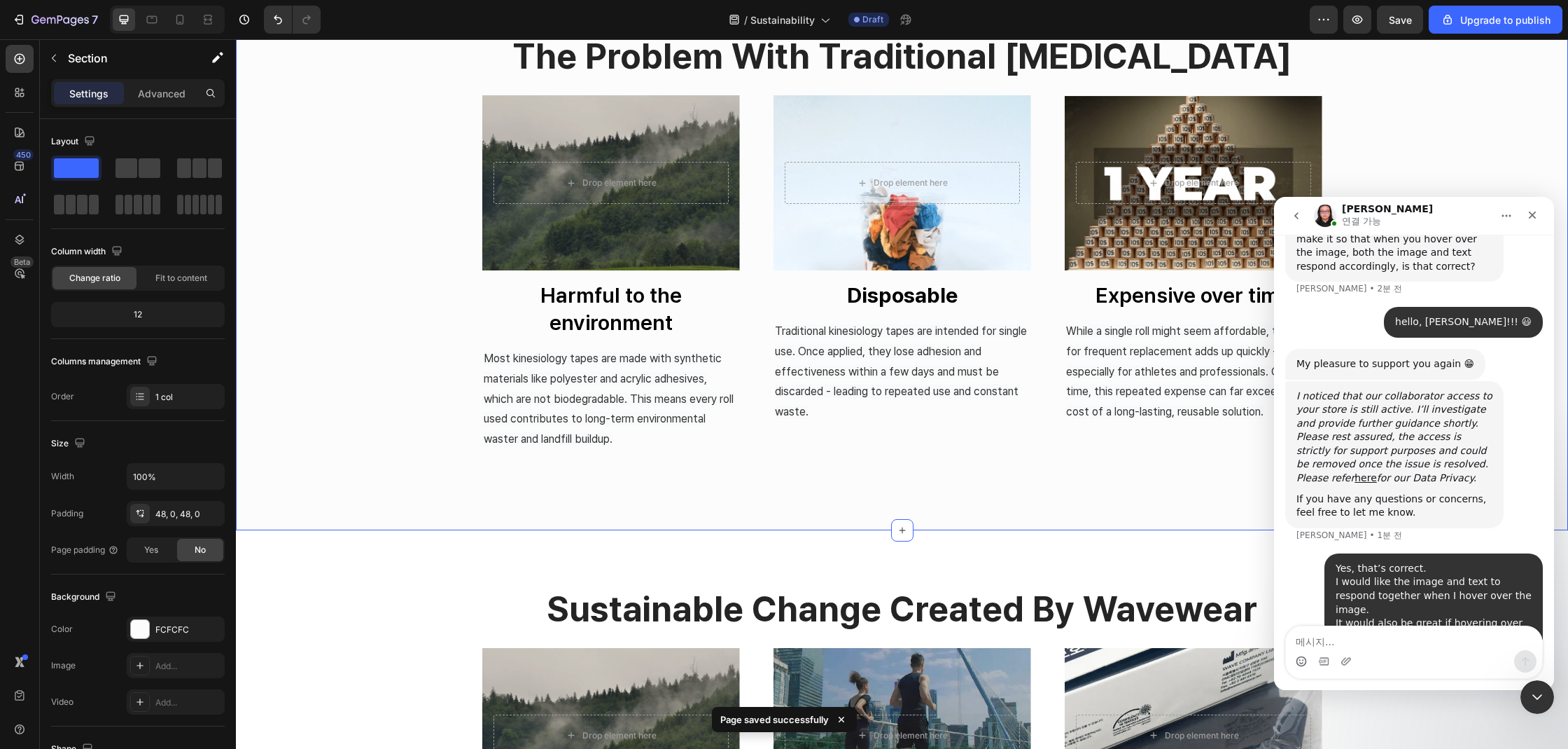
click at [318, 278] on div "the problem with traditional [MEDICAL_DATA] Heading Drop element here Hero Bann…" at bounding box center [902, 265] width 1332 height 463
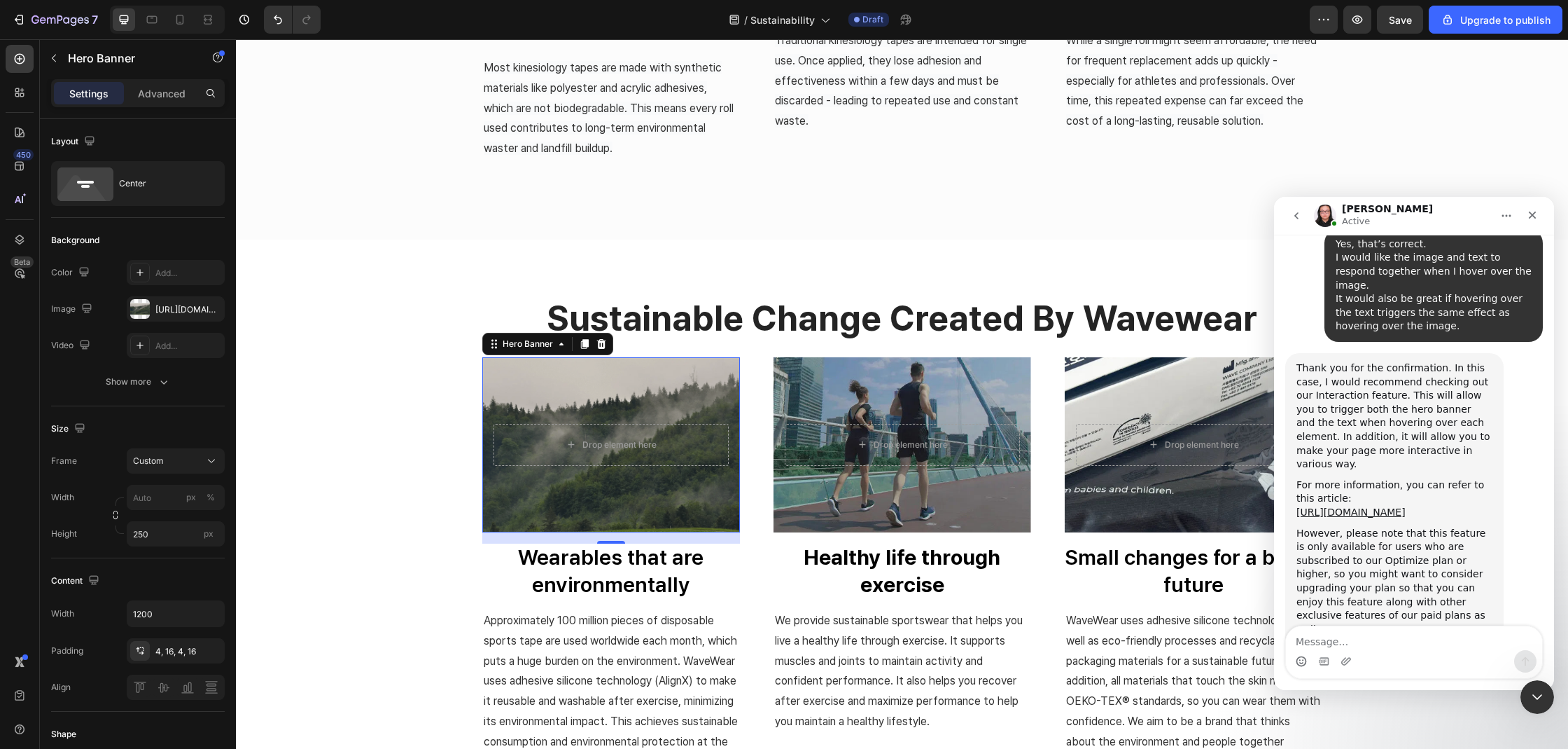
scroll to position [1090, 0]
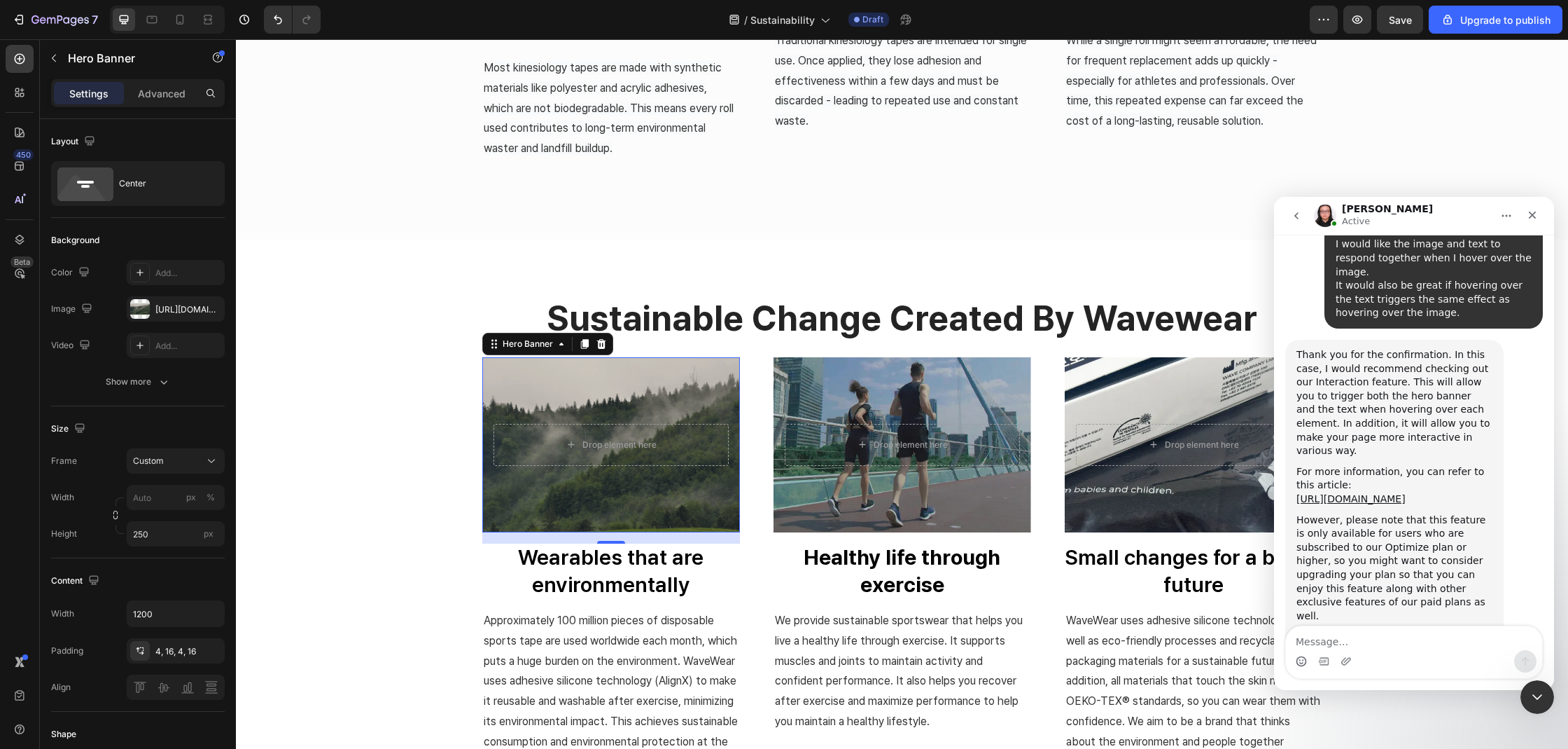
click at [1355, 348] on div "Thank you for the confirmation. In this case, I would recommend checking out ou…" at bounding box center [1394, 403] width 196 height 110
drag, startPoint x: 1300, startPoint y: 297, endPoint x: 1369, endPoint y: 363, distance: 95.5
click at [1369, 363] on div "Thank you for the confirmation. In this case, I would recommend checking out ou…" at bounding box center [1394, 403] width 196 height 110
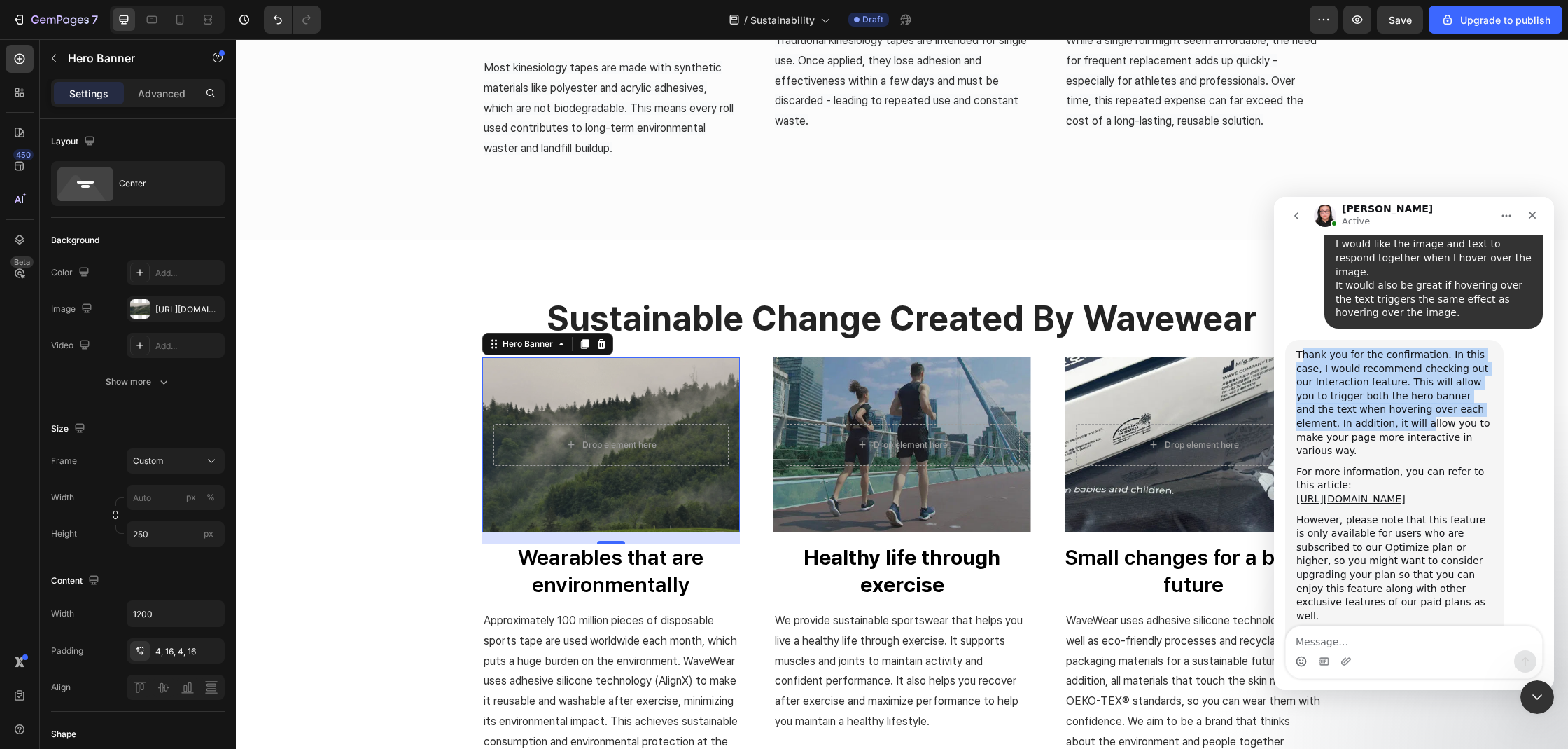
click at [1369, 363] on div "Thank you for the confirmation. In this case, I would recommend checking out ou…" at bounding box center [1394, 403] width 196 height 110
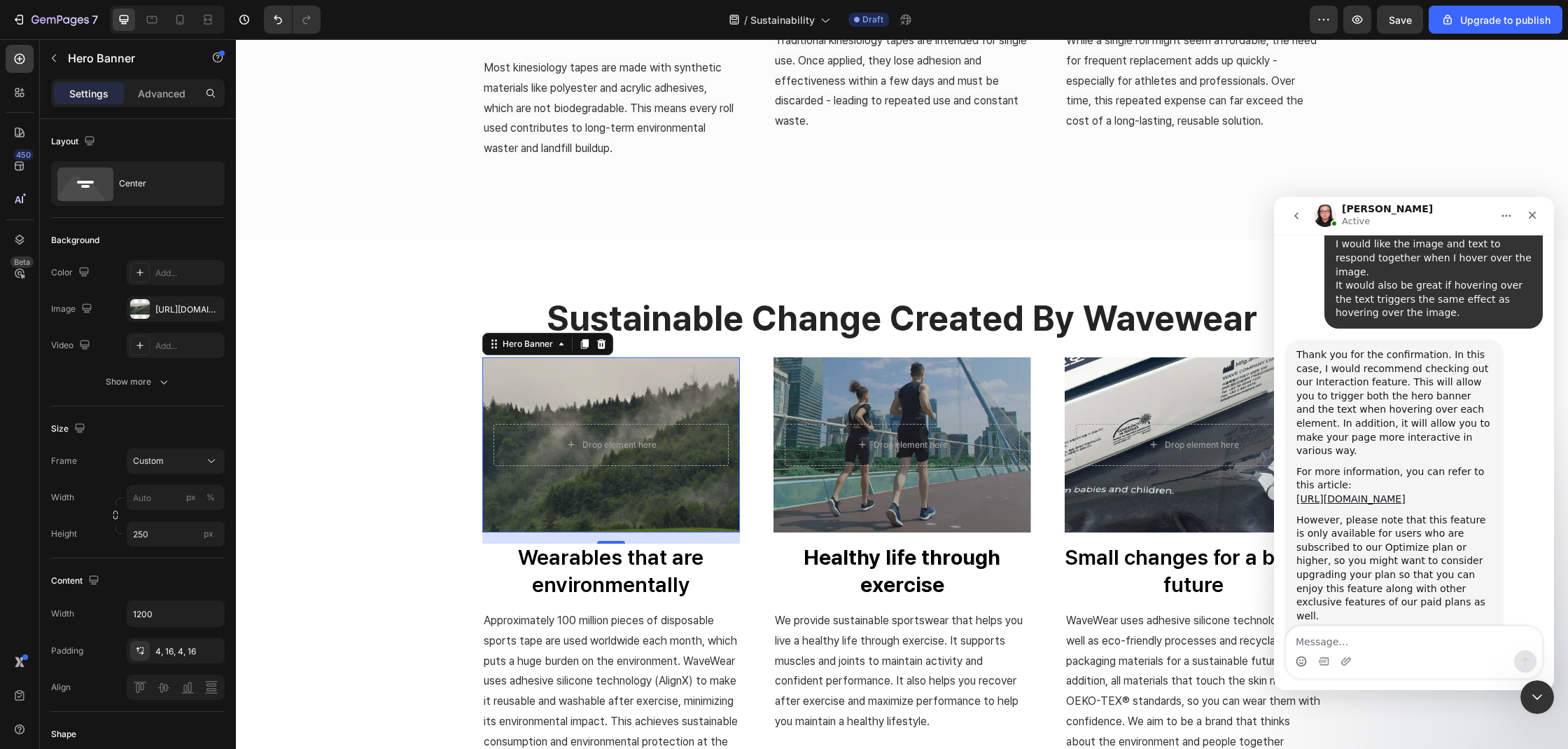
drag, startPoint x: 1293, startPoint y: 299, endPoint x: 1471, endPoint y: 586, distance: 337.7
click at [1471, 586] on div "Thank you for the confirmation. In this case, I would recommend checking out ou…" at bounding box center [1394, 510] width 219 height 340
copy div "Thank you for the confirmation. In this case, I would recommend checking out ou…"
click at [1337, 644] on textarea "Message…" at bounding box center [1413, 637] width 256 height 23
paste textarea "Ah, I see! That’s very helpful. Thank you so much!!"
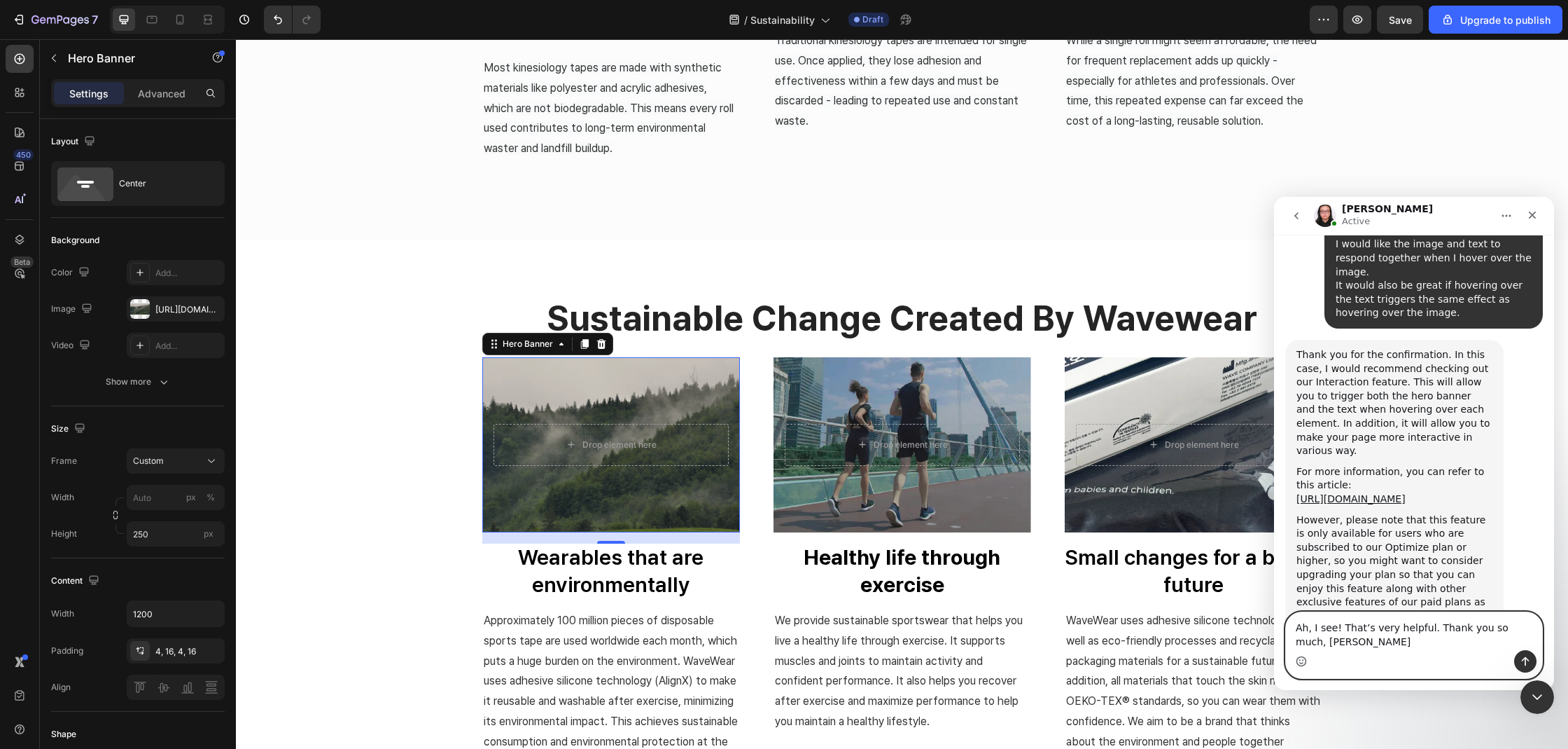
scroll to position [1104, 0]
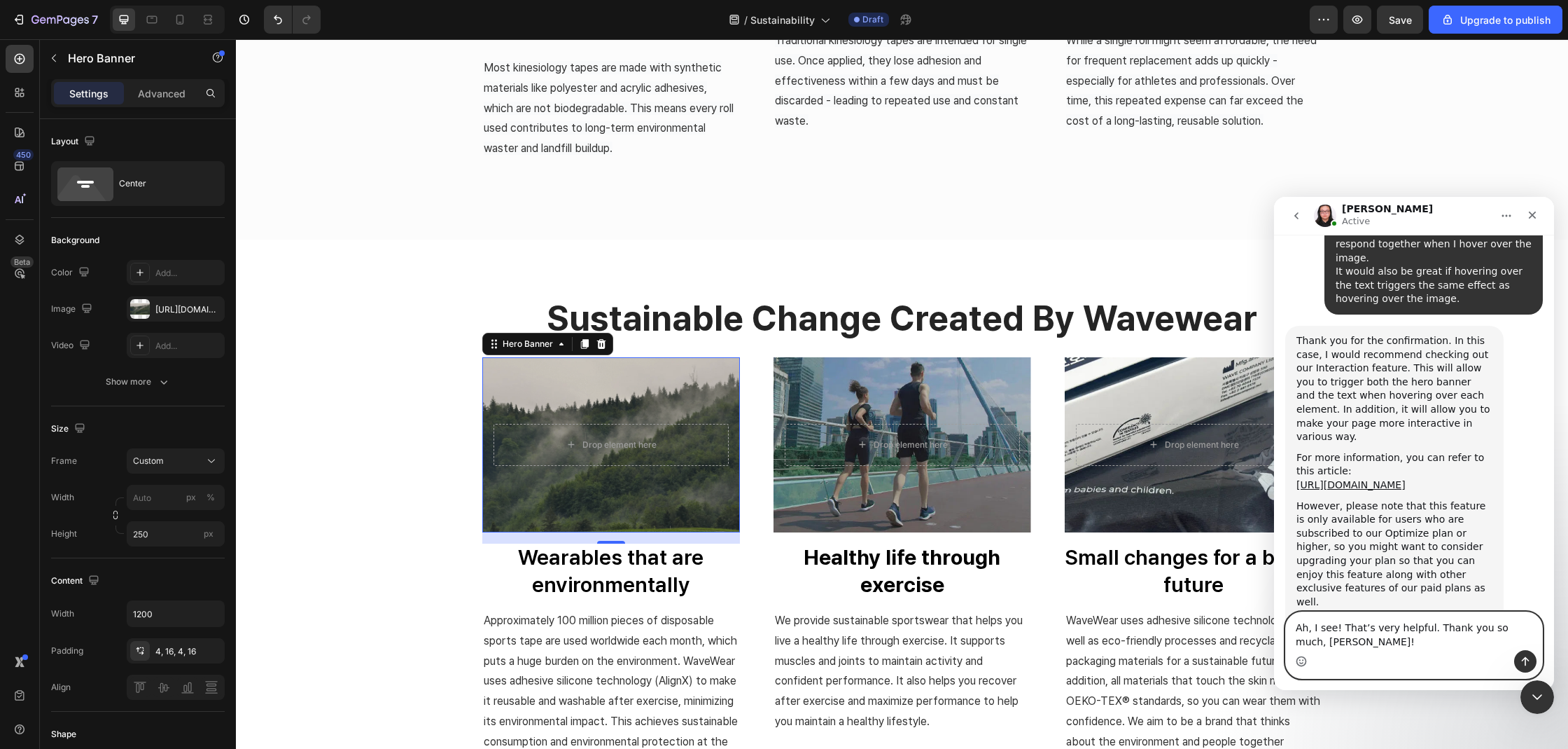
type textarea "Ah, I see! That’s very helpful. Thank you so much, [PERSON_NAME]!!"
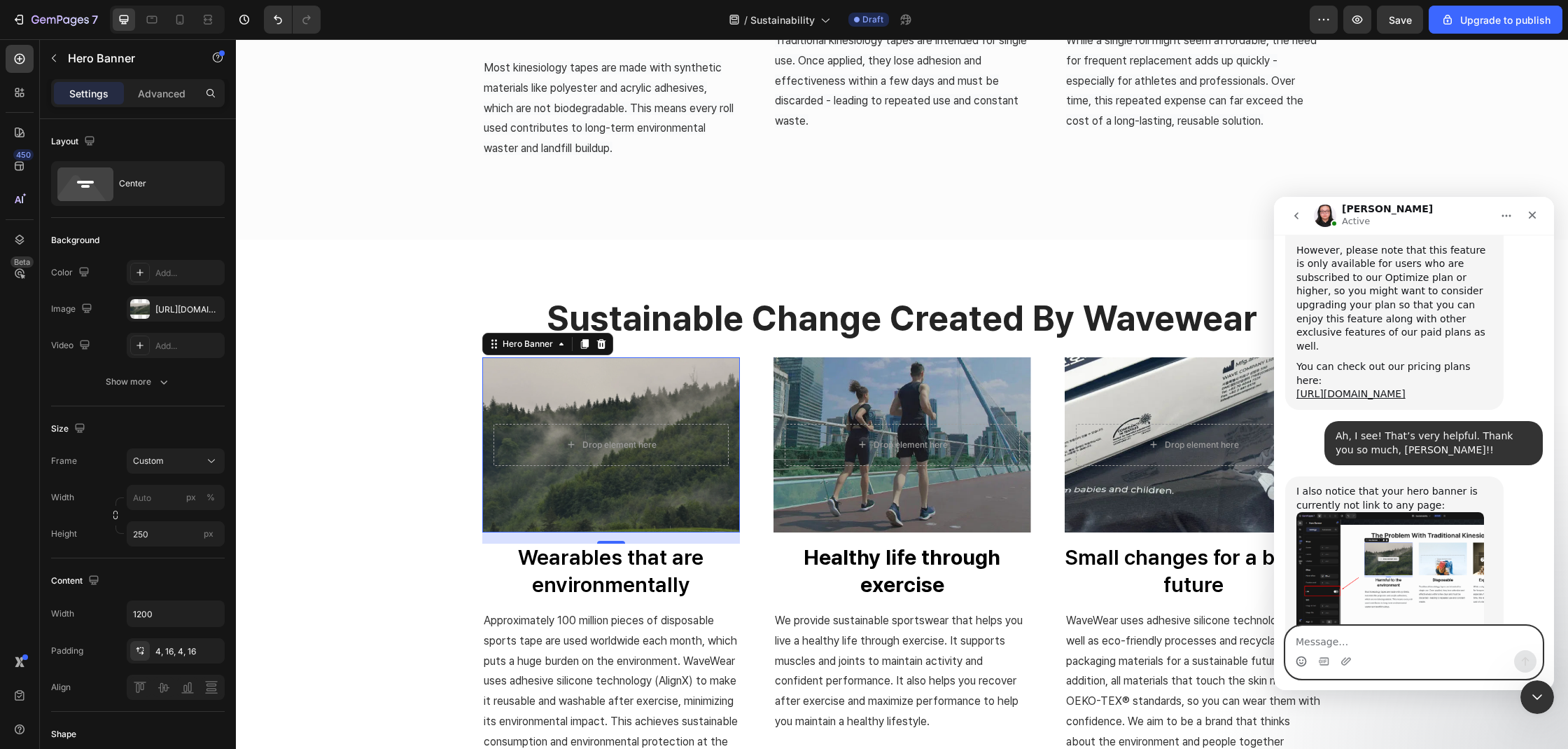
scroll to position [1387, 0]
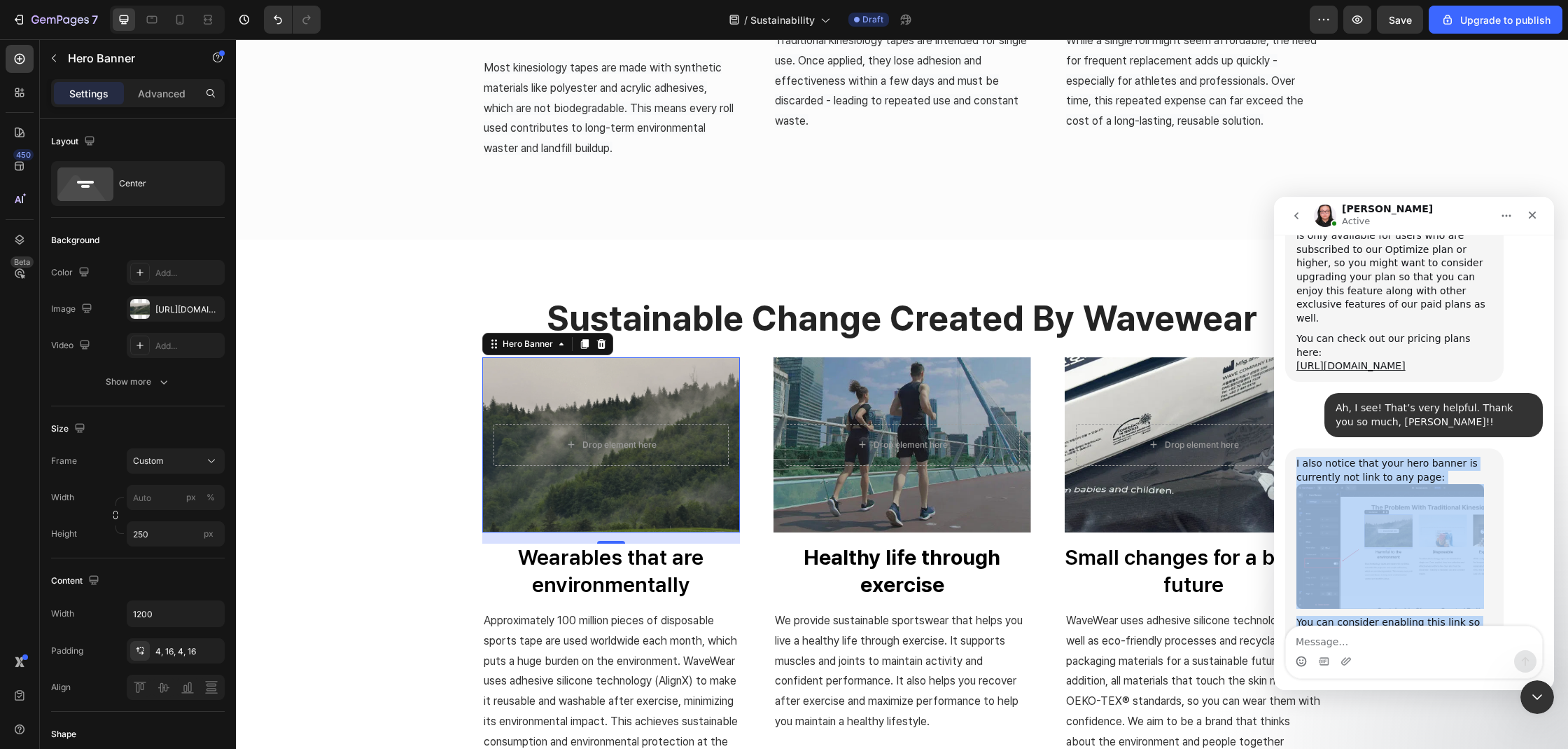
drag, startPoint x: 1404, startPoint y: 580, endPoint x: 1297, endPoint y: 386, distance: 221.6
click at [1297, 456] on div "I also notice that your hero banner is currently not link to any page: You can …" at bounding box center [1394, 563] width 196 height 214
copy div "I also notice that your hero banner is currently not link to any page: You can …"
click at [1323, 643] on textarea "Message…" at bounding box center [1413, 637] width 256 height 23
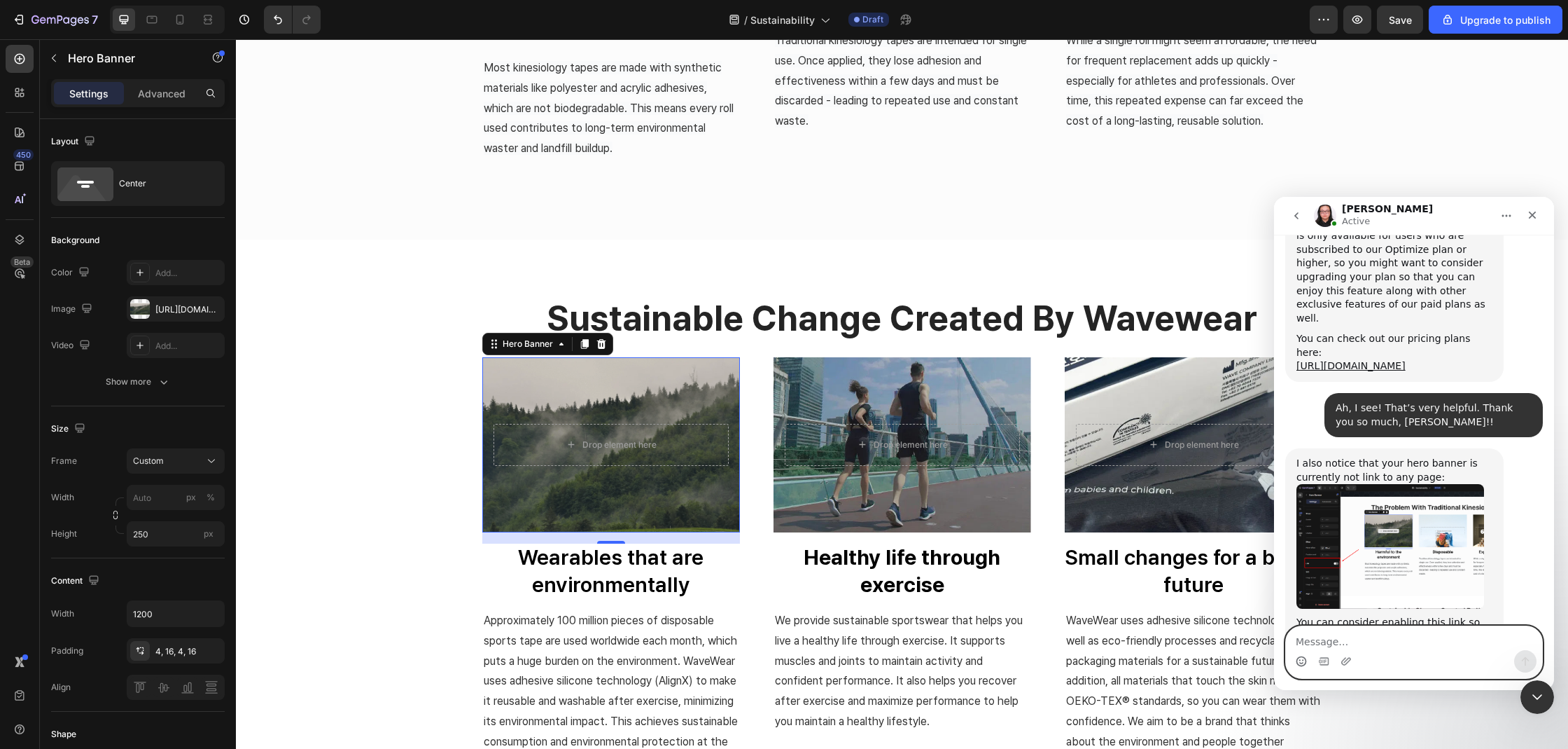
paste textarea "Yes, I’ll definitely consider that as well. Thank you so much, [PERSON_NAME]! H…"
type textarea "Yes, I’ll definitely consider that as well. Thank you so much, [PERSON_NAME]! H…"
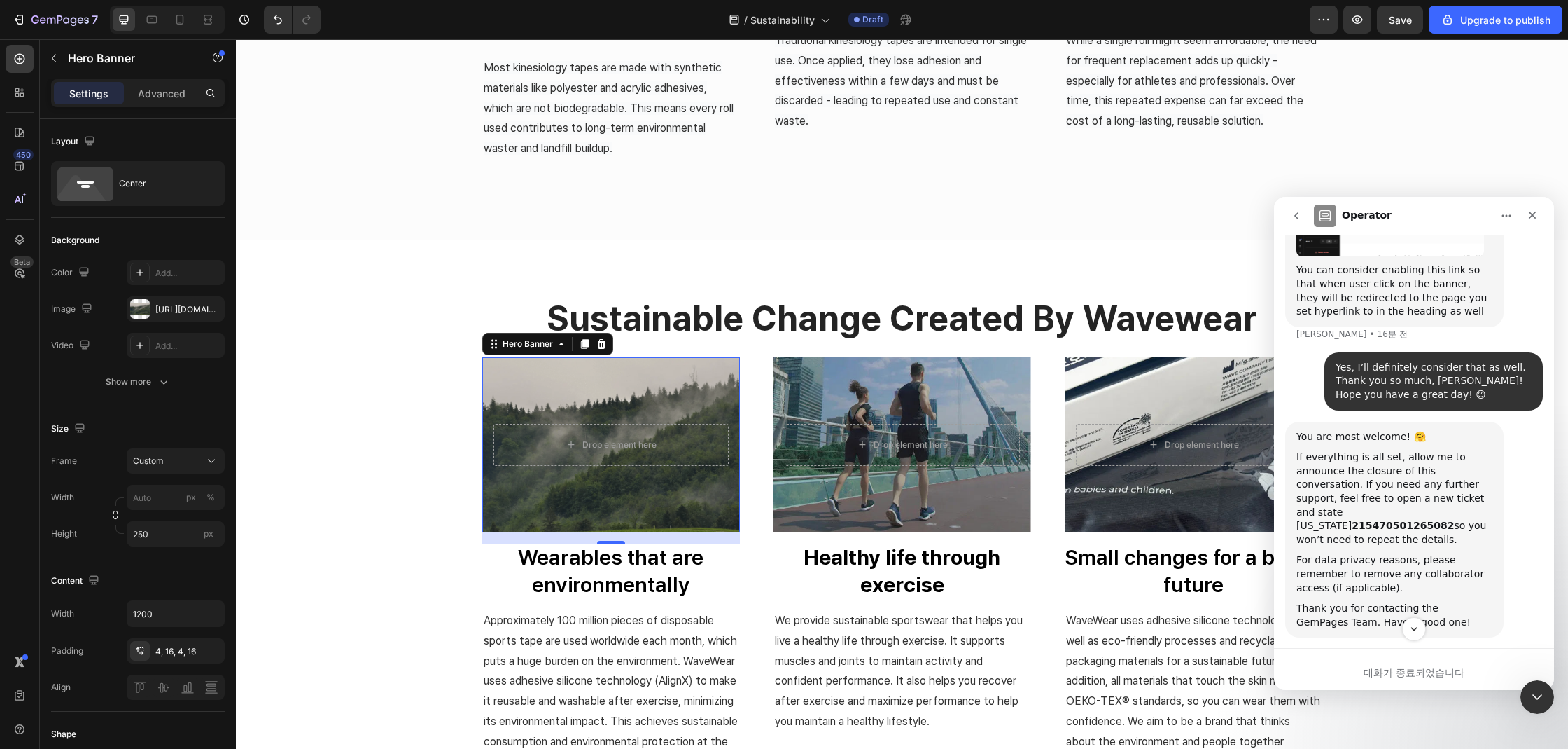
scroll to position [1874, 0]
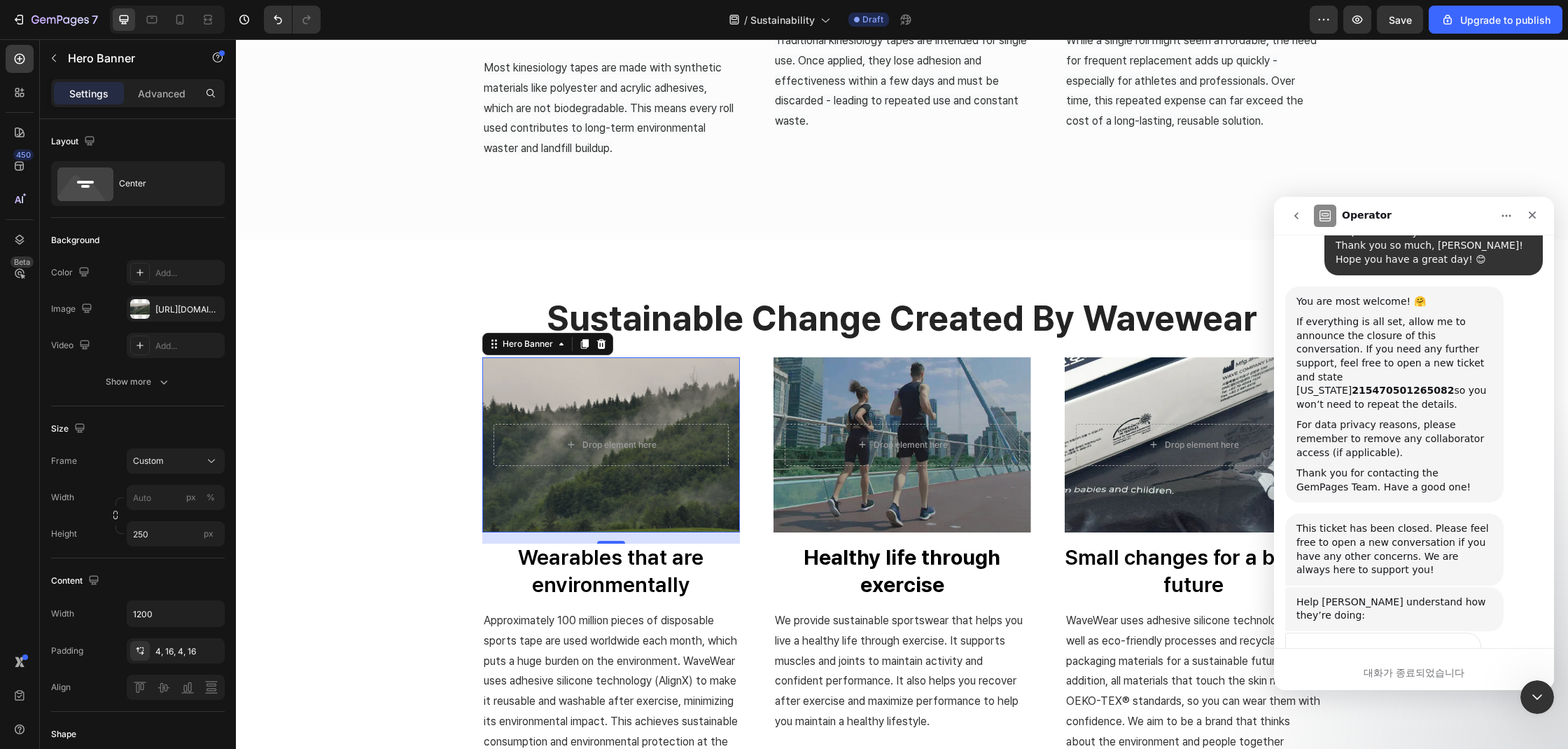
click at [1452, 671] on span "최고" at bounding box center [1449, 683] width 25 height 25
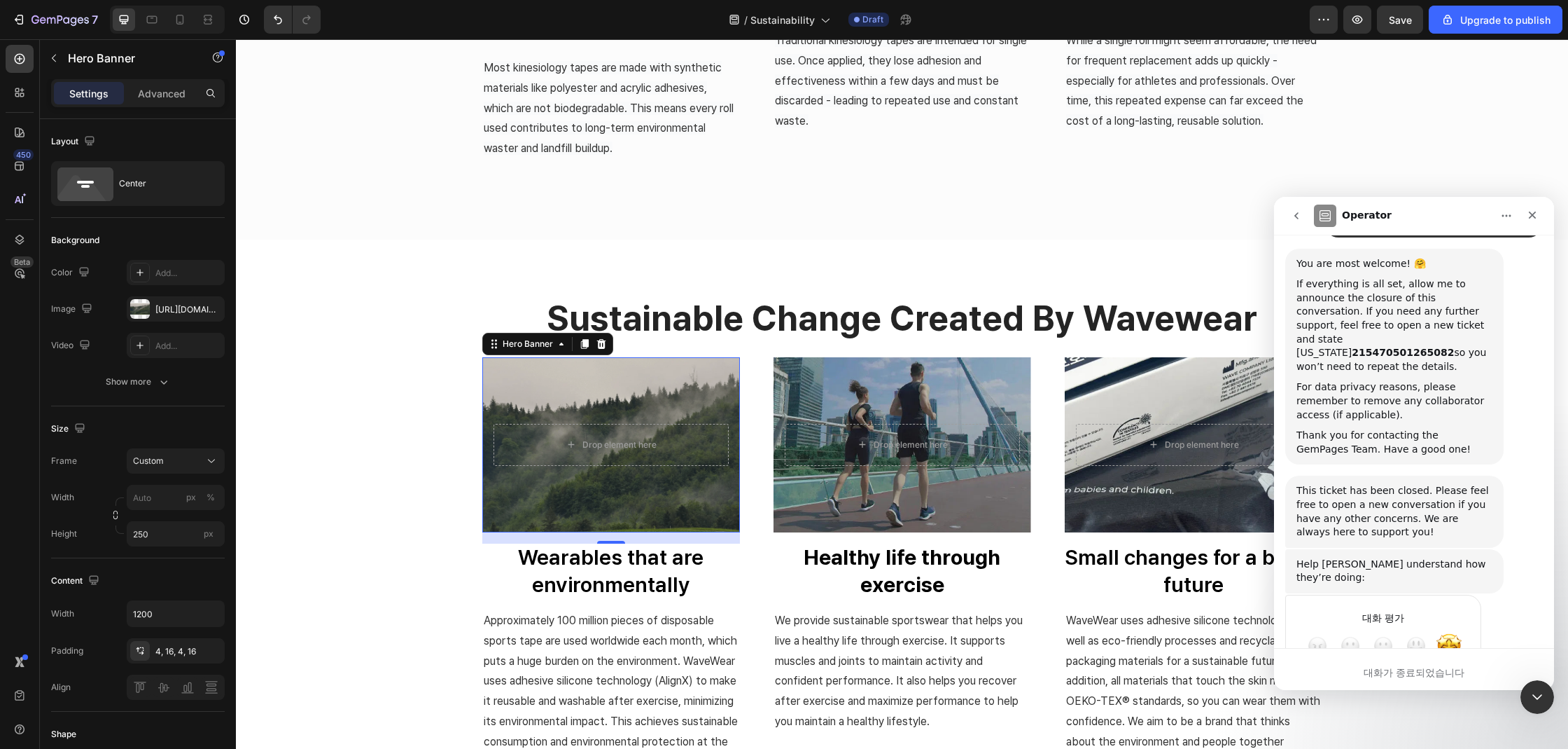
click at [1361, 680] on textarea "자세히 설명해주세요…" at bounding box center [1369, 696] width 145 height 30
type textarea "very nice!!!!!!!!"
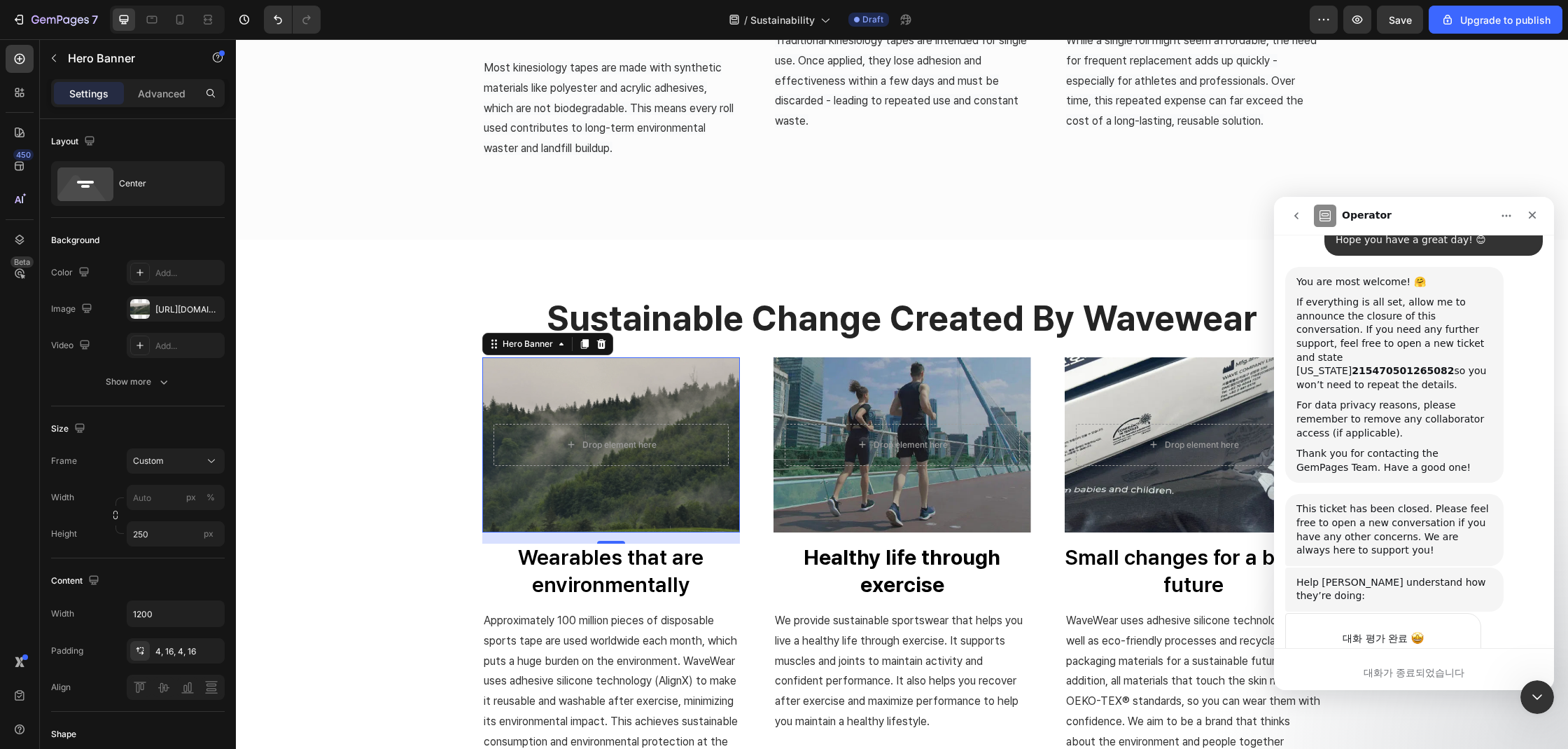
click at [1300, 216] on icon "go back" at bounding box center [1297, 216] width 11 height 11
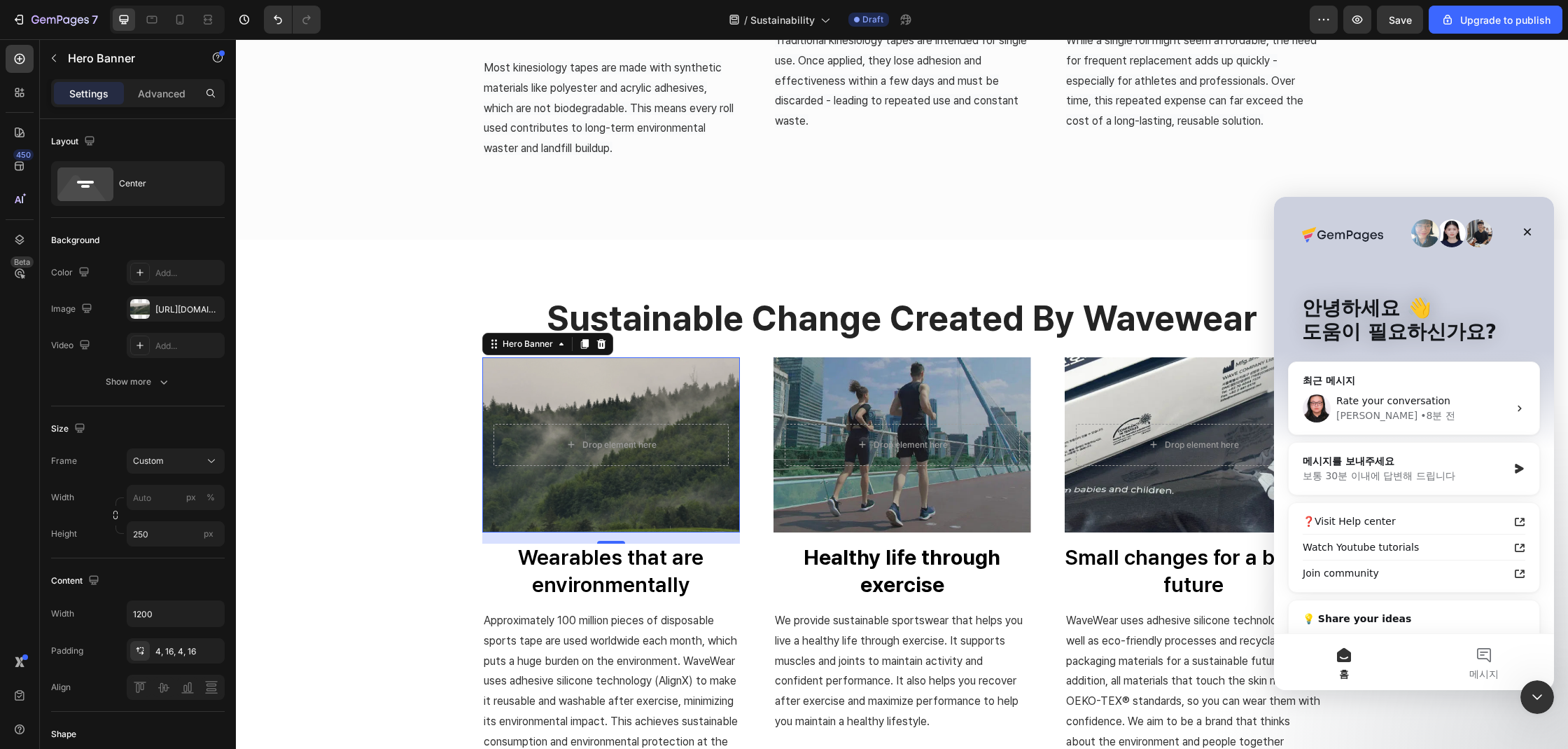
scroll to position [0, 0]
click at [1473, 647] on button "메시지" at bounding box center [1484, 662] width 140 height 56
